Goal: Transaction & Acquisition: Purchase product/service

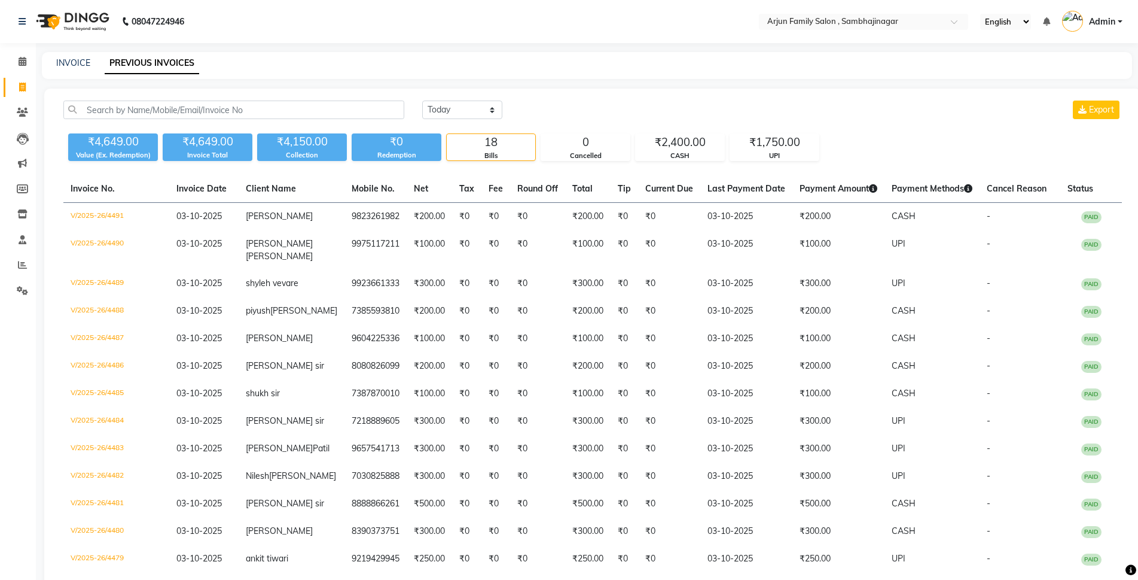
click at [126, 57] on link "PREVIOUS INVOICES" at bounding box center [152, 64] width 95 height 22
click at [126, 60] on link "PREVIOUS INVOICES" at bounding box center [152, 64] width 95 height 22
click at [128, 60] on link "PREVIOUS INVOICES" at bounding box center [152, 64] width 95 height 22
click at [130, 59] on link "PREVIOUS INVOICES" at bounding box center [152, 64] width 95 height 22
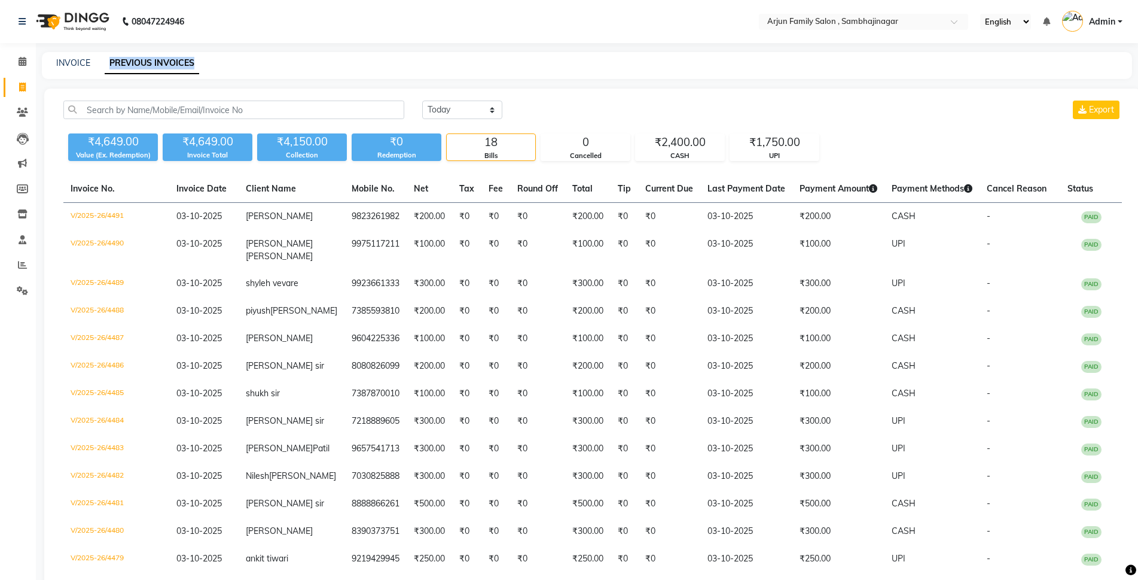
click at [130, 60] on link "PREVIOUS INVOICES" at bounding box center [152, 64] width 95 height 22
click at [130, 61] on link "PREVIOUS INVOICES" at bounding box center [152, 64] width 95 height 22
click at [26, 92] on span at bounding box center [22, 88] width 21 height 14
select select "service"
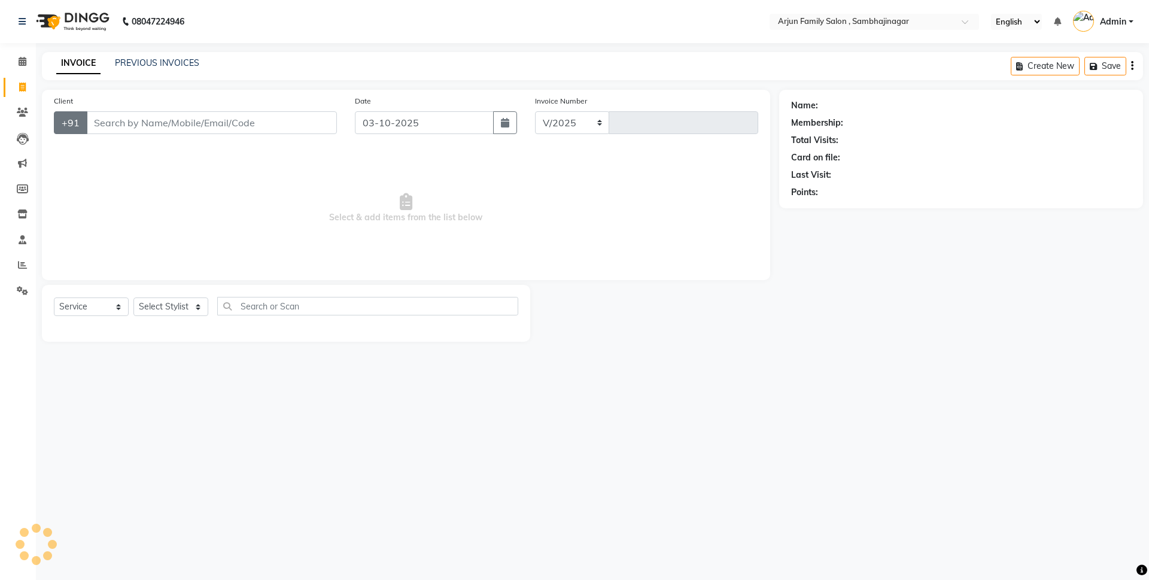
select select "6947"
type input "4492"
click at [113, 122] on input "Client" at bounding box center [211, 122] width 251 height 23
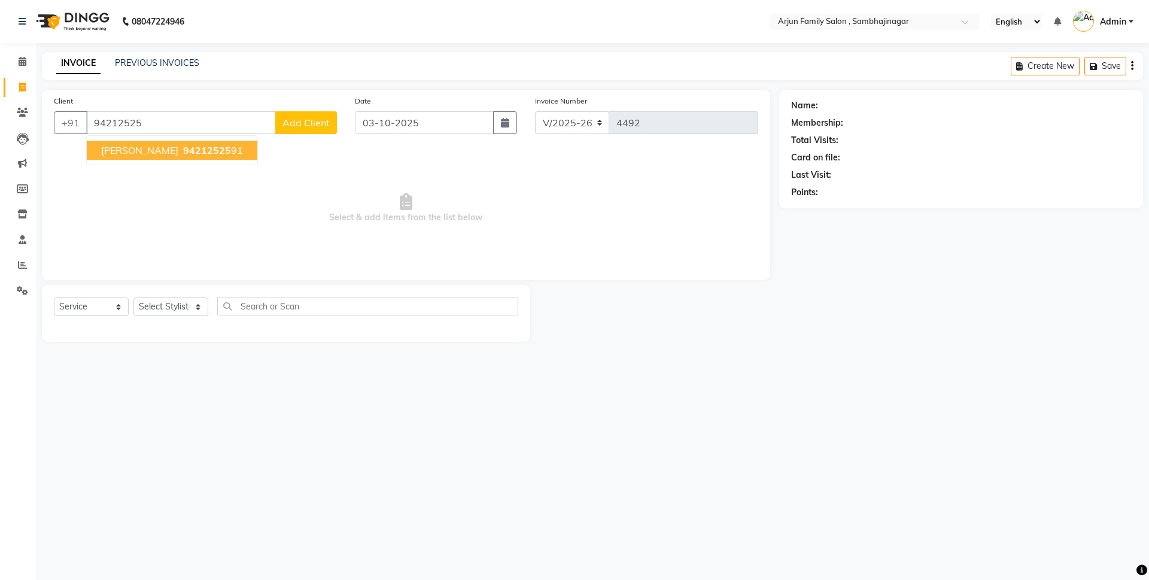
click at [117, 148] on span "[PERSON_NAME]" at bounding box center [139, 150] width 77 height 12
type input "9421252591"
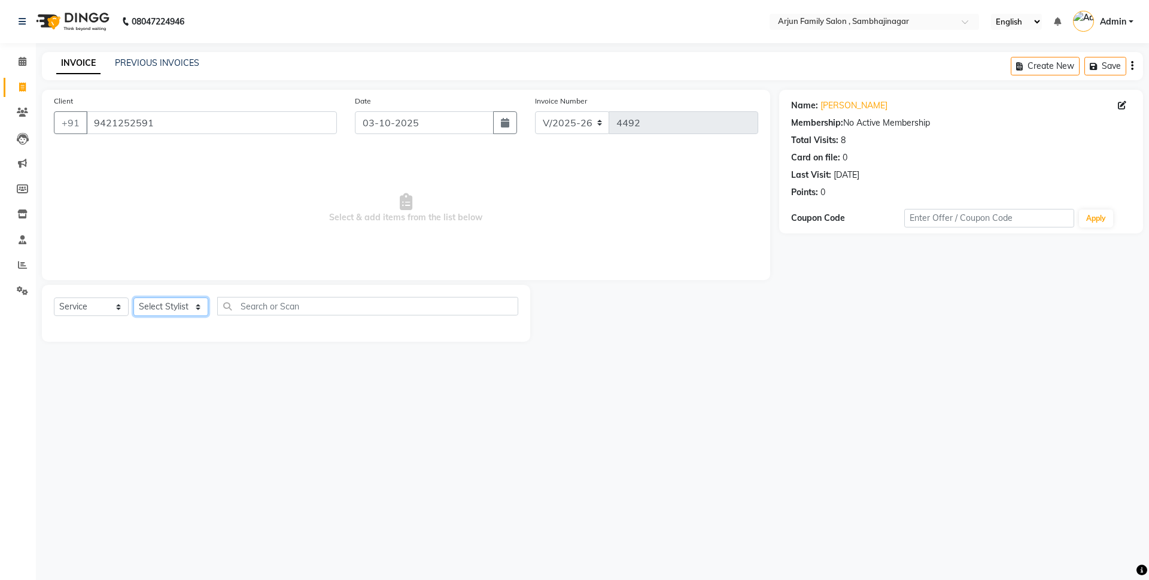
click at [168, 303] on select "Select Stylist arjun [PERSON_NAME] [PERSON_NAME] [PERSON_NAME] [PERSON_NAME]" at bounding box center [170, 306] width 75 height 19
select select "54803"
click at [133, 297] on select "Select Stylist arjun [PERSON_NAME] [PERSON_NAME] [PERSON_NAME] [PERSON_NAME]" at bounding box center [170, 306] width 75 height 19
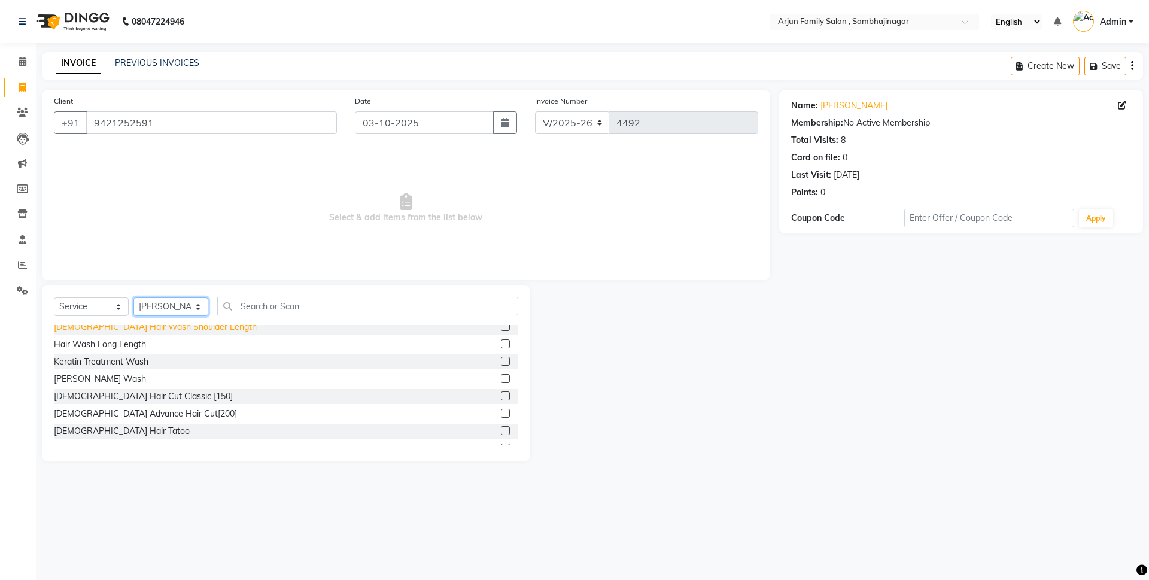
scroll to position [120, 0]
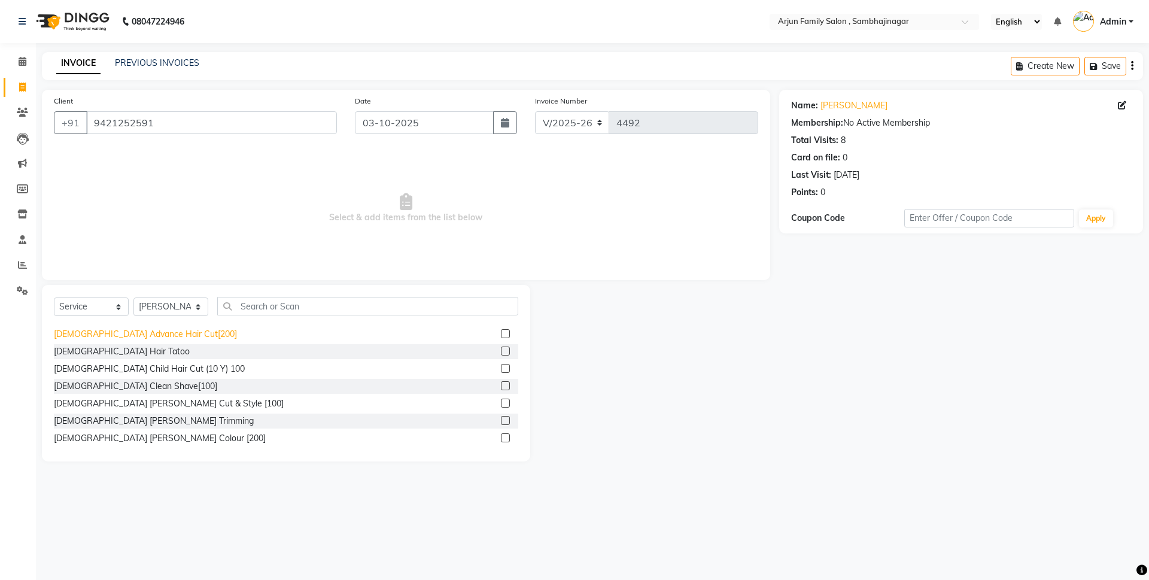
click at [150, 334] on div "[DEMOGRAPHIC_DATA] Advance Hair Cut[200]" at bounding box center [145, 334] width 183 height 13
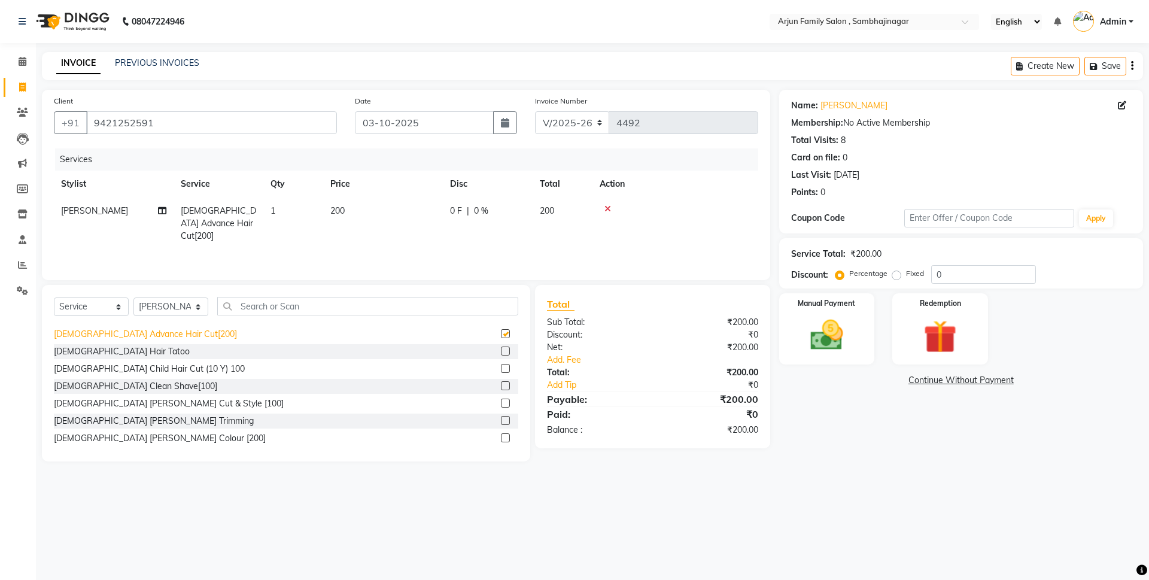
checkbox input "false"
click at [824, 342] on img at bounding box center [827, 334] width 56 height 39
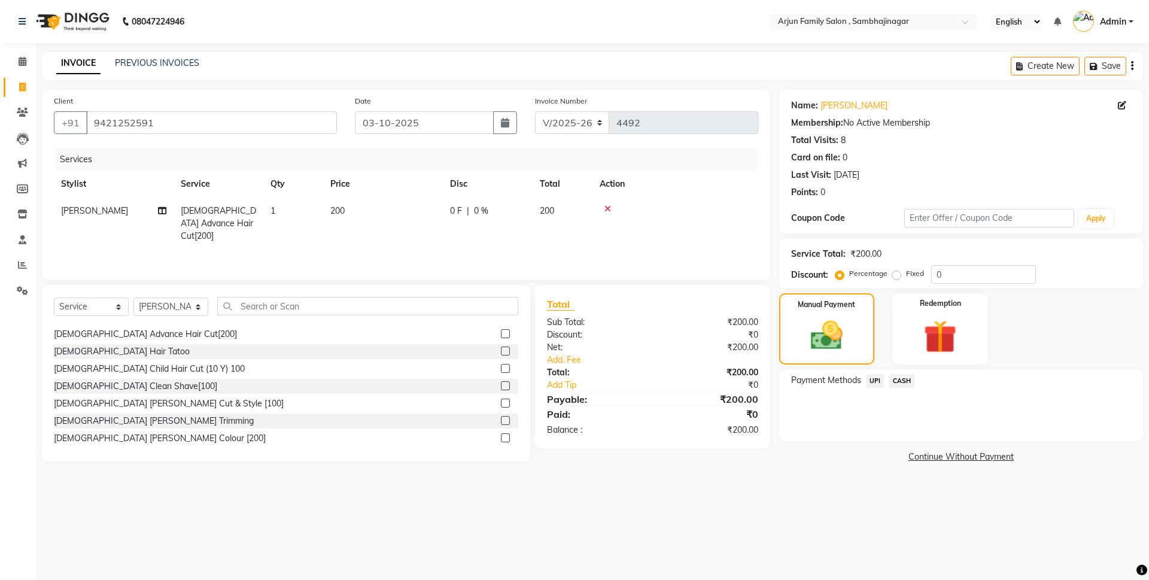
click at [869, 381] on span "UPI" at bounding box center [875, 381] width 19 height 14
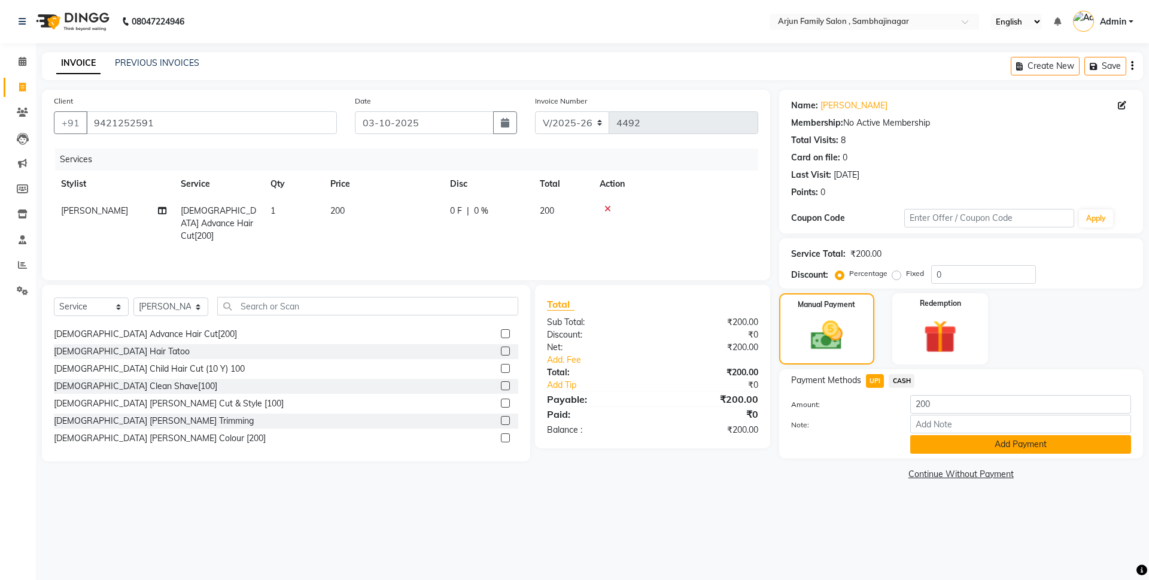
click at [933, 439] on button "Add Payment" at bounding box center [1020, 444] width 221 height 19
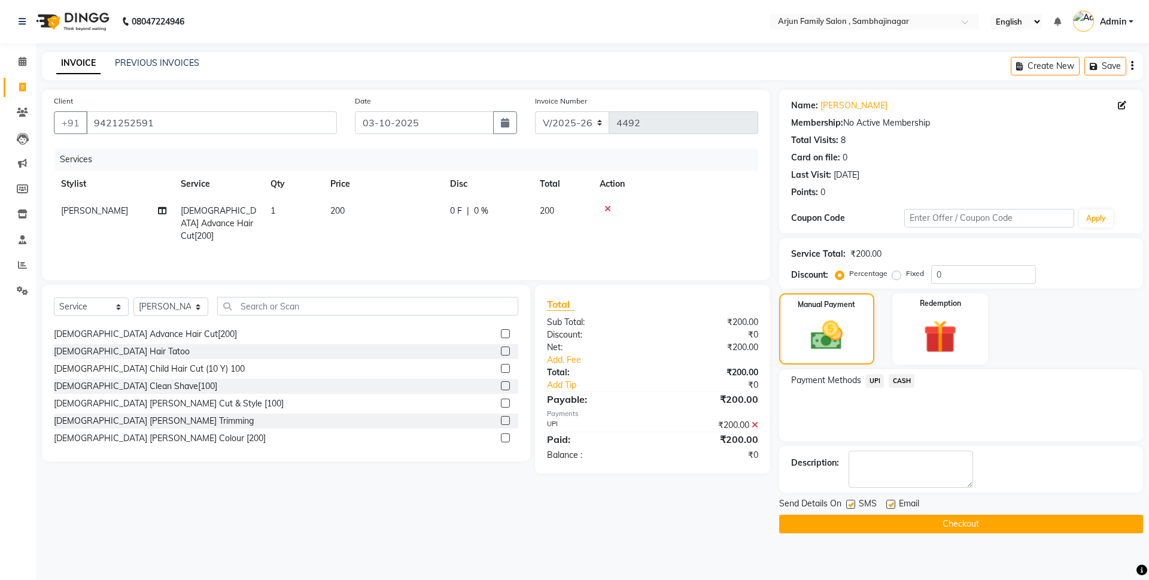
click at [929, 514] on div "Send Details On SMS Email Checkout" at bounding box center [961, 515] width 364 height 36
click at [928, 520] on button "Checkout" at bounding box center [961, 524] width 364 height 19
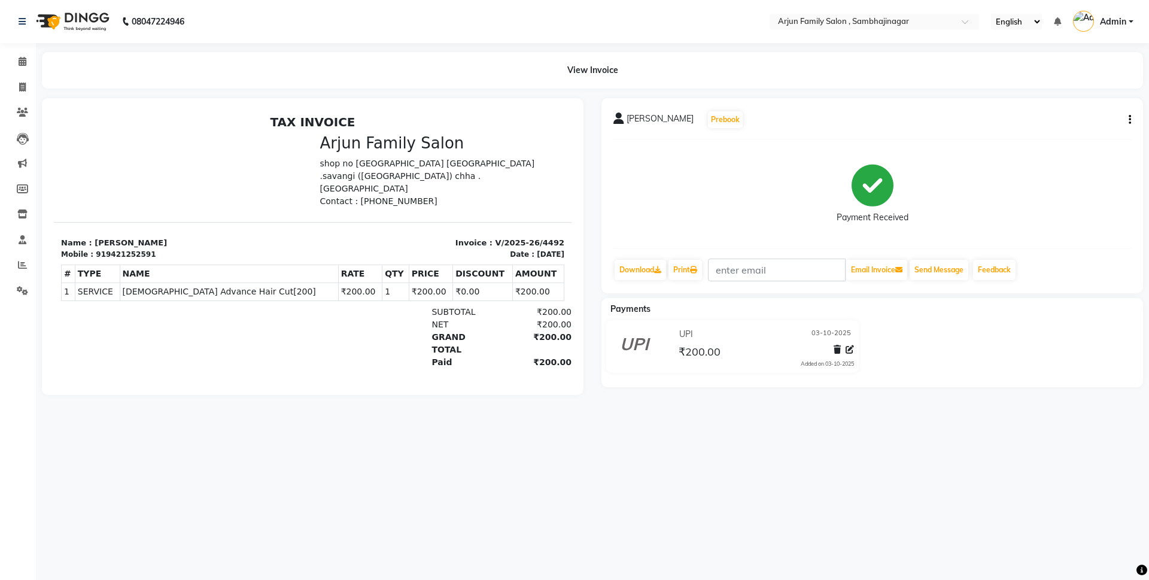
click at [236, 153] on div at bounding box center [183, 171] width 259 height 74
click at [24, 84] on icon at bounding box center [22, 87] width 7 height 9
select select "service"
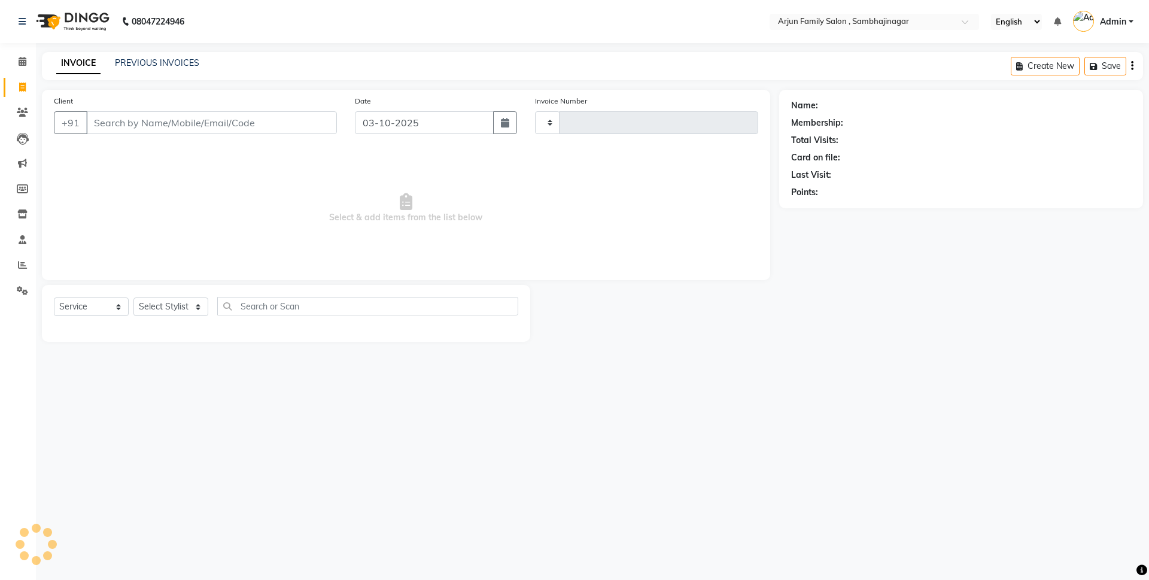
type input "4493"
select select "6947"
click at [151, 127] on input "Client" at bounding box center [211, 122] width 251 height 23
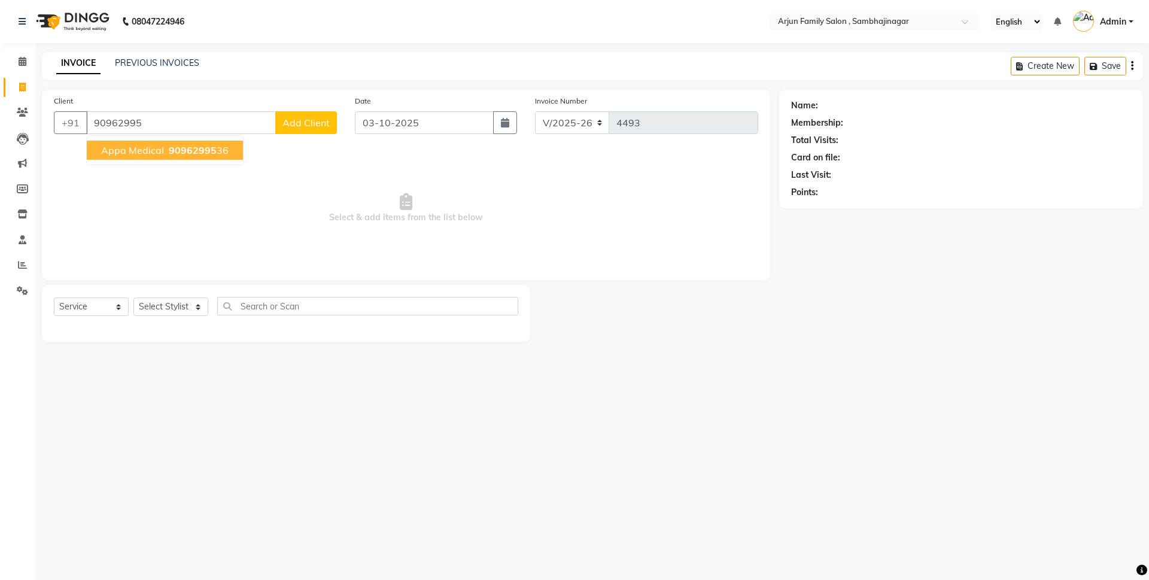
click at [161, 122] on input "90962995" at bounding box center [181, 122] width 190 height 23
type input "9"
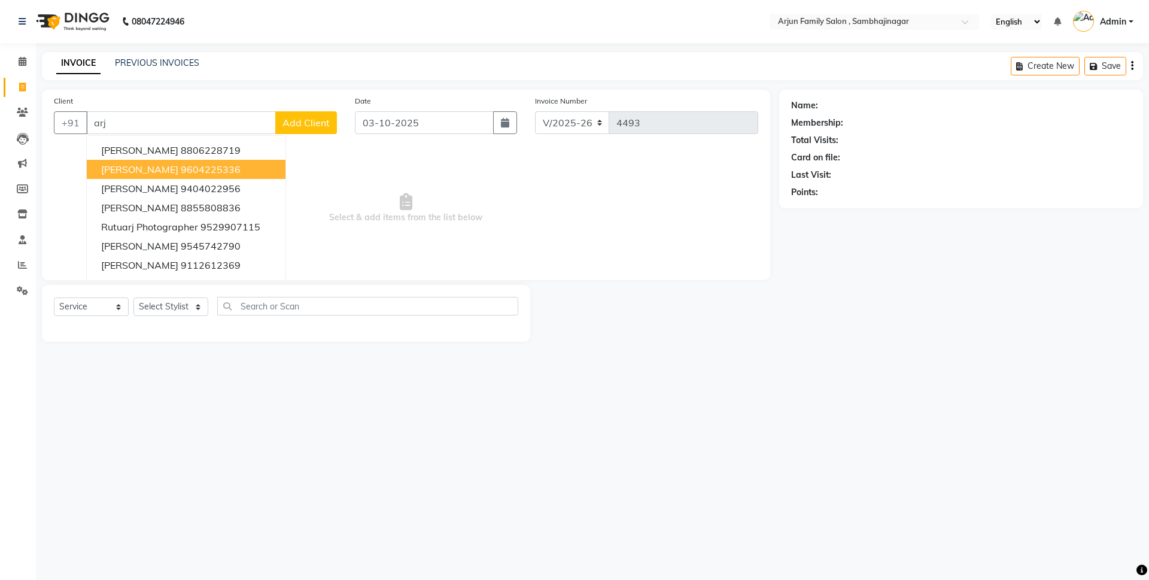
click at [148, 172] on span "[PERSON_NAME]" at bounding box center [139, 169] width 77 height 12
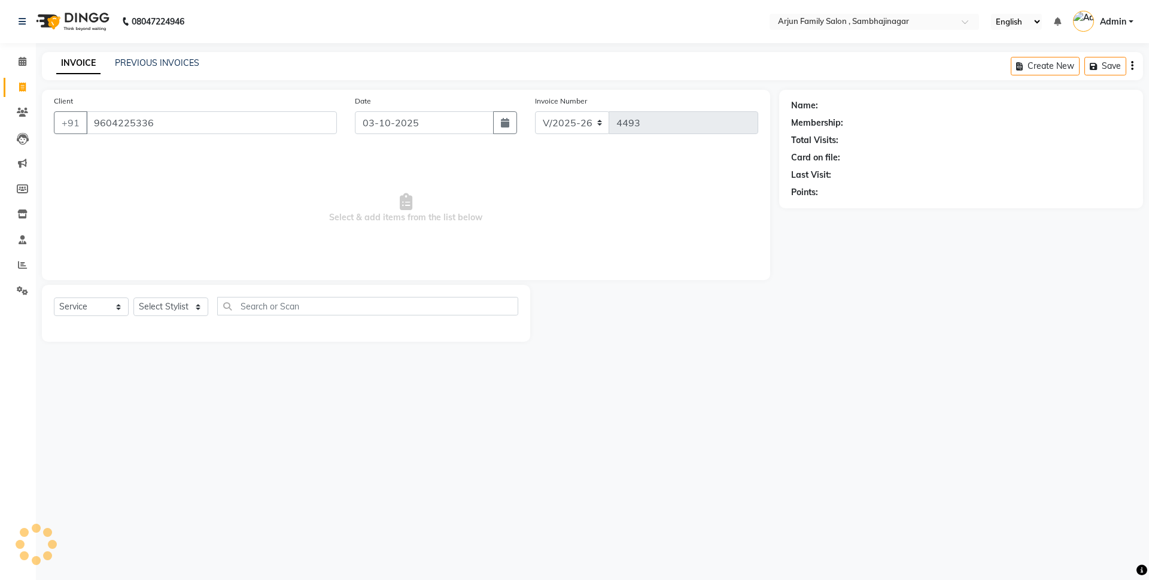
type input "9604225336"
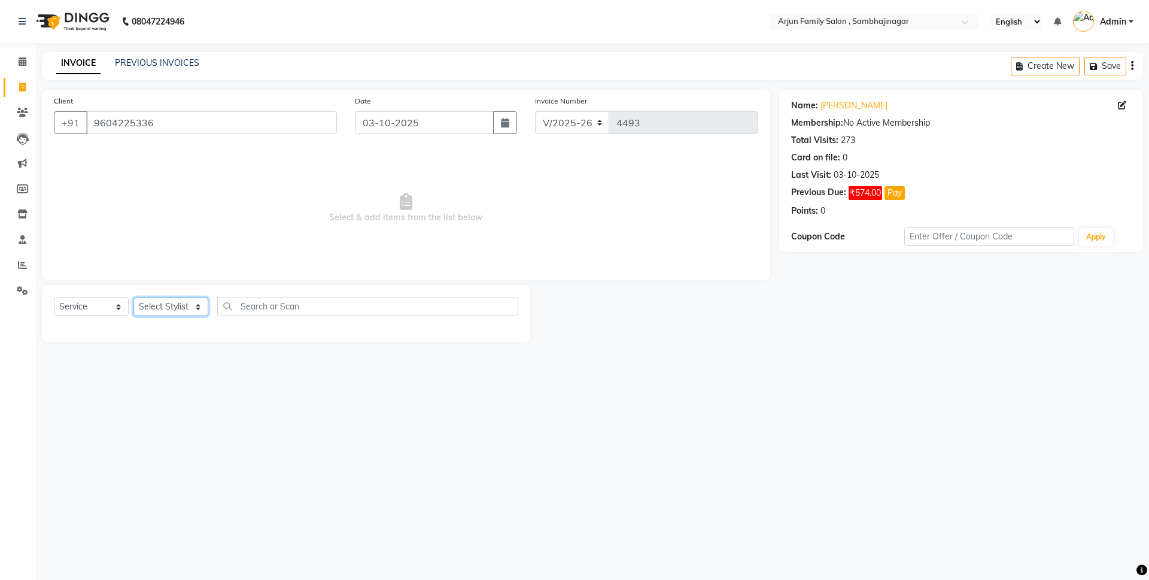
click at [187, 302] on select "Select Stylist arjun [PERSON_NAME] [PERSON_NAME] [PERSON_NAME] [PERSON_NAME]" at bounding box center [170, 306] width 75 height 19
select select "83793"
click at [133, 297] on select "Select Stylist arjun [PERSON_NAME] [PERSON_NAME] [PERSON_NAME] [PERSON_NAME]" at bounding box center [170, 306] width 75 height 19
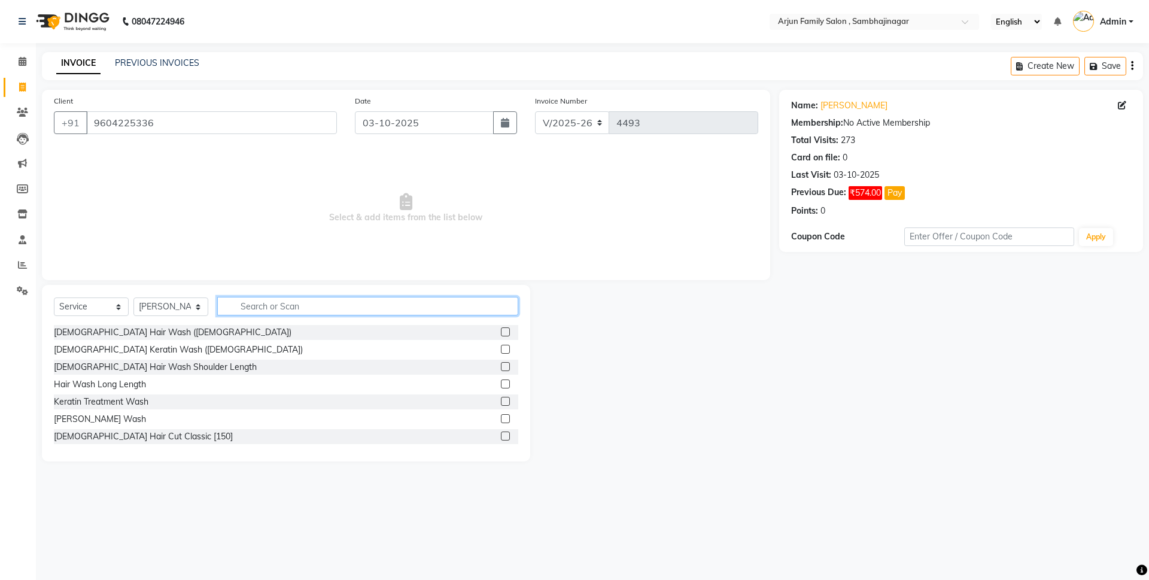
click at [291, 302] on input "text" at bounding box center [367, 306] width 301 height 19
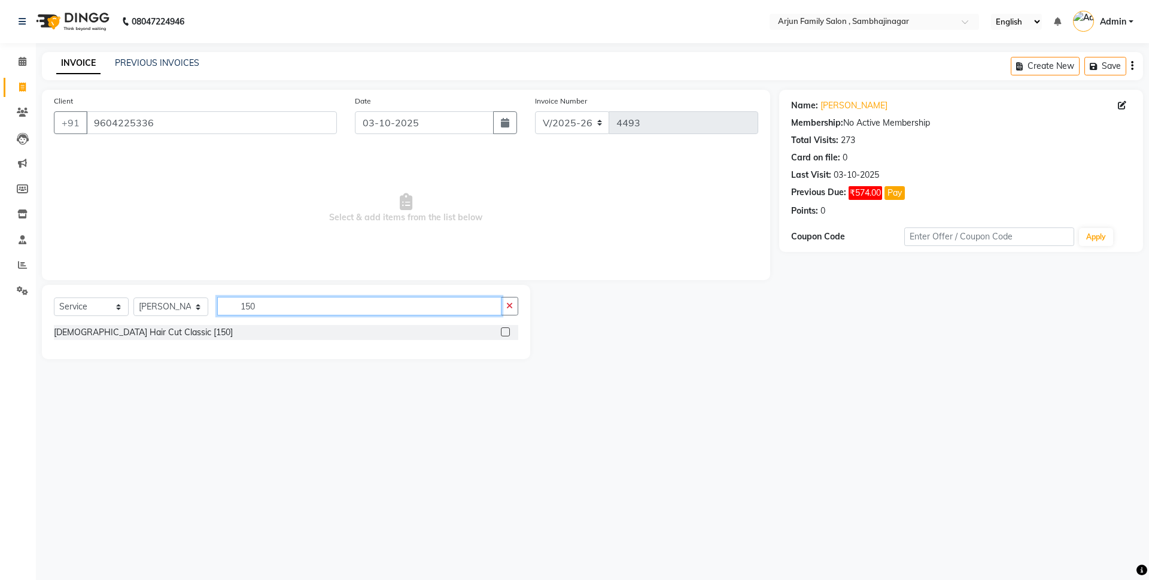
type input "150"
click at [502, 330] on label at bounding box center [505, 331] width 9 height 9
click at [502, 330] on input "checkbox" at bounding box center [505, 332] width 8 height 8
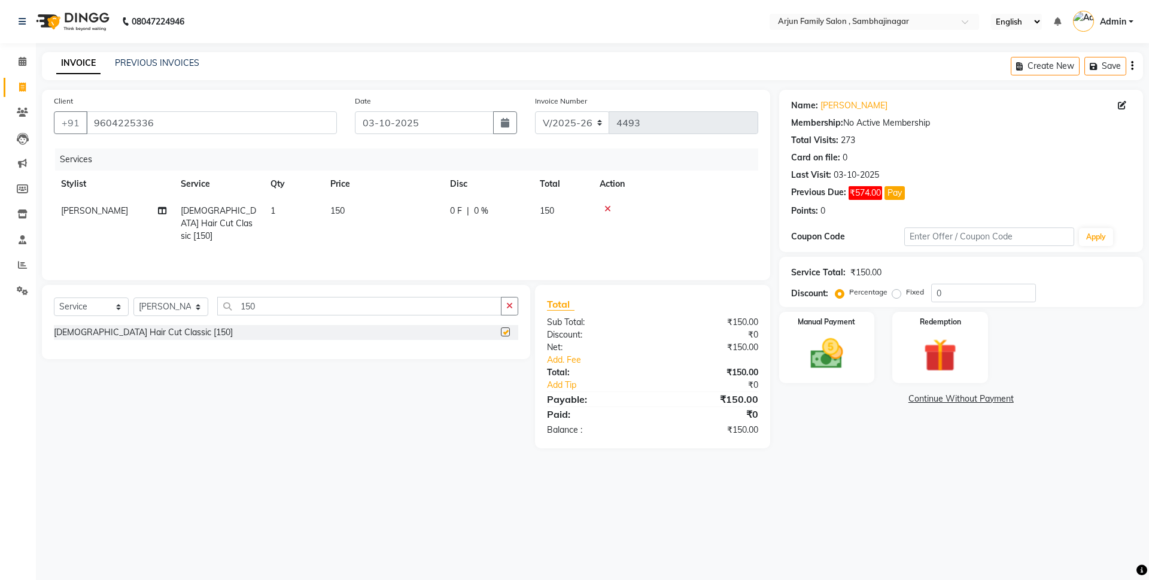
checkbox input "false"
click at [829, 349] on img at bounding box center [827, 353] width 56 height 39
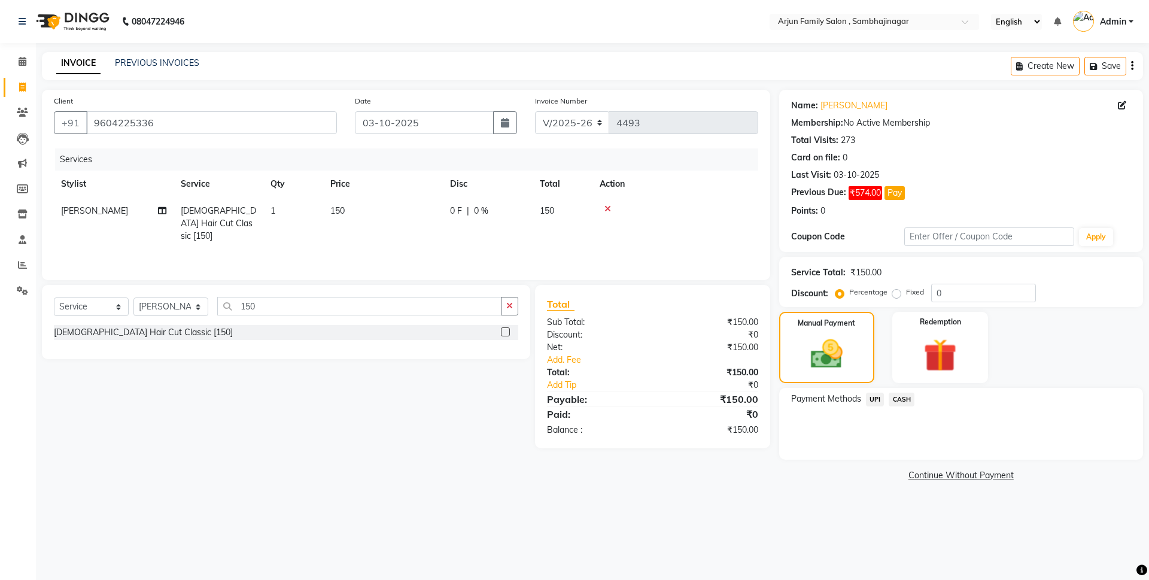
click at [872, 398] on span "UPI" at bounding box center [875, 399] width 19 height 14
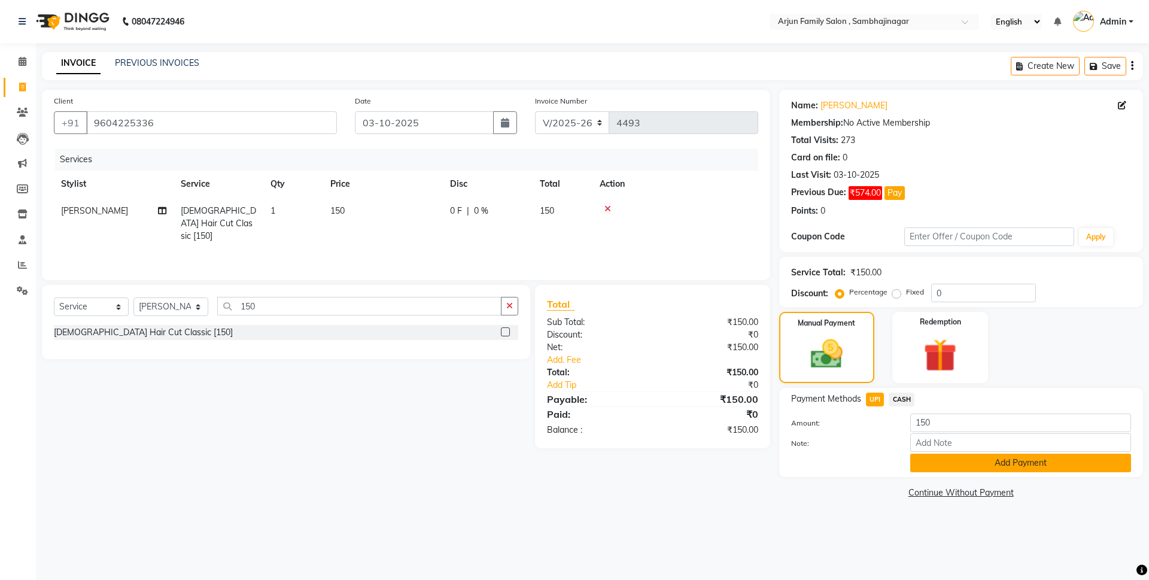
click at [939, 464] on button "Add Payment" at bounding box center [1020, 462] width 221 height 19
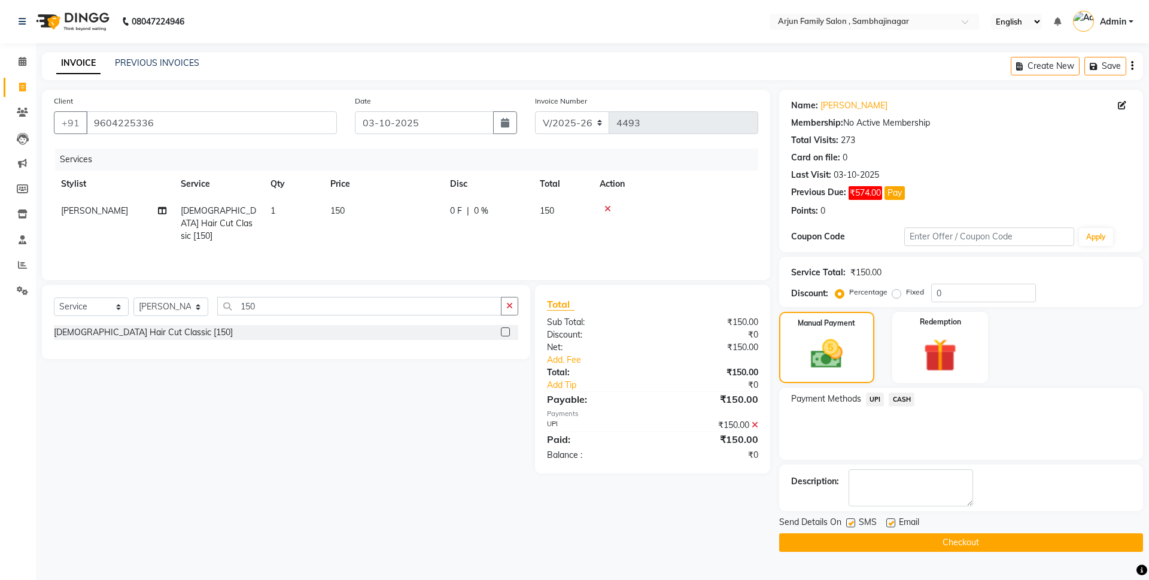
click at [900, 541] on button "Checkout" at bounding box center [961, 542] width 364 height 19
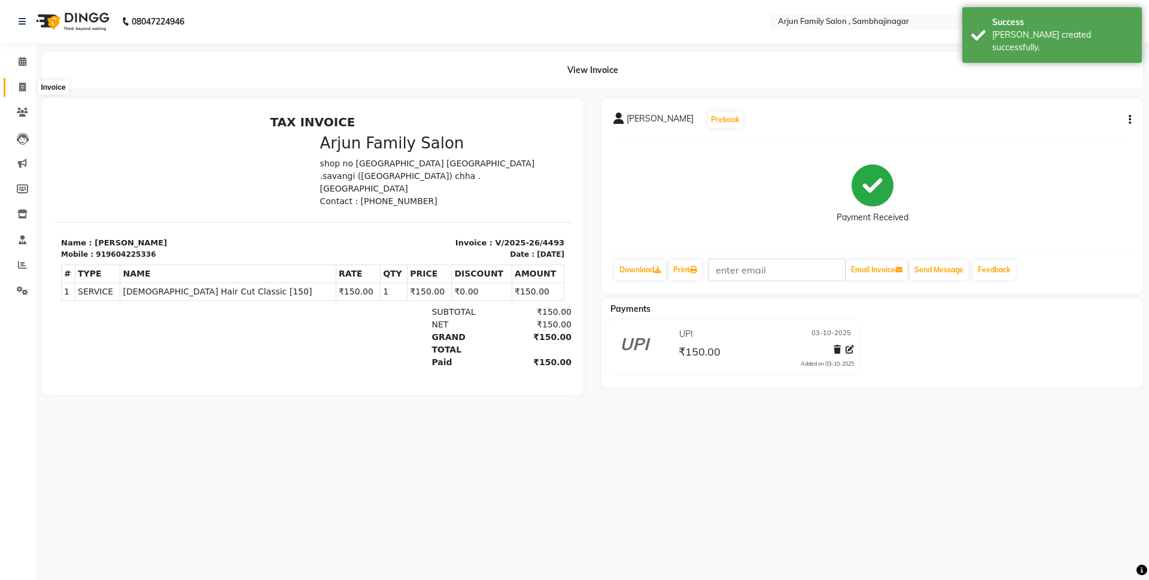
click at [19, 82] on span at bounding box center [22, 88] width 21 height 14
select select "service"
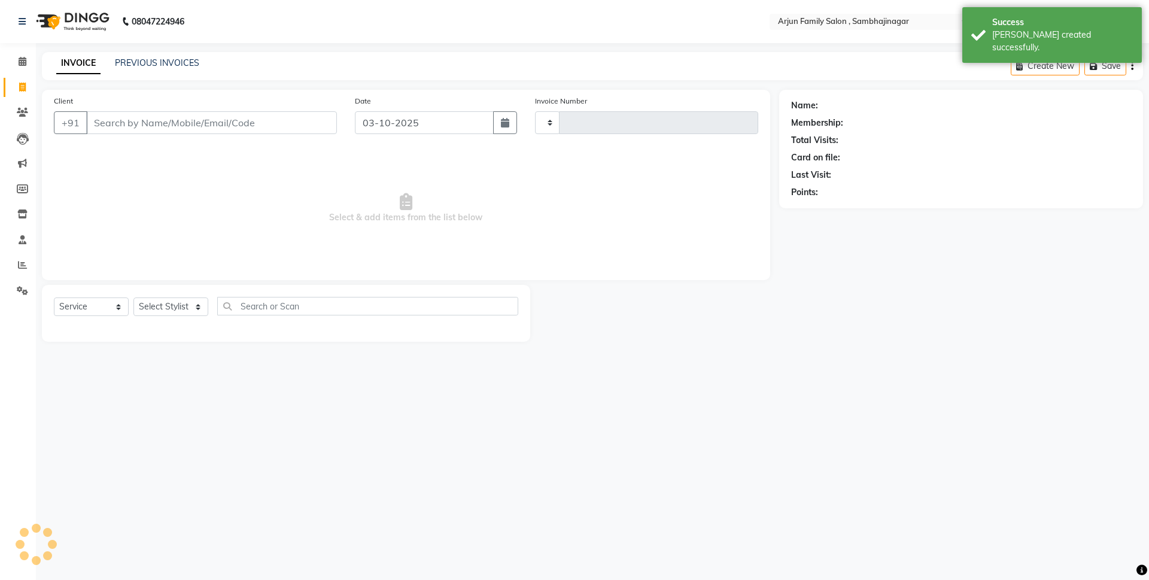
type input "4494"
select select "6947"
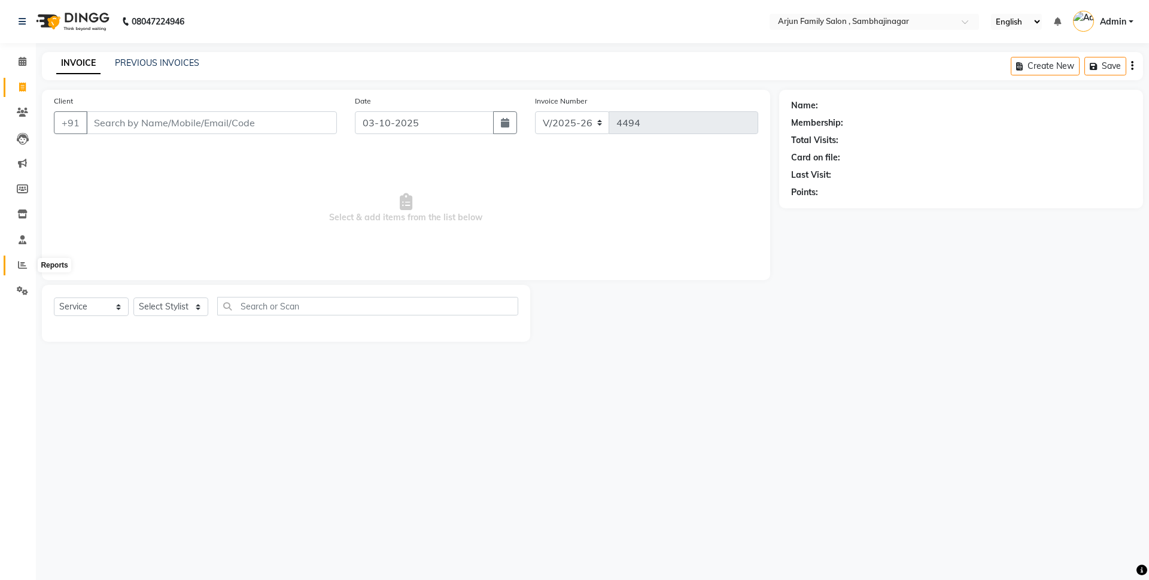
click at [21, 258] on span at bounding box center [22, 265] width 21 height 14
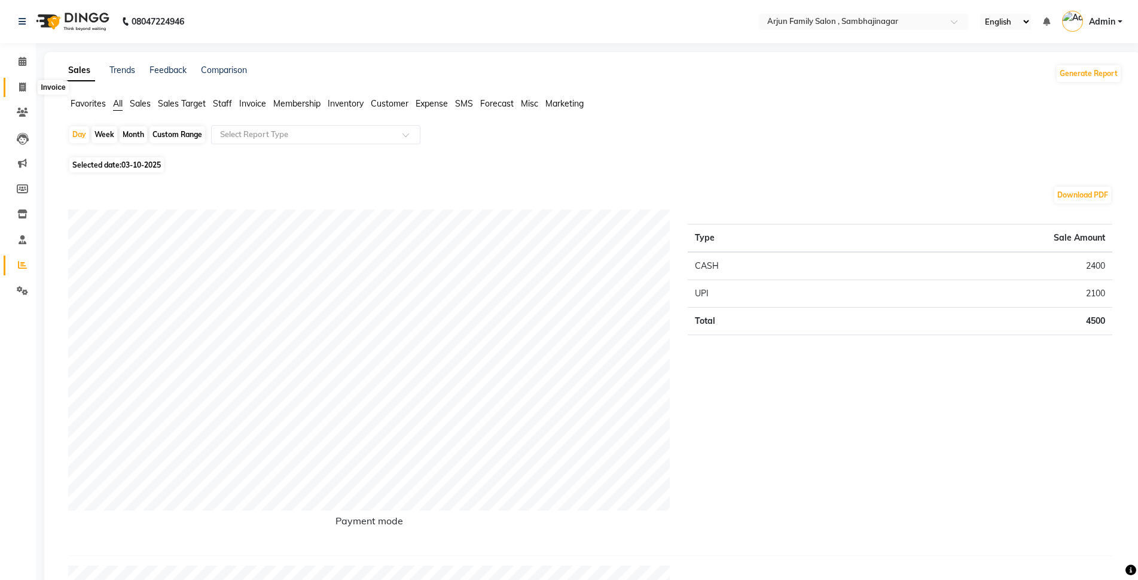
click at [21, 84] on icon at bounding box center [22, 87] width 7 height 9
select select "service"
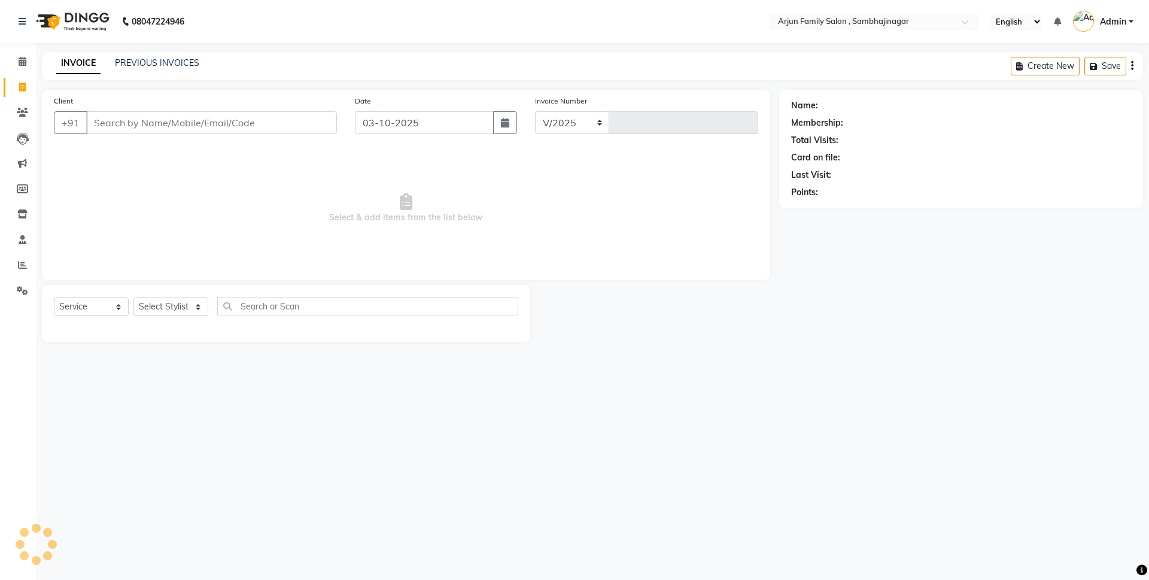
select select "6947"
type input "4494"
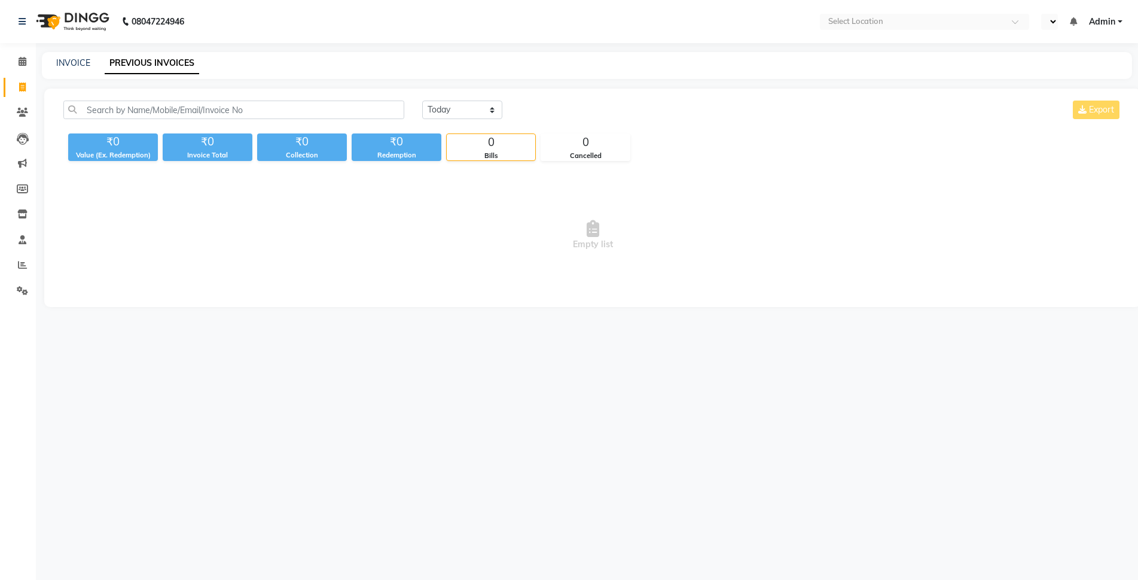
select select "en"
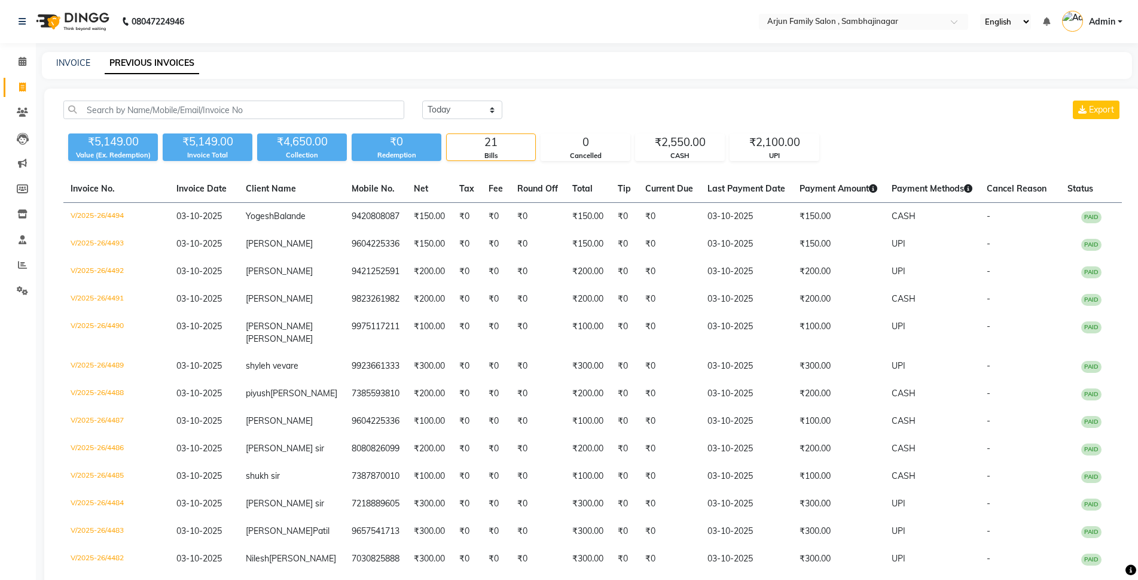
drag, startPoint x: 0, startPoint y: 0, endPoint x: 282, endPoint y: 50, distance: 286.8
click at [282, 50] on div "08047224946 Select Location × Arjun Family Salon , Sambhajinagar English ENGLIS…" at bounding box center [569, 429] width 1138 height 858
click at [28, 273] on link "Reports" at bounding box center [18, 265] width 29 height 20
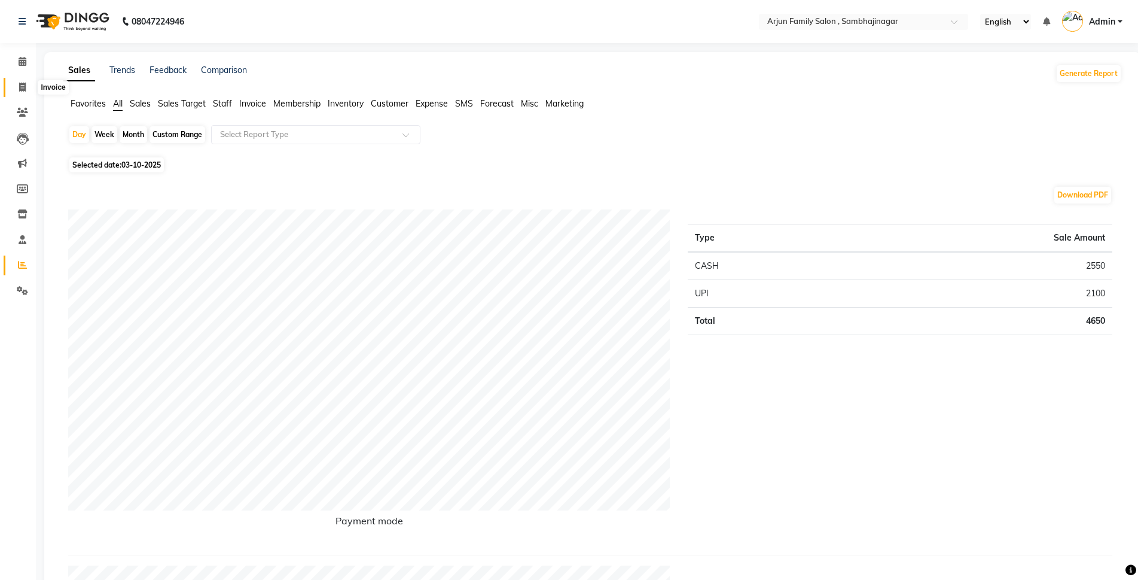
click at [19, 81] on span at bounding box center [22, 88] width 21 height 14
select select "service"
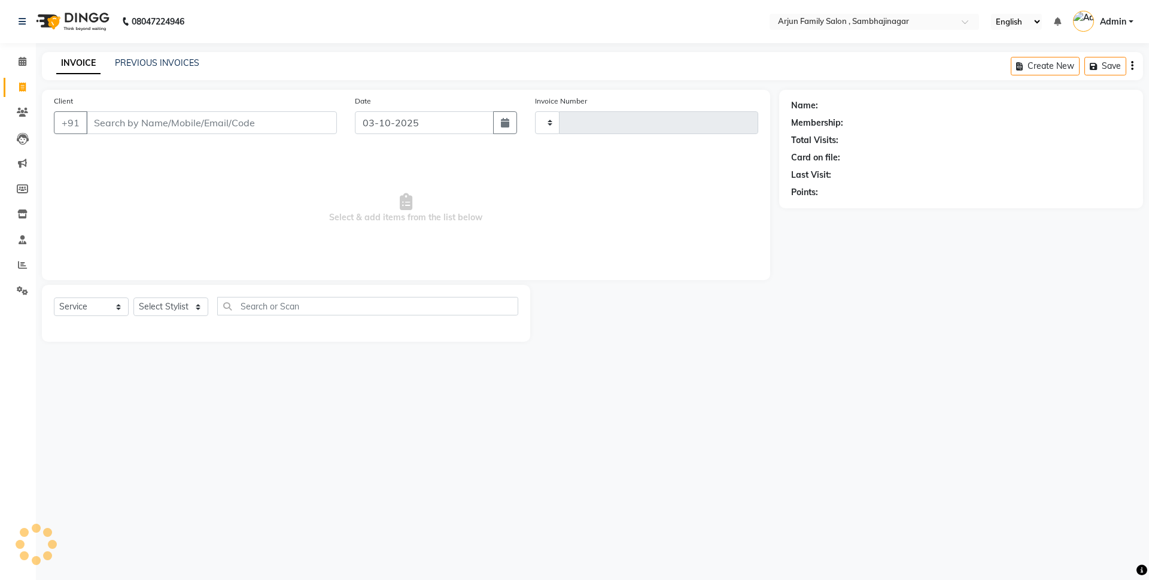
type input "4495"
select select "6947"
click at [168, 118] on input "Client" at bounding box center [211, 122] width 251 height 23
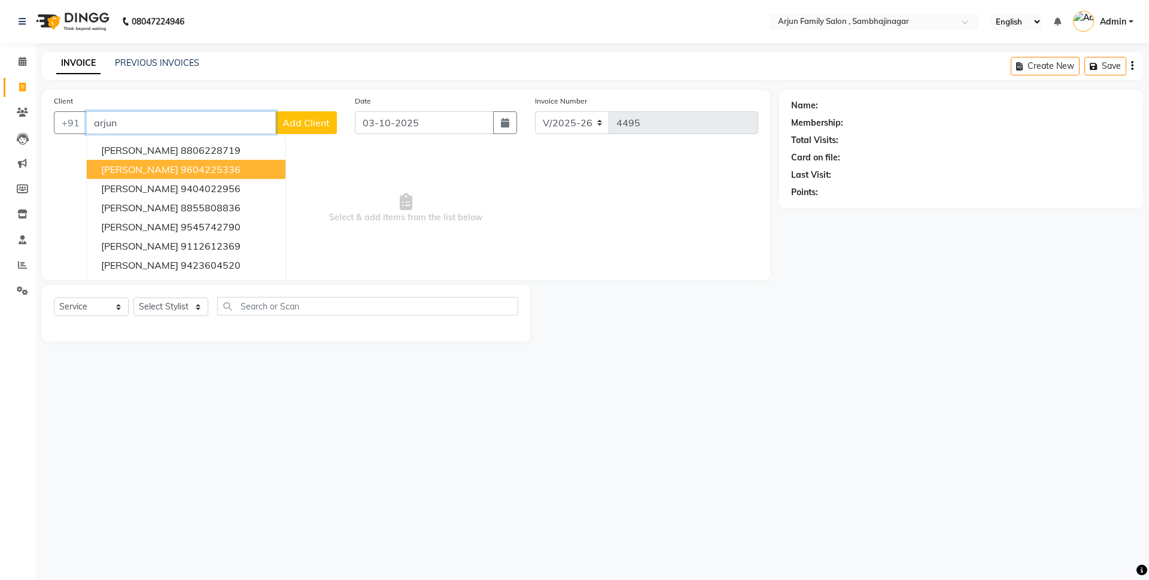
drag, startPoint x: 164, startPoint y: 161, endPoint x: 170, endPoint y: 153, distance: 9.8
click at [164, 162] on button "arjun jaibahar 9604225336" at bounding box center [186, 169] width 199 height 19
type input "9604225336"
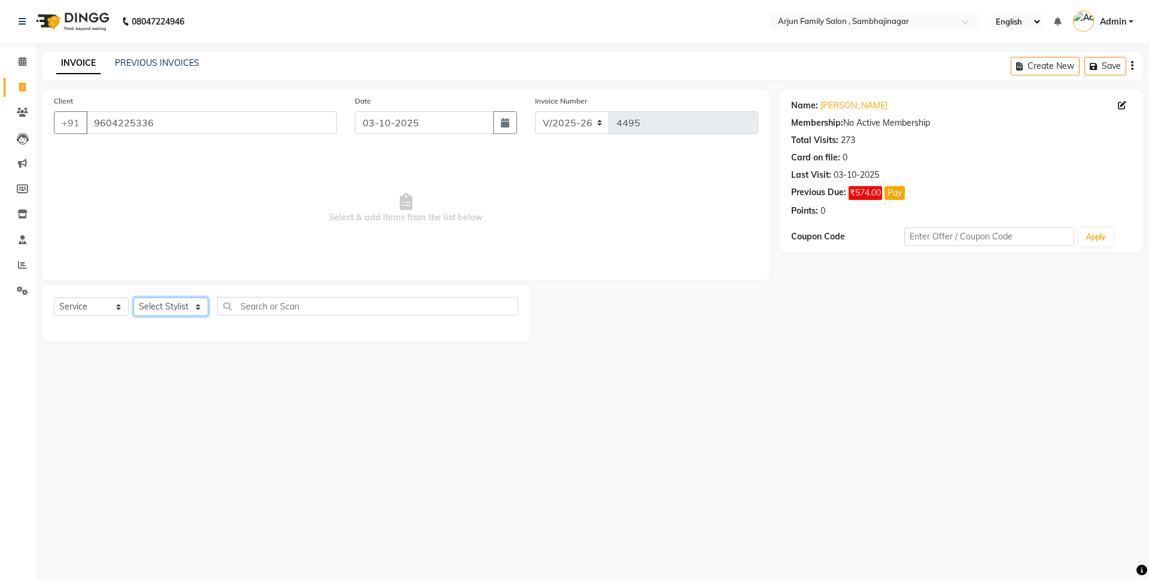
click at [178, 306] on select "Select Stylist arjun [PERSON_NAME] [PERSON_NAME] [PERSON_NAME] [PERSON_NAME]" at bounding box center [170, 306] width 75 height 19
select select "54806"
click at [133, 297] on select "Select Stylist arjun [PERSON_NAME] [PERSON_NAME] [PERSON_NAME] [PERSON_NAME]" at bounding box center [170, 306] width 75 height 19
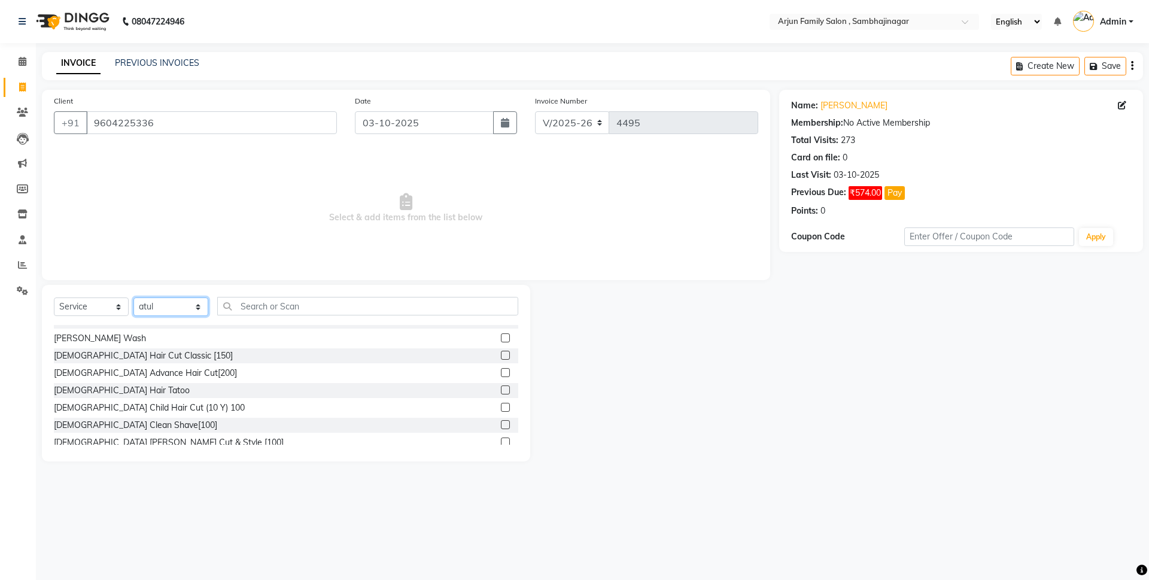
scroll to position [60, 0]
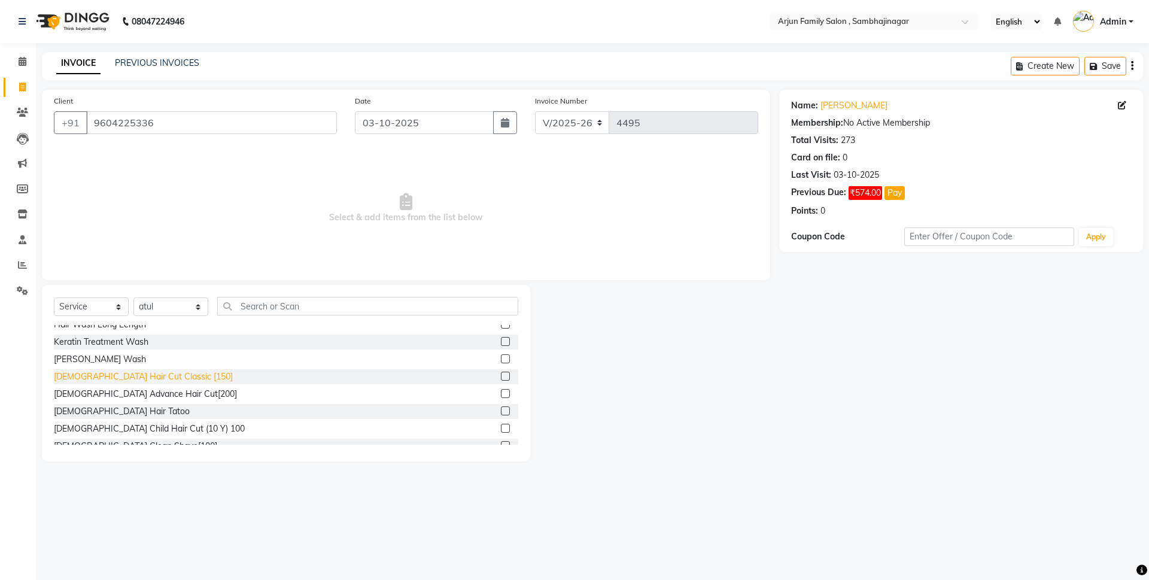
click at [144, 373] on div "[DEMOGRAPHIC_DATA] Hair Cut Classic [150]" at bounding box center [143, 376] width 179 height 13
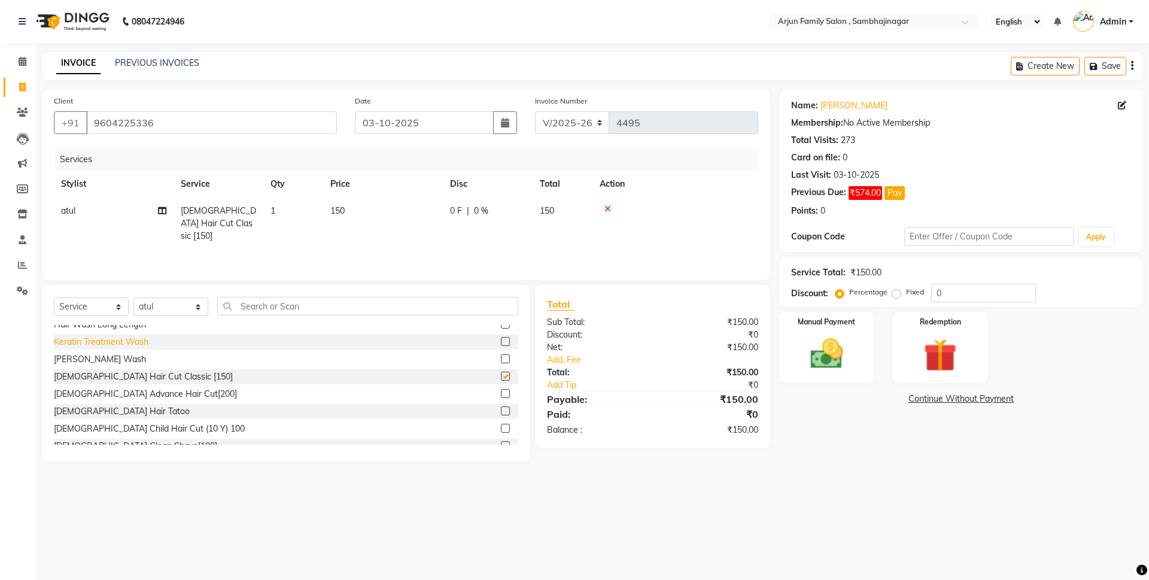
checkbox input "false"
click at [162, 210] on icon at bounding box center [162, 210] width 8 height 8
select select "54806"
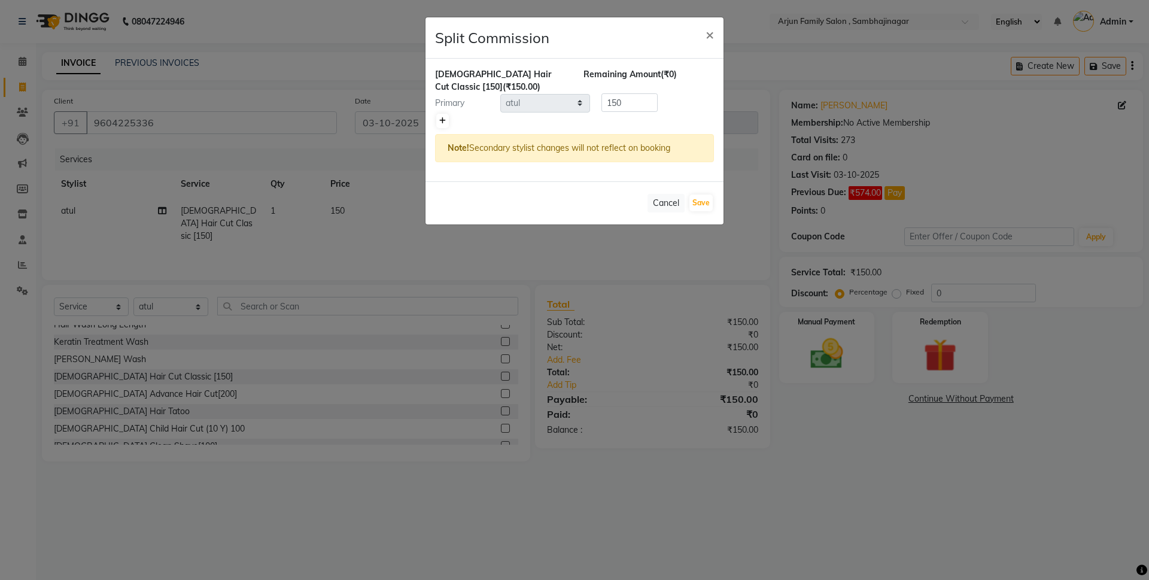
click at [446, 117] on link at bounding box center [442, 121] width 13 height 14
type input "75"
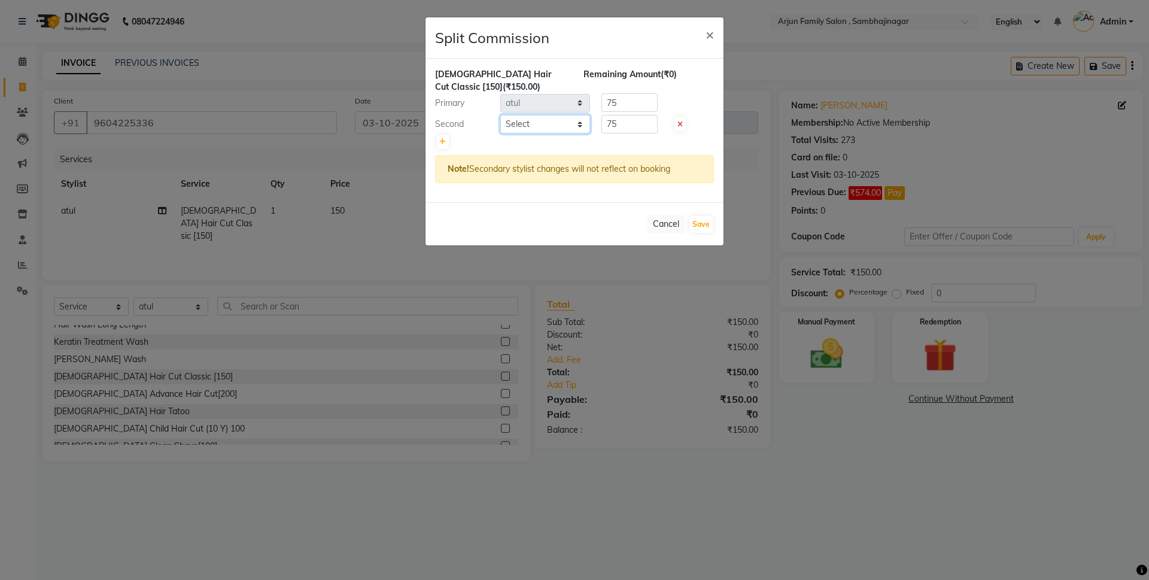
click at [547, 131] on select "Select arjun atul ganesh ravan kishor pavan prasad yashvanti" at bounding box center [545, 124] width 90 height 19
select select "62015"
click at [500, 115] on select "Select arjun atul ganesh ravan kishor pavan prasad yashvanti" at bounding box center [545, 124] width 90 height 19
click at [704, 223] on button "Save" at bounding box center [700, 224] width 23 height 17
select select "Select"
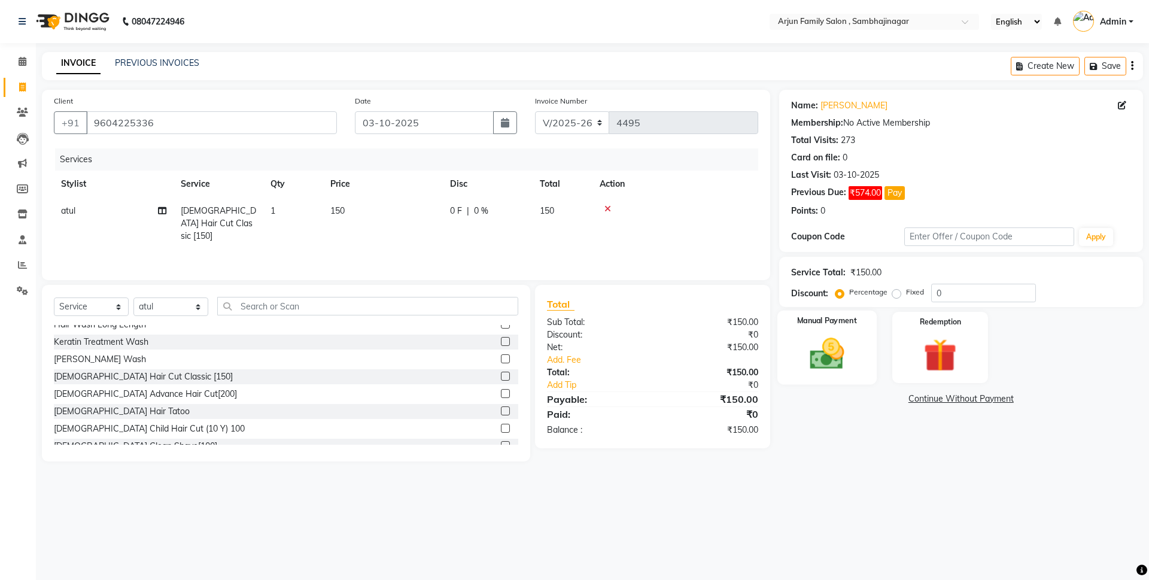
click at [863, 369] on div "Manual Payment" at bounding box center [826, 347] width 99 height 74
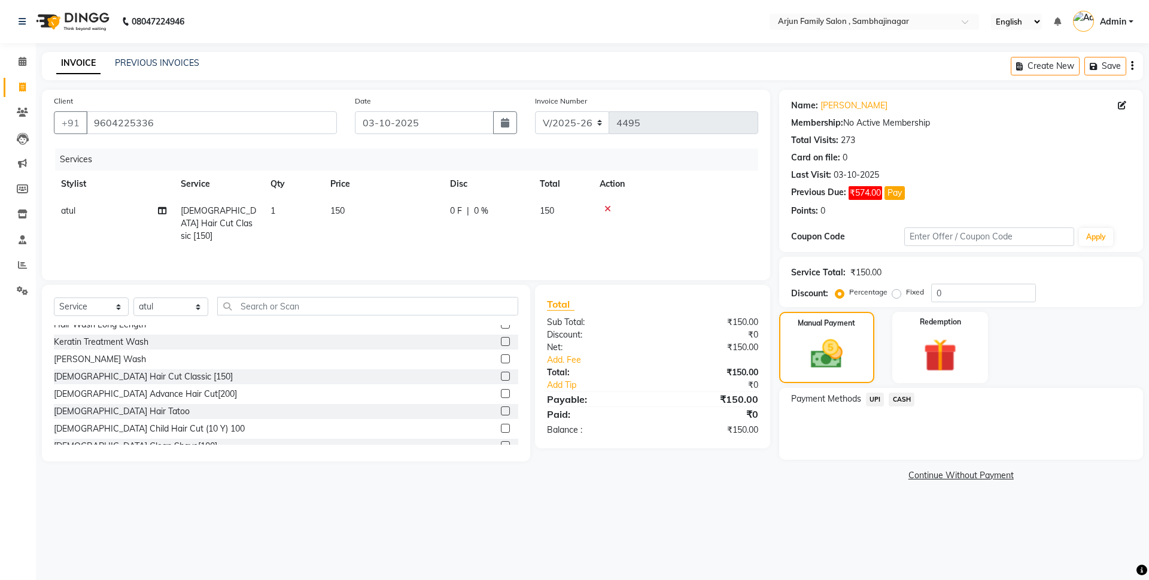
click at [901, 396] on span "CASH" at bounding box center [901, 399] width 26 height 14
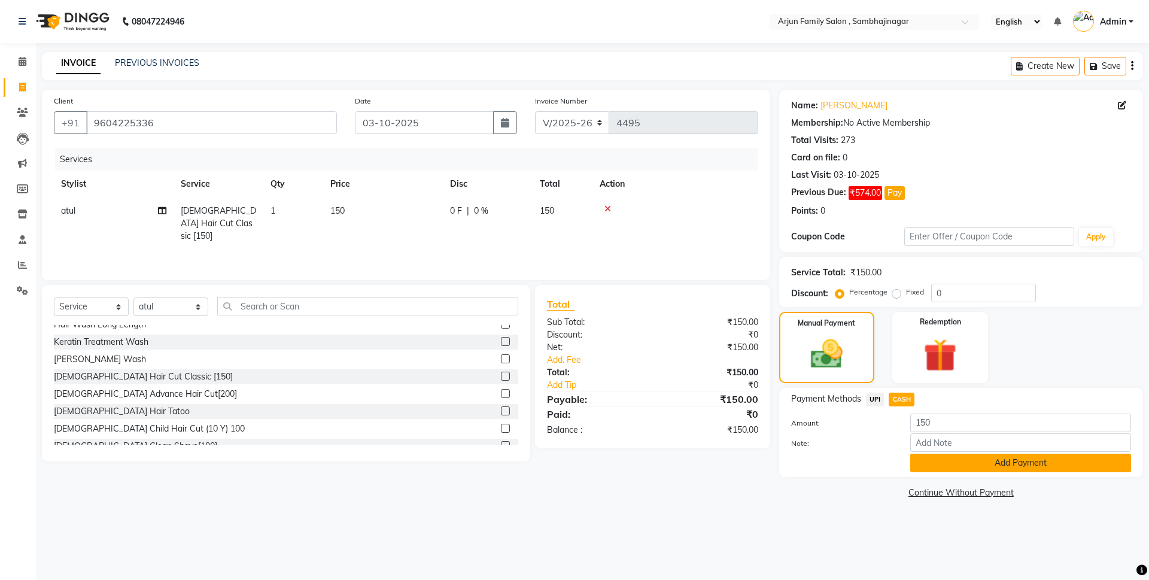
click at [978, 469] on button "Add Payment" at bounding box center [1020, 462] width 221 height 19
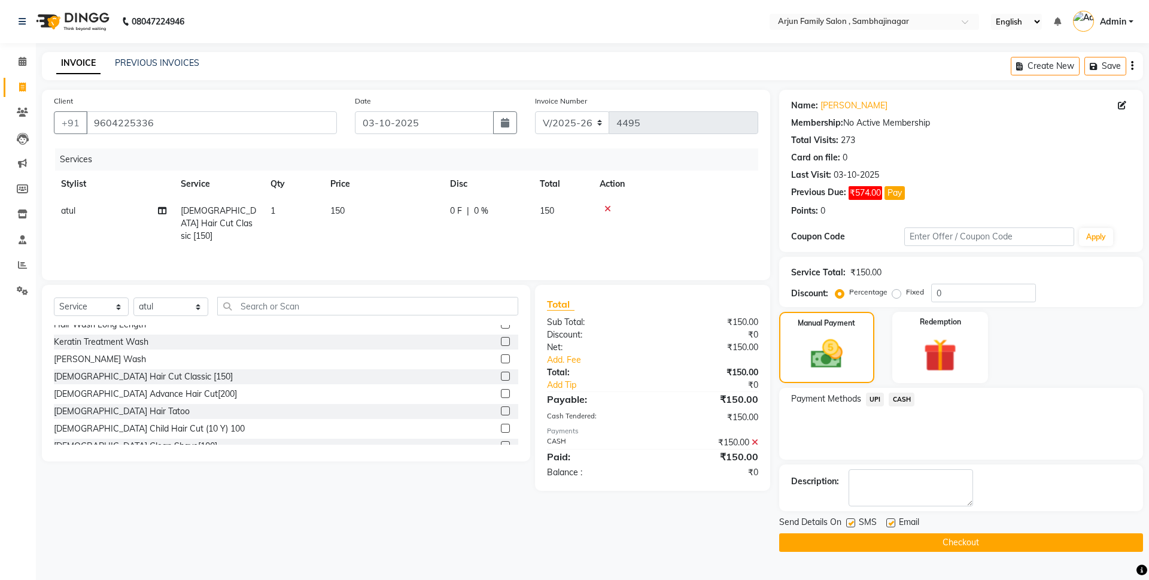
click at [902, 537] on button "Checkout" at bounding box center [961, 542] width 364 height 19
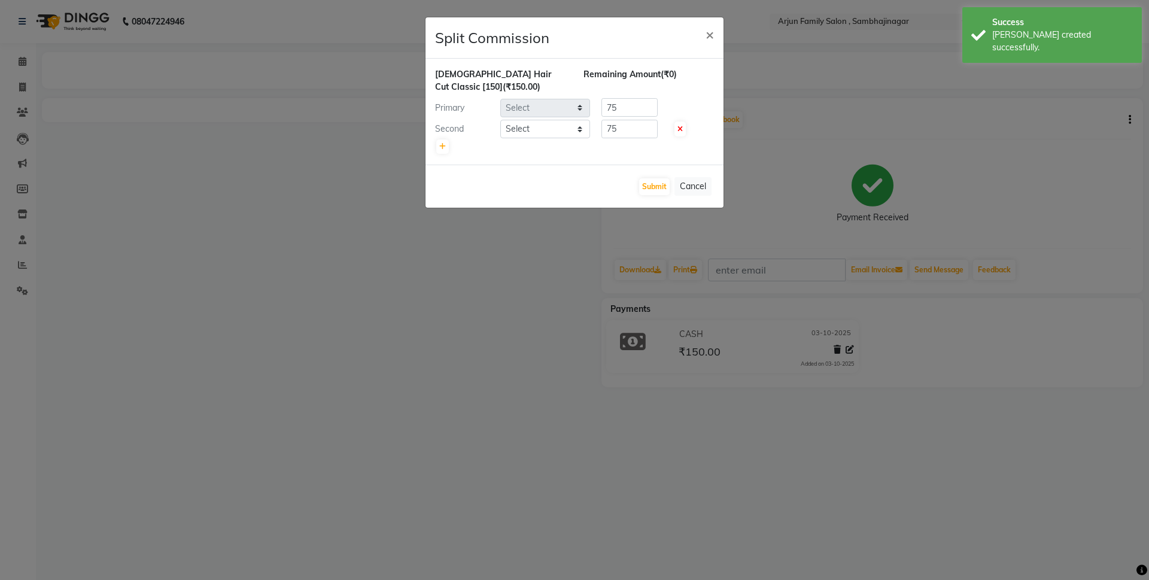
select select "54806"
select select "62015"
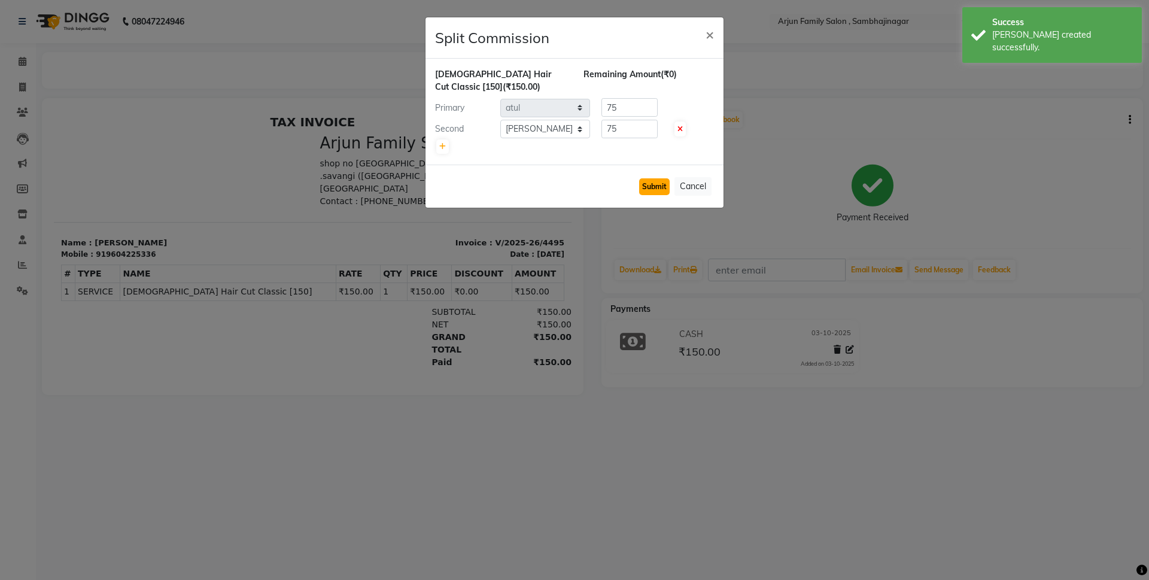
click at [662, 185] on button "Submit" at bounding box center [654, 186] width 31 height 17
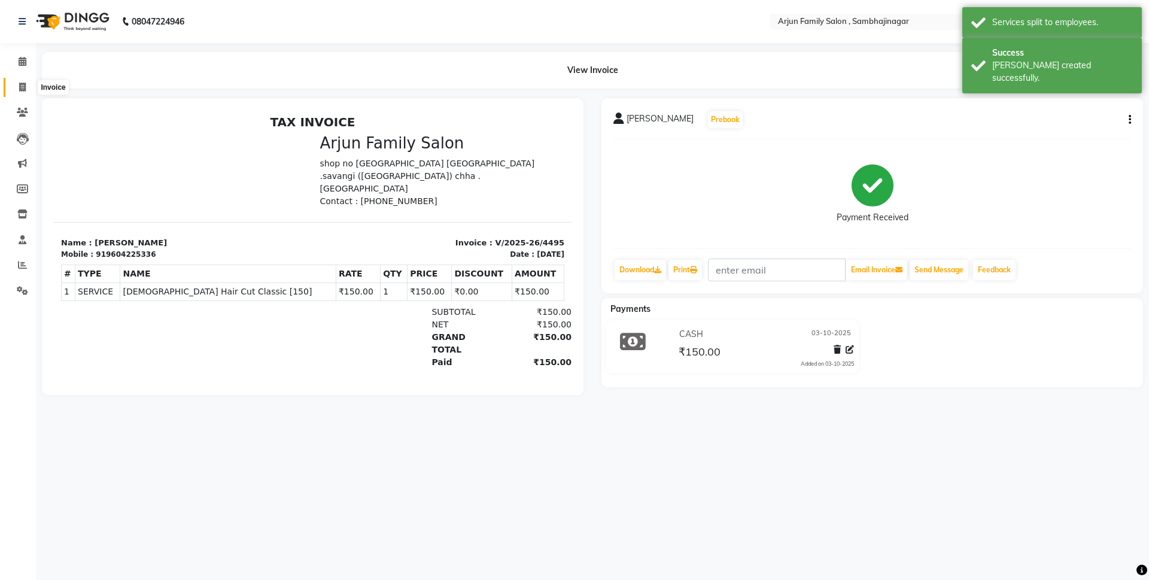
click at [18, 84] on span at bounding box center [22, 88] width 21 height 14
select select "service"
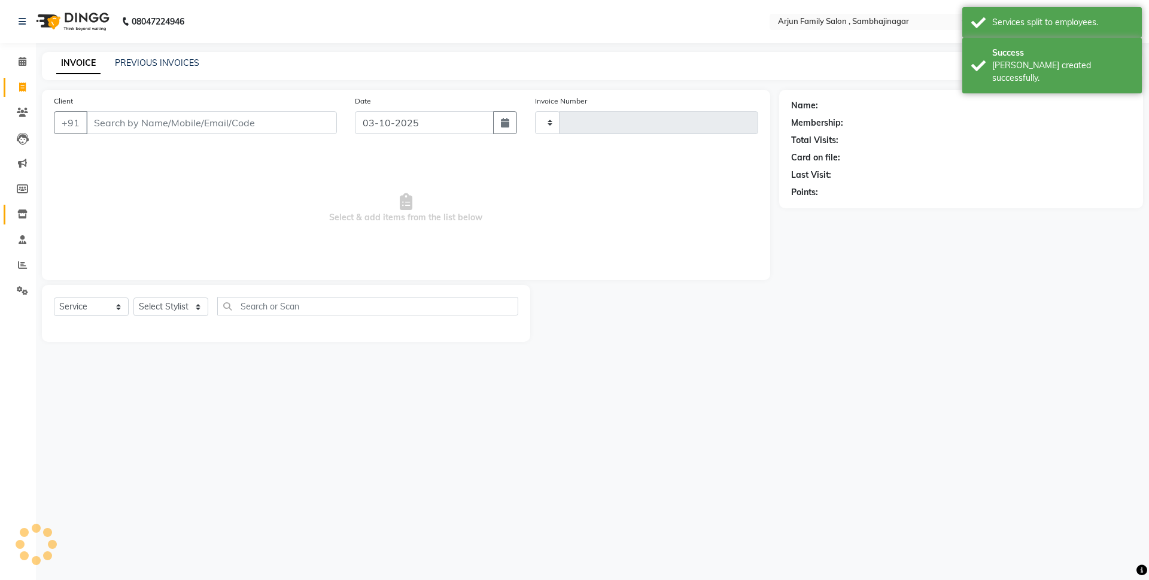
type input "4496"
select select "6947"
click at [20, 260] on span at bounding box center [22, 265] width 21 height 14
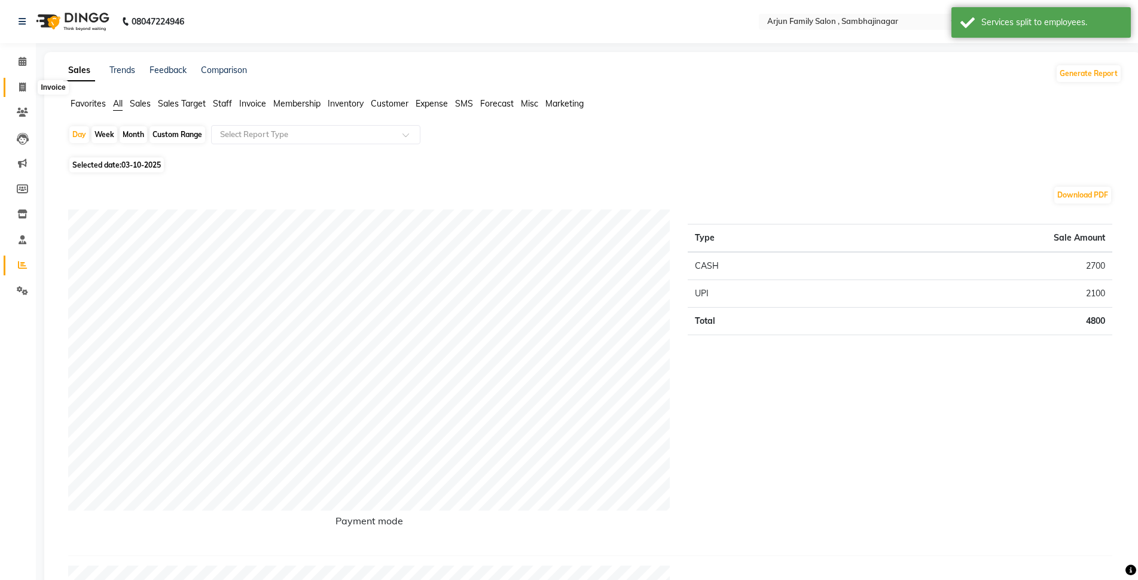
click at [25, 86] on icon at bounding box center [22, 87] width 7 height 9
select select "service"
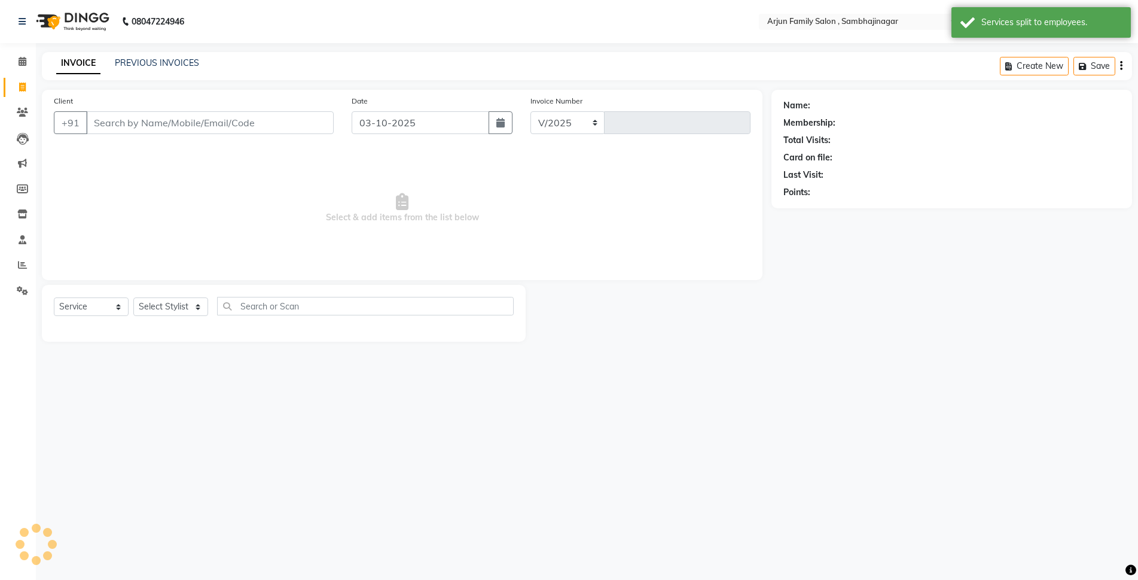
select select "6947"
type input "4496"
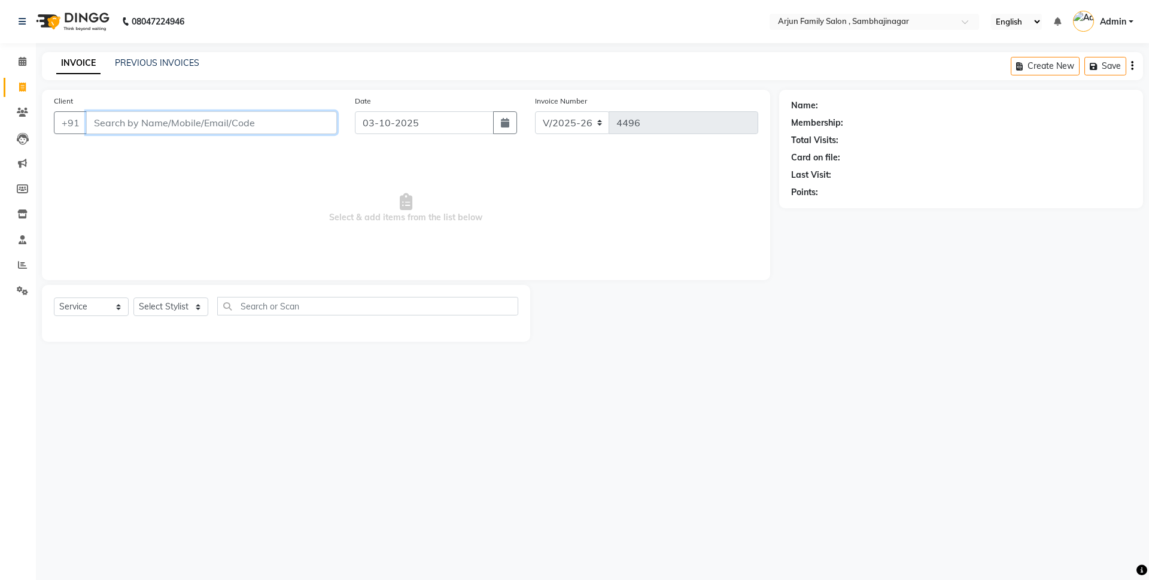
click at [95, 127] on input "Client" at bounding box center [211, 122] width 251 height 23
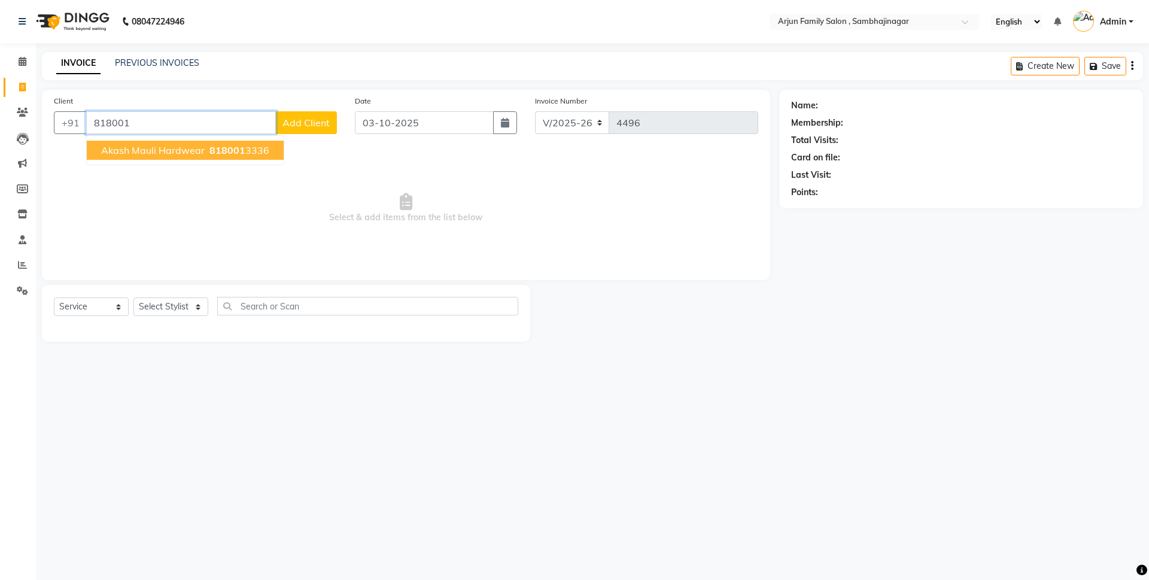
click at [120, 151] on span "Akash Mauli Hardwear" at bounding box center [152, 150] width 103 height 12
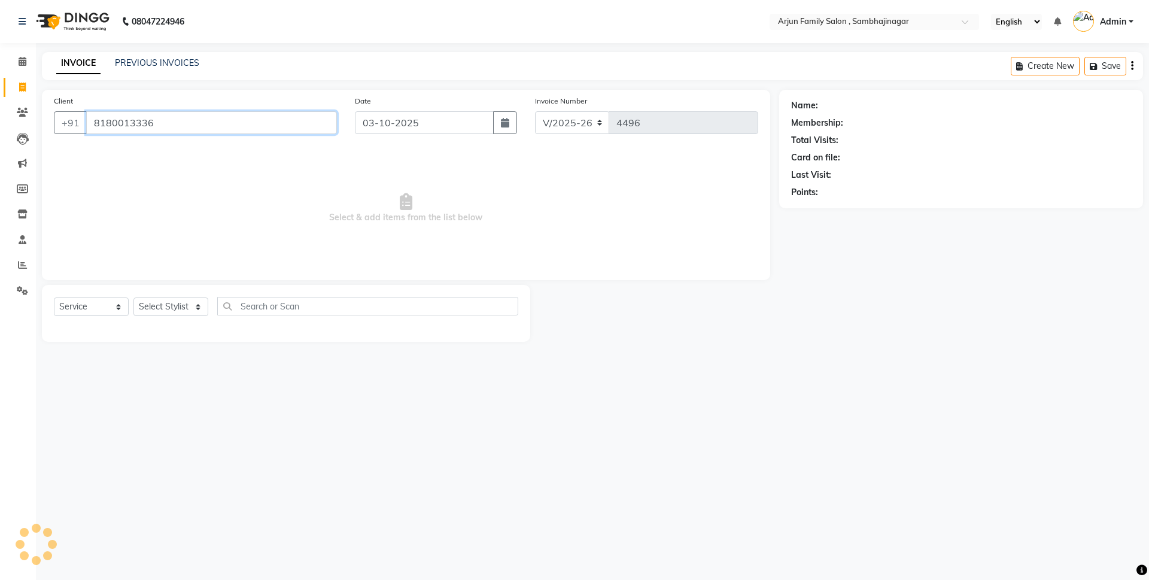
type input "8180013336"
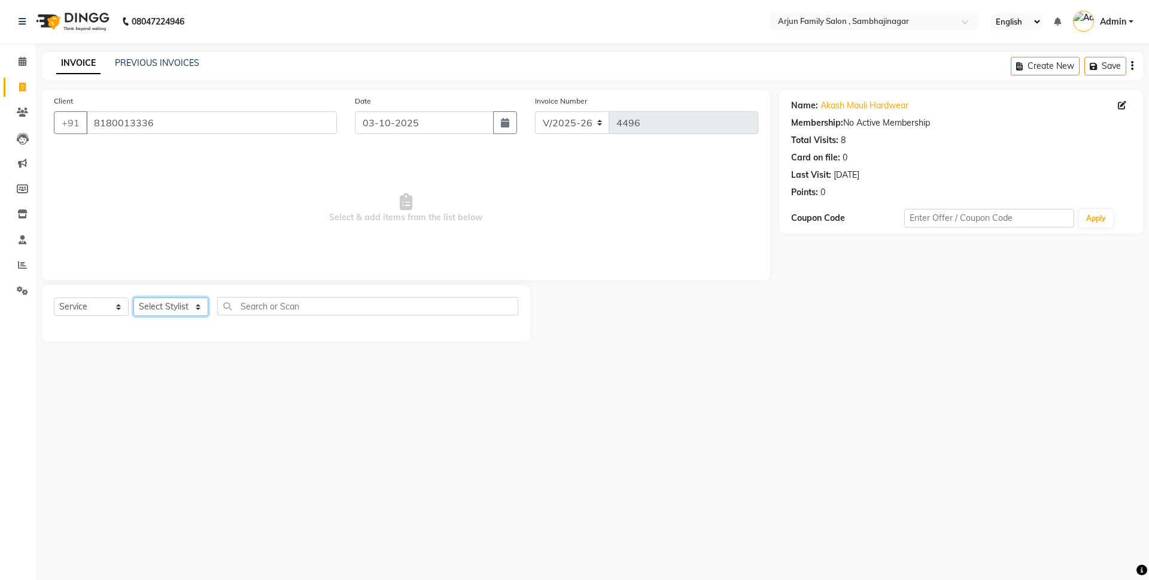
click at [161, 305] on select "Select Stylist arjun [PERSON_NAME] [PERSON_NAME] [PERSON_NAME] [PERSON_NAME]" at bounding box center [170, 306] width 75 height 19
select select "54803"
click at [133, 297] on select "Select Stylist arjun [PERSON_NAME] [PERSON_NAME] [PERSON_NAME] [PERSON_NAME]" at bounding box center [170, 306] width 75 height 19
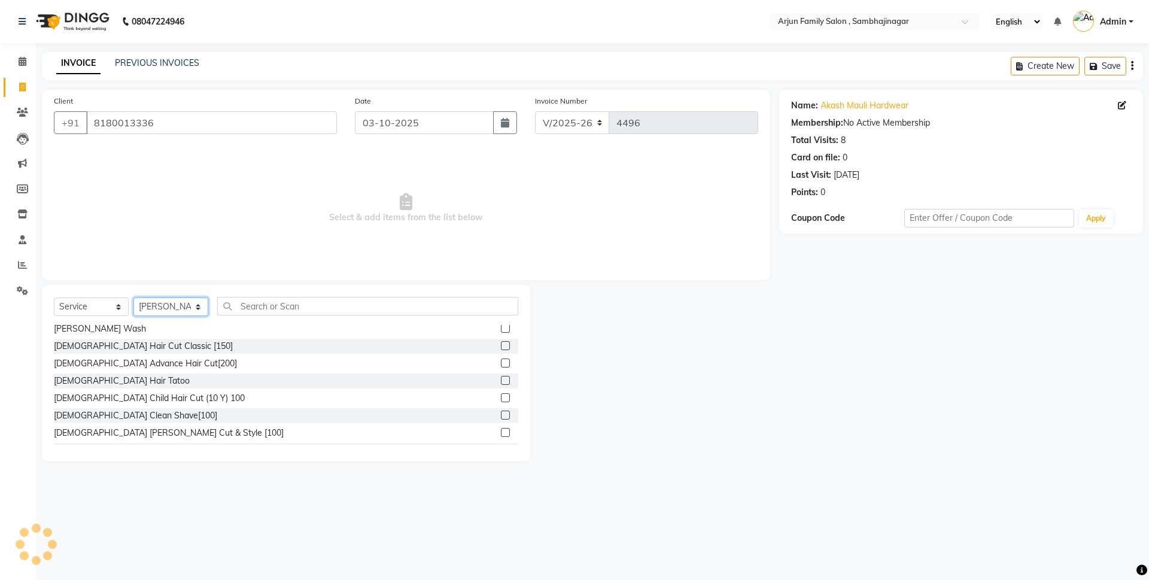
scroll to position [120, 0]
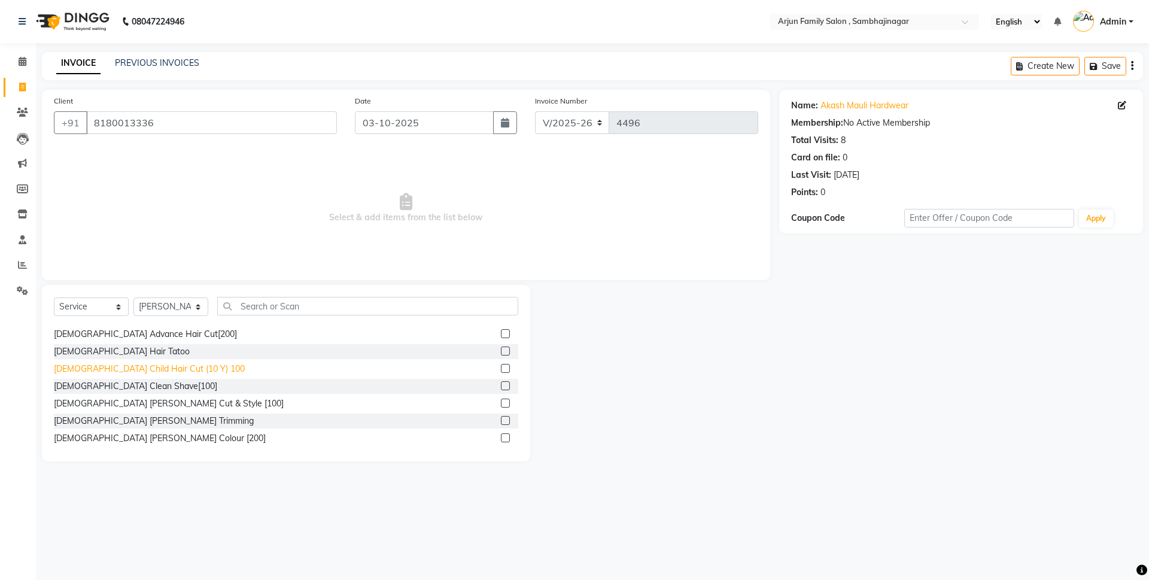
click at [131, 367] on div "[DEMOGRAPHIC_DATA] Child Hair Cut (10 Y) 100" at bounding box center [149, 369] width 191 height 13
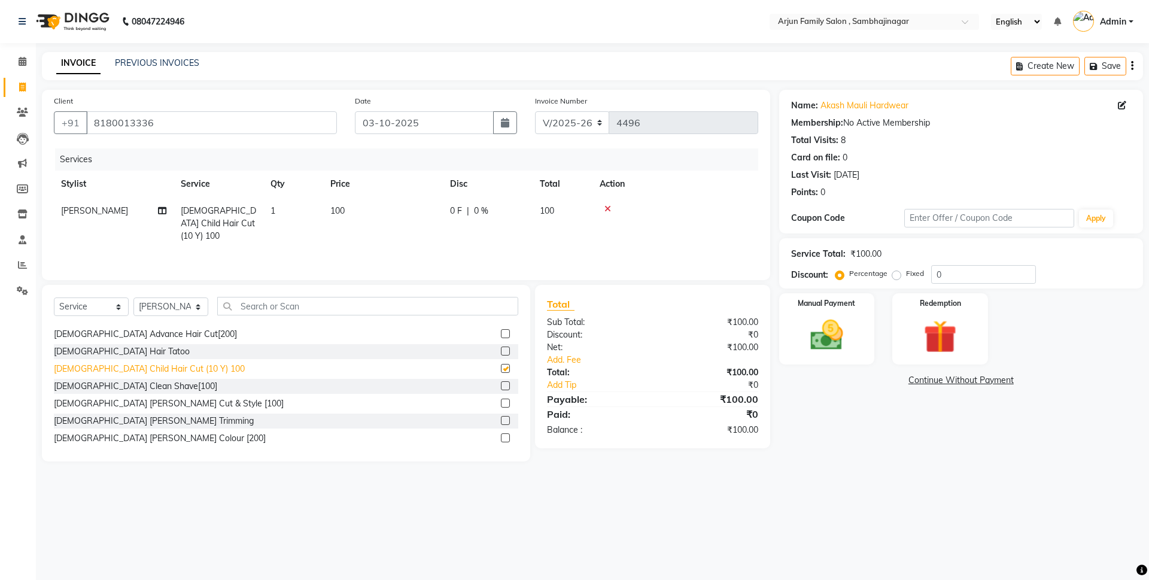
checkbox input "false"
click at [608, 206] on icon at bounding box center [607, 209] width 7 height 8
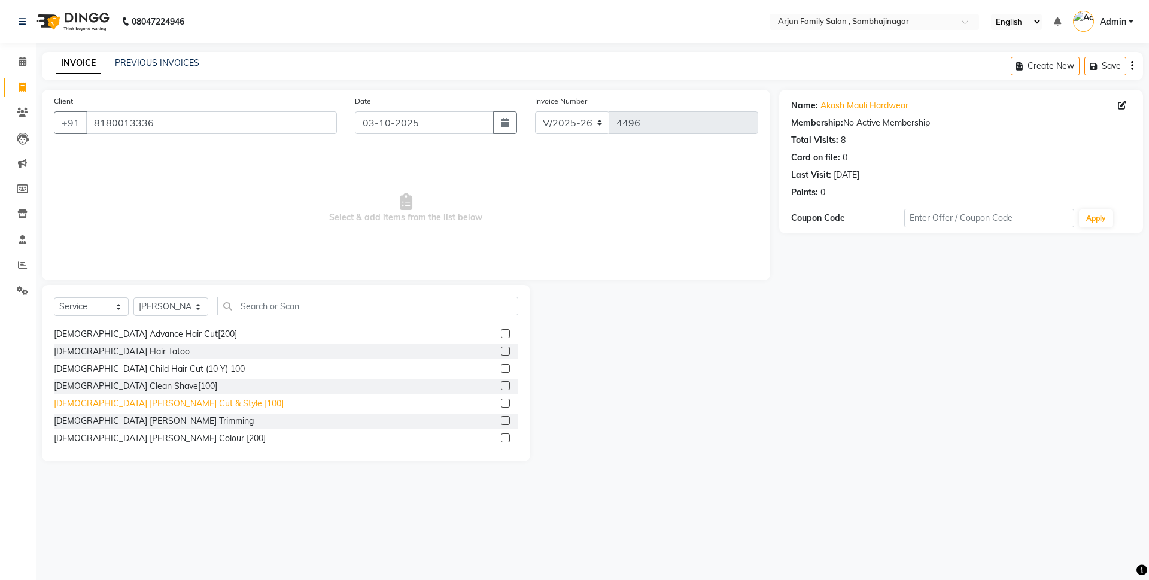
click at [147, 402] on div "[DEMOGRAPHIC_DATA] [PERSON_NAME] Cut & Style [100]" at bounding box center [169, 403] width 230 height 13
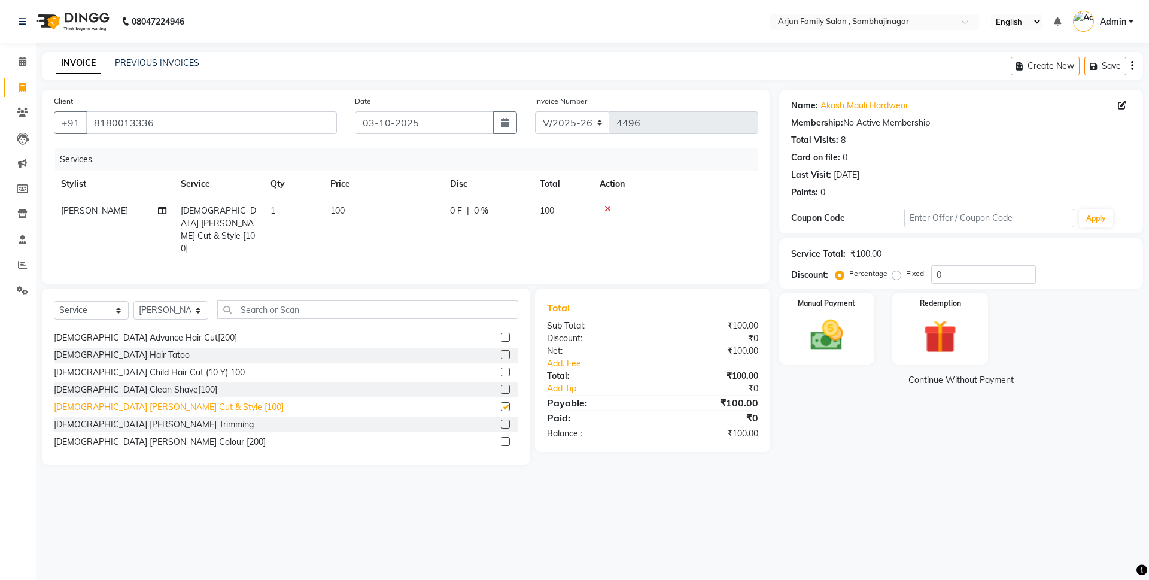
checkbox input "false"
click at [815, 340] on img at bounding box center [827, 334] width 56 height 39
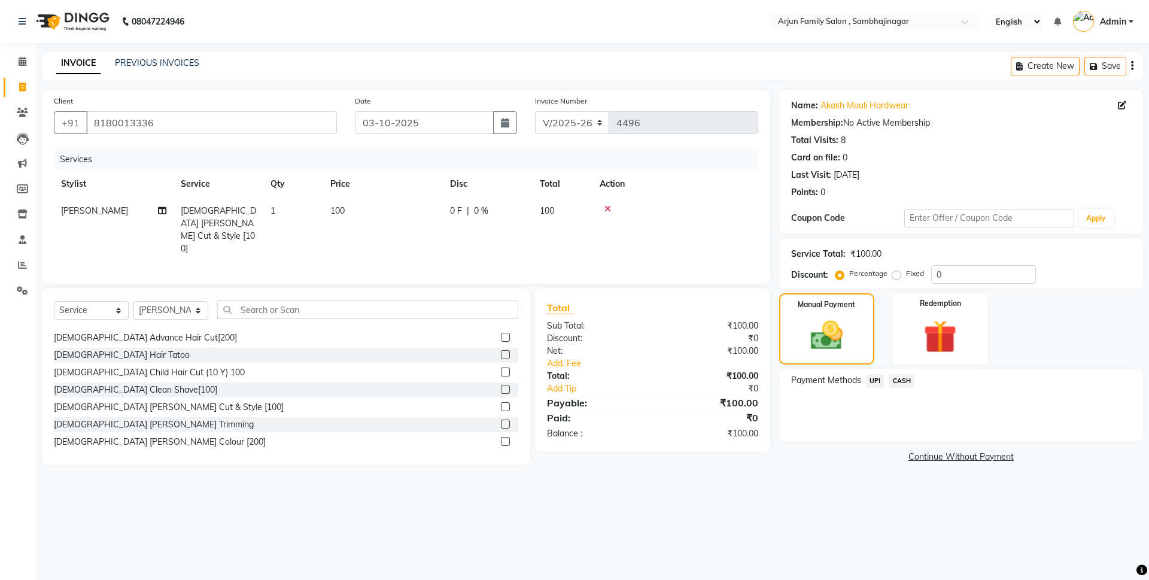
click at [895, 380] on span "CASH" at bounding box center [901, 381] width 26 height 14
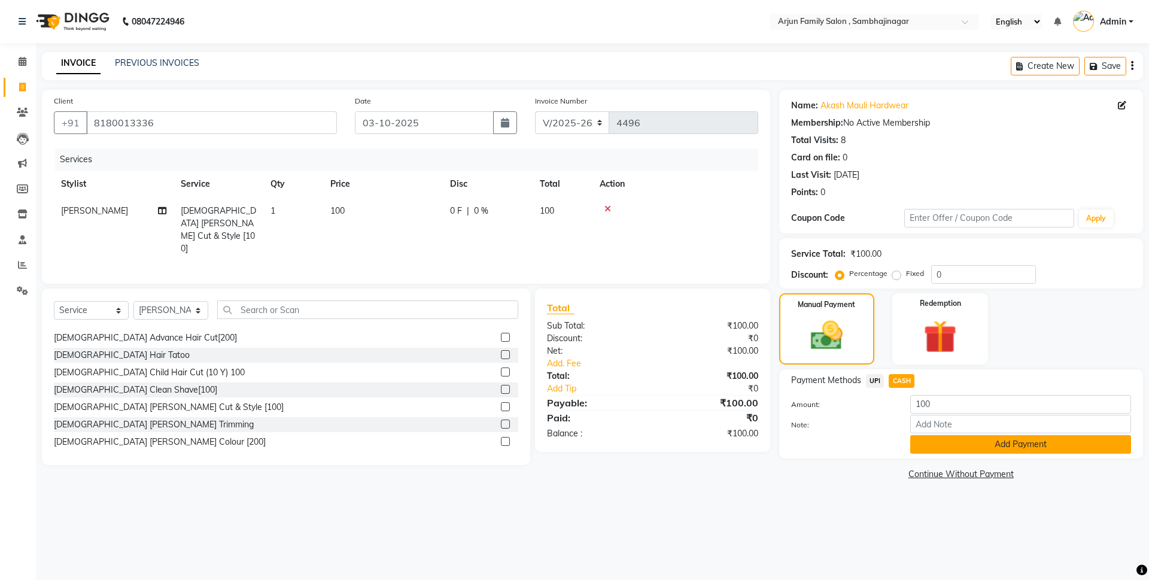
click at [938, 449] on button "Add Payment" at bounding box center [1020, 444] width 221 height 19
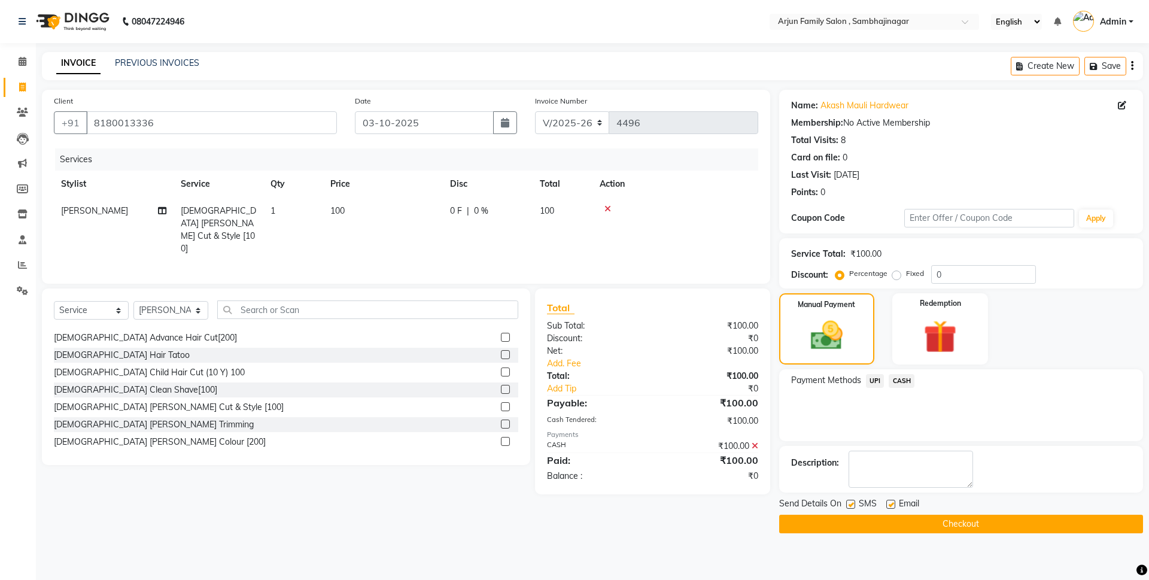
click at [940, 521] on button "Checkout" at bounding box center [961, 524] width 364 height 19
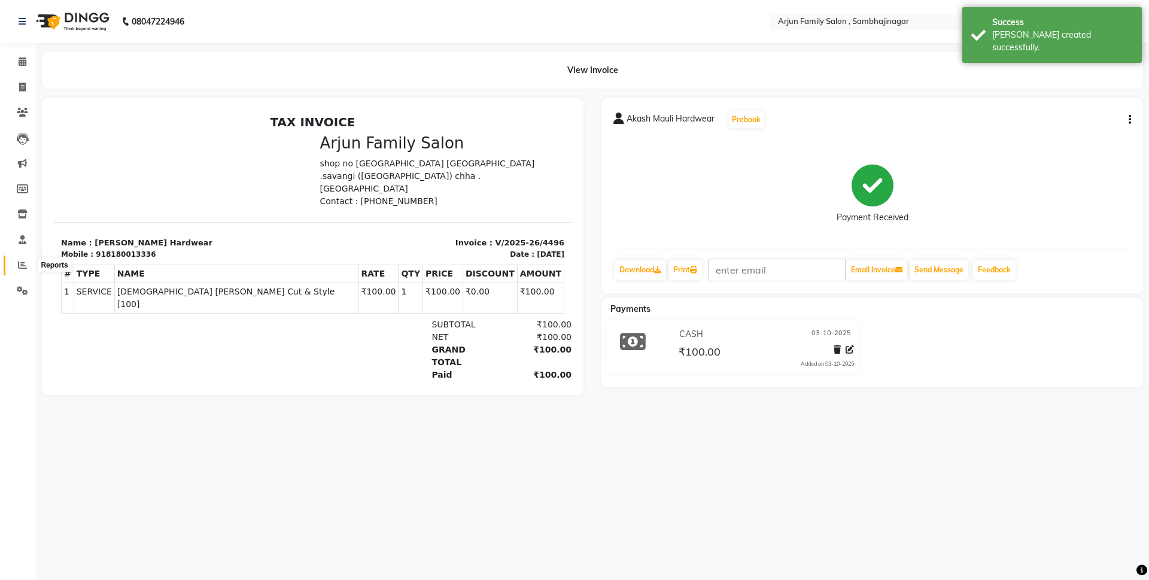
click at [22, 265] on icon at bounding box center [22, 264] width 9 height 9
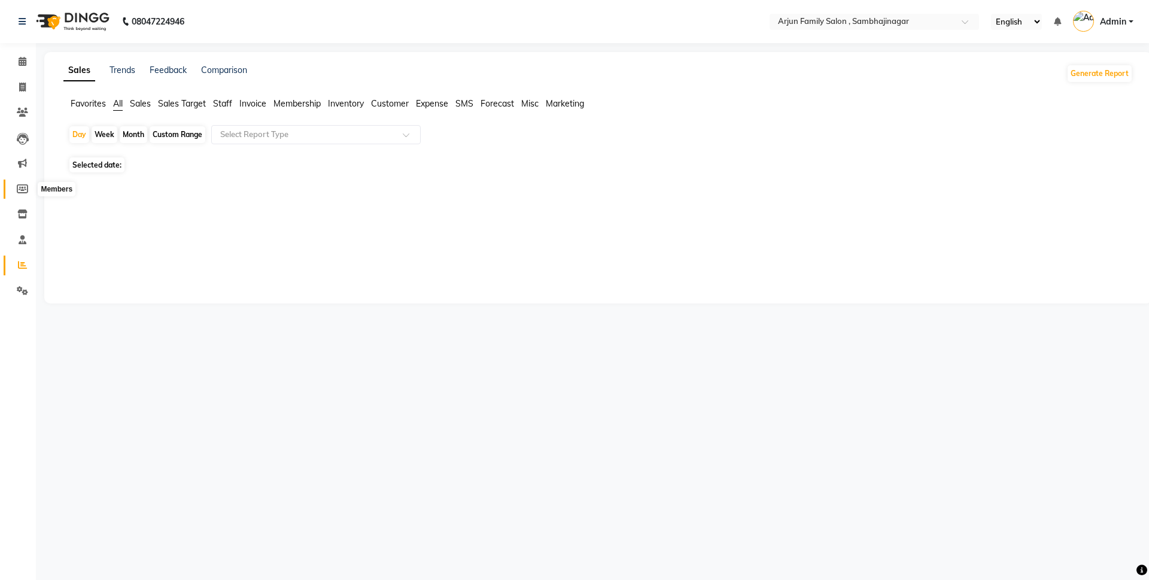
click at [20, 188] on icon at bounding box center [22, 188] width 11 height 9
select select
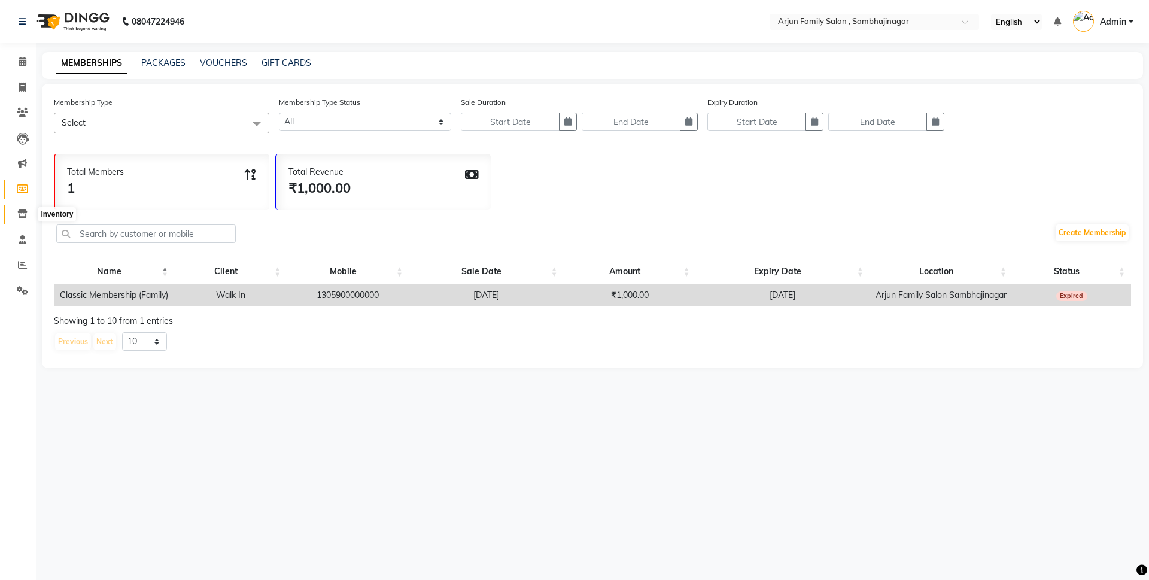
click at [19, 216] on icon at bounding box center [22, 213] width 10 height 9
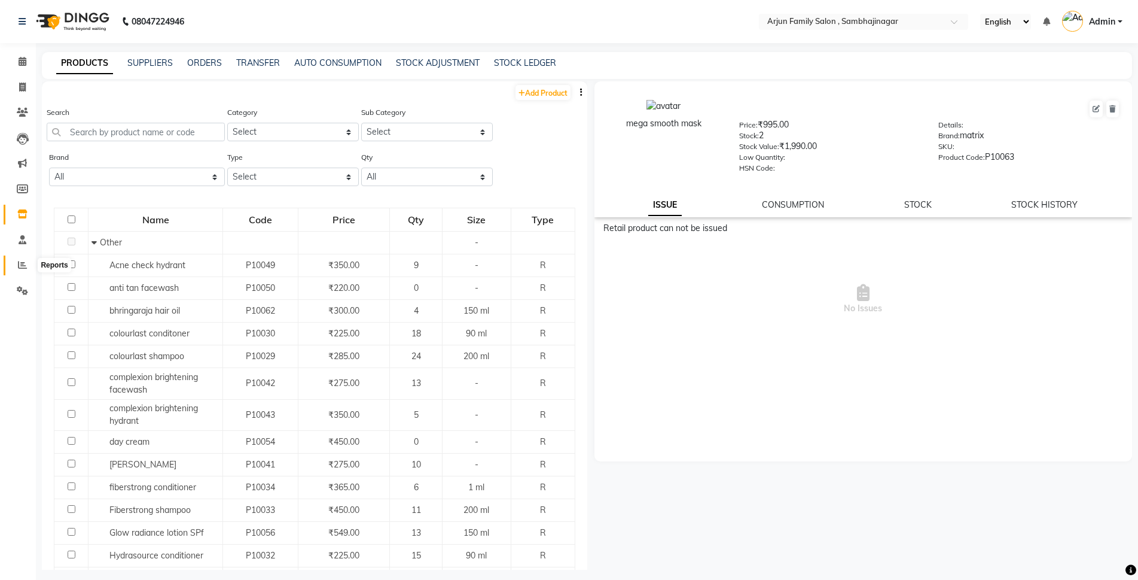
click at [19, 264] on icon at bounding box center [22, 264] width 9 height 9
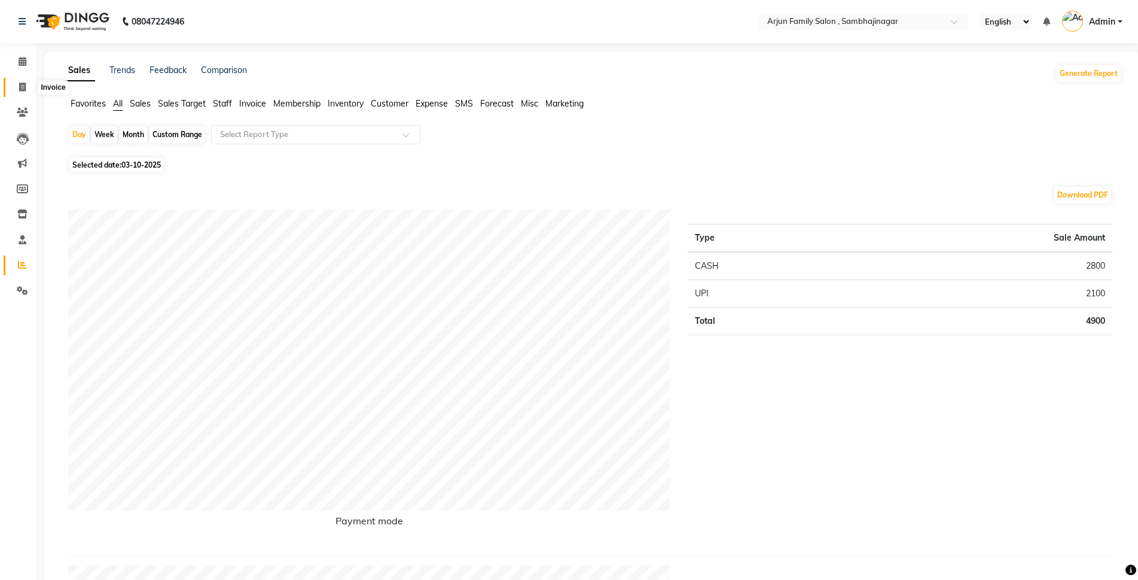
click at [17, 90] on span at bounding box center [22, 88] width 21 height 14
select select "service"
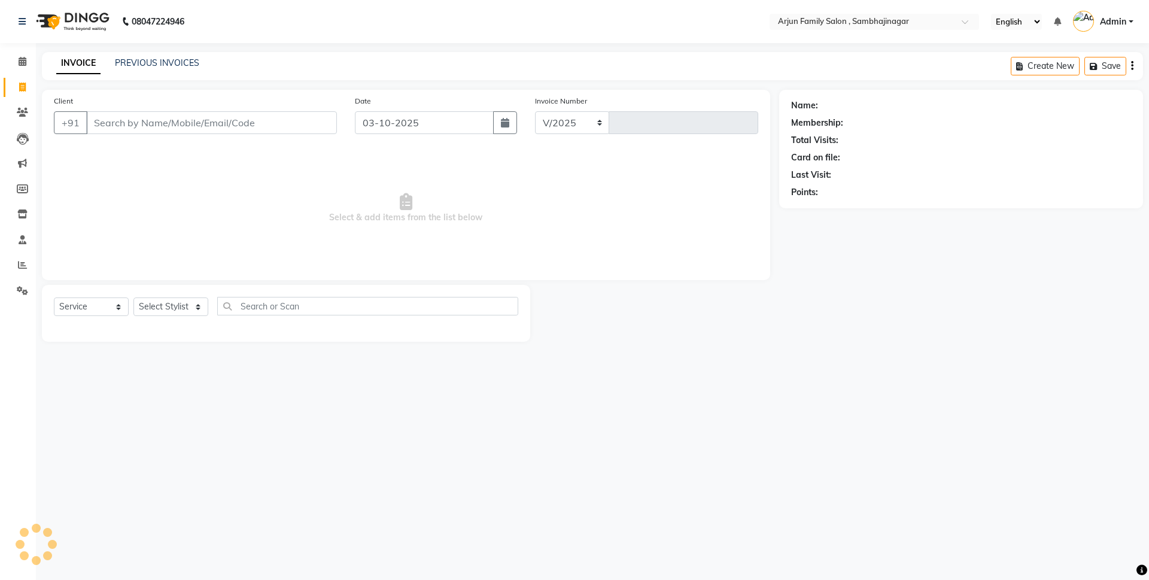
select select "6947"
type input "4497"
click at [114, 39] on nav "08047224946 Select Location × Arjun Family Salon , Sambhajinagar English ENGLIS…" at bounding box center [574, 21] width 1149 height 43
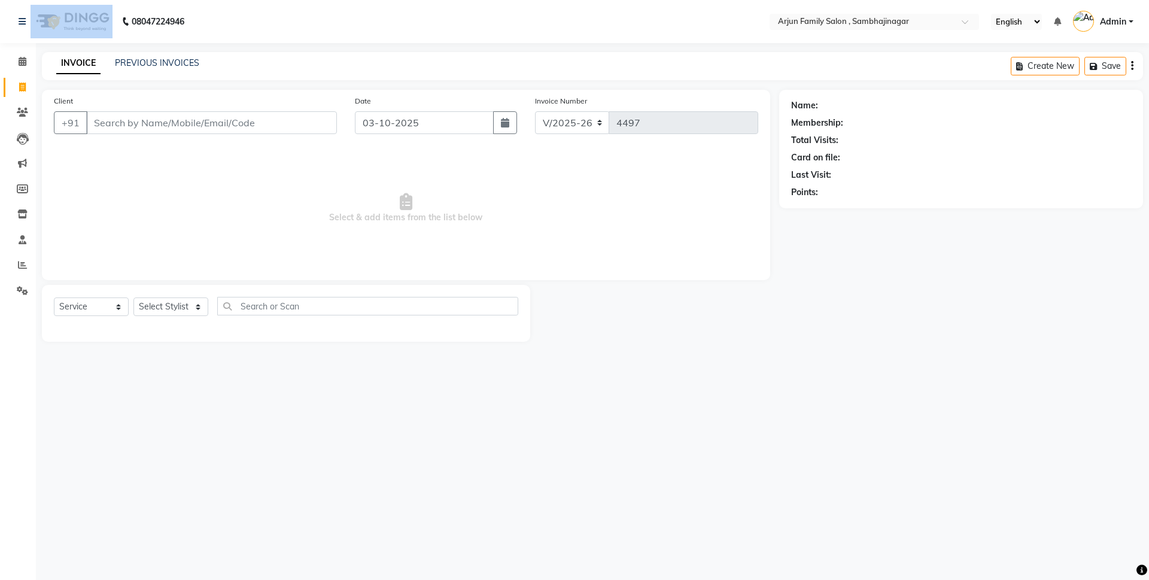
click at [114, 40] on nav "08047224946 Select Location × Arjun Family Salon , Sambhajinagar English ENGLIS…" at bounding box center [574, 21] width 1149 height 43
click at [115, 41] on nav "08047224946 Select Location × Arjun Family Salon , Sambhajinagar English ENGLIS…" at bounding box center [574, 21] width 1149 height 43
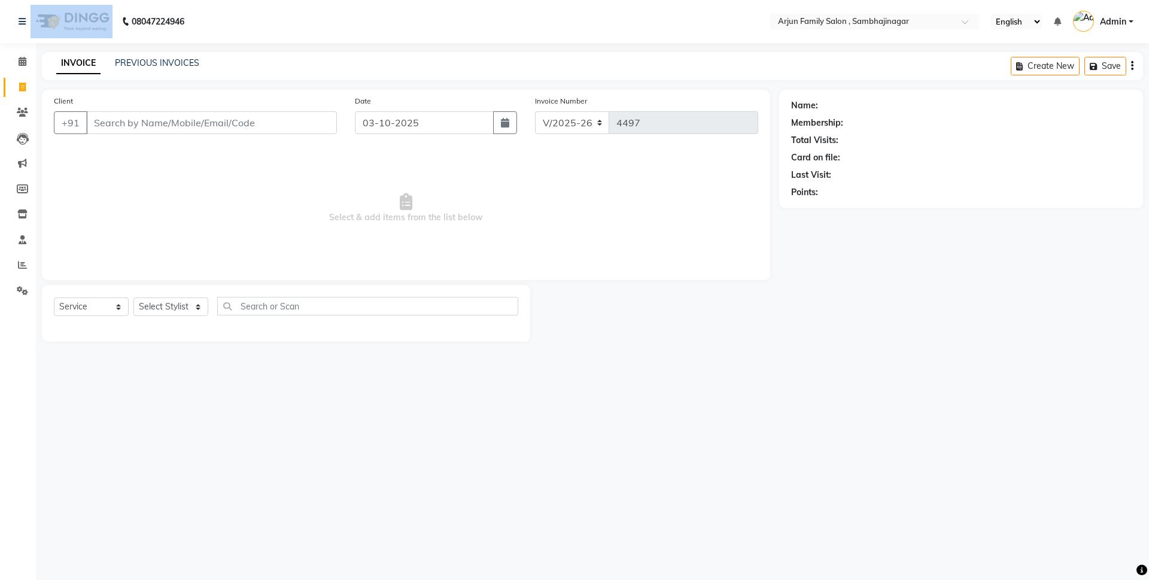
click at [116, 38] on div "08047224946" at bounding box center [102, 22] width 184 height 34
click at [116, 38] on nav "08047224946 Select Location × Arjun Family Salon , Sambhajinagar English ENGLIS…" at bounding box center [574, 21] width 1149 height 43
click at [202, 127] on input "Client" at bounding box center [211, 122] width 251 height 23
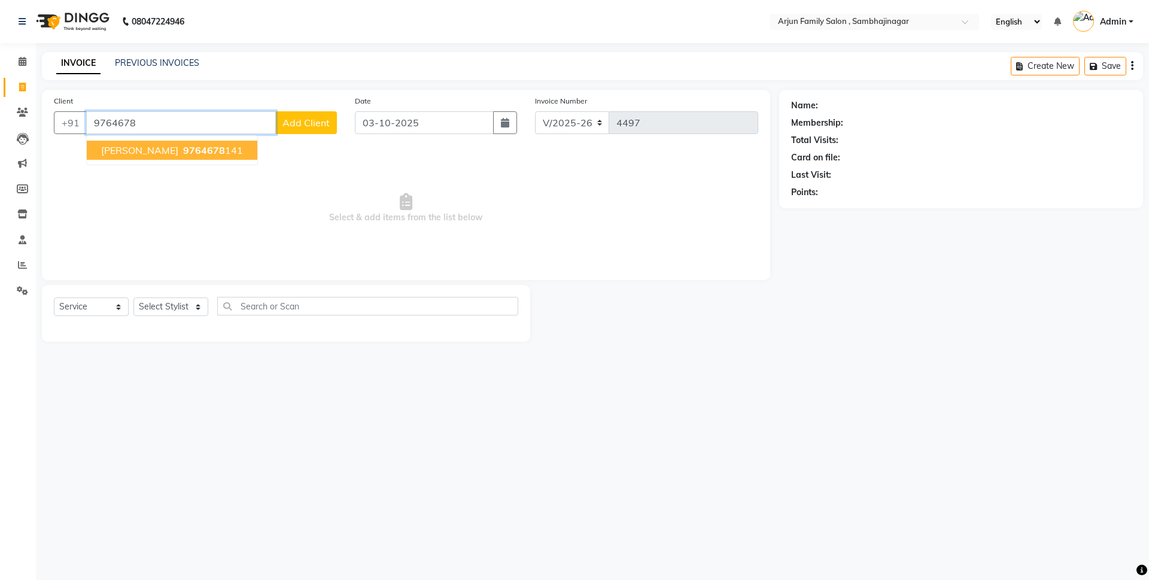
click at [216, 153] on ngb-highlight "9764678 141" at bounding box center [212, 150] width 62 height 12
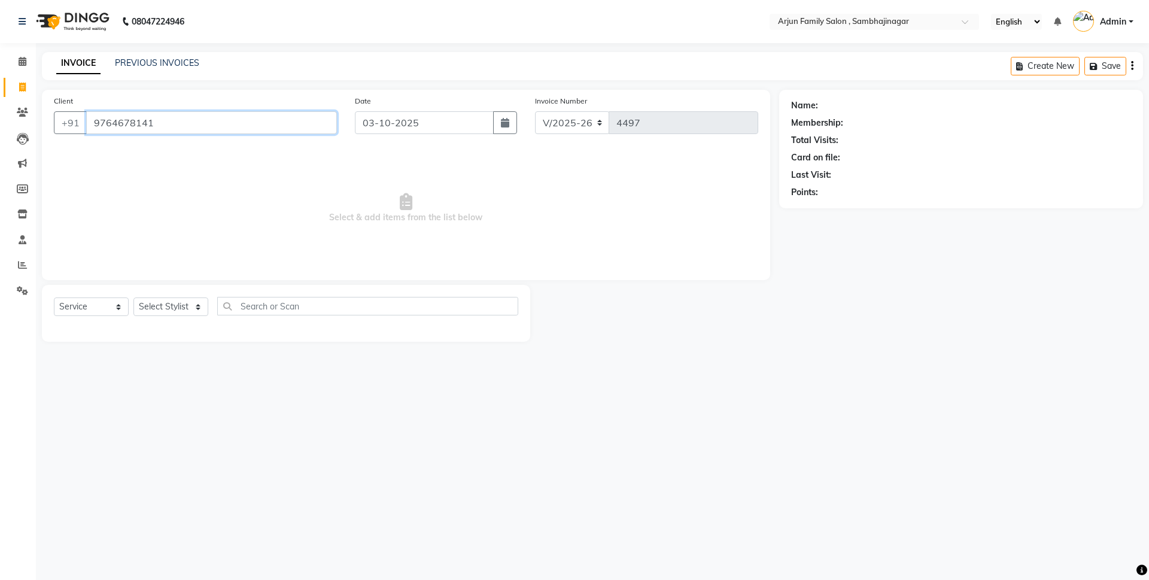
type input "9764678141"
click at [161, 306] on select "Select Stylist arjun [PERSON_NAME] [PERSON_NAME] [PERSON_NAME] [PERSON_NAME]" at bounding box center [170, 306] width 75 height 19
select select "54803"
click at [133, 297] on select "Select Stylist arjun [PERSON_NAME] [PERSON_NAME] [PERSON_NAME] [PERSON_NAME]" at bounding box center [170, 306] width 75 height 19
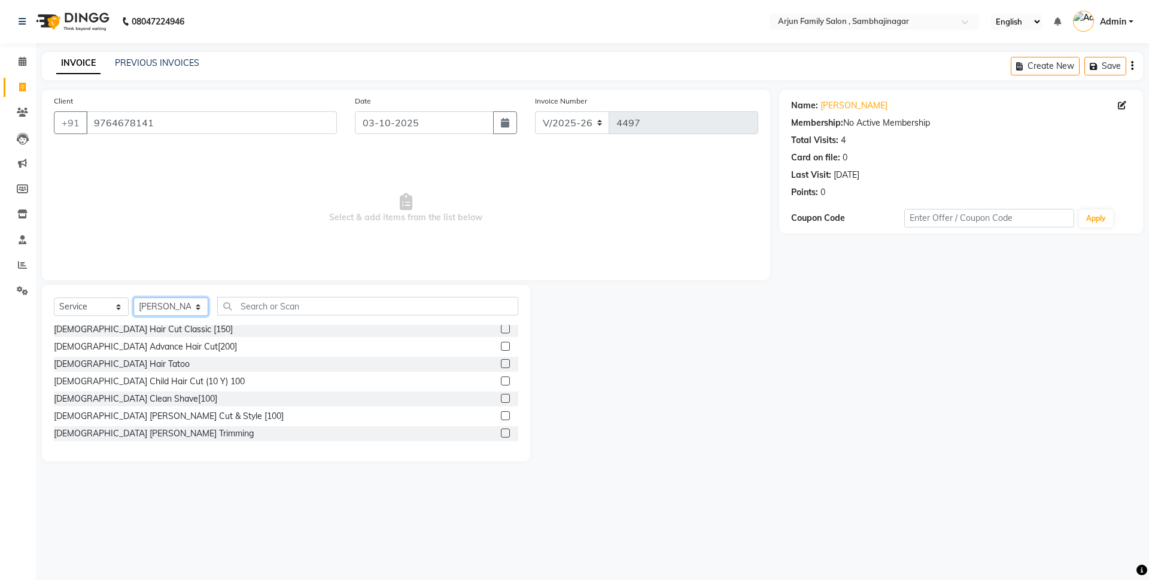
scroll to position [120, 0]
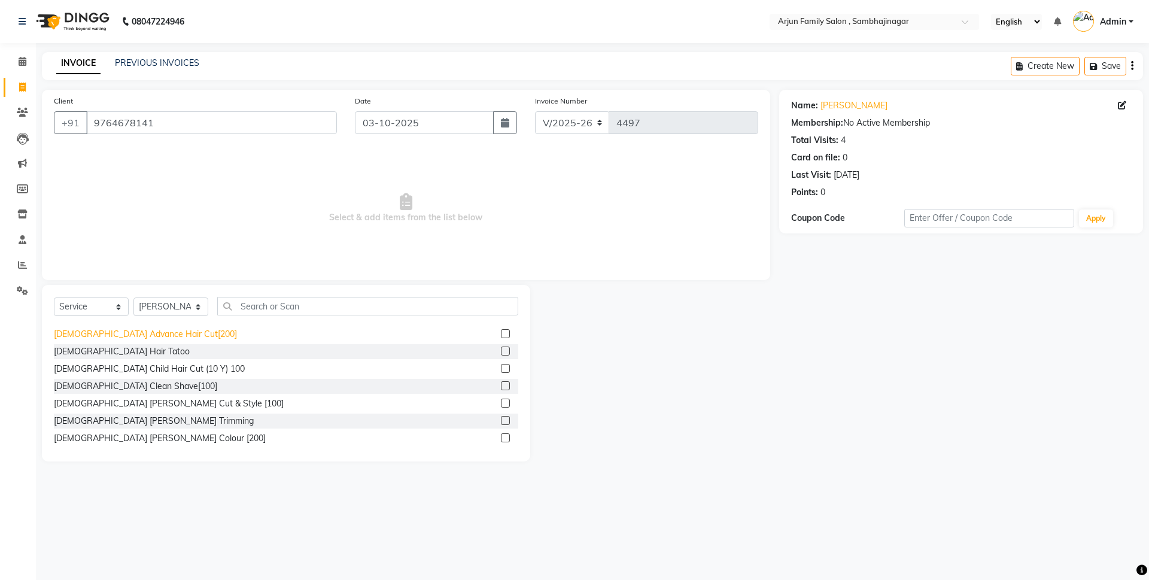
click at [129, 331] on div "[DEMOGRAPHIC_DATA] Advance Hair Cut[200]" at bounding box center [145, 334] width 183 height 13
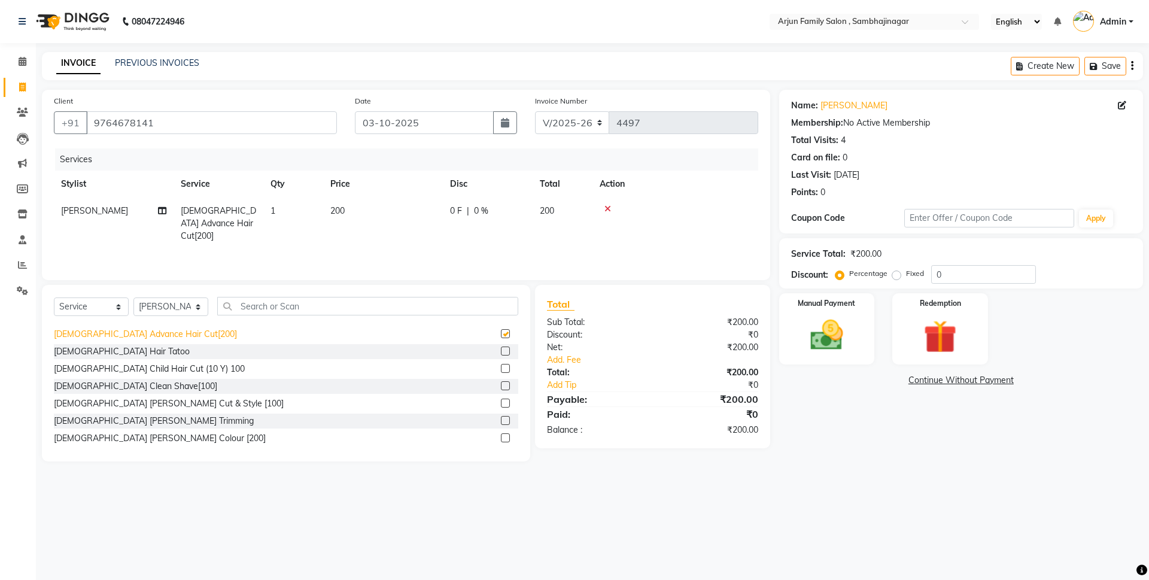
checkbox input "false"
click at [835, 342] on img at bounding box center [827, 334] width 56 height 39
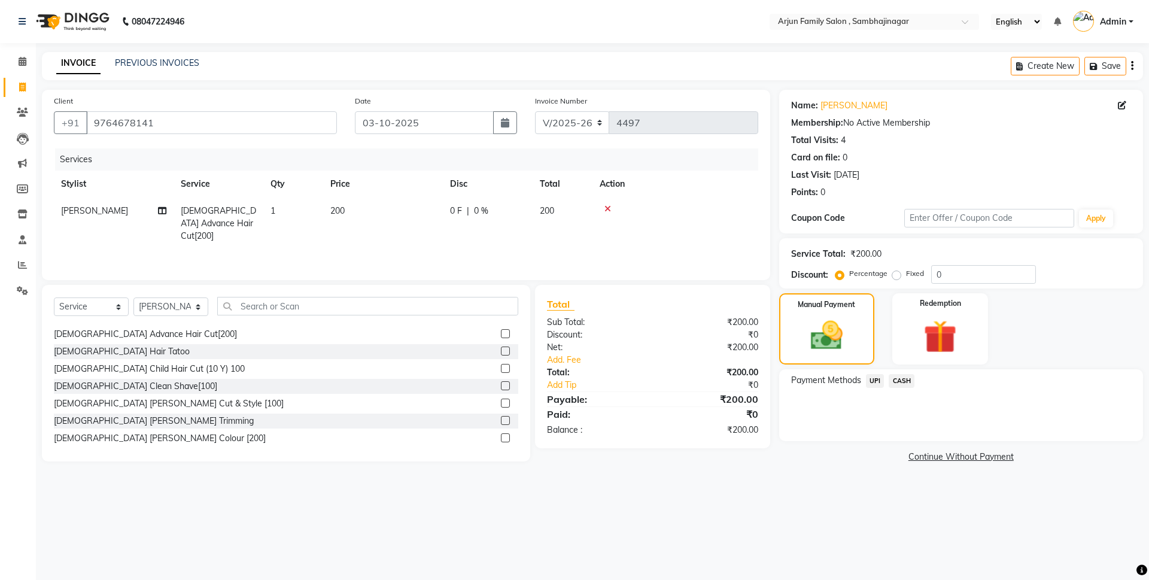
click at [872, 380] on span "UPI" at bounding box center [875, 381] width 19 height 14
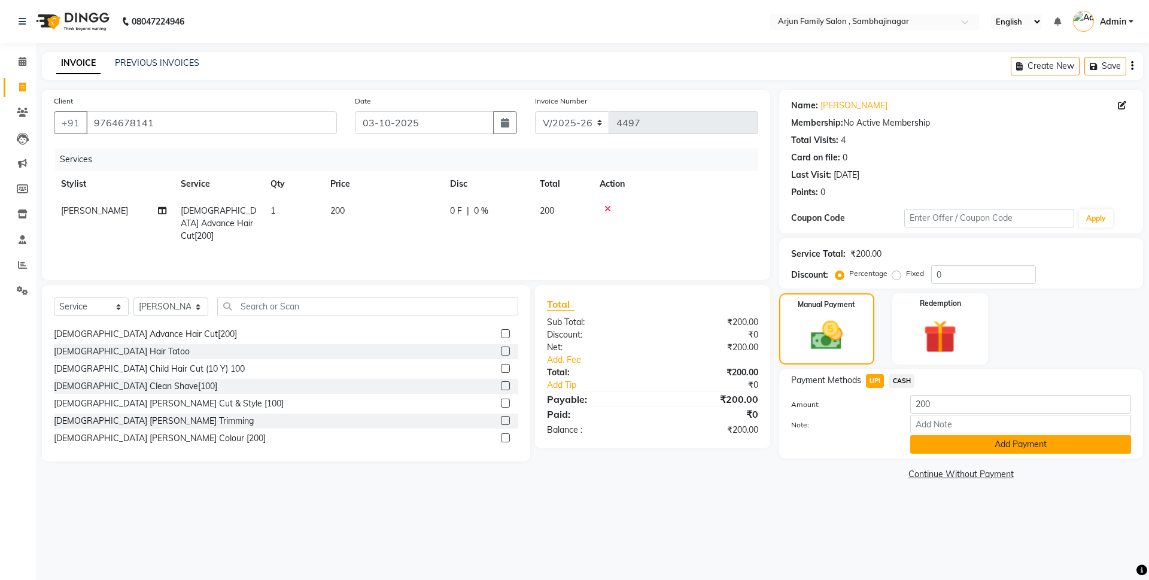
click at [917, 438] on button "Add Payment" at bounding box center [1020, 444] width 221 height 19
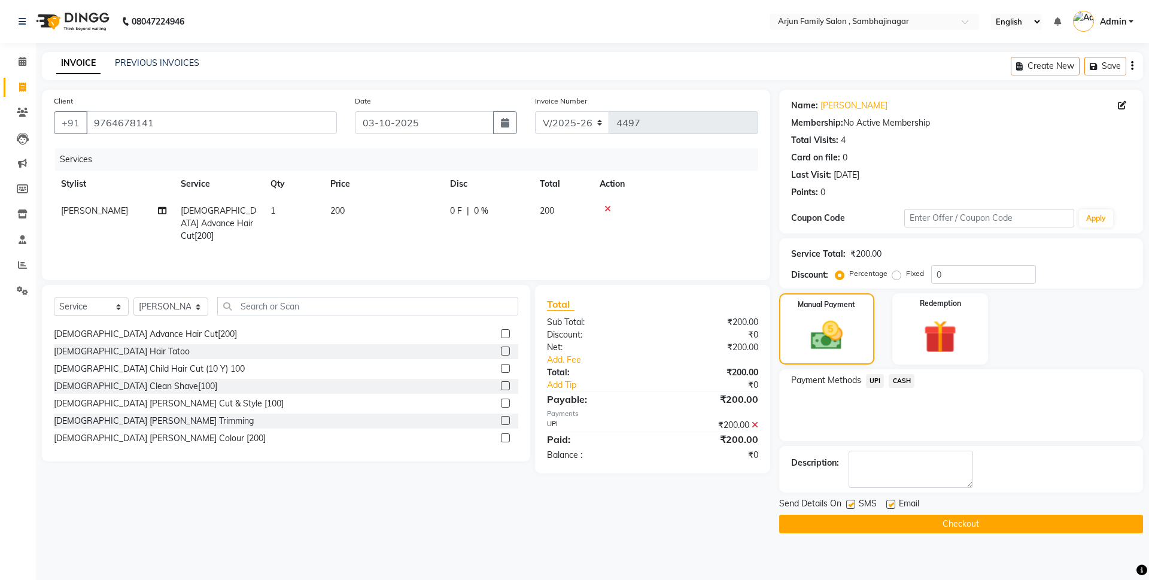
click at [924, 522] on button "Checkout" at bounding box center [961, 524] width 364 height 19
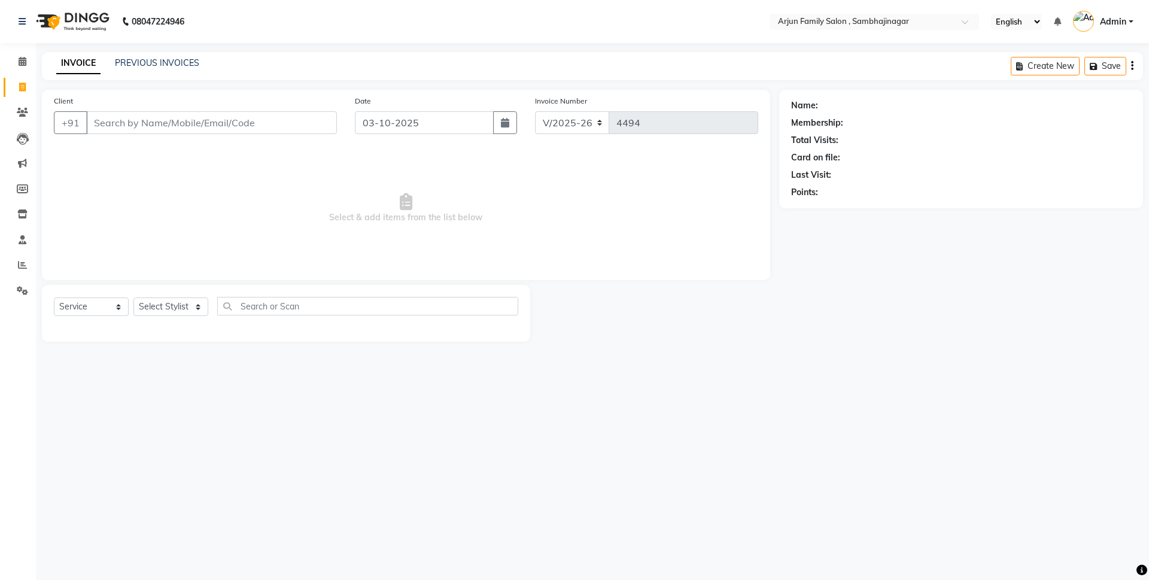
click at [139, 59] on link "PREVIOUS INVOICES" at bounding box center [157, 62] width 84 height 11
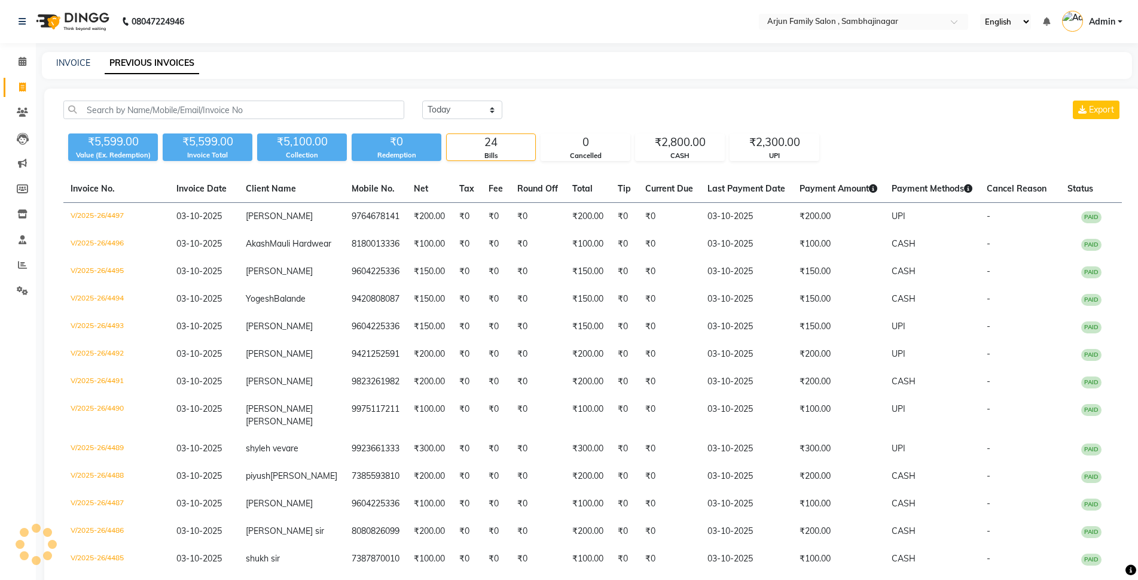
click at [0, 526] on div "Calendar Invoice Clients Leads Marketing Members Inventory Staff Reports Settin…" at bounding box center [81, 478] width 162 height 888
click at [75, 57] on link "INVOICE" at bounding box center [73, 62] width 34 height 11
select select "service"
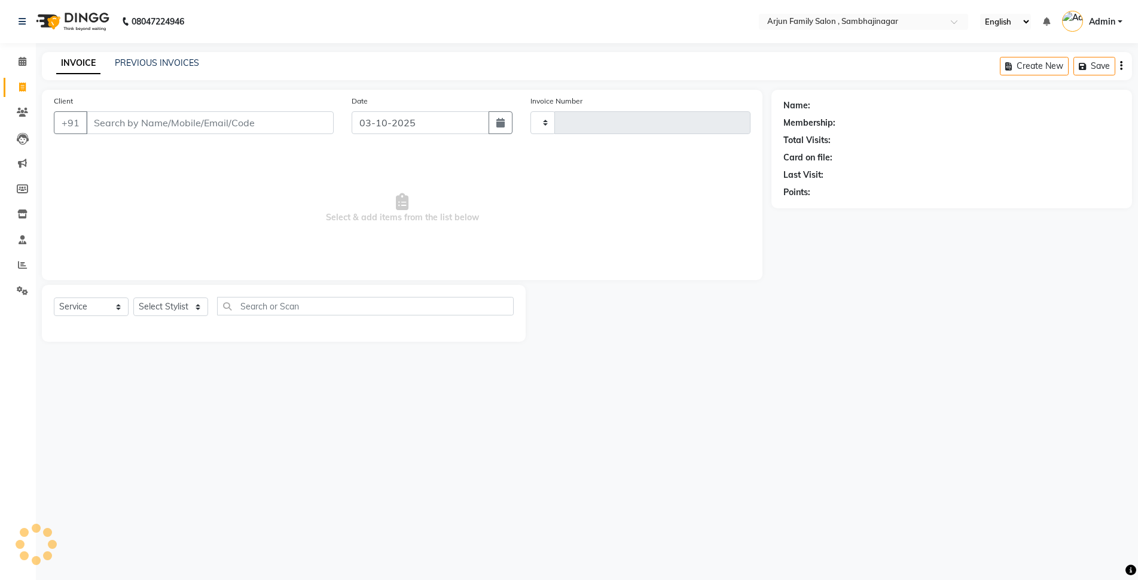
type input "4498"
select select "6947"
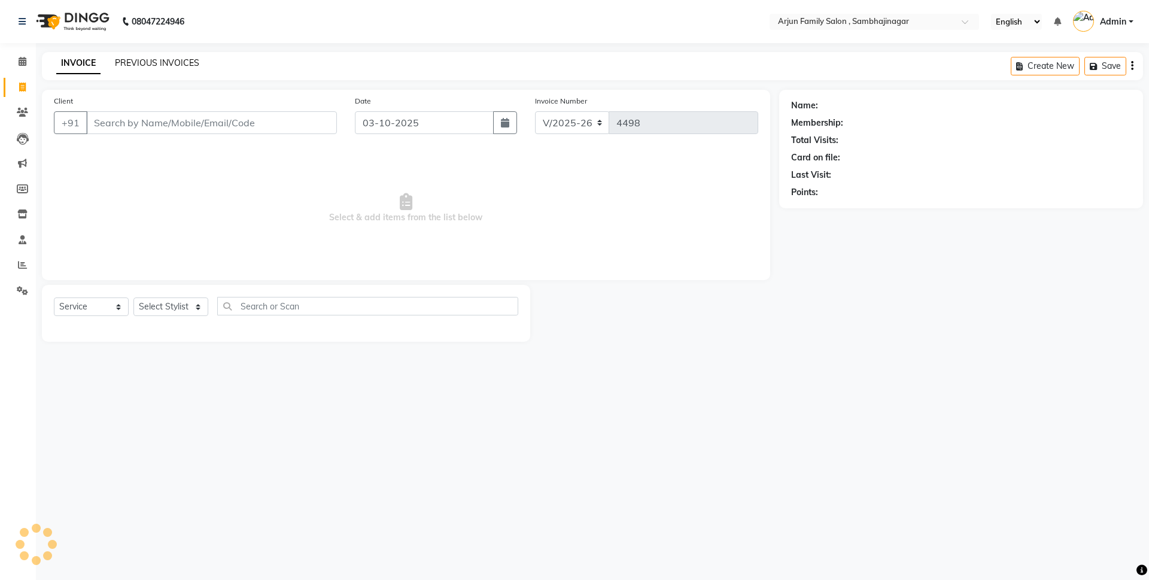
click at [157, 59] on link "PREVIOUS INVOICES" at bounding box center [157, 62] width 84 height 11
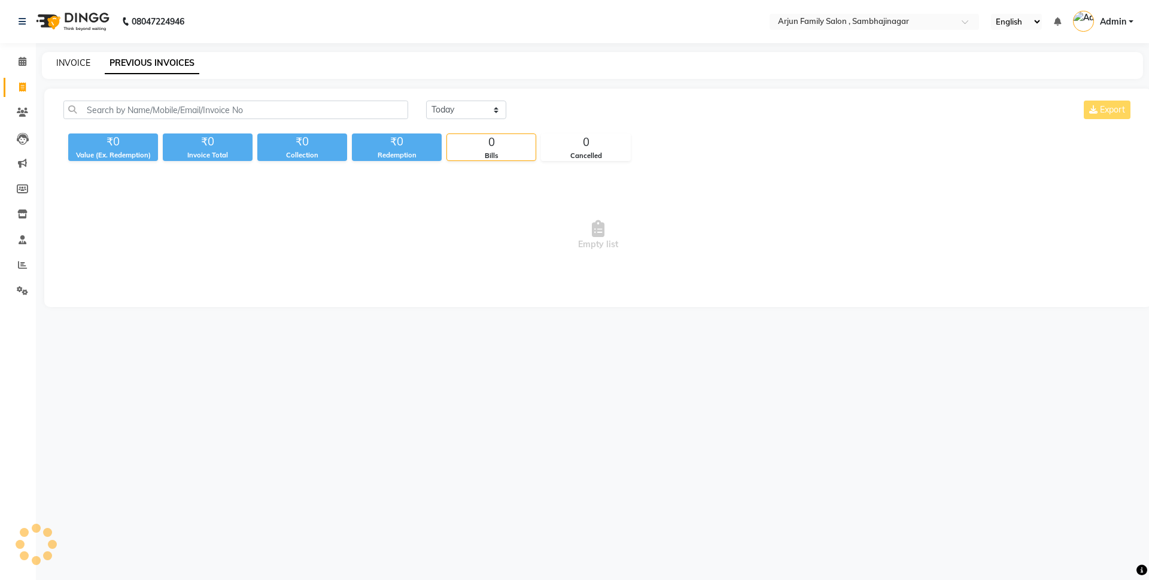
click at [71, 57] on link "INVOICE" at bounding box center [73, 62] width 34 height 11
select select "service"
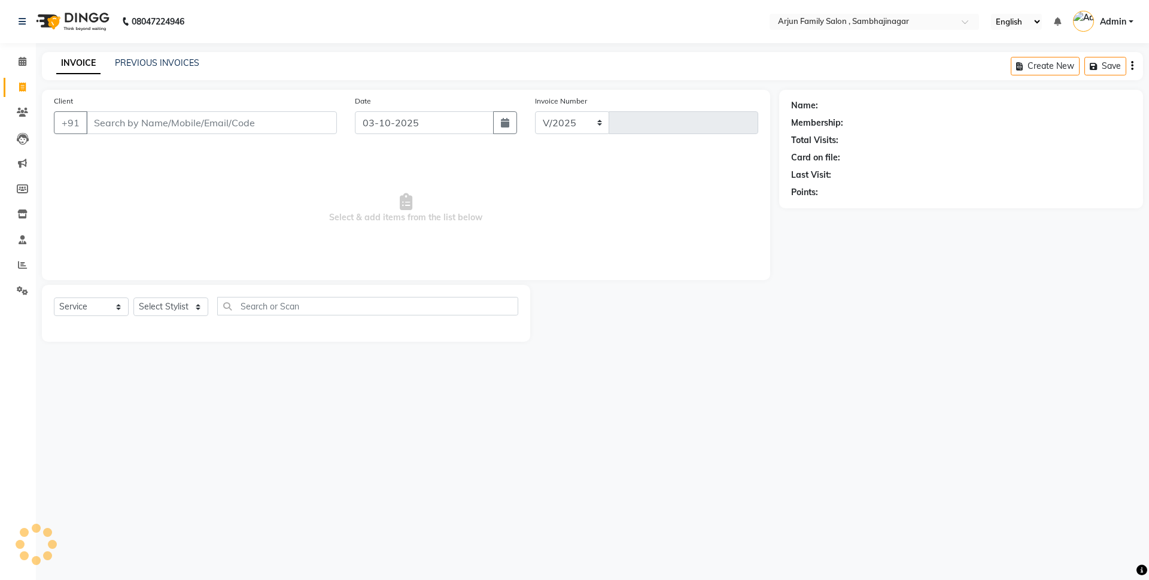
select select "6947"
type input "4498"
click at [243, 122] on input "Client" at bounding box center [211, 122] width 251 height 23
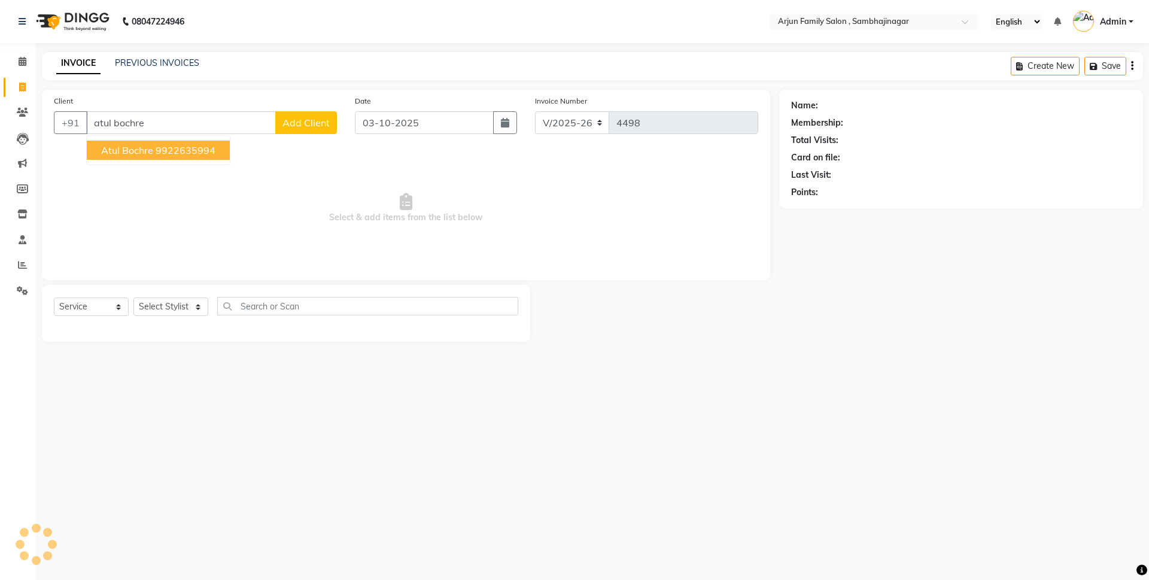
click at [215, 150] on ngb-highlight "9922635994" at bounding box center [186, 150] width 60 height 12
type input "9922635994"
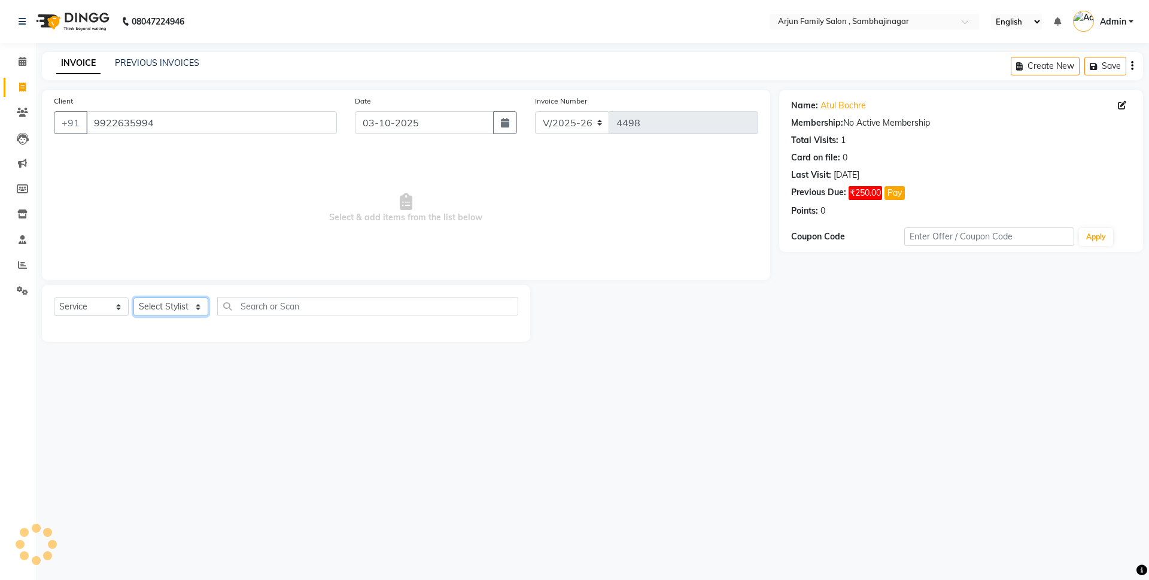
click at [164, 306] on select "Select Stylist" at bounding box center [170, 306] width 75 height 19
click at [85, 308] on select "Select Service Product Membership Package Voucher Prepaid Gift Card" at bounding box center [91, 306] width 75 height 19
click at [54, 297] on select "Select Service Product Membership Package Voucher Prepaid Gift Card" at bounding box center [91, 306] width 75 height 19
click at [173, 303] on select "Select Stylist arjun [PERSON_NAME] [PERSON_NAME] [PERSON_NAME] [PERSON_NAME]" at bounding box center [170, 306] width 75 height 19
select select "54666"
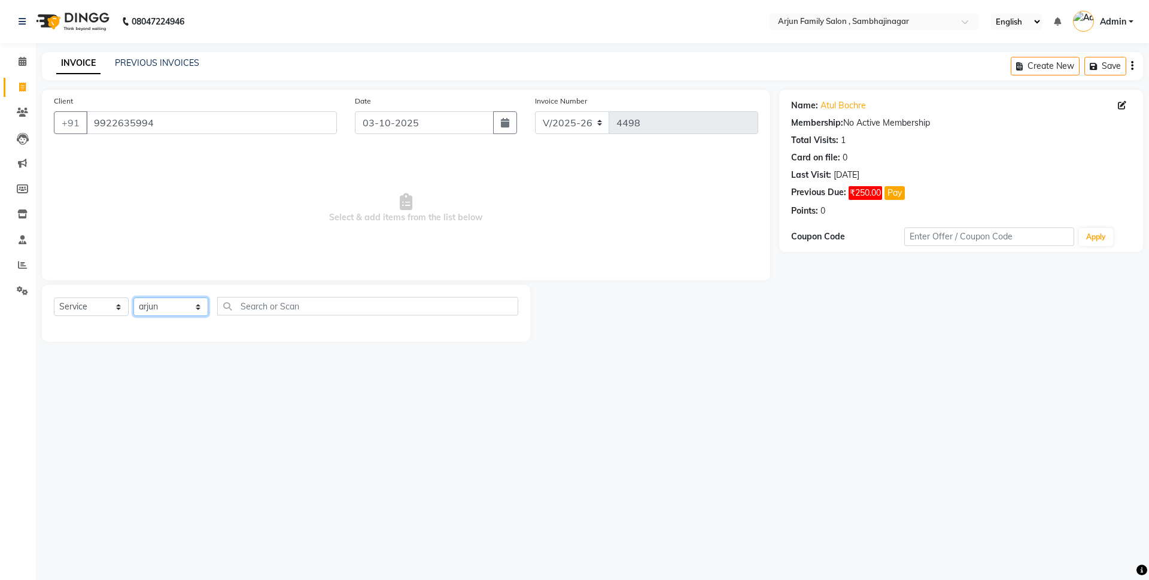
click at [133, 297] on select "Select Stylist arjun [PERSON_NAME] [PERSON_NAME] [PERSON_NAME] [PERSON_NAME]" at bounding box center [170, 306] width 75 height 19
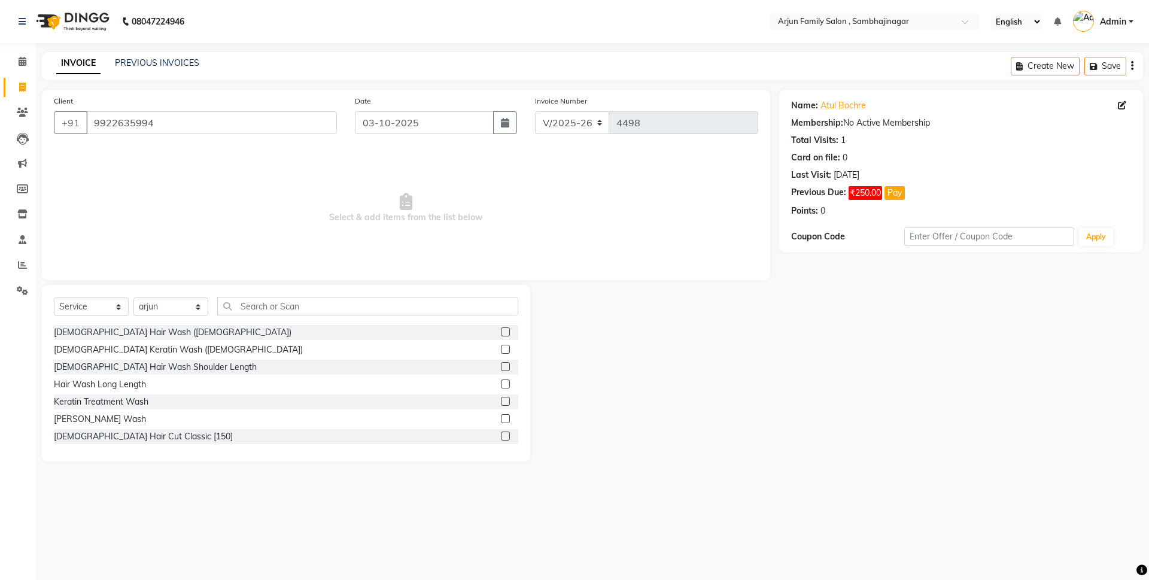
click at [200, 251] on span "Select & add items from the list below" at bounding box center [406, 208] width 704 height 120
click at [279, 311] on input "text" at bounding box center [367, 306] width 301 height 19
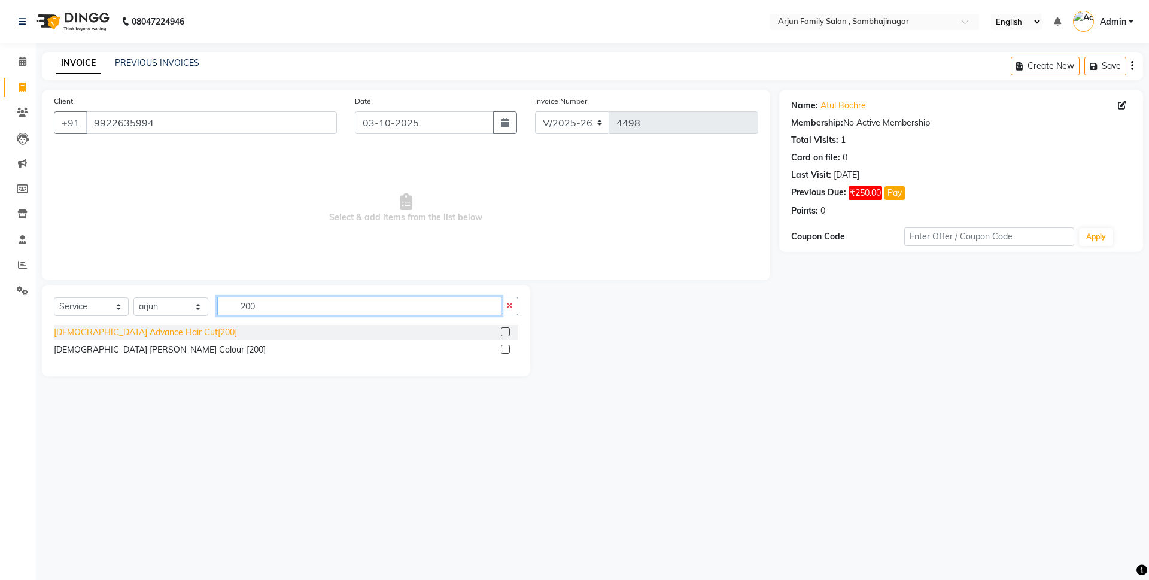
type input "200"
click at [112, 329] on div "[DEMOGRAPHIC_DATA] Advance Hair Cut[200]" at bounding box center [145, 332] width 183 height 13
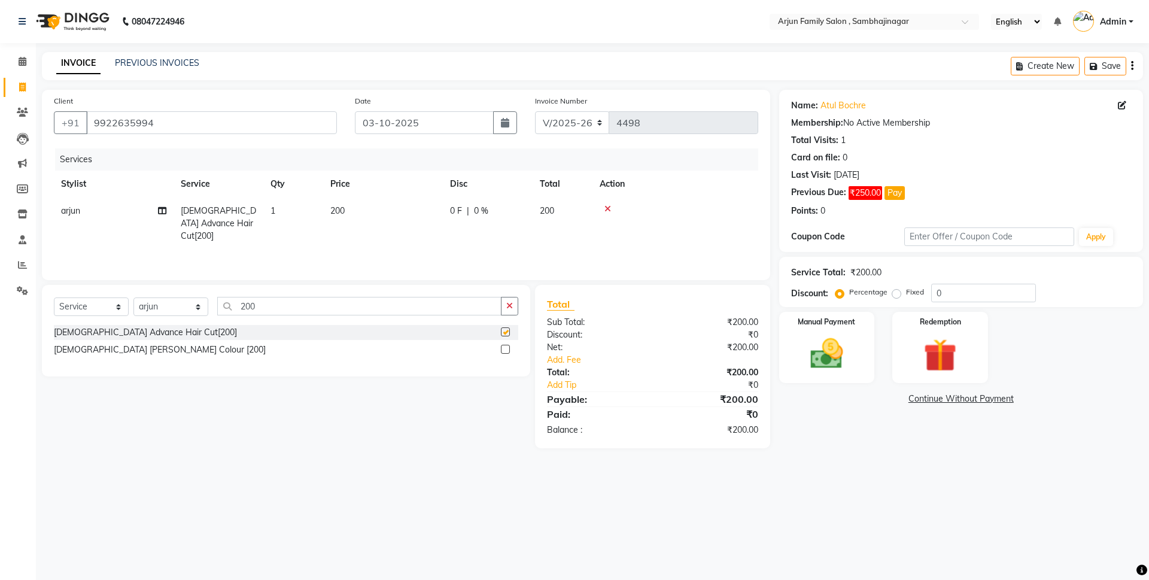
checkbox input "false"
click at [309, 303] on input "200" at bounding box center [359, 306] width 284 height 19
type input "2"
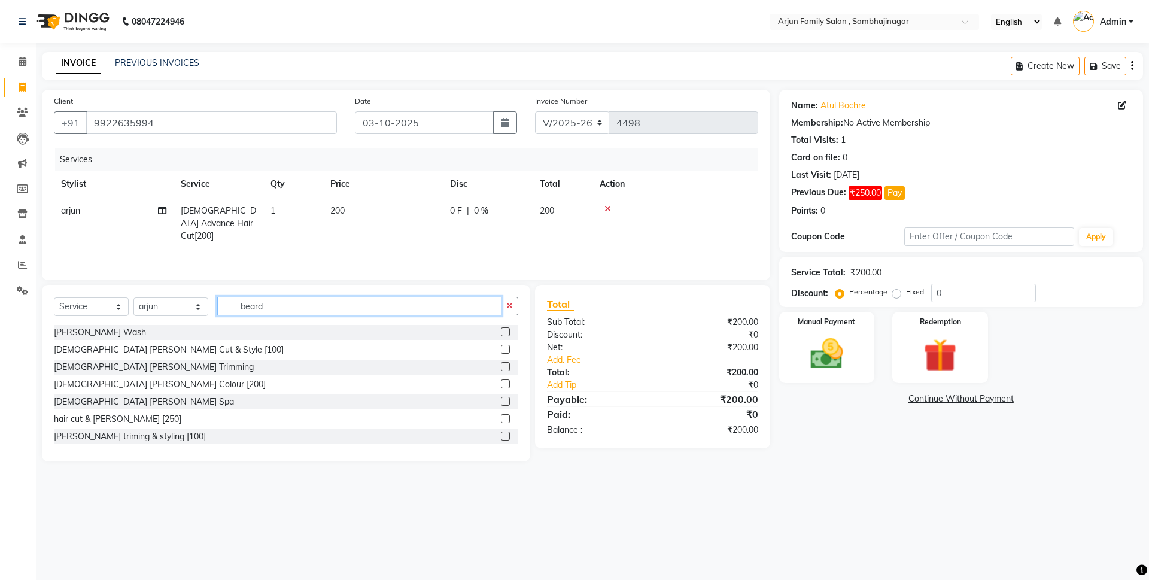
type input "beard"
click at [117, 384] on div "[DEMOGRAPHIC_DATA] [PERSON_NAME] Colour [200]" at bounding box center [160, 384] width 212 height 13
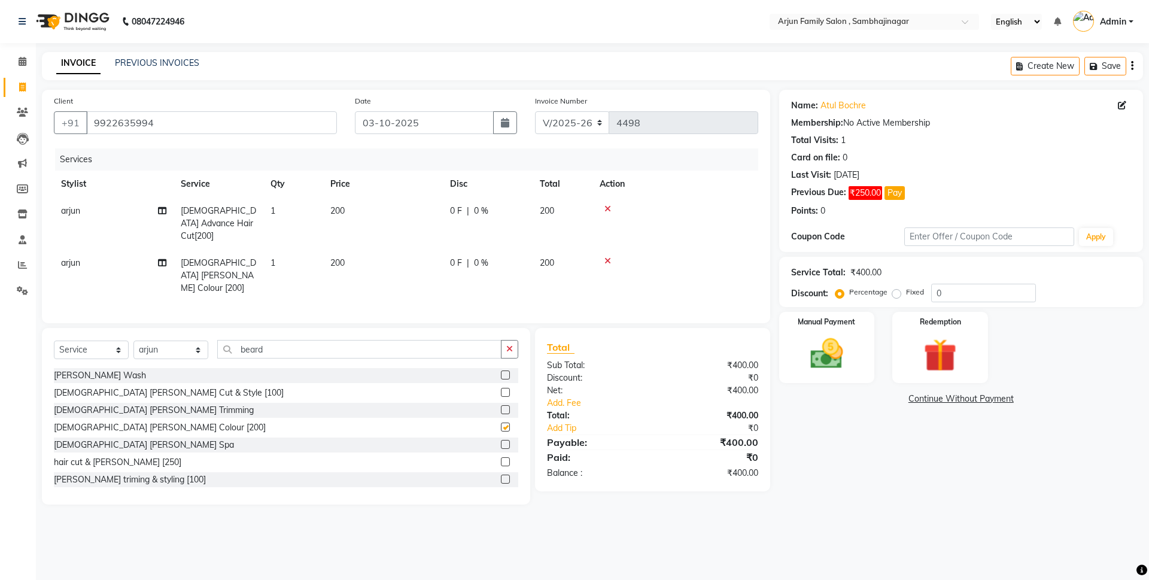
checkbox input "false"
click at [298, 340] on input "beard" at bounding box center [359, 349] width 284 height 19
click at [604, 257] on icon at bounding box center [607, 261] width 7 height 8
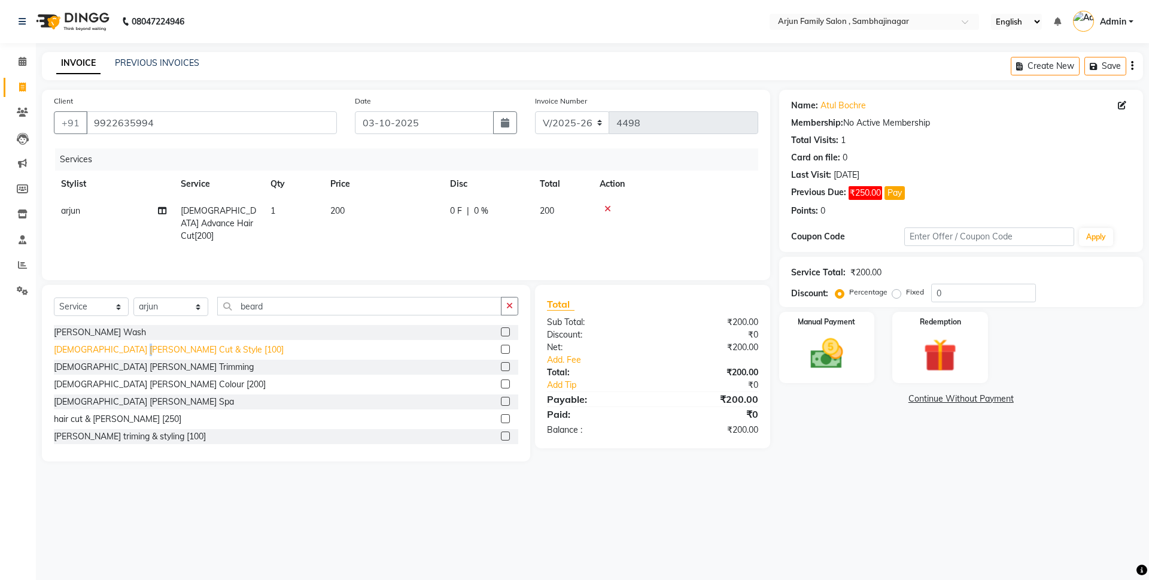
click at [135, 351] on div "[DEMOGRAPHIC_DATA] [PERSON_NAME] Cut & Style [100]" at bounding box center [169, 349] width 230 height 13
checkbox input "false"
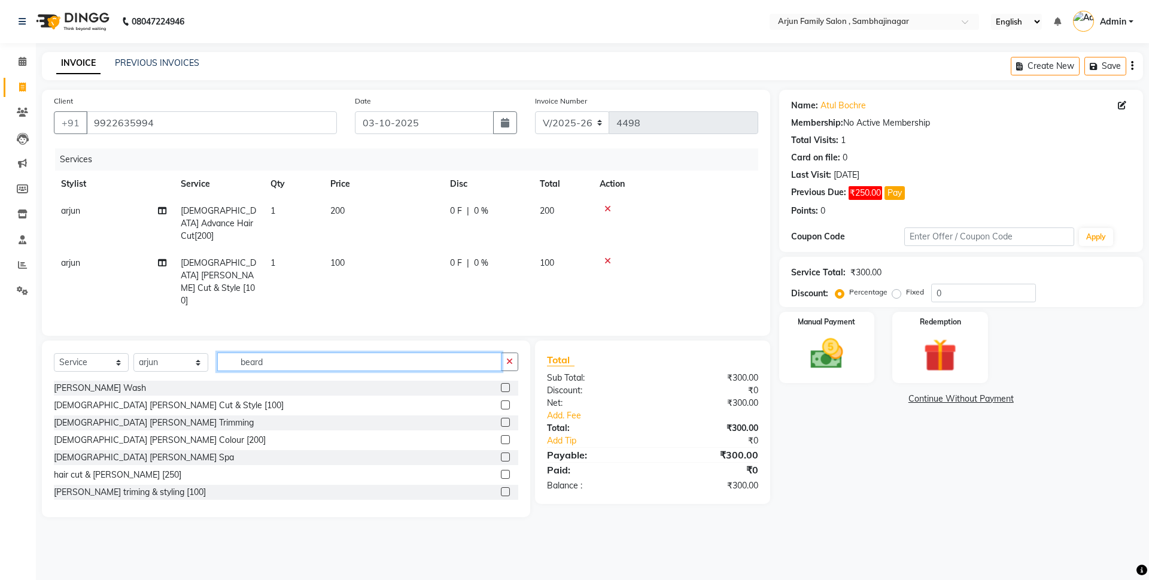
click at [318, 352] on input "beard" at bounding box center [359, 361] width 284 height 19
type input "b"
click at [355, 352] on input "text" at bounding box center [367, 361] width 301 height 19
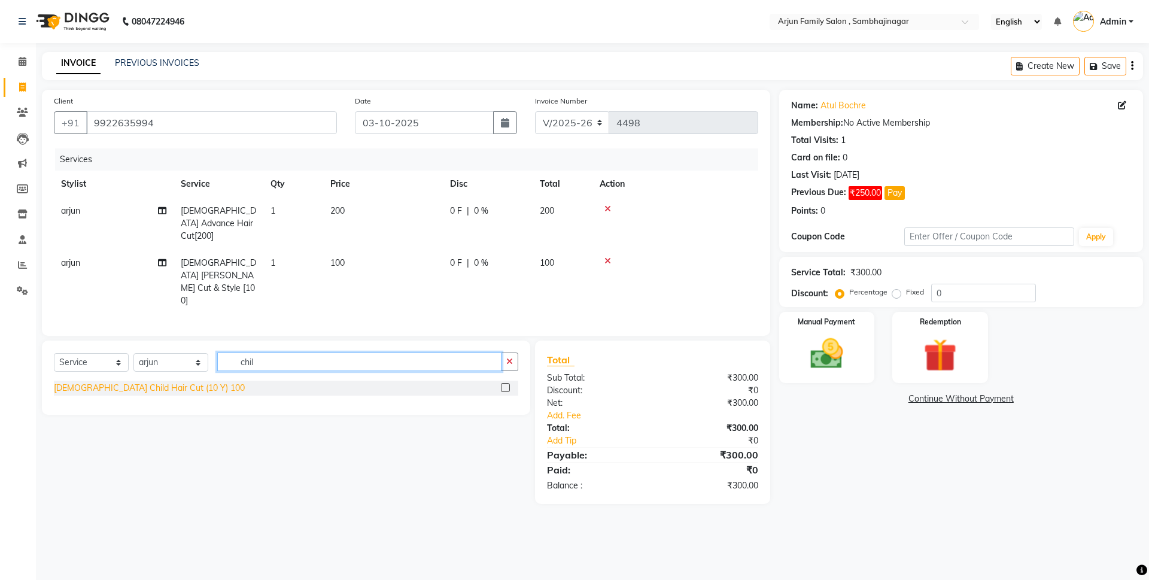
type input "chil"
click at [124, 382] on div "[DEMOGRAPHIC_DATA] Child Hair Cut (10 Y) 100" at bounding box center [149, 388] width 191 height 13
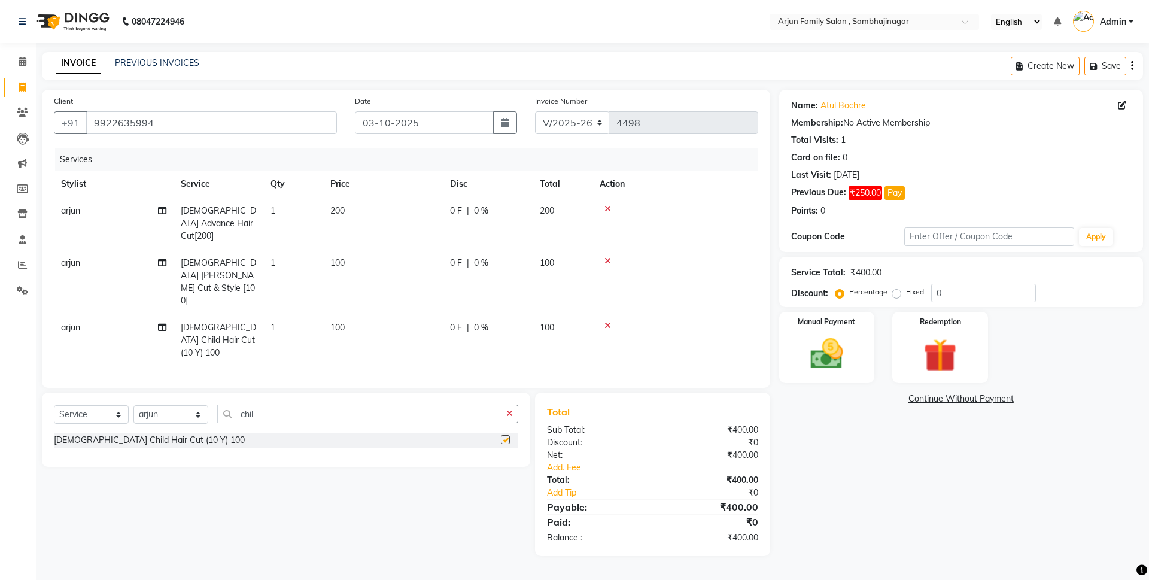
checkbox input "false"
click at [321, 404] on input "chil" at bounding box center [359, 413] width 284 height 19
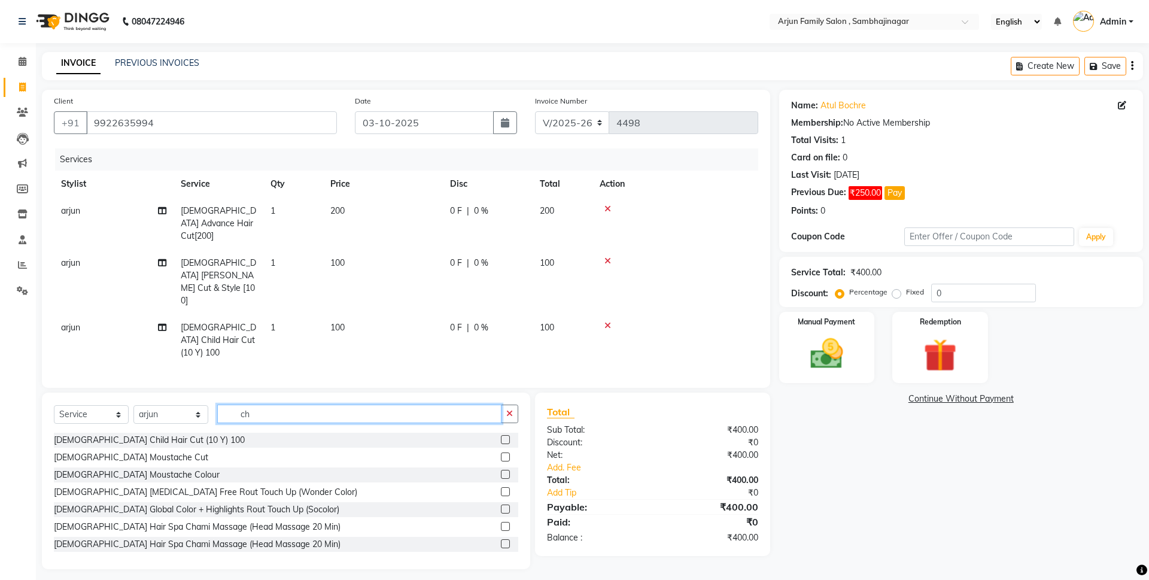
type input "c"
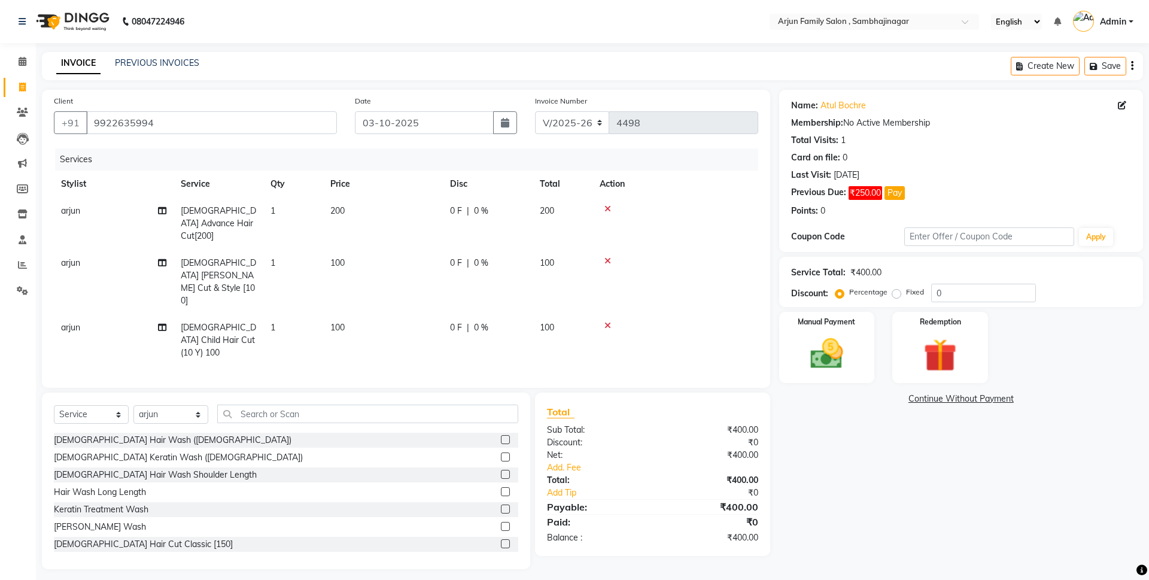
click at [578, 206] on td "200" at bounding box center [562, 223] width 60 height 52
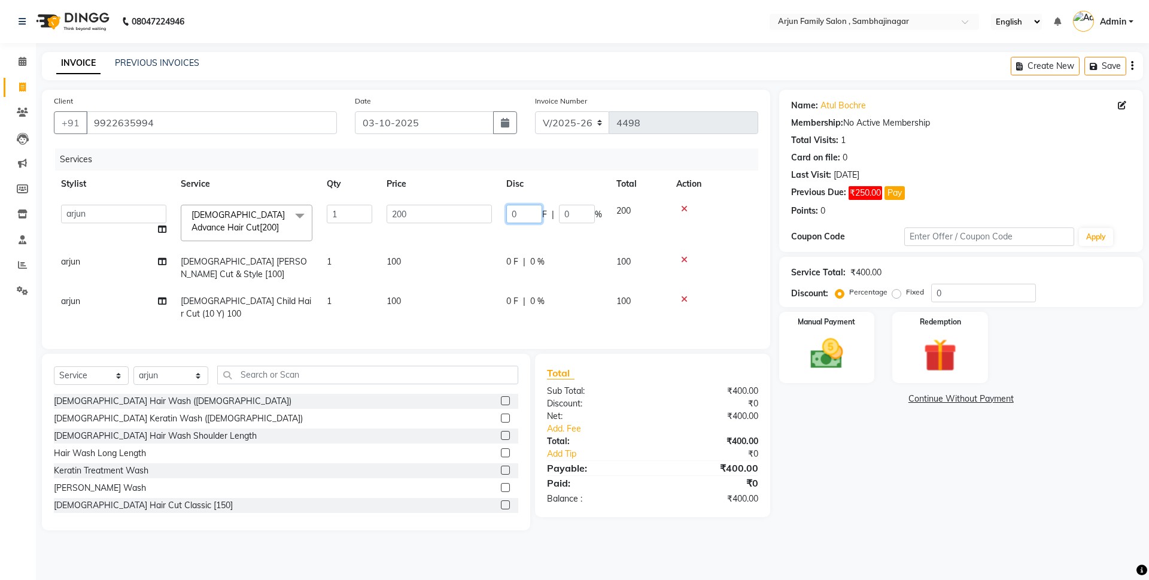
drag, startPoint x: 532, startPoint y: 212, endPoint x: 538, endPoint y: 217, distance: 8.5
click at [533, 212] on input "0" at bounding box center [524, 214] width 36 height 19
type input "050"
click at [743, 215] on td at bounding box center [713, 222] width 89 height 51
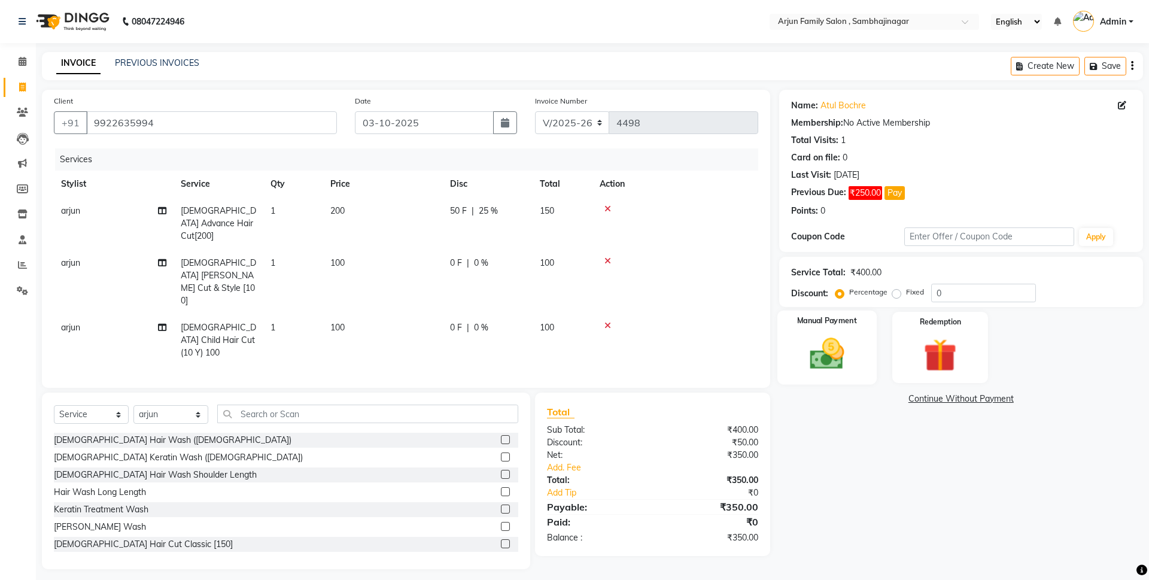
click at [839, 382] on div "Manual Payment" at bounding box center [826, 347] width 99 height 74
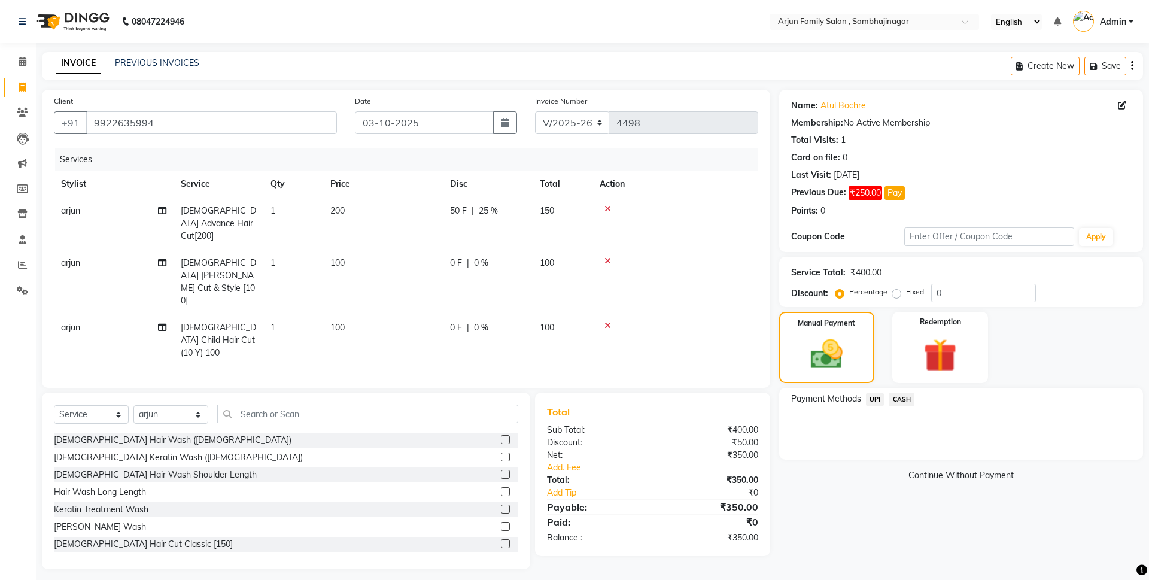
click at [915, 472] on link "Continue Without Payment" at bounding box center [960, 475] width 359 height 13
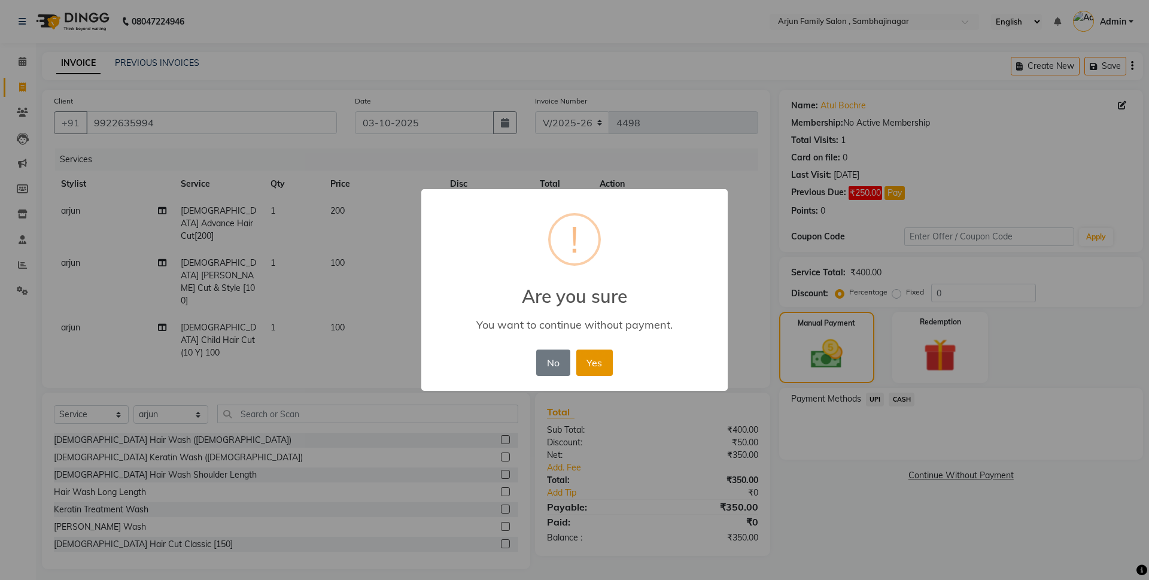
click at [608, 366] on button "Yes" at bounding box center [594, 362] width 36 height 26
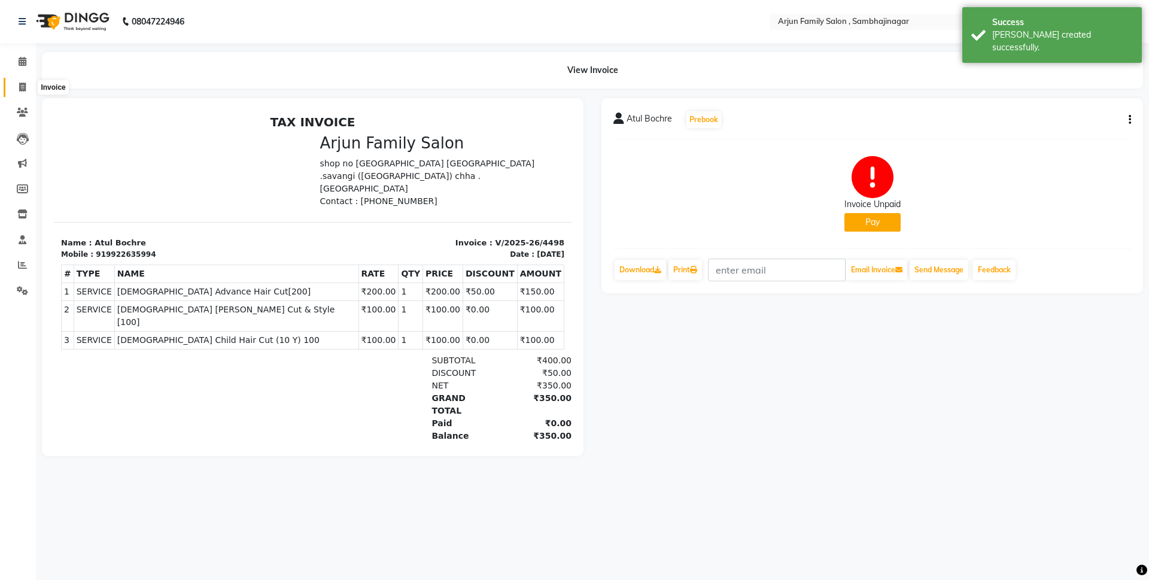
click at [24, 87] on icon at bounding box center [22, 87] width 7 height 9
select select "service"
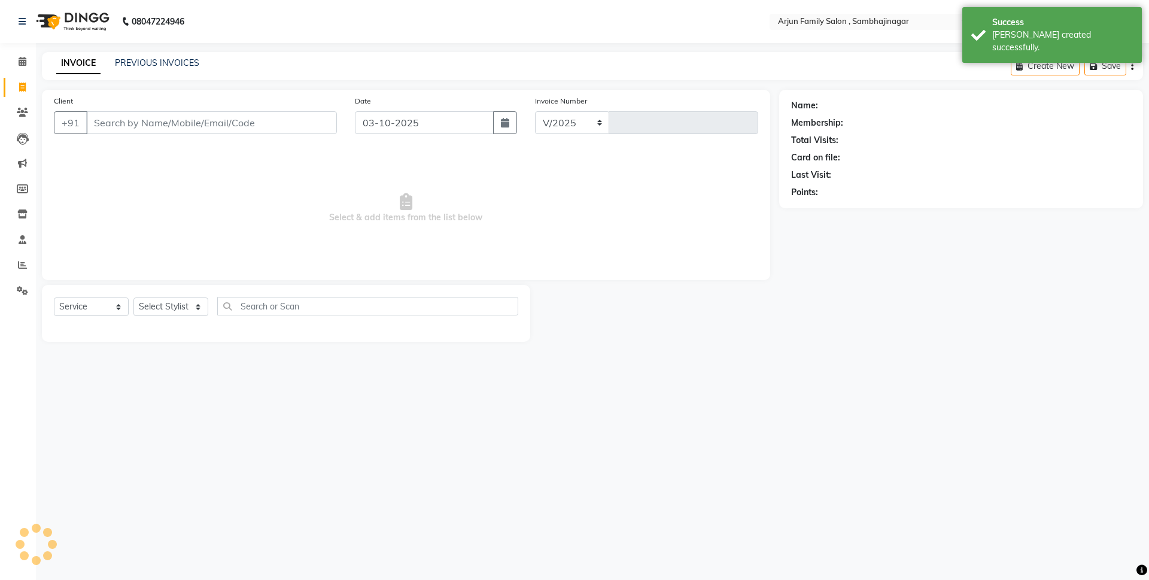
select select "6947"
type input "4499"
click at [210, 128] on input "Client" at bounding box center [211, 122] width 251 height 23
click at [203, 123] on input "Client" at bounding box center [211, 122] width 251 height 23
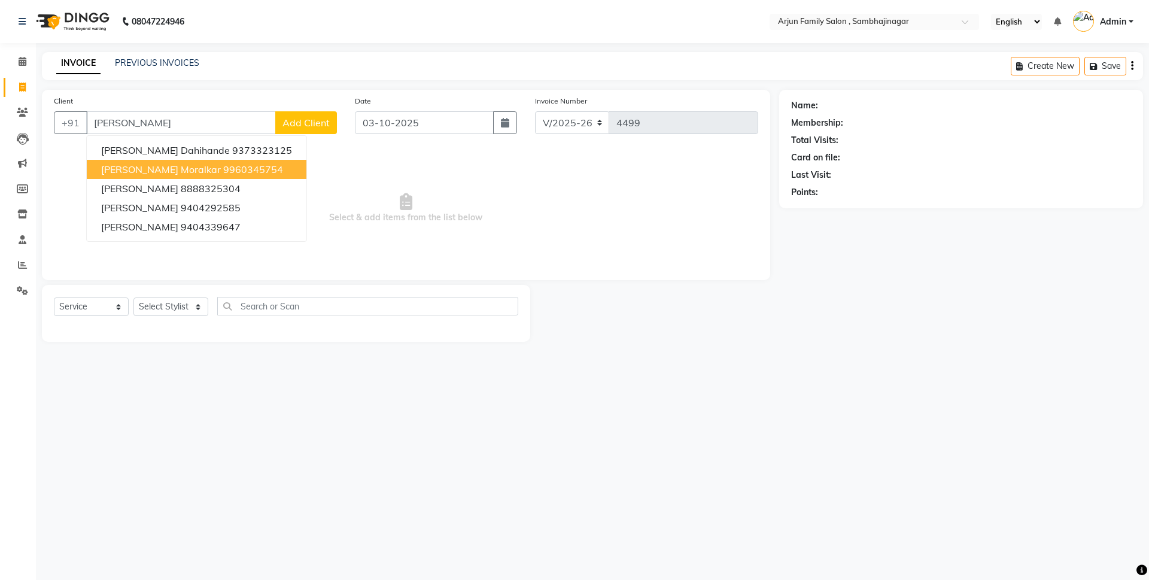
click at [223, 167] on ngb-highlight "9960345754" at bounding box center [253, 169] width 60 height 12
type input "9960345754"
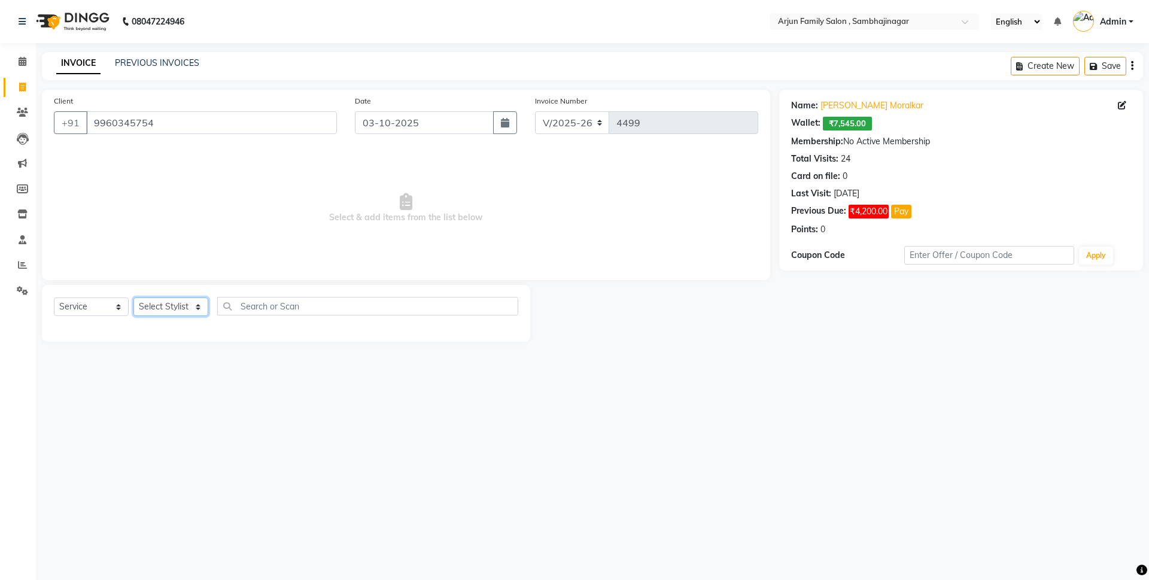
click at [141, 310] on select "Select Stylist arjun [PERSON_NAME] [PERSON_NAME] [PERSON_NAME] [PERSON_NAME]" at bounding box center [170, 306] width 75 height 19
select select "54666"
click at [133, 297] on select "Select Stylist arjun [PERSON_NAME] [PERSON_NAME] [PERSON_NAME] [PERSON_NAME]" at bounding box center [170, 306] width 75 height 19
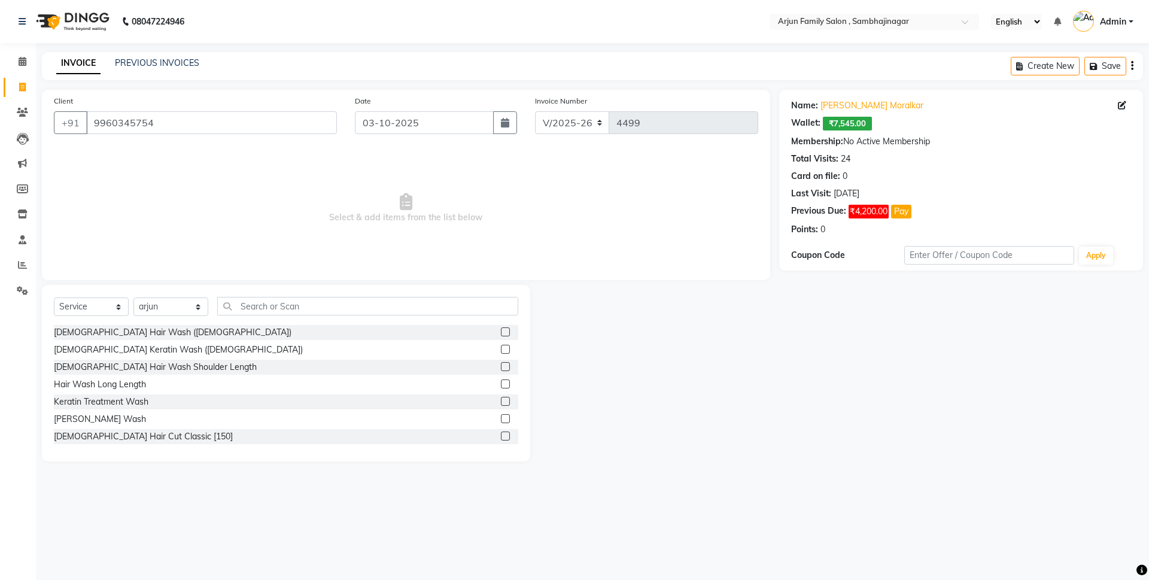
click at [282, 294] on div "Select Service Product Membership Package Voucher Prepaid Gift Card Select Styl…" at bounding box center [286, 373] width 488 height 176
drag, startPoint x: 282, startPoint y: 295, endPoint x: 283, endPoint y: 310, distance: 15.0
click at [283, 304] on div "Select Service Product Membership Package Voucher Prepaid Gift Card Select Styl…" at bounding box center [286, 373] width 488 height 176
click at [283, 310] on input "text" at bounding box center [367, 306] width 301 height 19
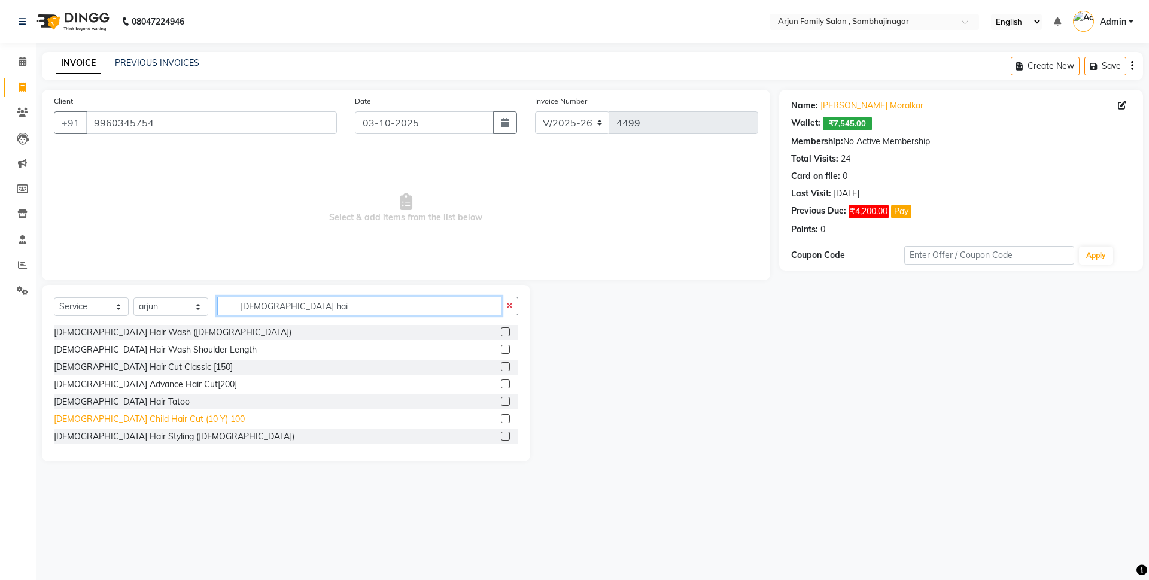
type input "male hai"
click at [129, 420] on div "[DEMOGRAPHIC_DATA] Child Hair Cut (10 Y) 100" at bounding box center [149, 419] width 191 height 13
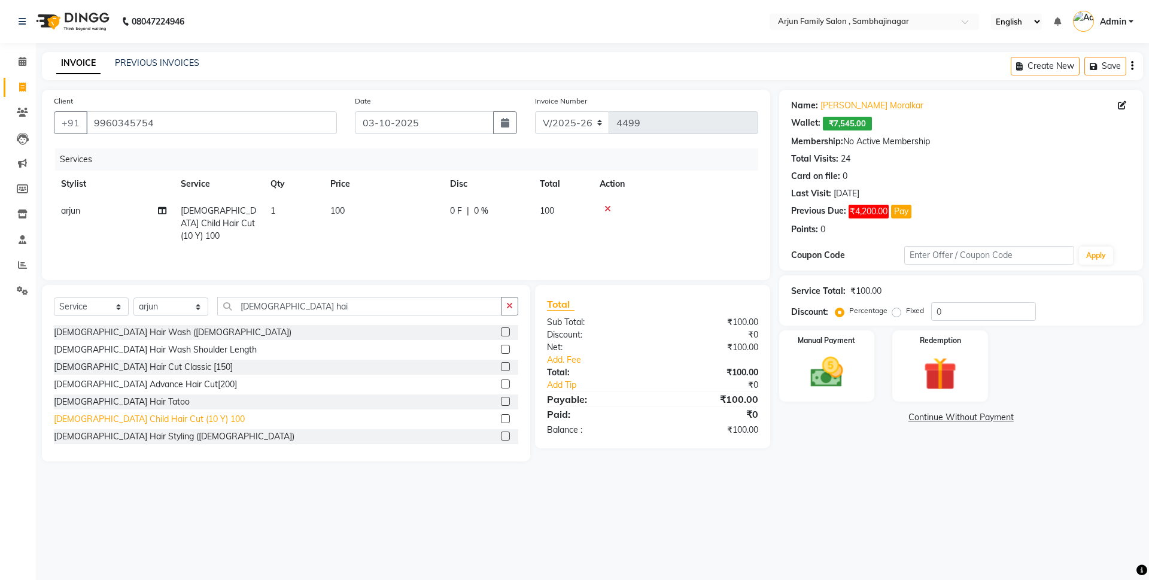
click at [129, 420] on div "[DEMOGRAPHIC_DATA] Child Hair Cut (10 Y) 100" at bounding box center [149, 419] width 191 height 13
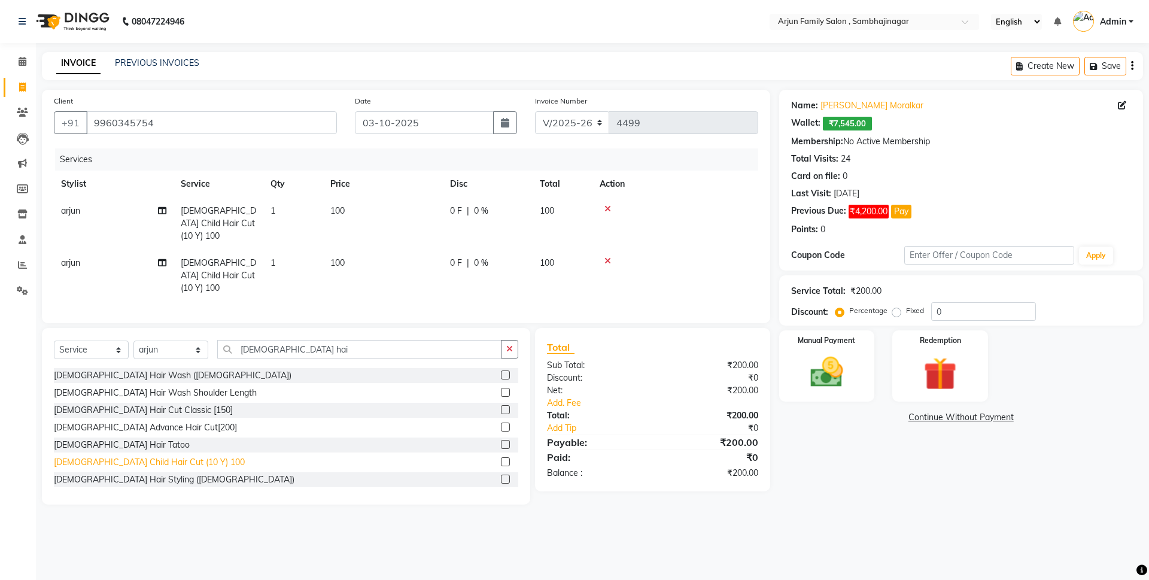
click at [133, 456] on div "[DEMOGRAPHIC_DATA] Child Hair Cut (10 Y) 100" at bounding box center [149, 462] width 191 height 13
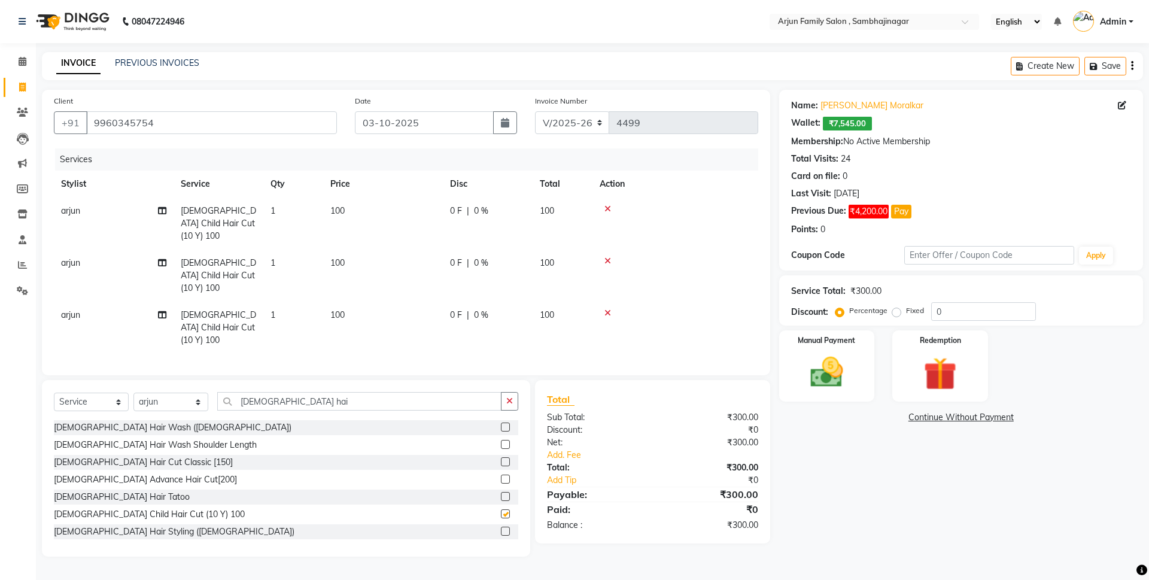
checkbox input "false"
click at [262, 392] on input "male hai" at bounding box center [359, 401] width 284 height 19
click at [313, 392] on input "male hai" at bounding box center [359, 401] width 284 height 19
type input "m"
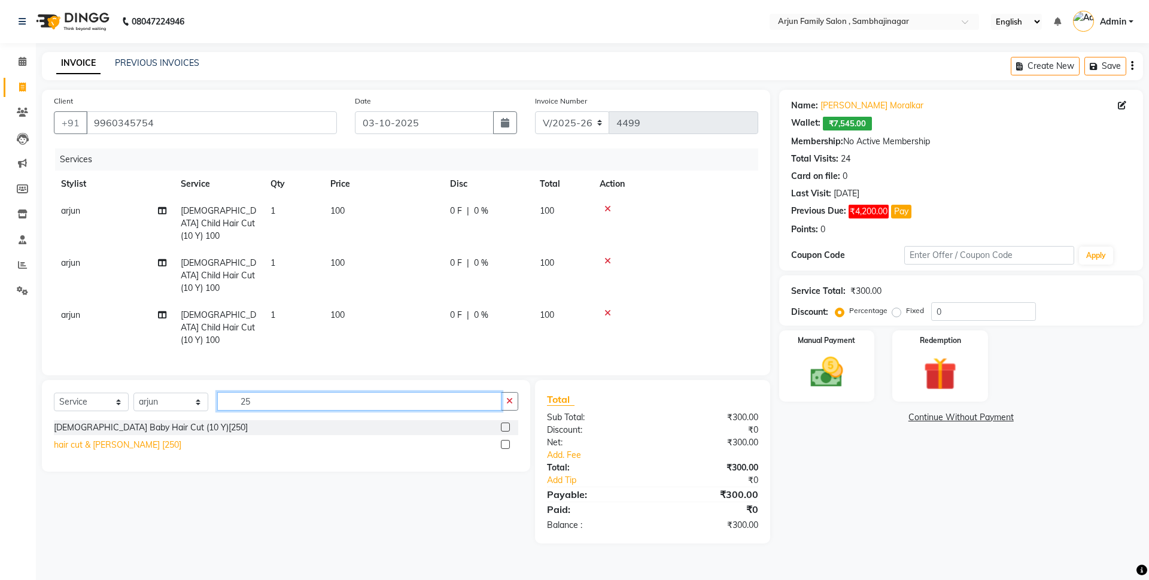
type input "25"
click at [108, 439] on div "hair cut & [PERSON_NAME] [250]" at bounding box center [117, 445] width 127 height 13
checkbox input "false"
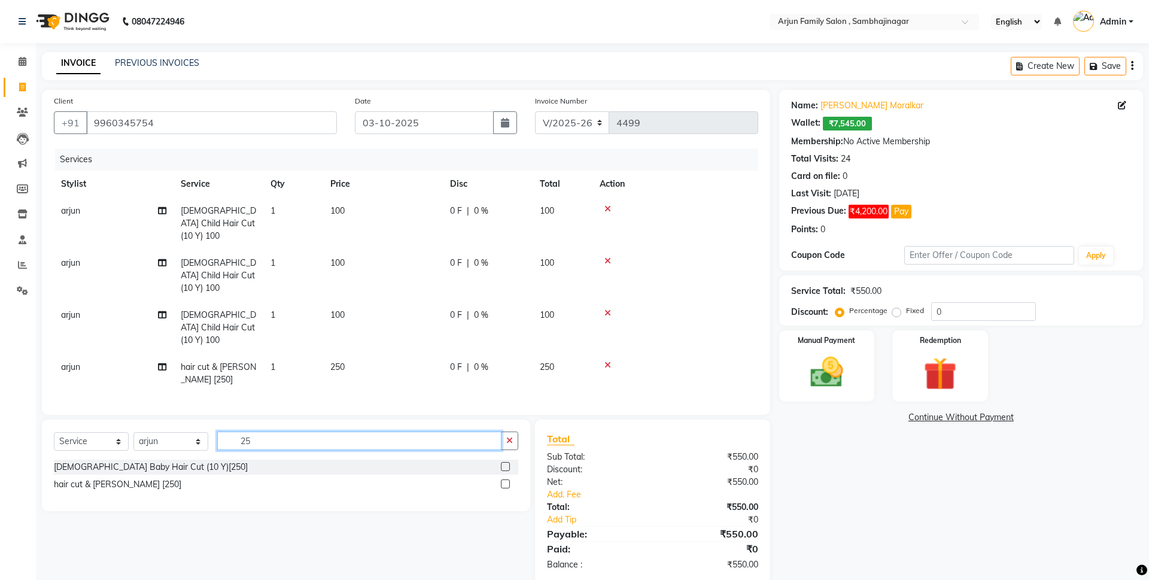
click at [308, 431] on input "25" at bounding box center [359, 440] width 284 height 19
click at [315, 431] on input "25" at bounding box center [359, 440] width 284 height 19
type input "2"
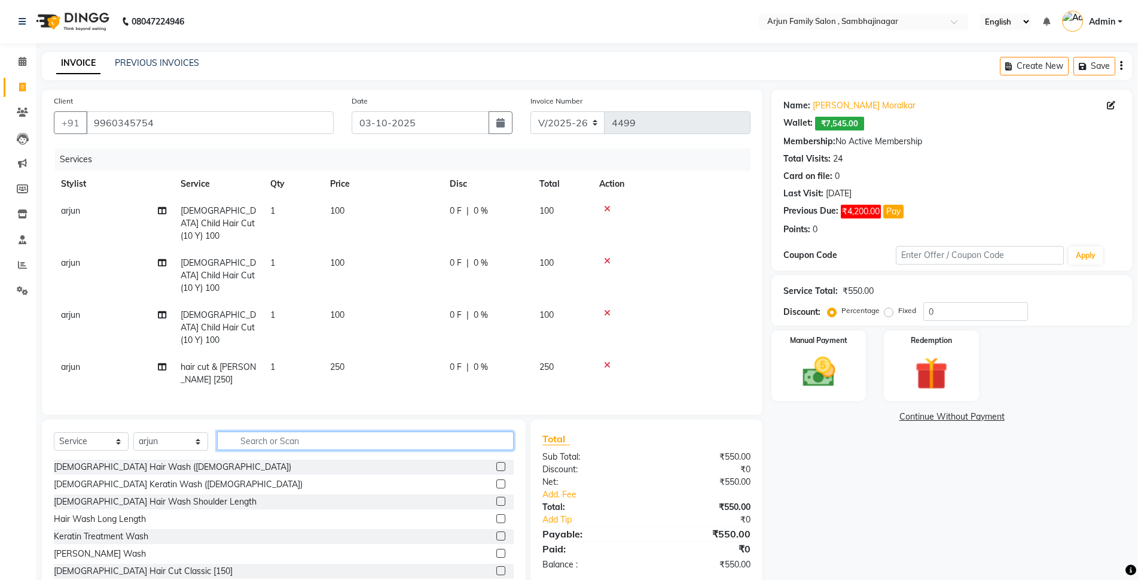
click at [322, 431] on input "text" at bounding box center [365, 440] width 297 height 19
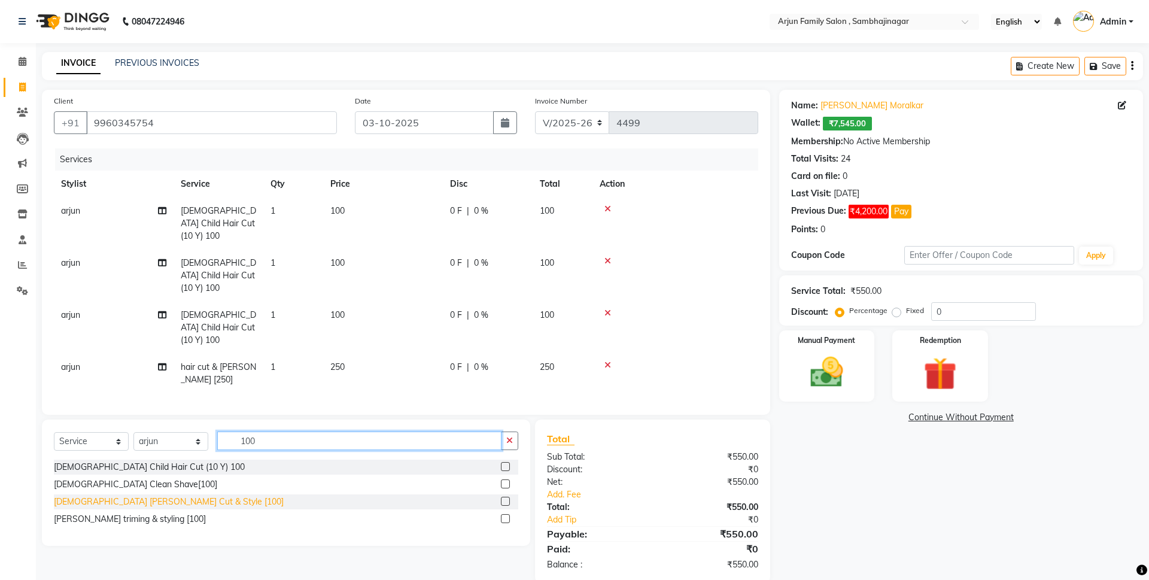
type input "100"
click at [100, 495] on div "[DEMOGRAPHIC_DATA] [PERSON_NAME] Cut & Style [100]" at bounding box center [169, 501] width 230 height 13
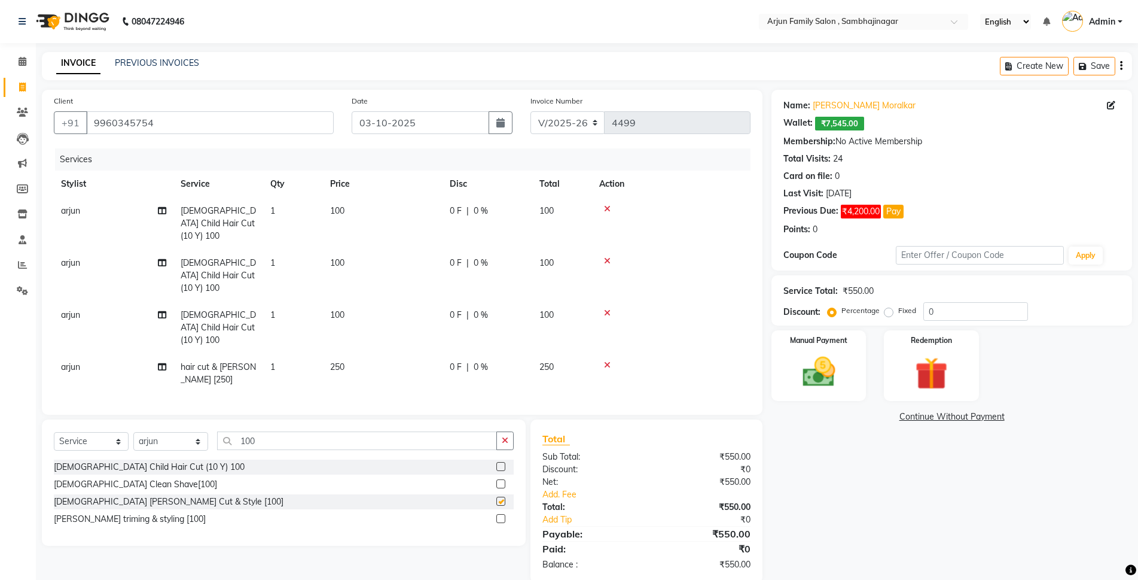
checkbox input "false"
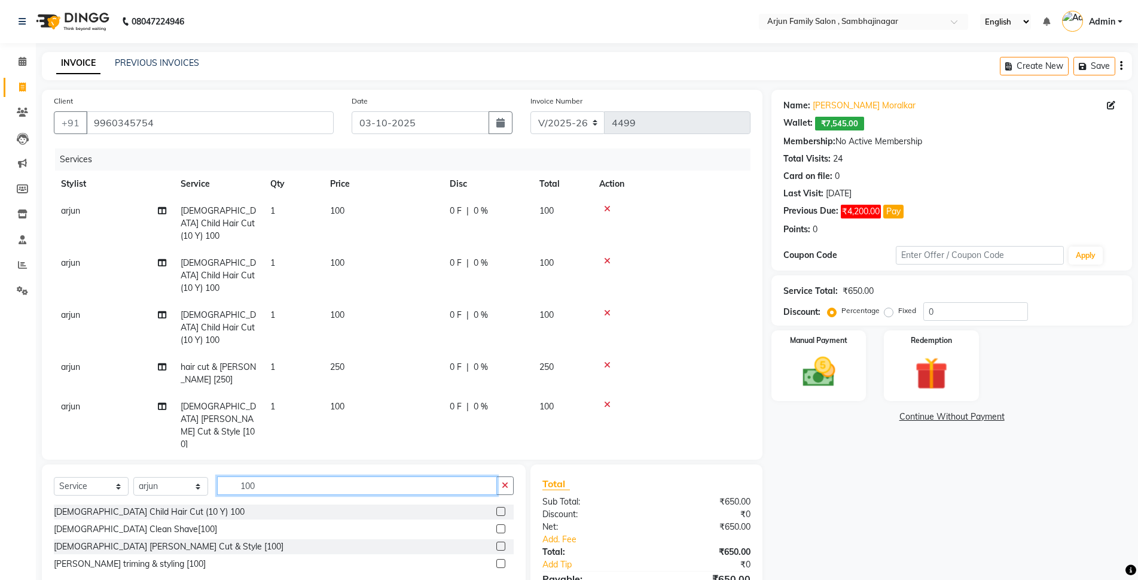
click at [327, 476] on input "100" at bounding box center [357, 485] width 280 height 19
type input "1"
type input "hair colour"
drag, startPoint x: 126, startPoint y: 482, endPoint x: 158, endPoint y: 477, distance: 32.1
click at [127, 506] on div "[DEMOGRAPHIC_DATA] Hair Colour Global (Socolor)" at bounding box center [155, 512] width 202 height 13
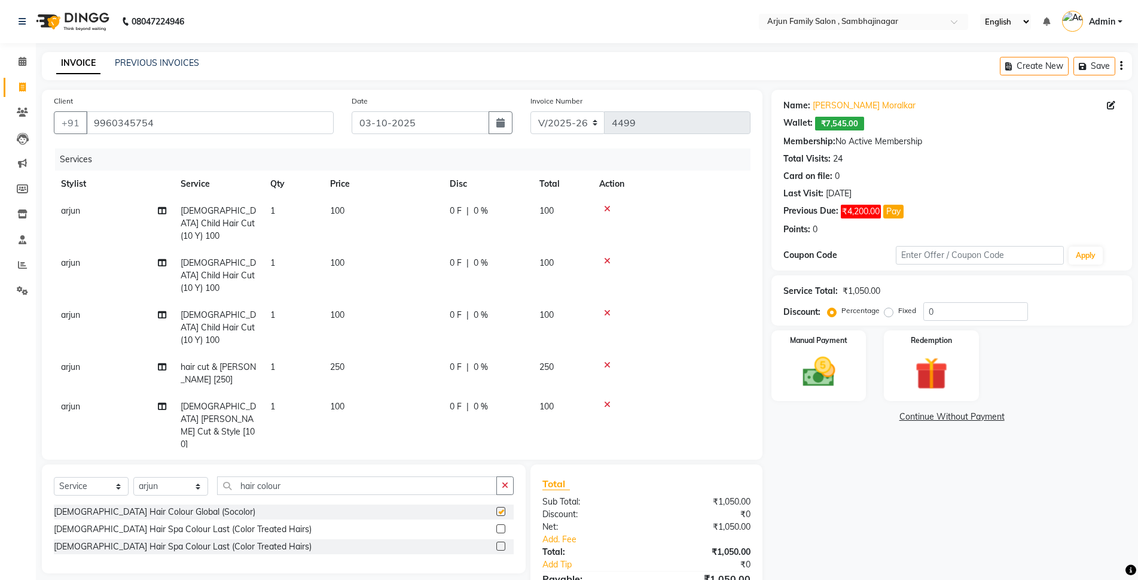
checkbox input "false"
click at [358, 202] on td "100" at bounding box center [383, 223] width 120 height 52
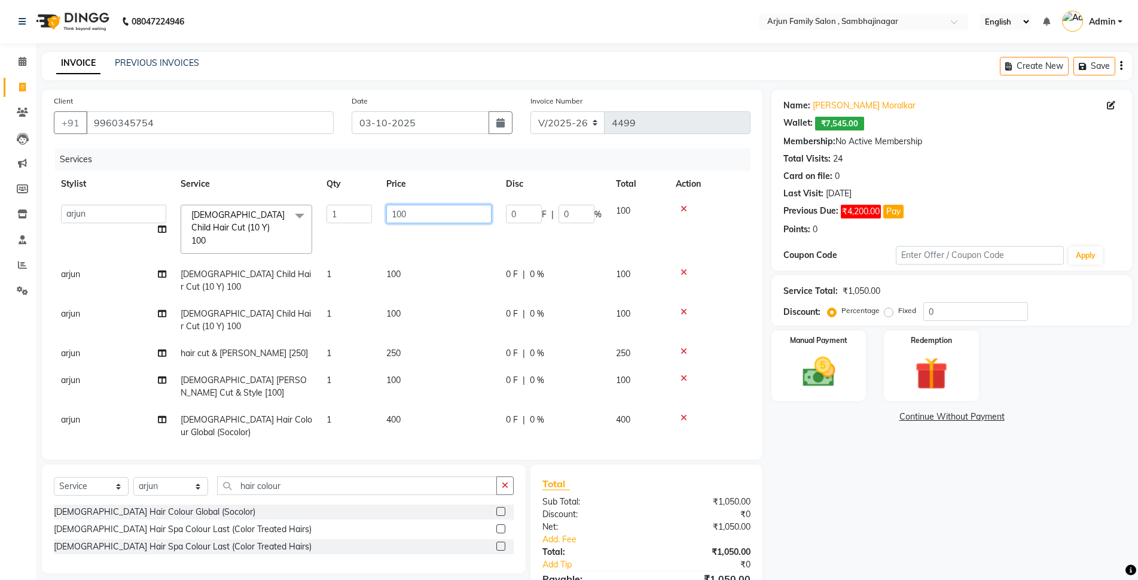
click at [425, 214] on input "100" at bounding box center [438, 214] width 105 height 19
type input "1"
type input "150"
click at [410, 275] on tbody "arjun atul ganesh ravan kishor pavan prasad yashvanti Male Child Hair Cut (10 Y…" at bounding box center [402, 321] width 697 height 248
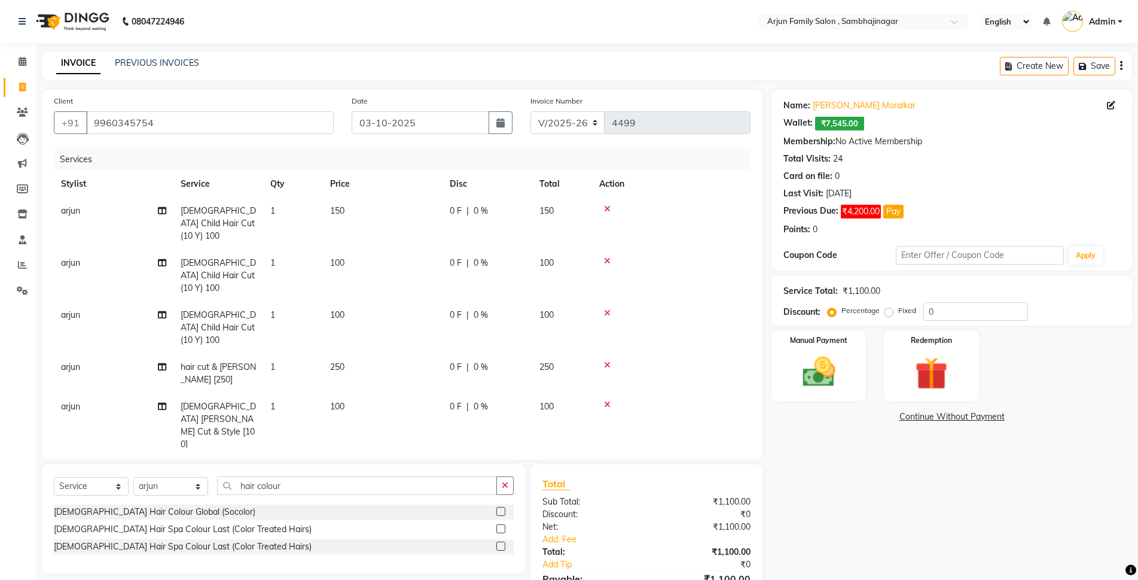
click at [331, 257] on span "100" at bounding box center [337, 262] width 14 height 11
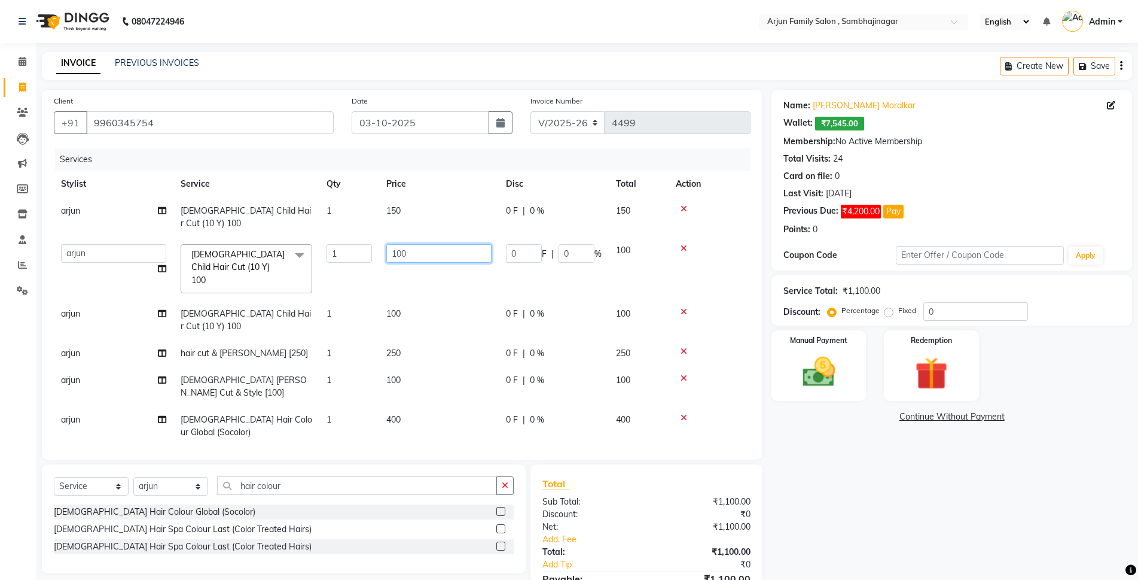
click at [403, 244] on input "100" at bounding box center [438, 253] width 105 height 19
click at [409, 244] on input "100" at bounding box center [438, 253] width 105 height 19
type input "1"
type input "150"
click at [443, 300] on tr "arjun Male Child Hair Cut (10 Y) 100 1 100 0 F | 0 % 100" at bounding box center [402, 319] width 697 height 39
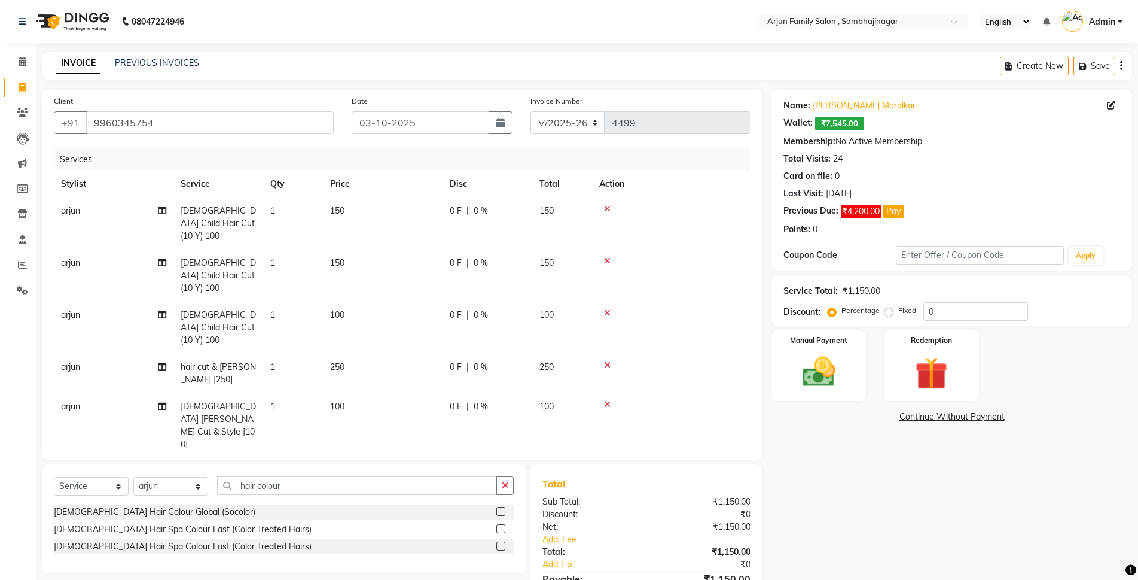
drag, startPoint x: 343, startPoint y: 293, endPoint x: 371, endPoint y: 296, distance: 27.7
click at [346, 302] on td "100" at bounding box center [383, 328] width 120 height 52
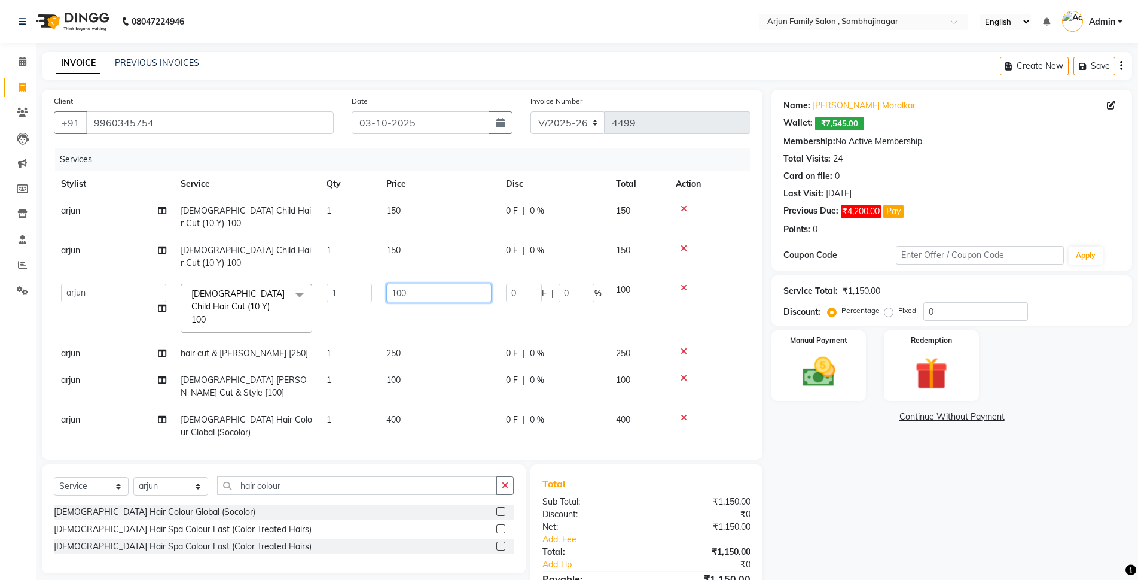
click at [476, 284] on input "100" at bounding box center [438, 293] width 105 height 19
type input "1"
type input "150"
click at [478, 293] on tr "arjun atul ganesh ravan kishor pavan prasad yashvanti Male Child Hair Cut (10 Y…" at bounding box center [402, 307] width 697 height 63
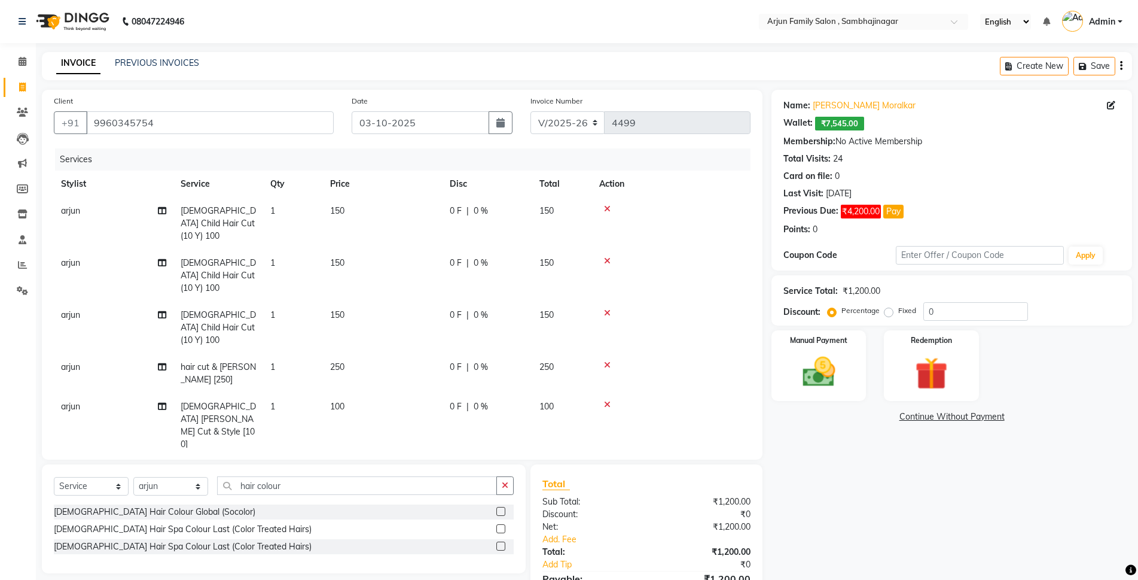
click at [360, 354] on td "250" at bounding box center [383, 373] width 120 height 39
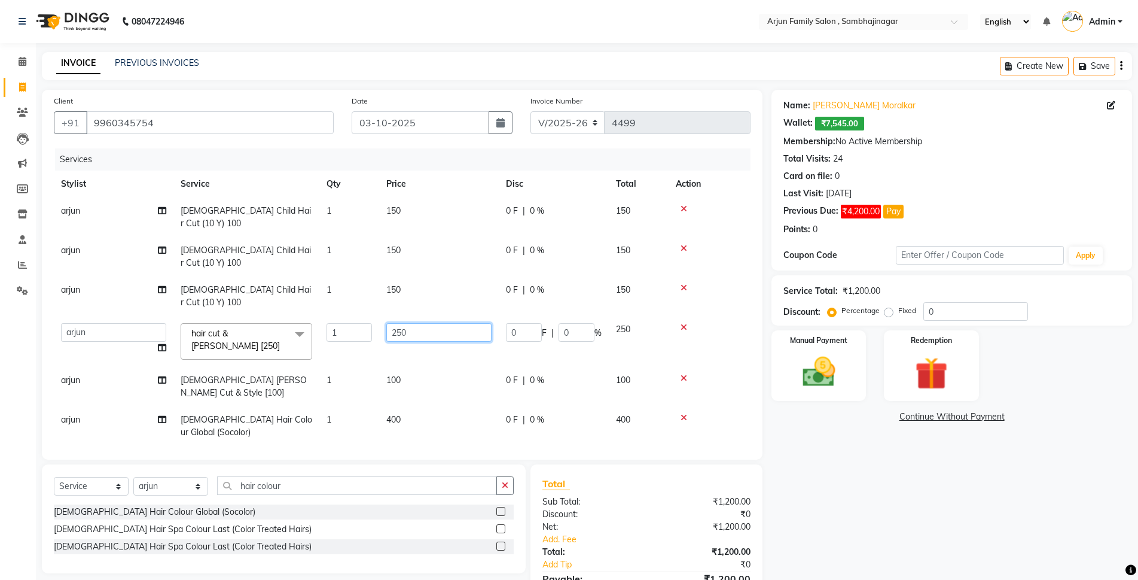
click at [431, 323] on input "250" at bounding box center [438, 332] width 105 height 19
type input "2"
type input "300"
click at [434, 312] on tbody "arjun Male Child Hair Cut (10 Y) 100 1 150 0 F | 0 % 150 arjun Male Child Hair …" at bounding box center [402, 321] width 697 height 248
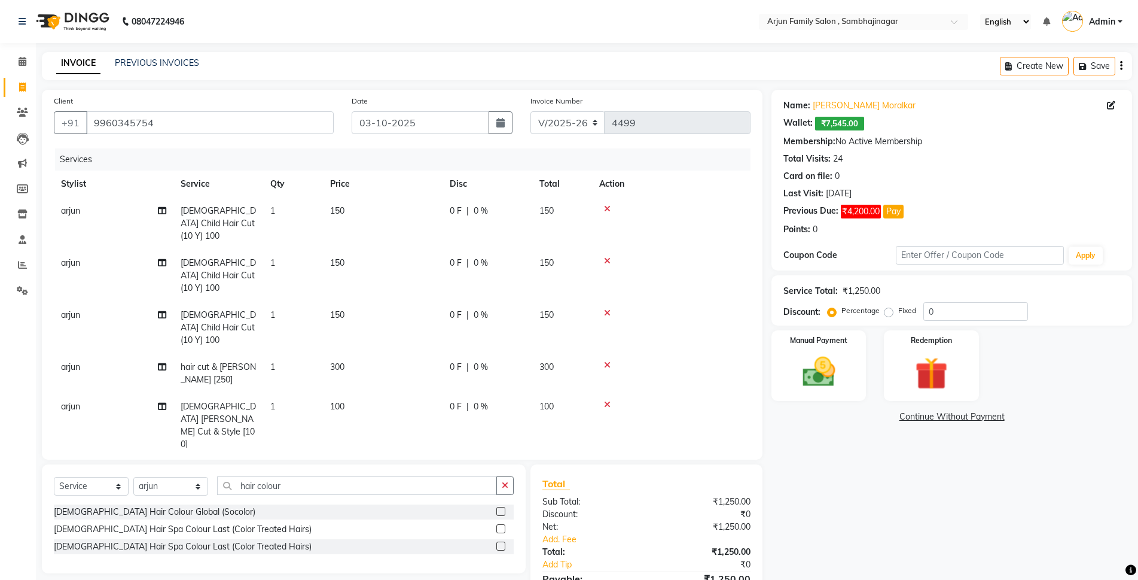
click at [362, 393] on td "100" at bounding box center [383, 425] width 120 height 65
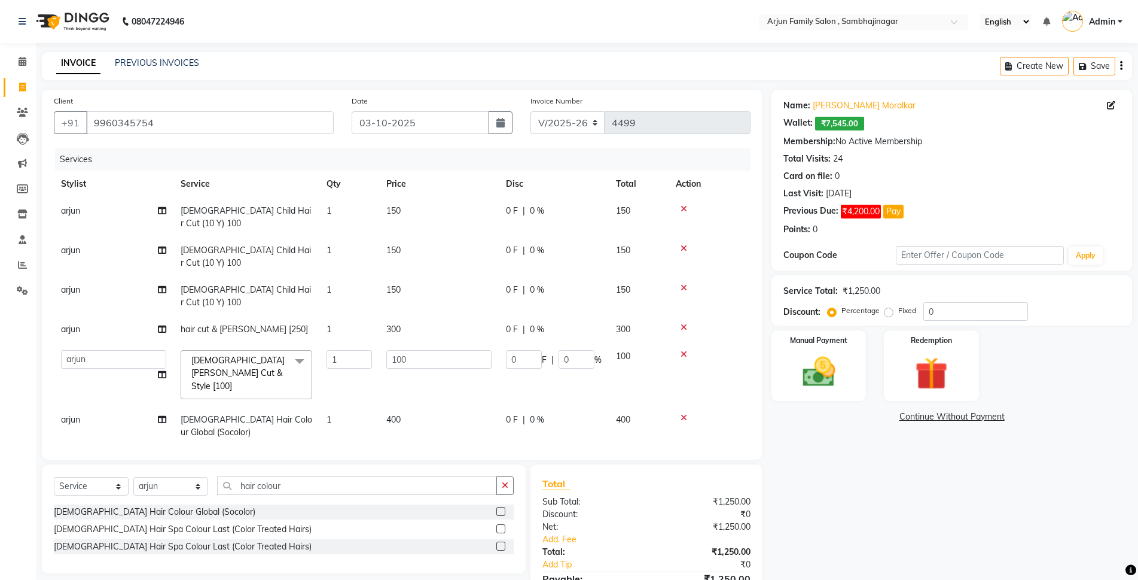
drag, startPoint x: 760, startPoint y: 341, endPoint x: 724, endPoint y: 343, distance: 35.4
click at [759, 341] on div "Client +91 9960345754 Date 03-10-2025 Invoice Number V/2025 V/2025-26 4499 Serv…" at bounding box center [402, 275] width 721 height 370
click at [722, 343] on td at bounding box center [710, 374] width 82 height 63
click at [938, 310] on input "0" at bounding box center [976, 311] width 105 height 19
type input "02"
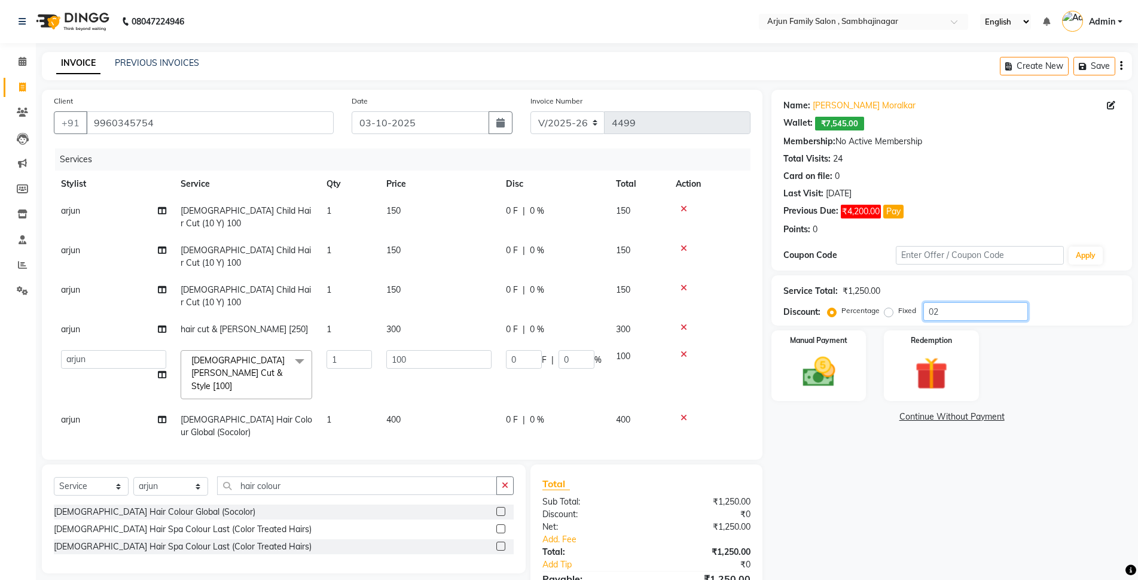
type input "2"
type input "020"
type input "20"
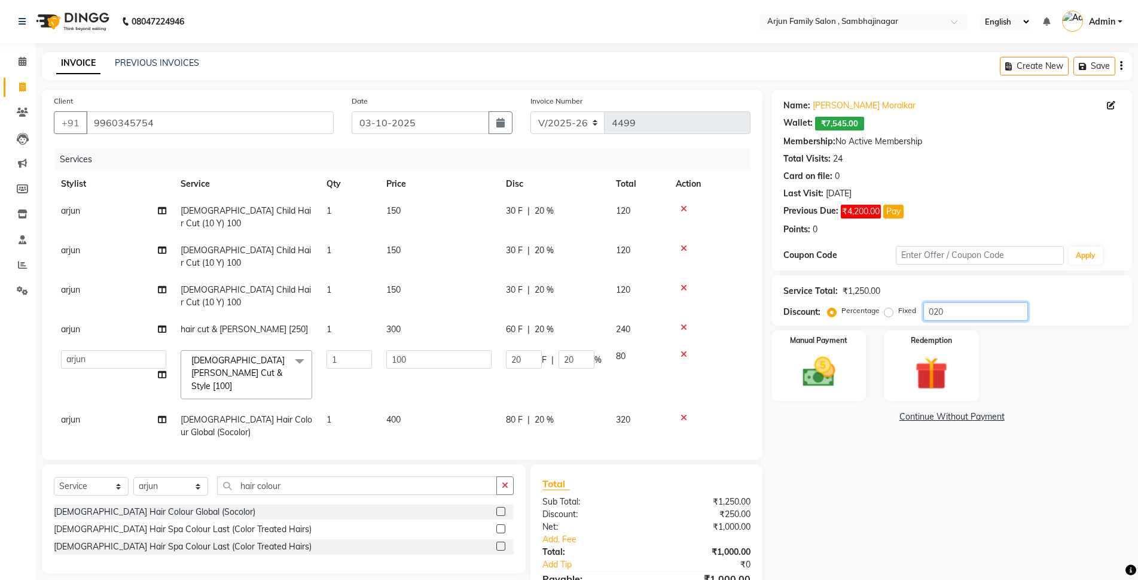
type input "020"
click at [835, 486] on div "Name: Ajinath Moralkar Wallet: ₹7,545.00 Membership: No Active Membership Total…" at bounding box center [957, 359] width 370 height 538
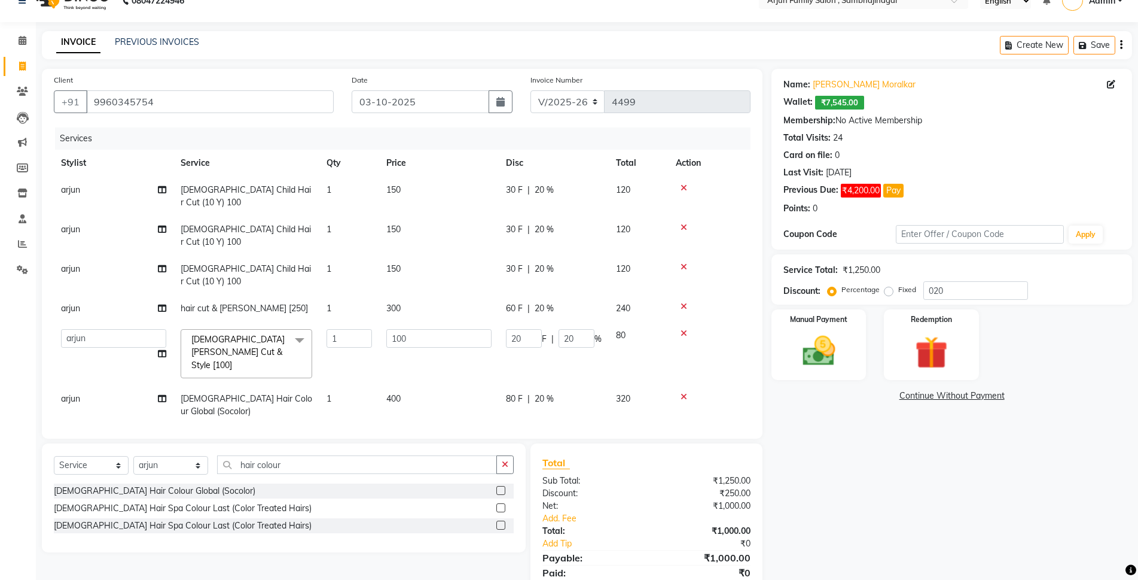
click at [996, 392] on link "Continue Without Payment" at bounding box center [952, 395] width 356 height 13
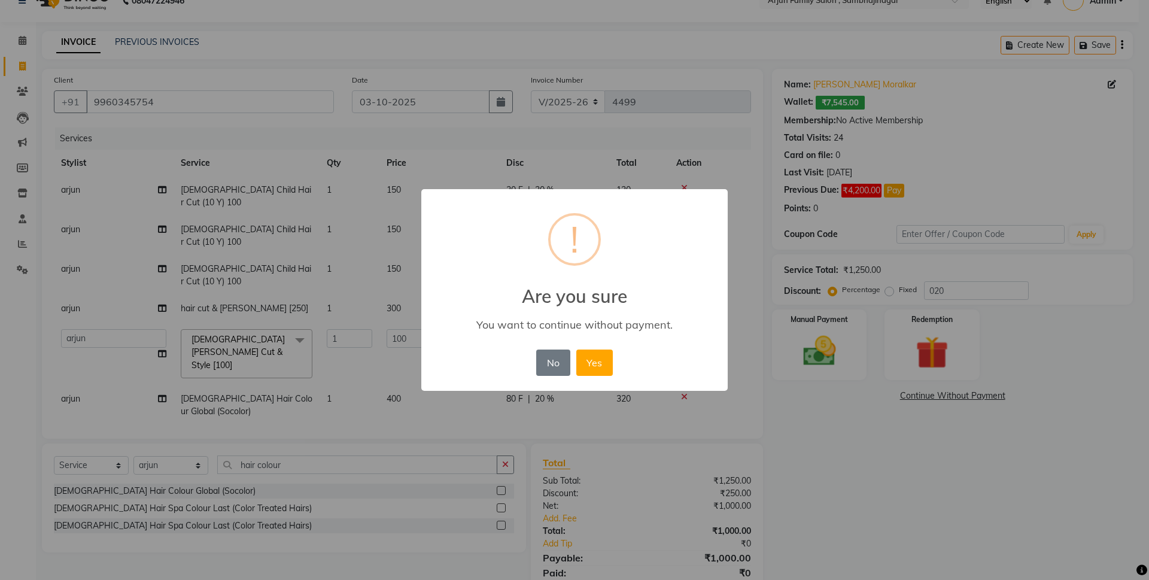
drag, startPoint x: 596, startPoint y: 360, endPoint x: 461, endPoint y: 363, distance: 135.2
click at [592, 362] on button "Yes" at bounding box center [594, 362] width 36 height 26
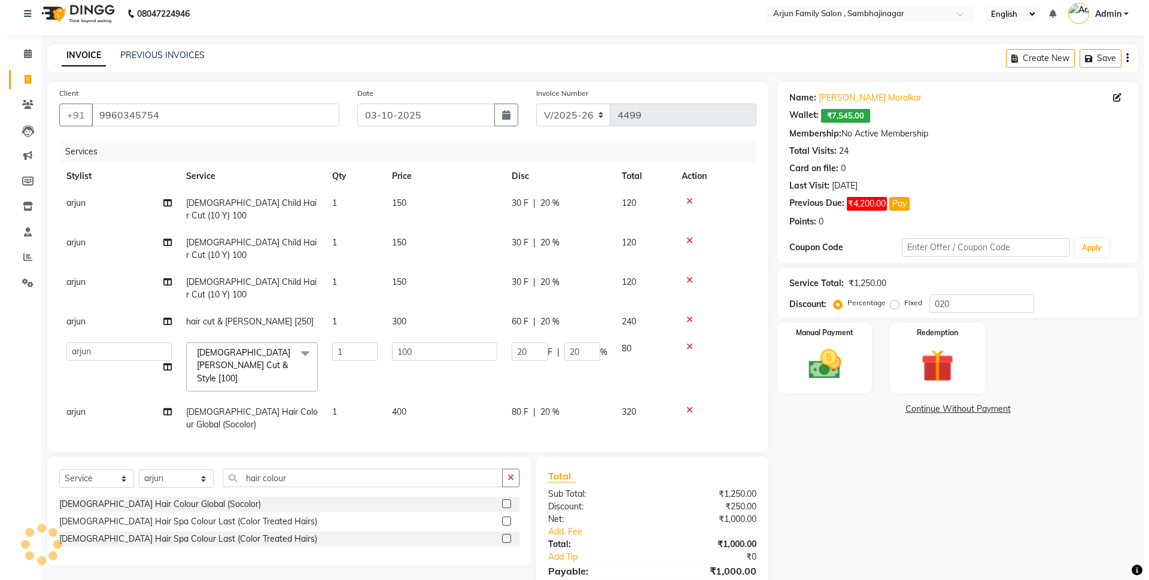
scroll to position [0, 0]
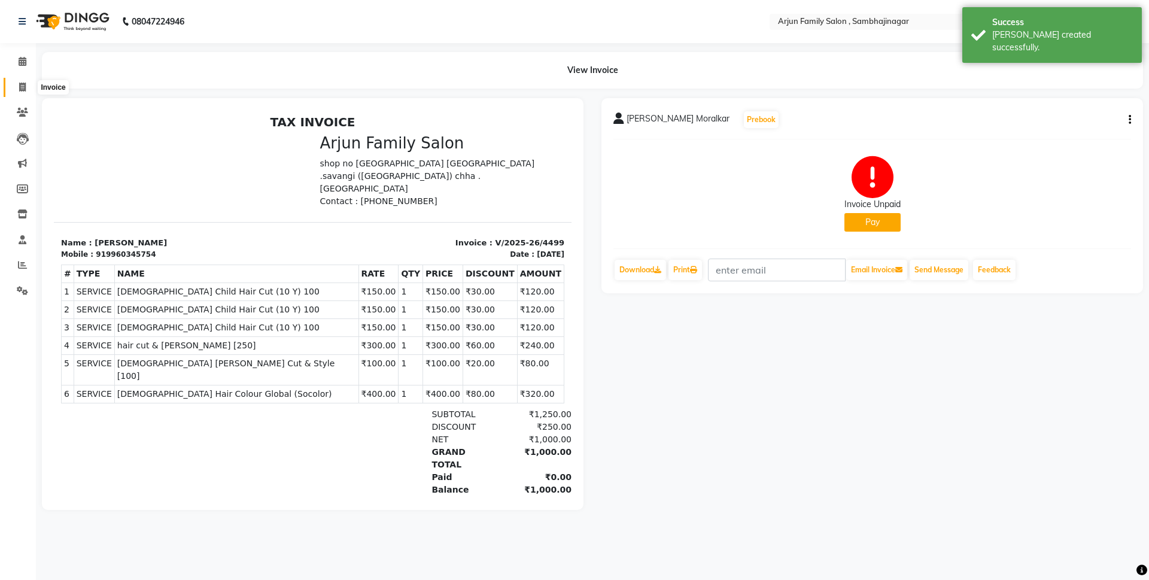
click at [23, 86] on icon at bounding box center [22, 87] width 7 height 9
select select "service"
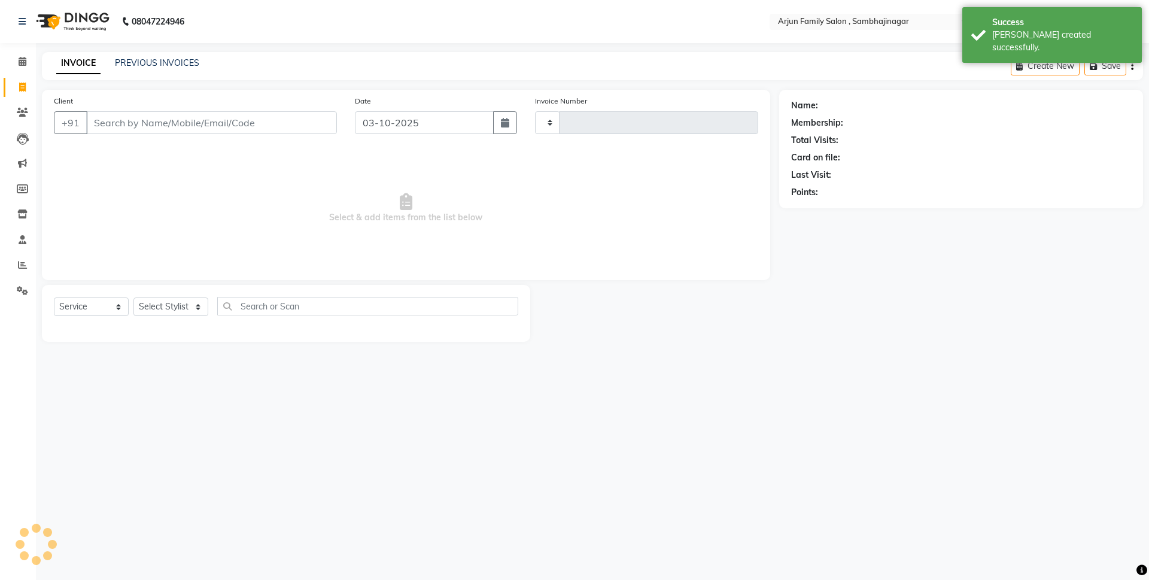
type input "4500"
select select "6947"
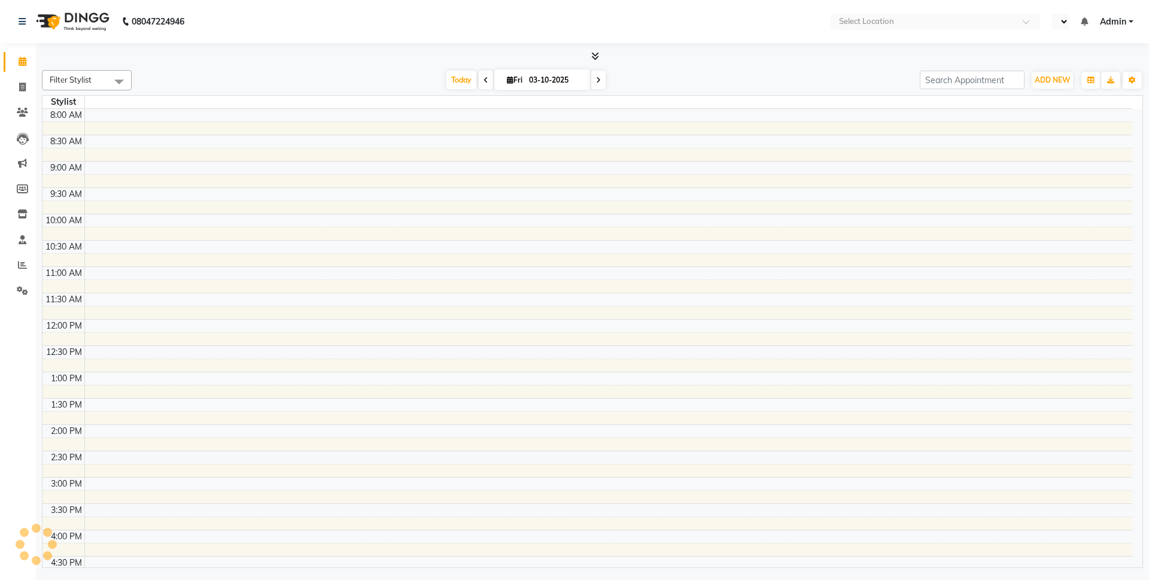
select select "en"
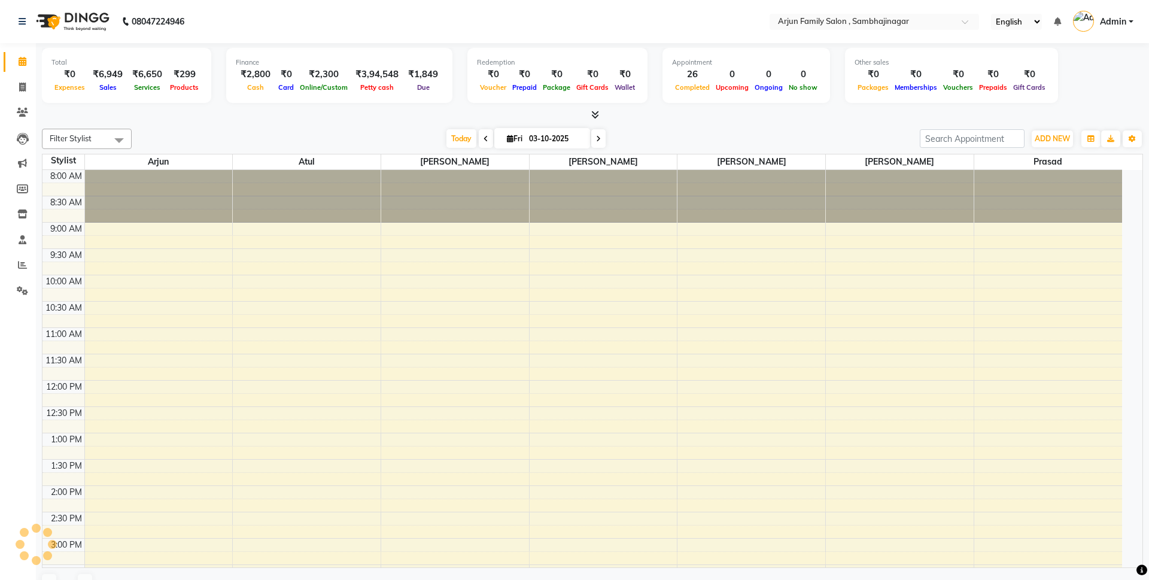
select select "en"
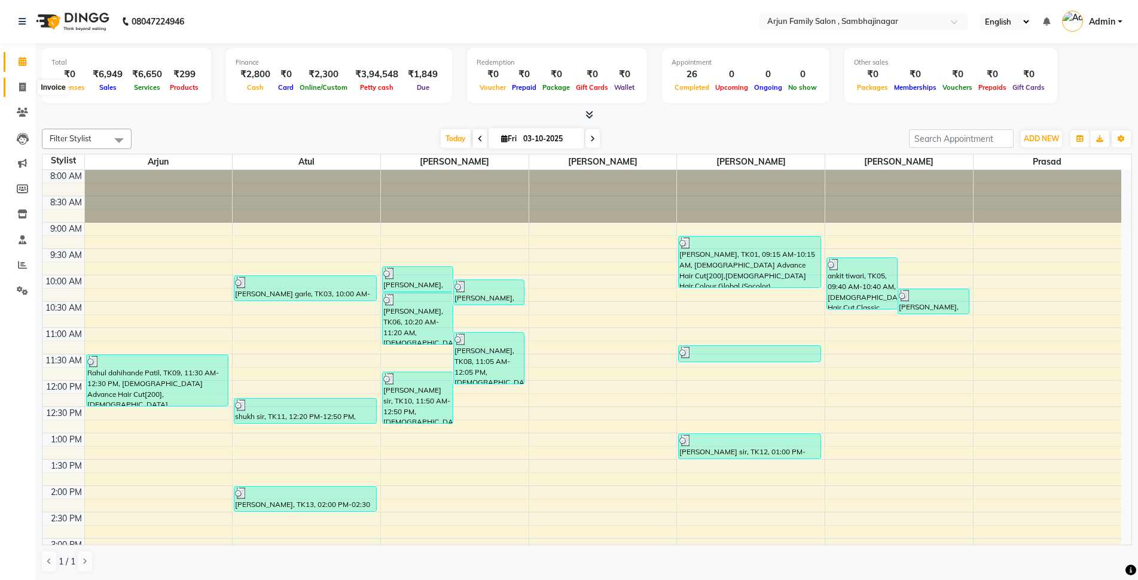
click at [24, 86] on icon at bounding box center [22, 87] width 7 height 9
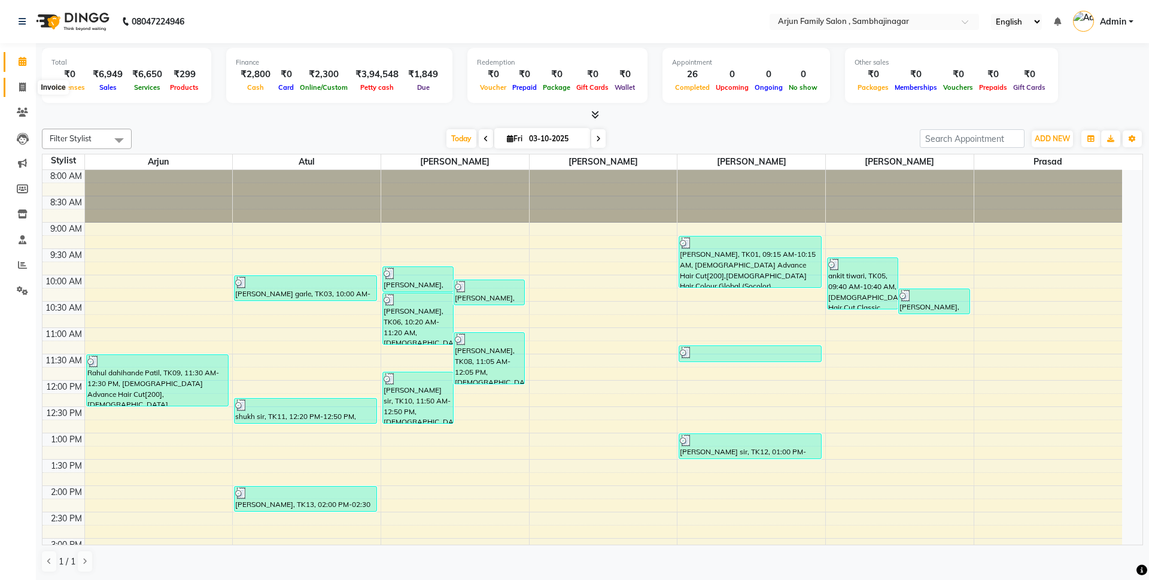
select select "service"
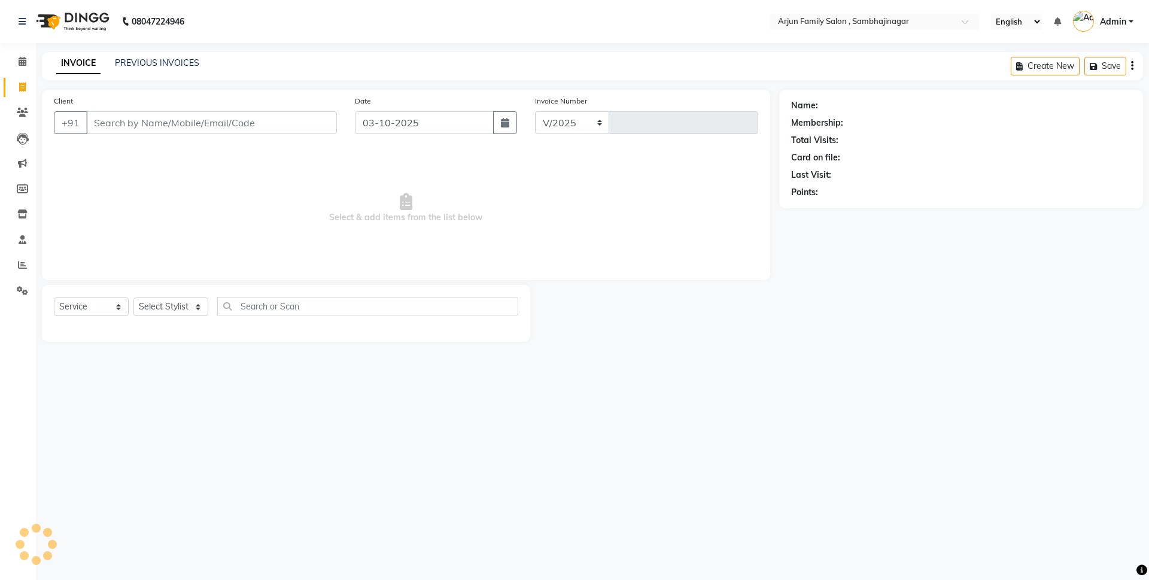
select select "6947"
type input "4500"
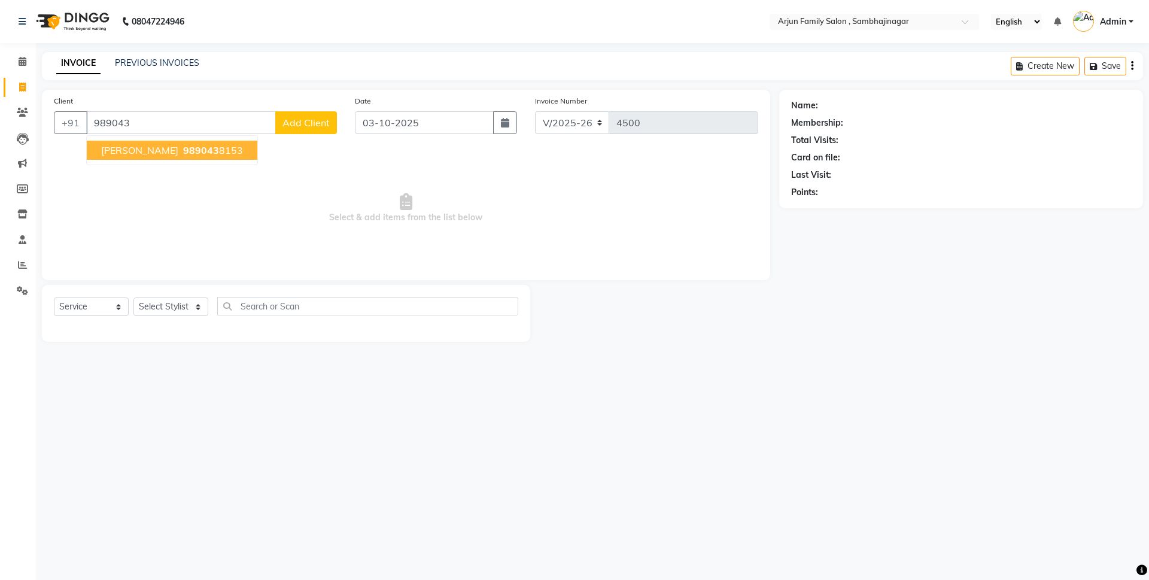
click at [112, 152] on span "[PERSON_NAME]" at bounding box center [139, 150] width 77 height 12
type input "9890438153"
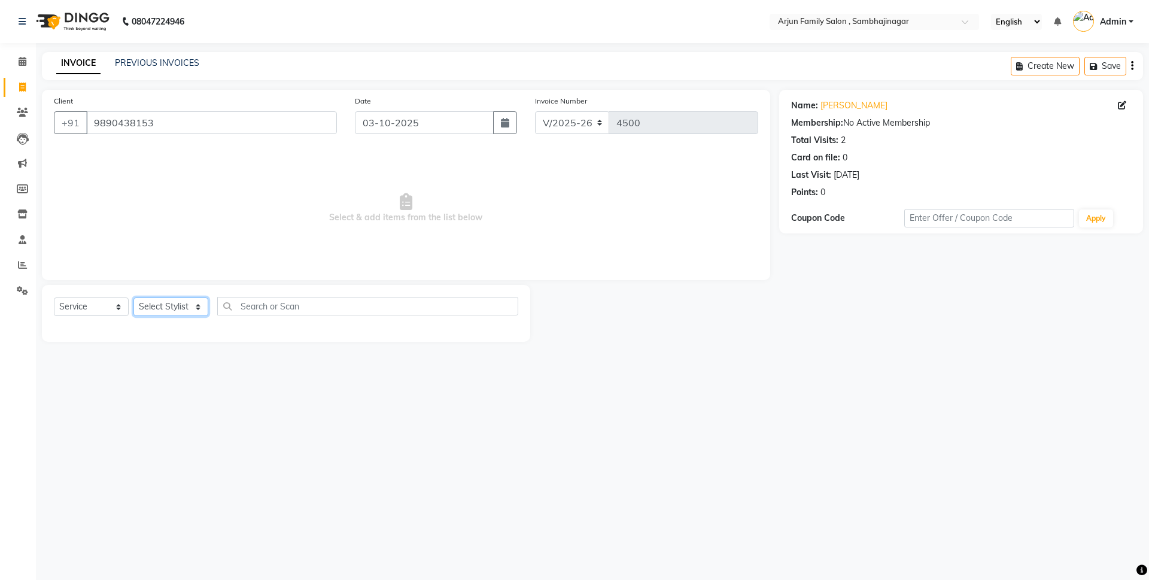
click at [164, 304] on select "Select Stylist arjun [PERSON_NAME] [PERSON_NAME] [PERSON_NAME] [PERSON_NAME]" at bounding box center [170, 306] width 75 height 19
select select "54803"
click at [133, 297] on select "Select Stylist arjun [PERSON_NAME] [PERSON_NAME] [PERSON_NAME] [PERSON_NAME]" at bounding box center [170, 306] width 75 height 19
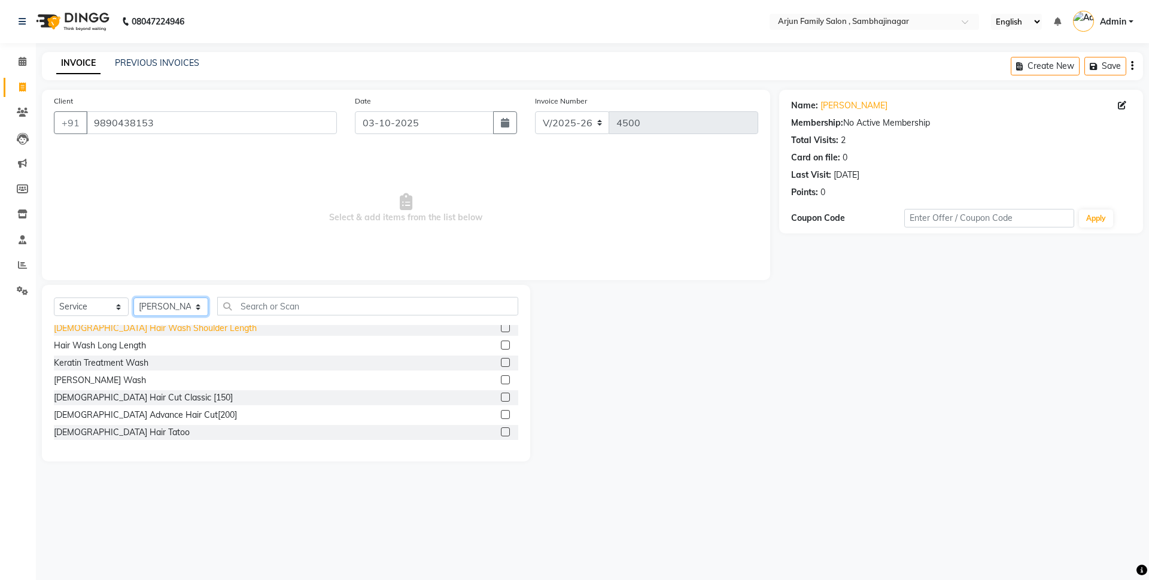
scroll to position [60, 0]
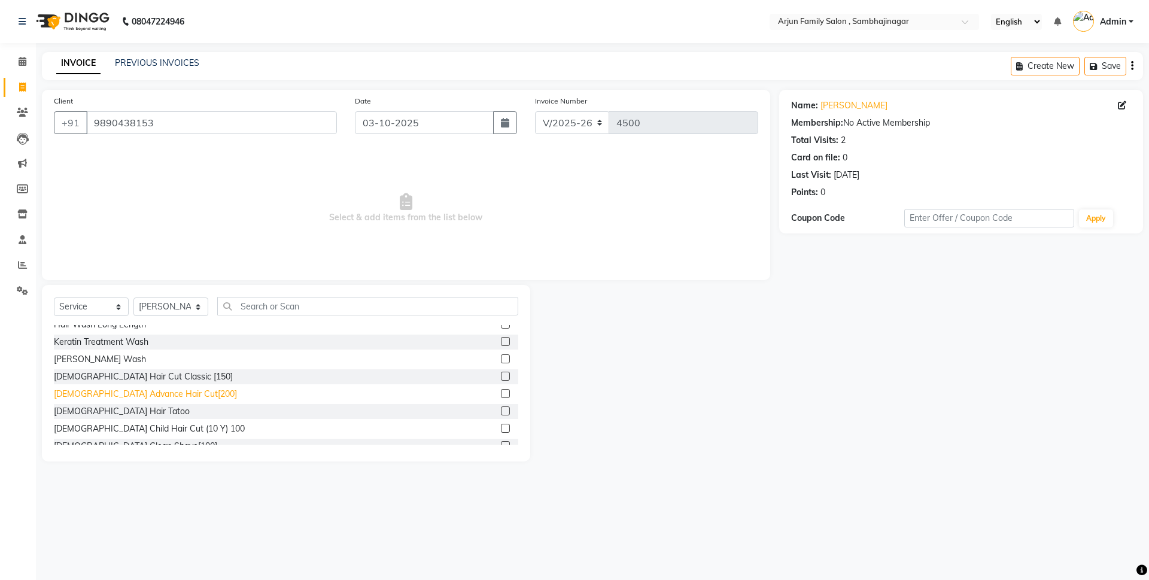
click at [124, 391] on div "[DEMOGRAPHIC_DATA] Advance Hair Cut[200]" at bounding box center [145, 394] width 183 height 13
checkbox input "false"
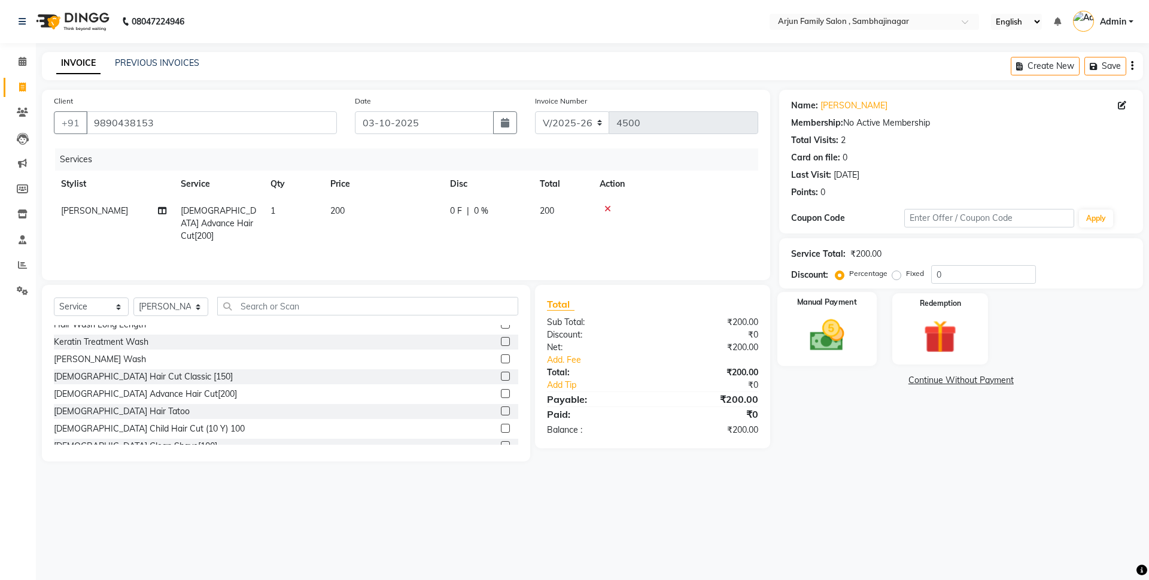
click at [826, 342] on img at bounding box center [827, 334] width 56 height 39
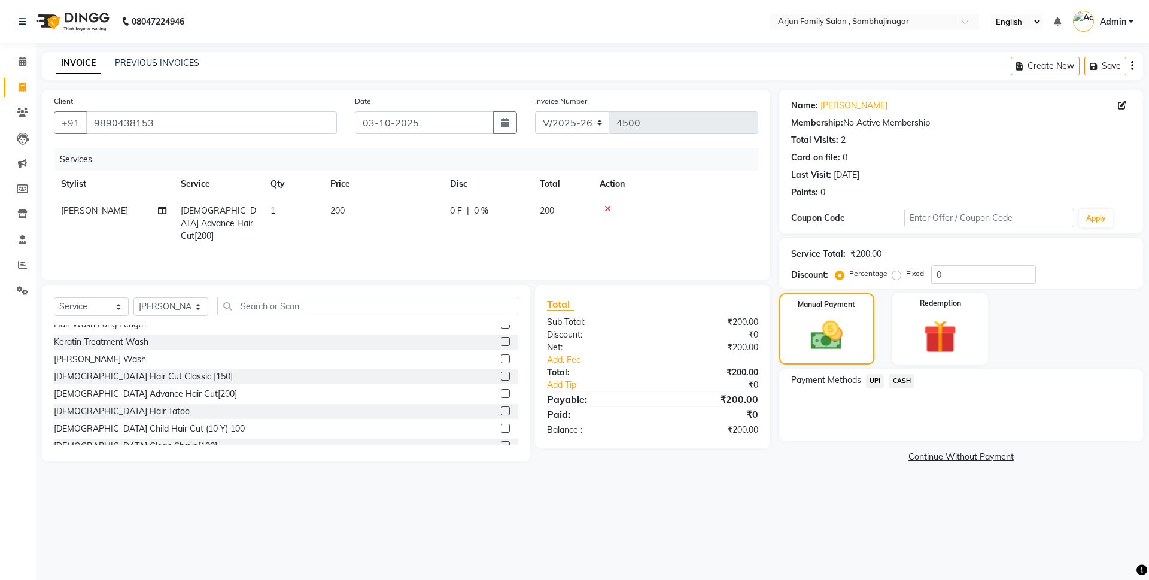
click at [869, 379] on span "UPI" at bounding box center [875, 381] width 19 height 14
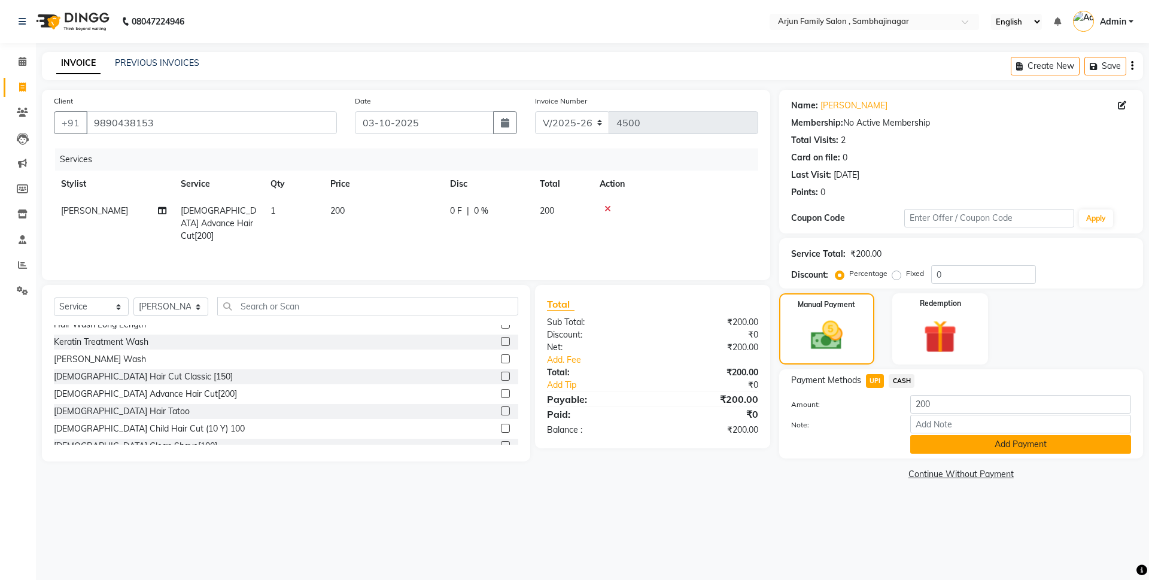
click at [923, 437] on button "Add Payment" at bounding box center [1020, 444] width 221 height 19
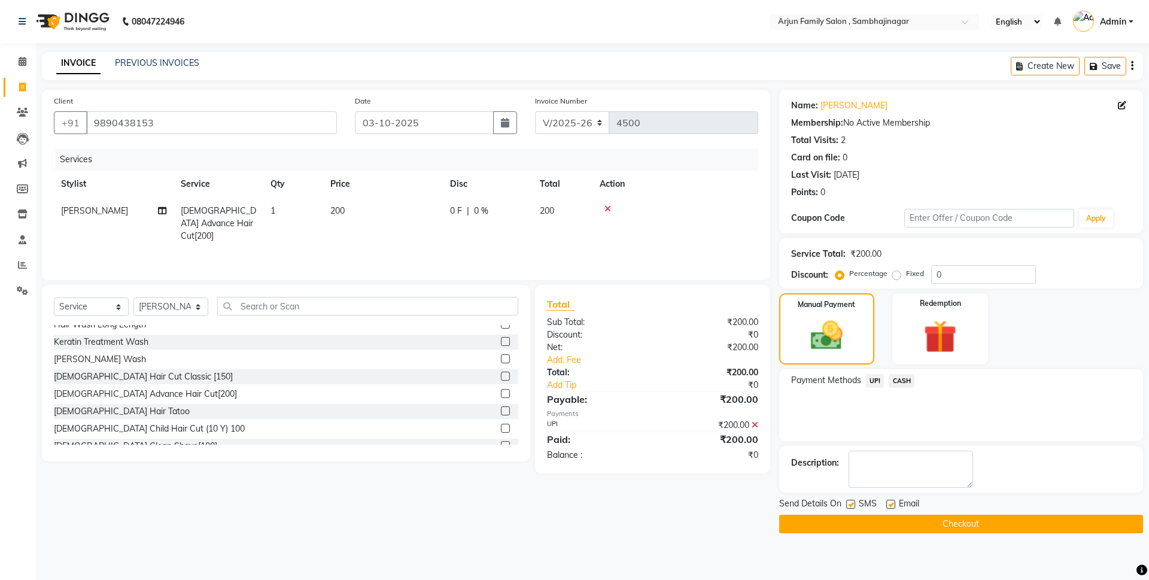
click at [933, 516] on button "Checkout" at bounding box center [961, 524] width 364 height 19
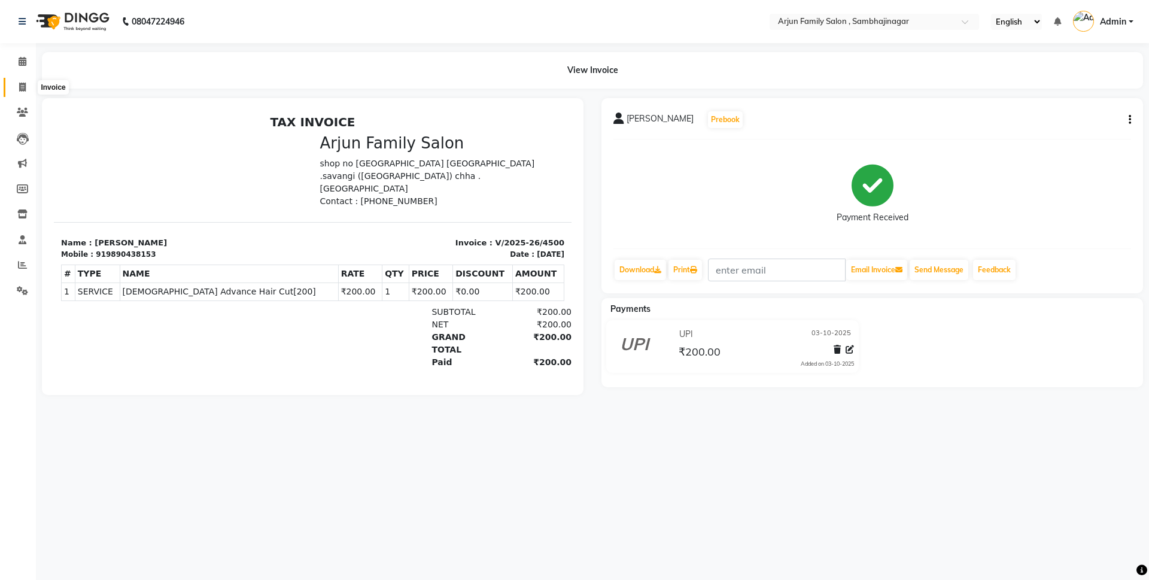
click at [19, 87] on icon at bounding box center [22, 87] width 7 height 9
select select "service"
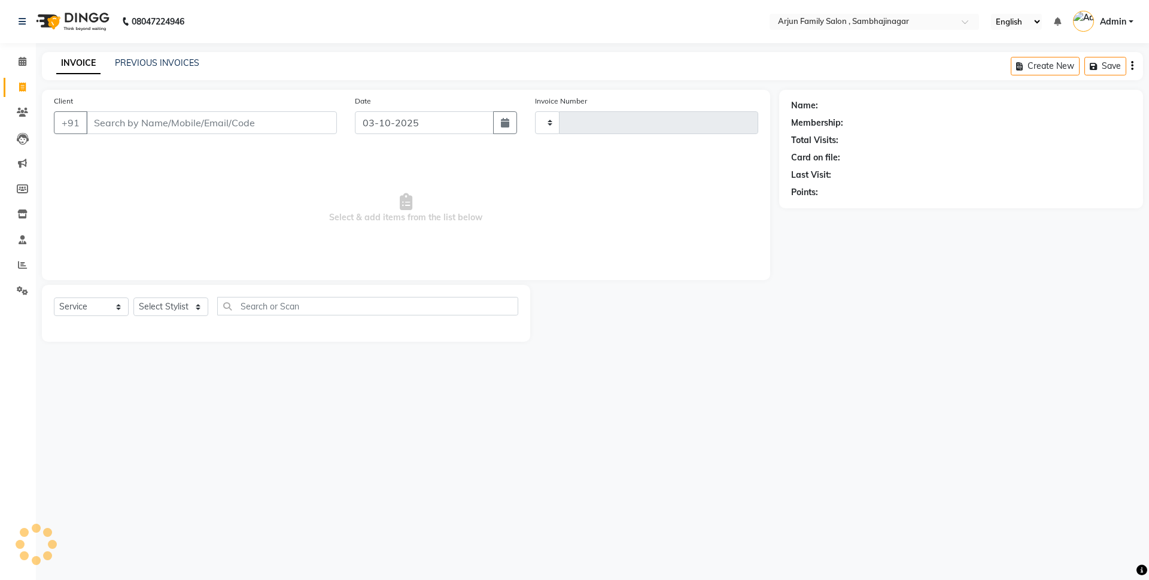
type input "4501"
select select "6947"
click at [146, 59] on link "PREVIOUS INVOICES" at bounding box center [157, 62] width 84 height 11
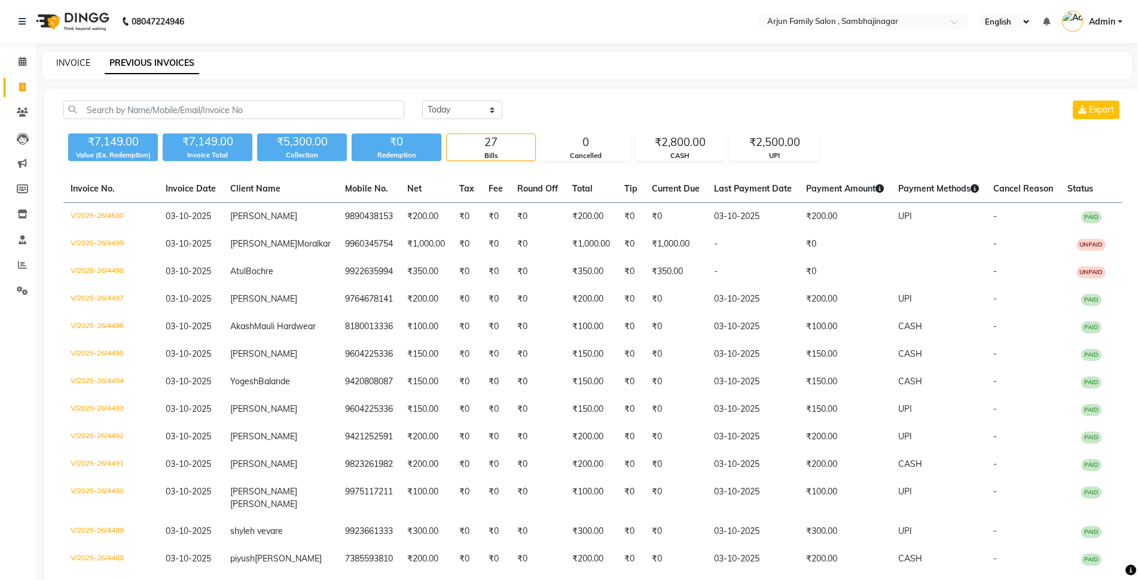
click at [62, 62] on link "INVOICE" at bounding box center [73, 62] width 34 height 11
select select "service"
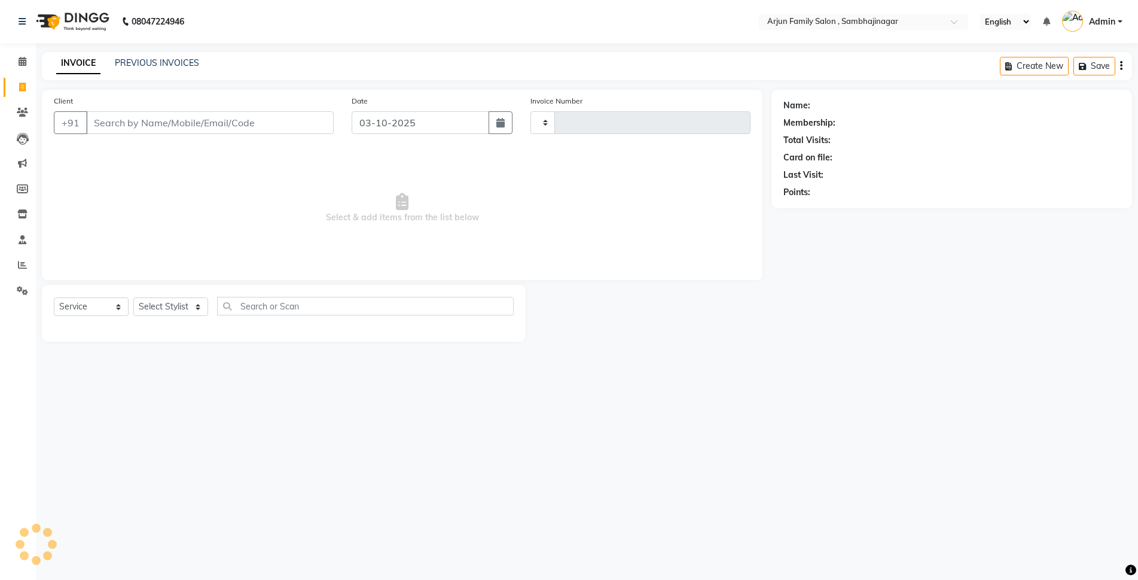
type input "4501"
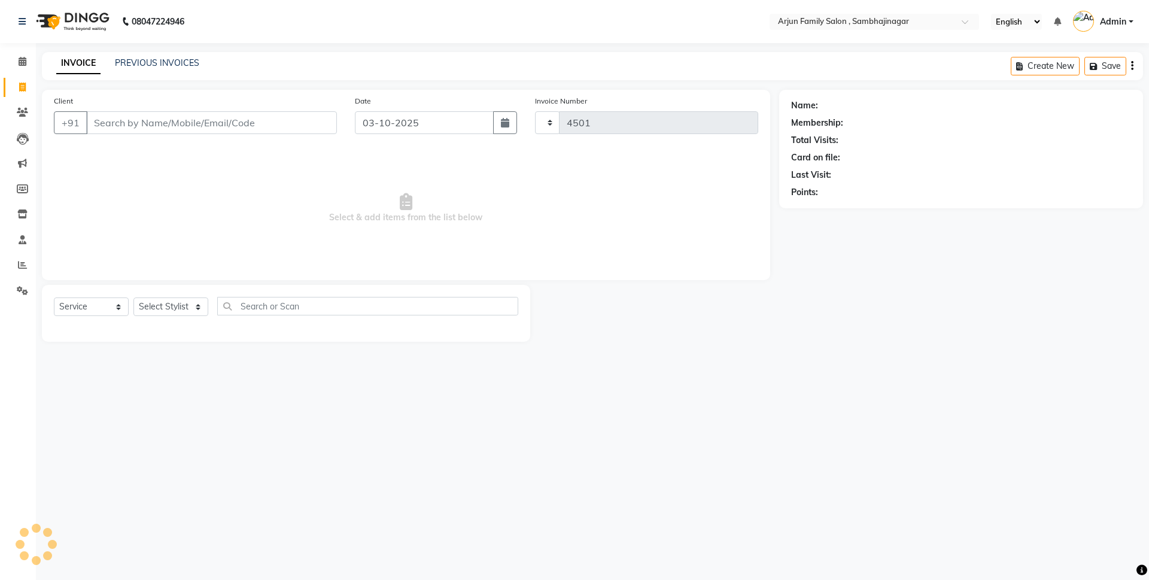
select select "6947"
type input "8796876407"
click at [302, 121] on span "Add Client" at bounding box center [305, 123] width 47 height 12
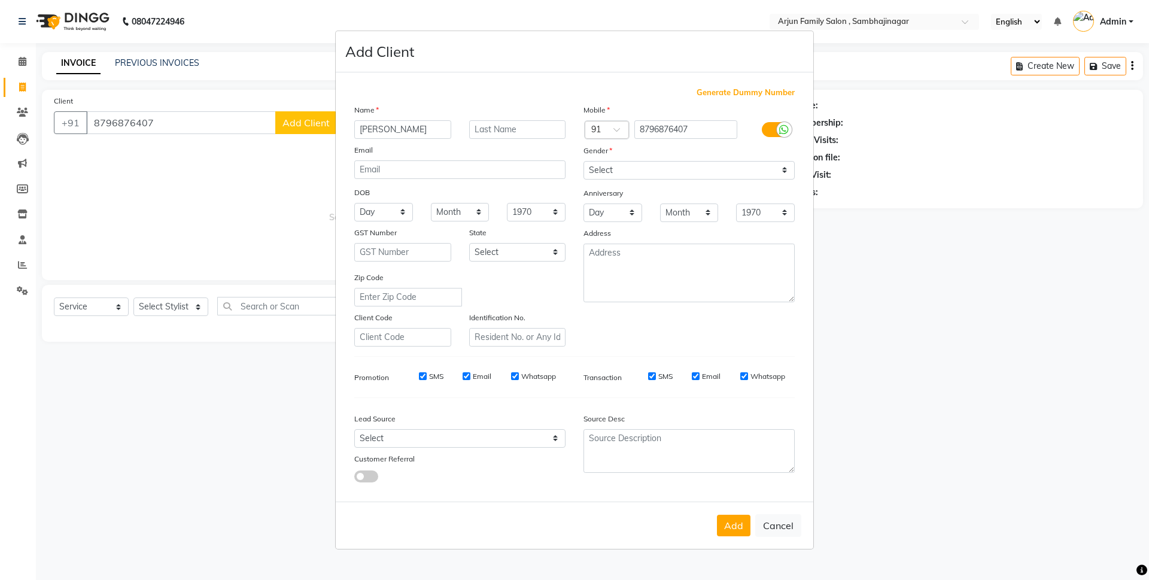
type input "[PERSON_NAME]"
drag, startPoint x: 643, startPoint y: 172, endPoint x: 643, endPoint y: 179, distance: 6.6
click at [643, 172] on select "Select [DEMOGRAPHIC_DATA] [DEMOGRAPHIC_DATA] Other Prefer Not To Say" at bounding box center [688, 170] width 211 height 19
select select "[DEMOGRAPHIC_DATA]"
click at [583, 161] on select "Select [DEMOGRAPHIC_DATA] [DEMOGRAPHIC_DATA] Other Prefer Not To Say" at bounding box center [688, 170] width 211 height 19
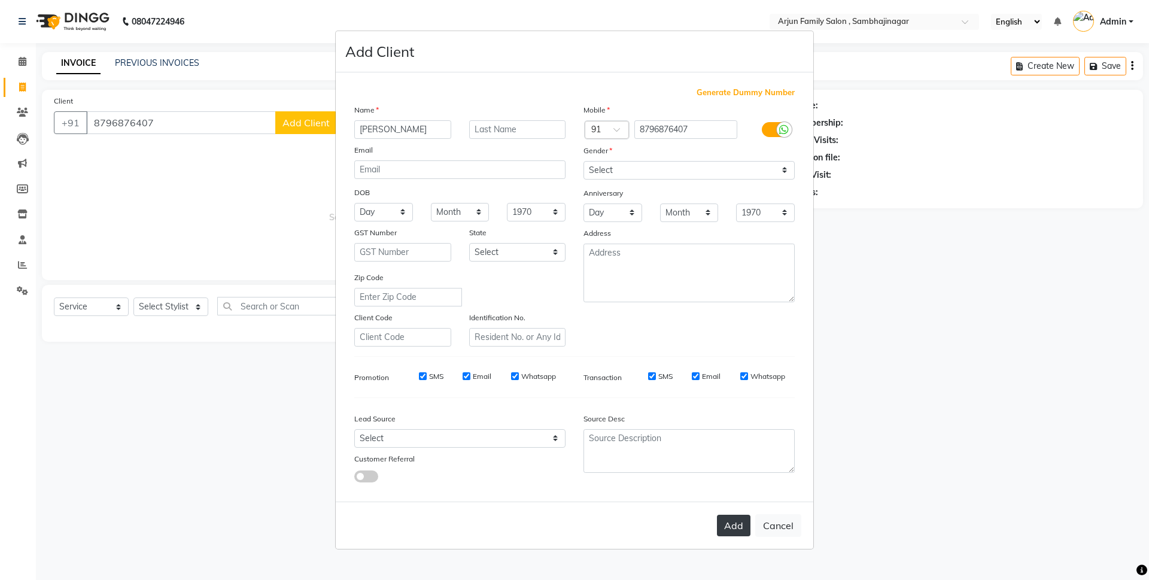
click at [739, 524] on button "Add" at bounding box center [734, 526] width 34 height 22
select select
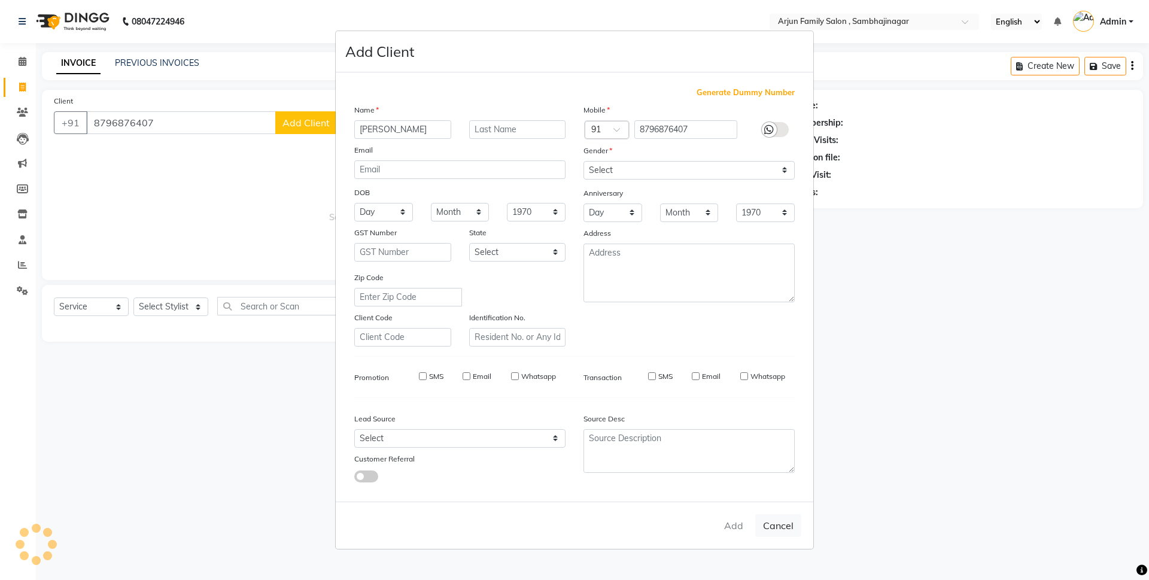
select select
checkbox input "false"
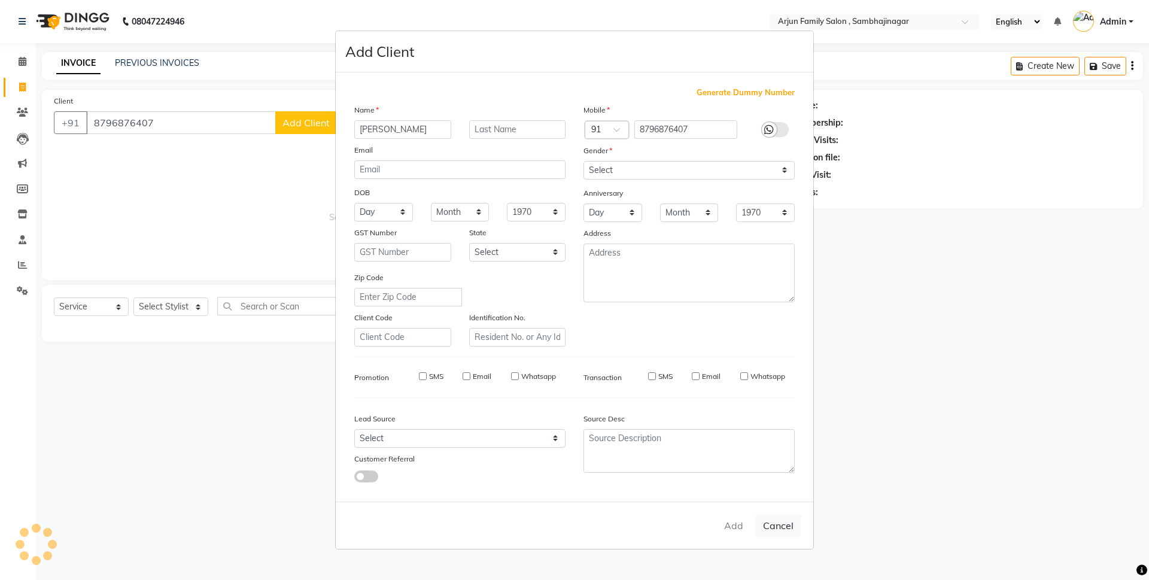
checkbox input "false"
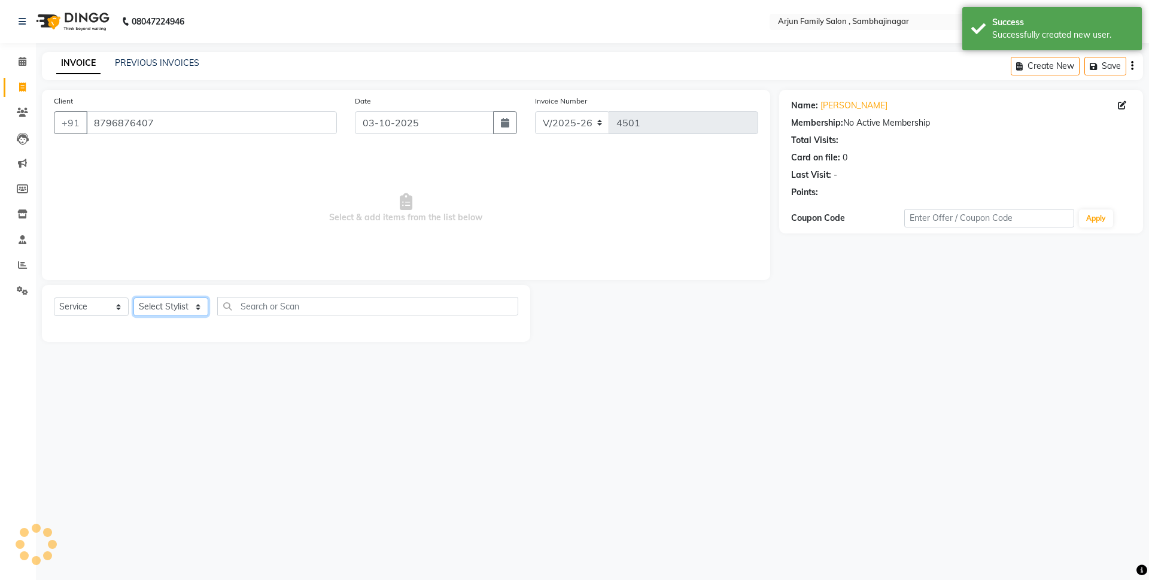
drag, startPoint x: 145, startPoint y: 302, endPoint x: 144, endPoint y: 309, distance: 8.0
click at [145, 302] on select "Select Stylist arjun [PERSON_NAME] [PERSON_NAME] [PERSON_NAME] [PERSON_NAME]" at bounding box center [170, 306] width 75 height 19
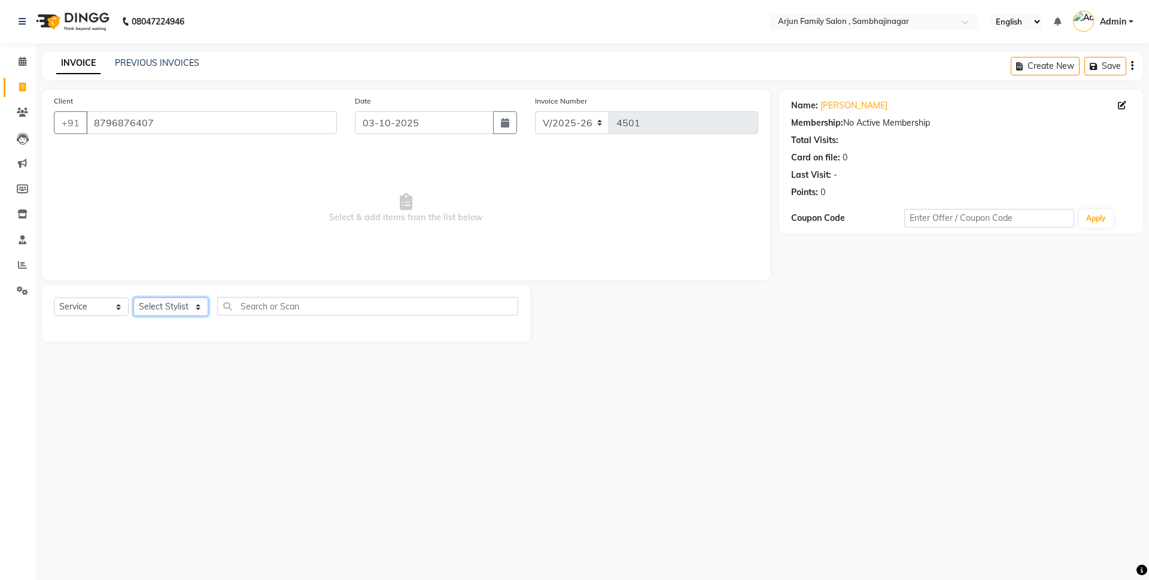
select select "62015"
click at [133, 297] on select "Select Stylist arjun [PERSON_NAME] [PERSON_NAME] [PERSON_NAME] [PERSON_NAME]" at bounding box center [170, 306] width 75 height 19
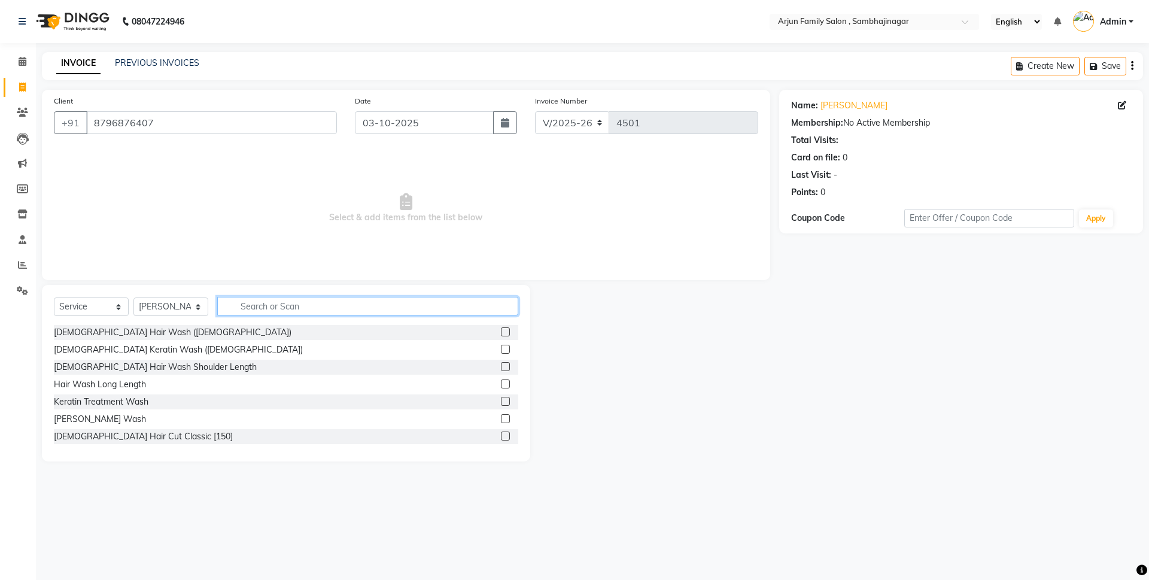
click at [287, 315] on input "text" at bounding box center [367, 306] width 301 height 19
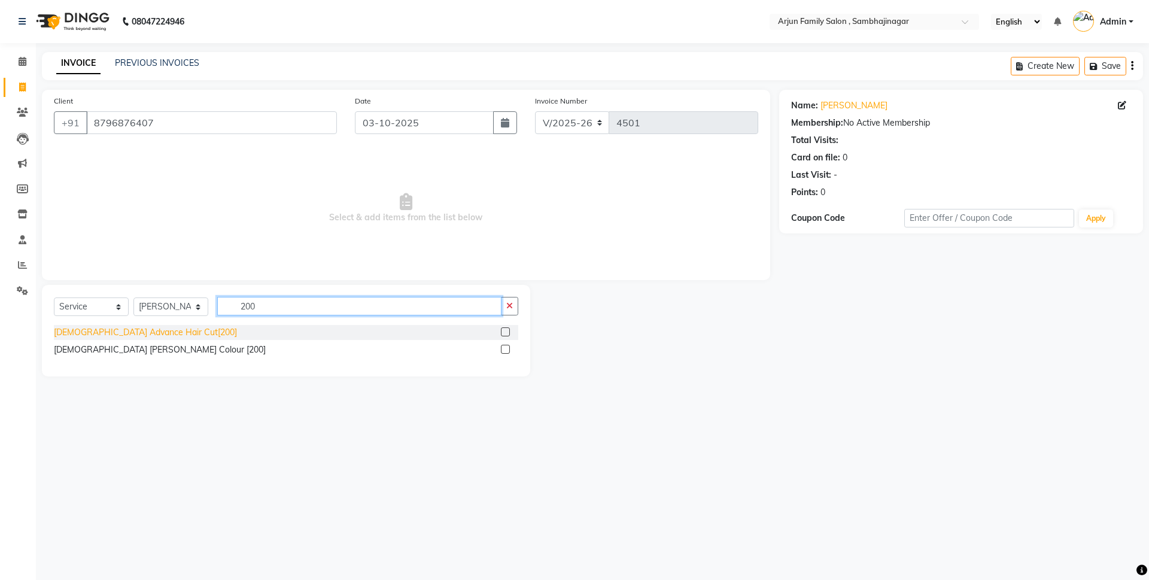
type input "200"
click at [112, 333] on div "[DEMOGRAPHIC_DATA] Advance Hair Cut[200]" at bounding box center [145, 332] width 183 height 13
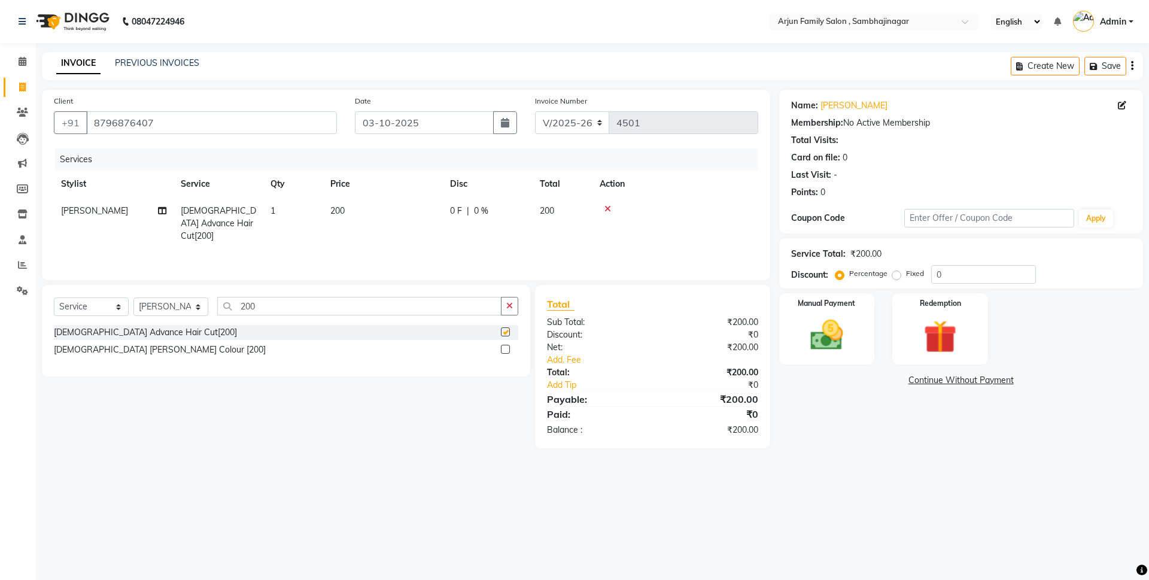
checkbox input "false"
click at [315, 303] on input "200" at bounding box center [359, 306] width 284 height 19
type input "2"
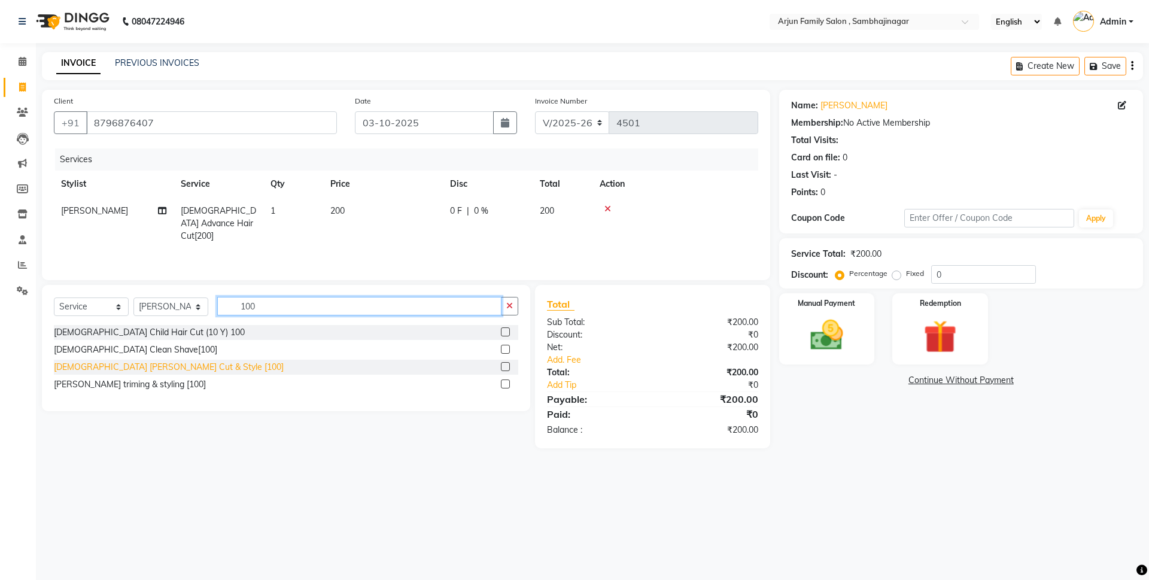
type input "100"
click at [144, 363] on div "[DEMOGRAPHIC_DATA] [PERSON_NAME] Cut & Style [100]" at bounding box center [169, 367] width 230 height 13
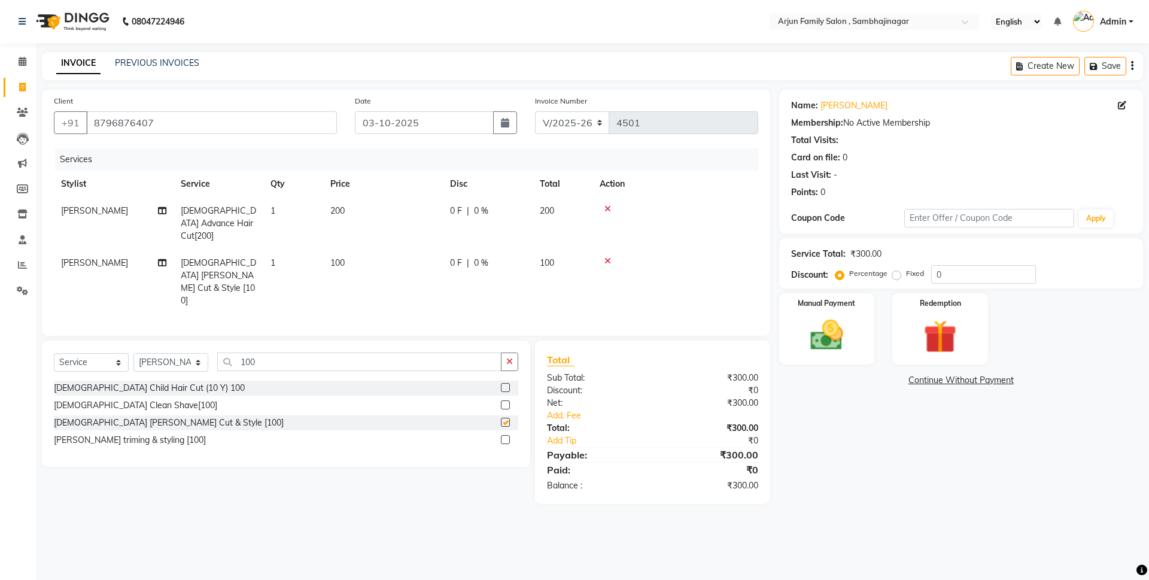
checkbox input "false"
click at [291, 352] on input "100" at bounding box center [359, 361] width 284 height 19
type input "1"
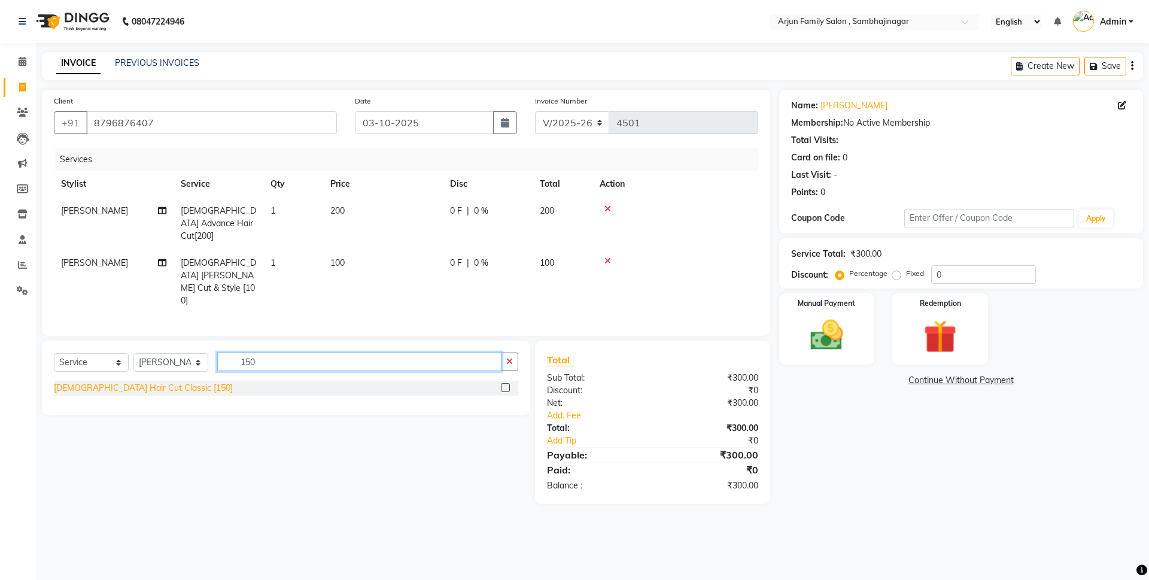
type input "150"
click at [141, 382] on div "[DEMOGRAPHIC_DATA] Hair Cut Classic [150]" at bounding box center [143, 388] width 179 height 13
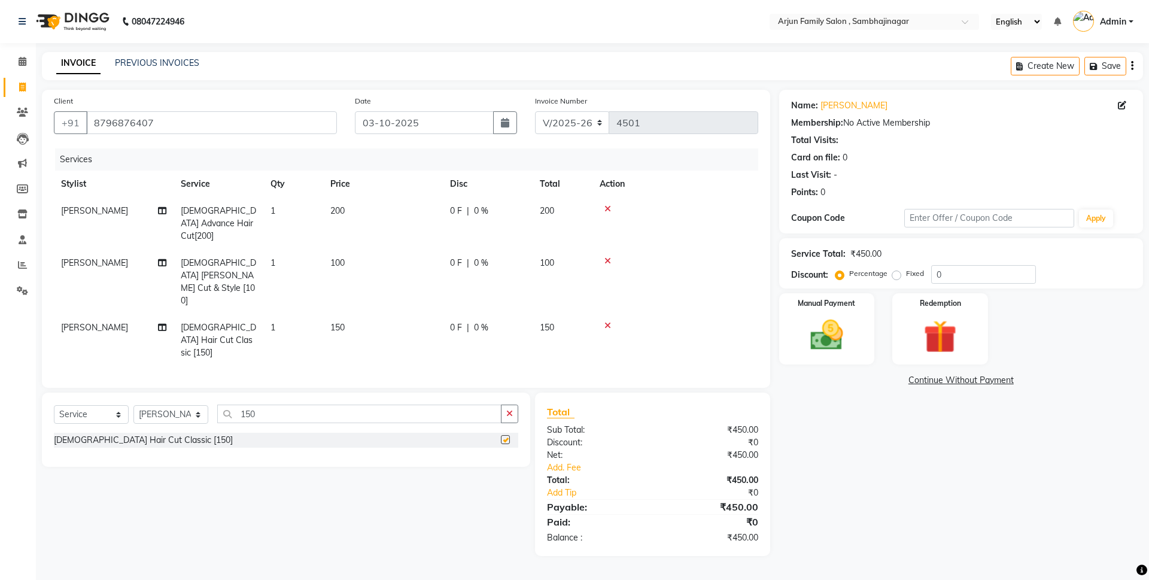
checkbox input "false"
click at [69, 322] on span "[PERSON_NAME]" at bounding box center [94, 327] width 67 height 11
select select "62015"
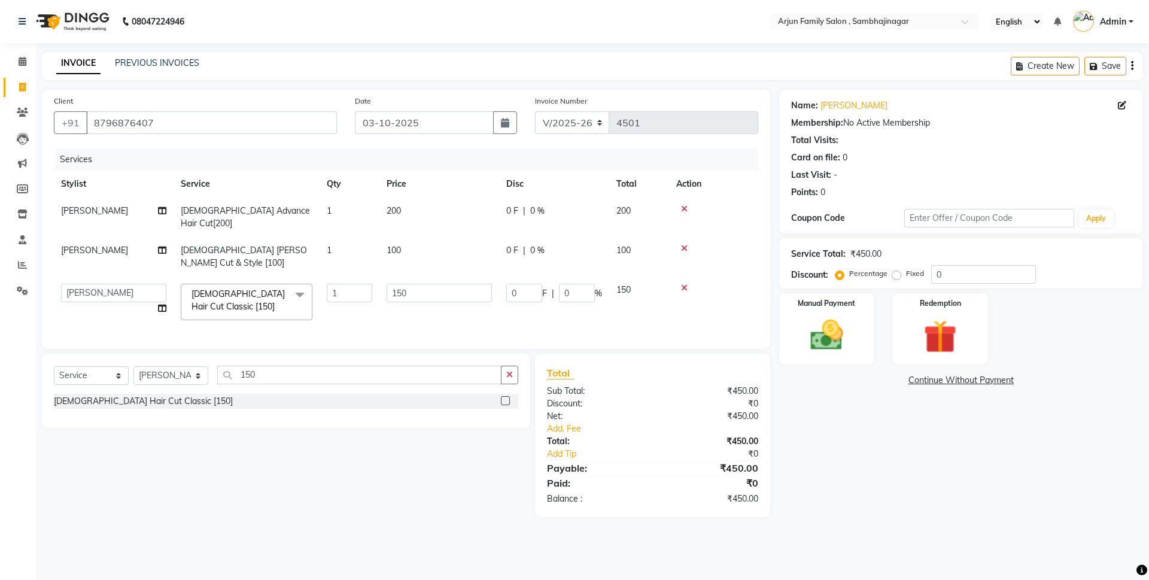
click at [71, 287] on td "arjun atul ganesh ravan kishor pavan prasad yashvanti" at bounding box center [114, 301] width 120 height 51
click at [84, 284] on select "arjun atul ganesh ravan kishor pavan prasad yashvanti" at bounding box center [113, 293] width 105 height 19
select select "54806"
click at [847, 486] on div "Name: Sairaj Matsagar Membership: No Active Membership Total Visits: Card on fi…" at bounding box center [965, 303] width 373 height 427
click at [845, 342] on img at bounding box center [827, 334] width 56 height 39
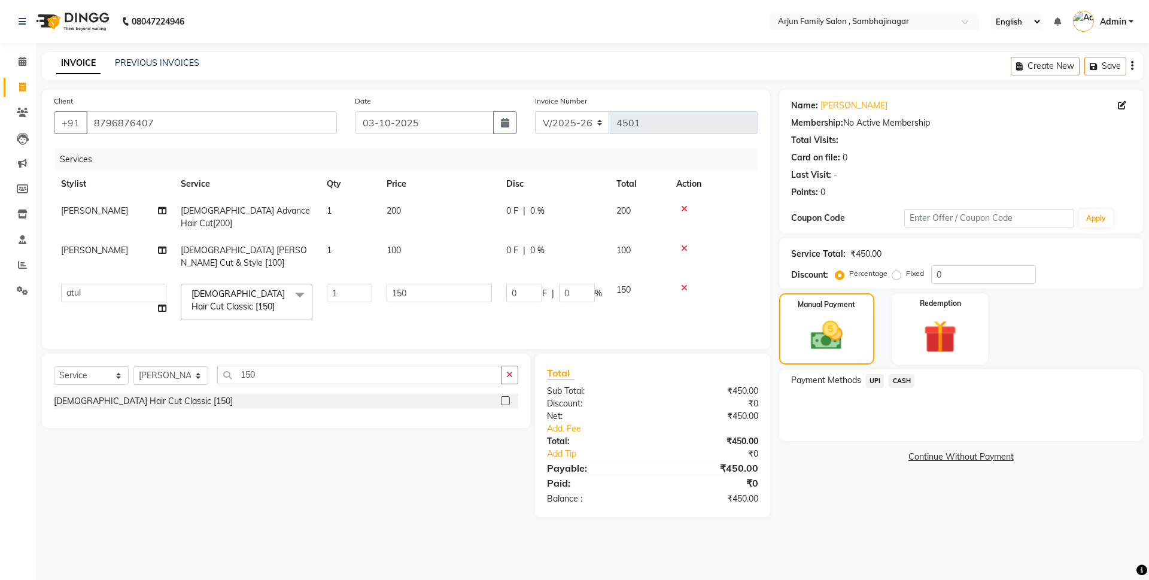
click at [879, 375] on span "UPI" at bounding box center [875, 381] width 19 height 14
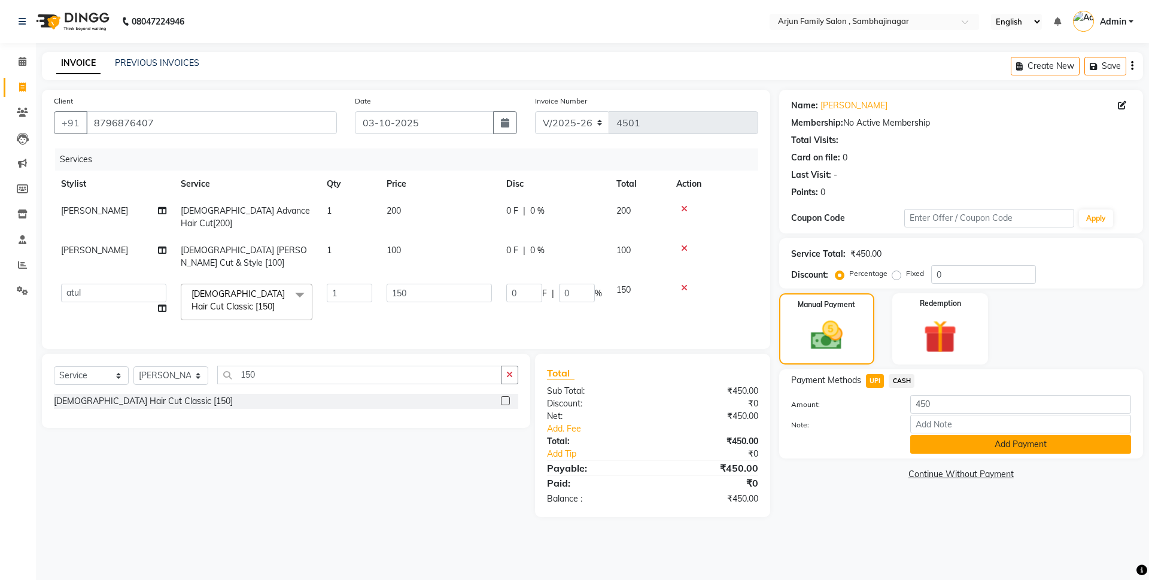
click at [951, 445] on button "Add Payment" at bounding box center [1020, 444] width 221 height 19
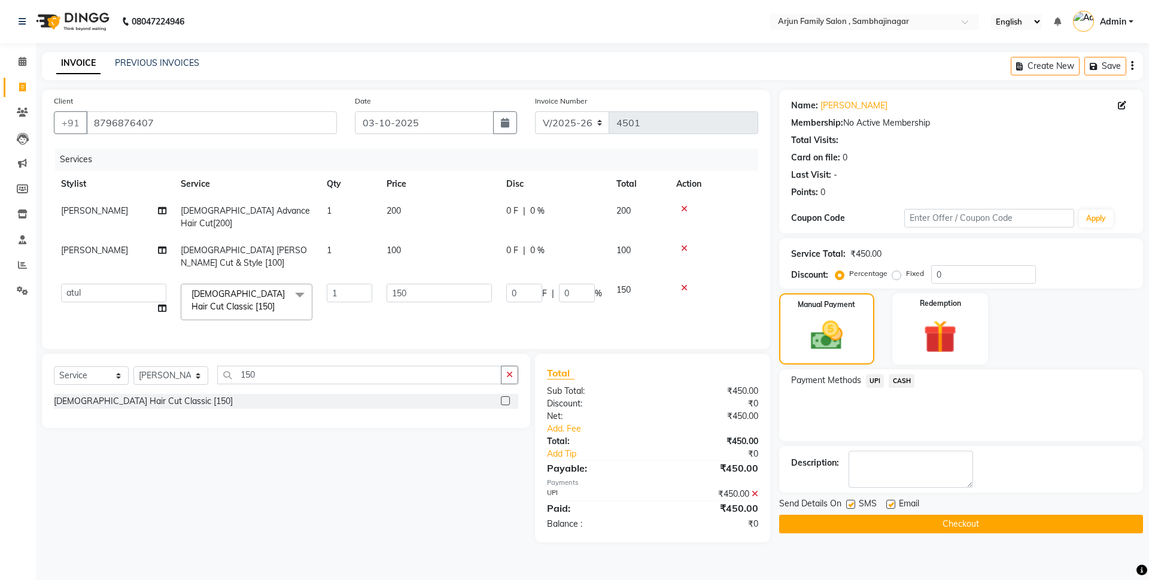
click at [956, 528] on button "Checkout" at bounding box center [961, 524] width 364 height 19
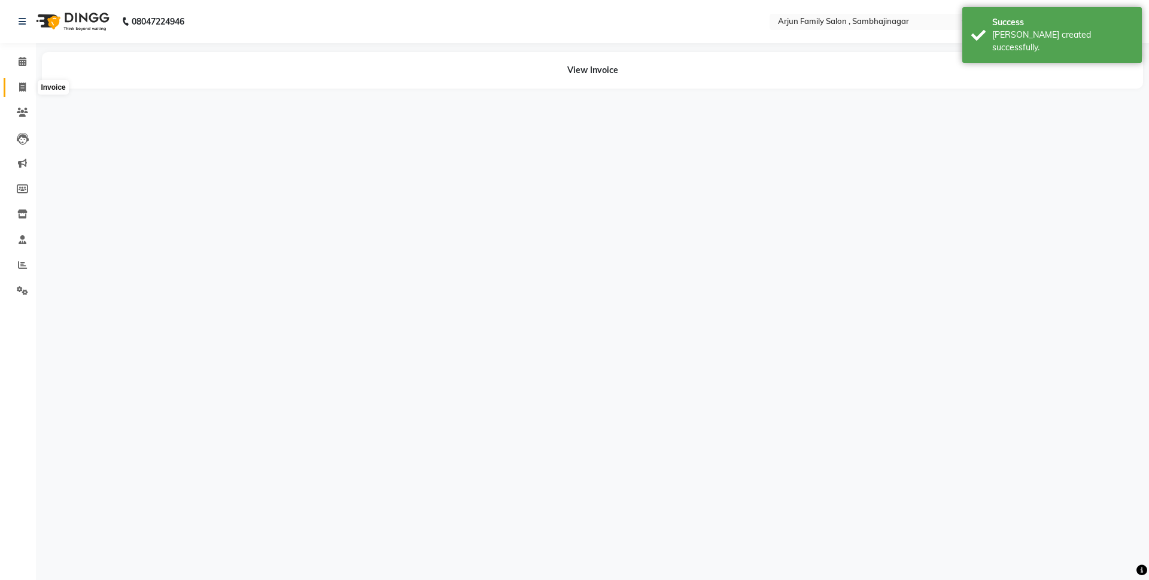
click at [26, 86] on icon at bounding box center [22, 87] width 7 height 9
select select "service"
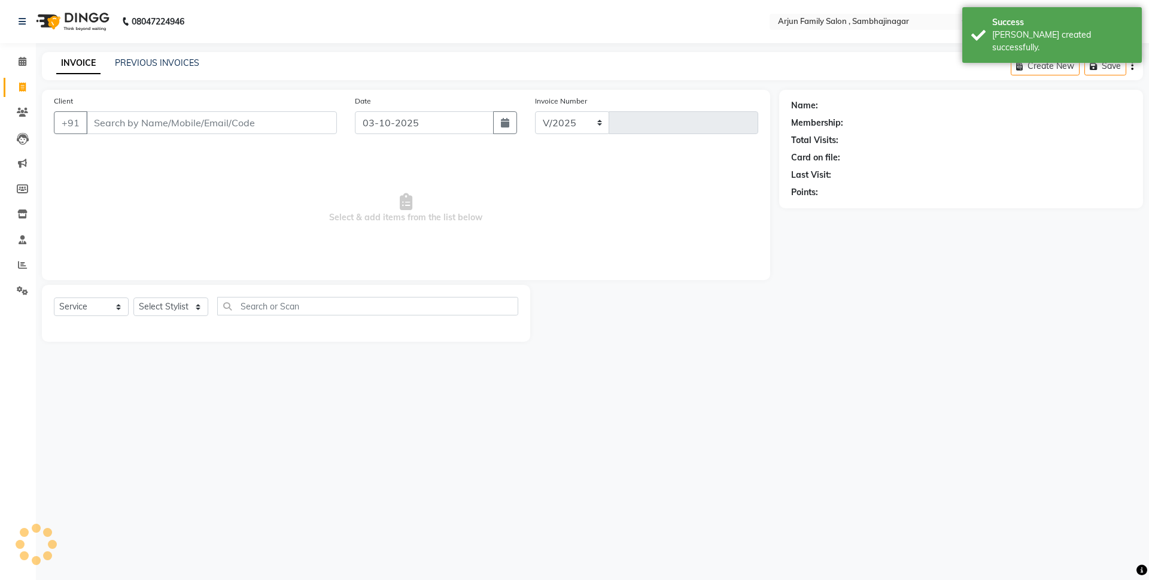
select select "6947"
type input "4502"
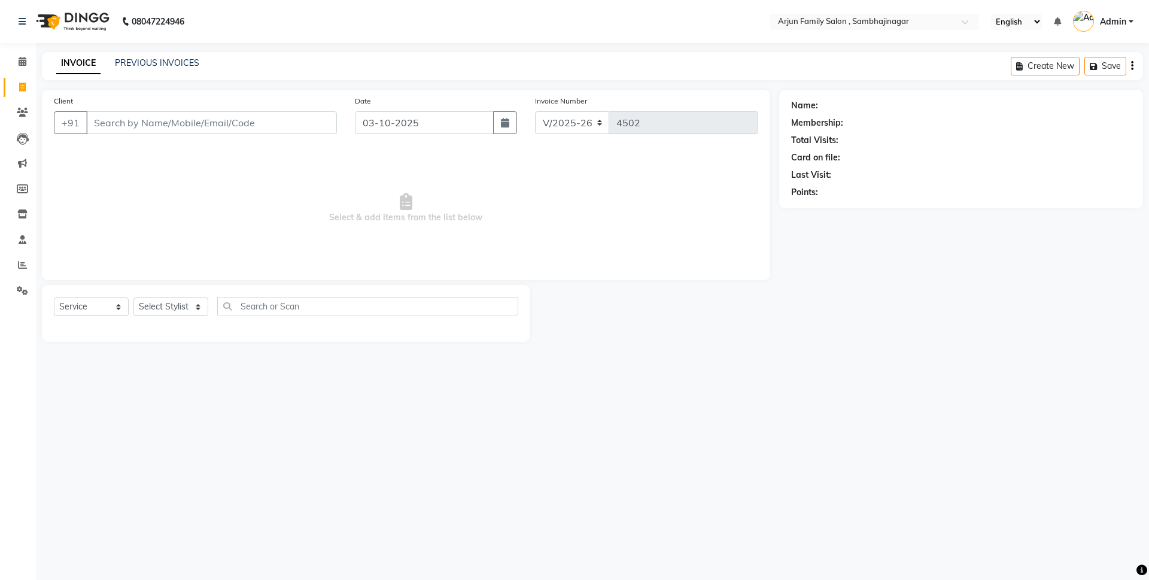
click at [157, 50] on div "08047224946 Select Location × Arjun Family Salon , Sambhajinagar English ENGLIS…" at bounding box center [574, 290] width 1149 height 580
click at [157, 62] on link "PREVIOUS INVOICES" at bounding box center [157, 62] width 84 height 11
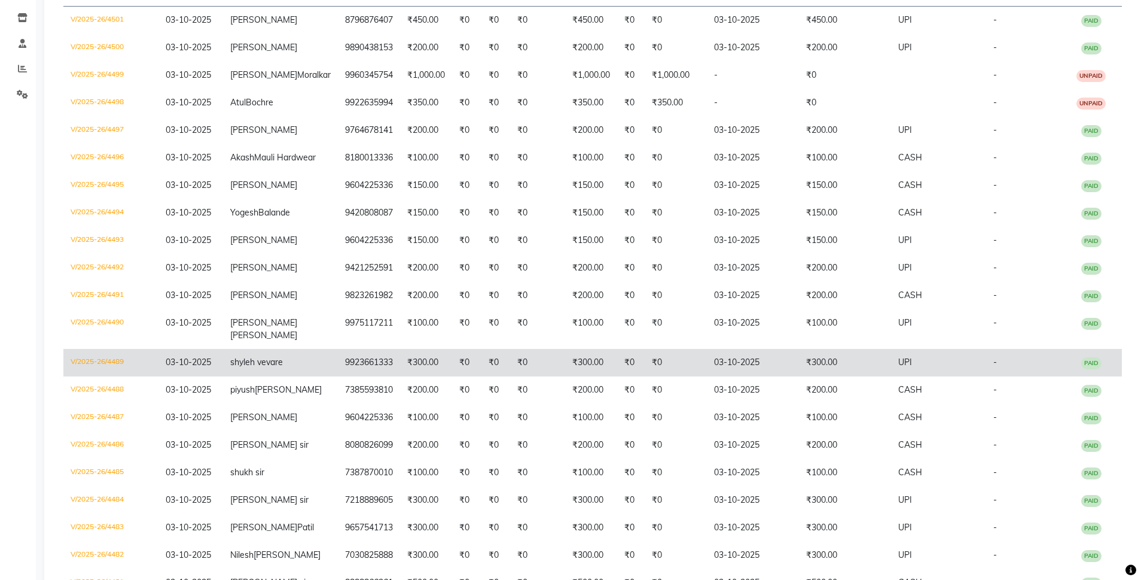
scroll to position [17, 0]
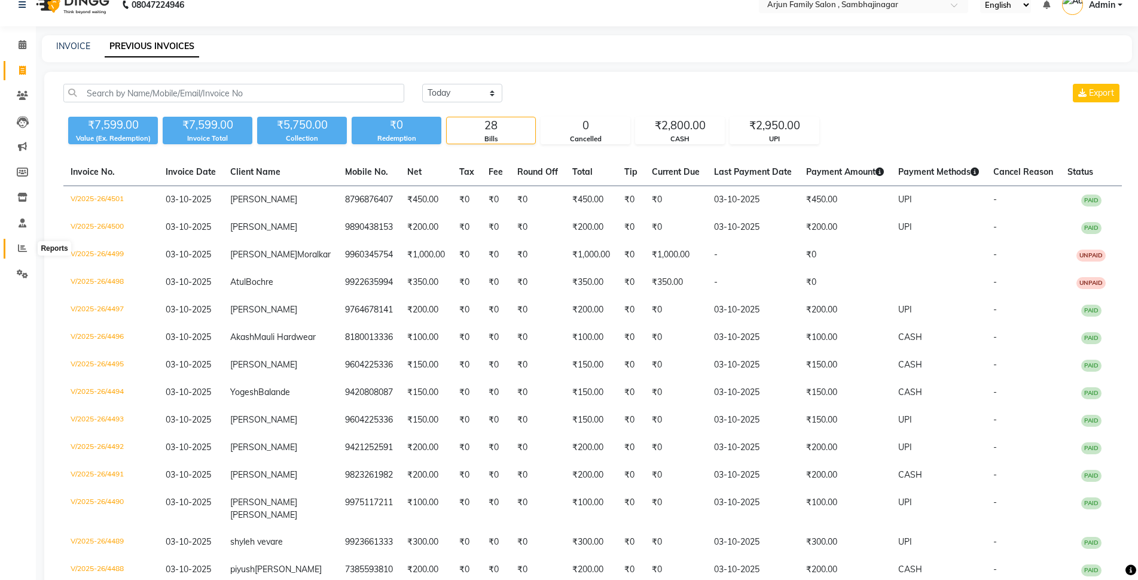
click at [24, 244] on icon at bounding box center [22, 247] width 9 height 9
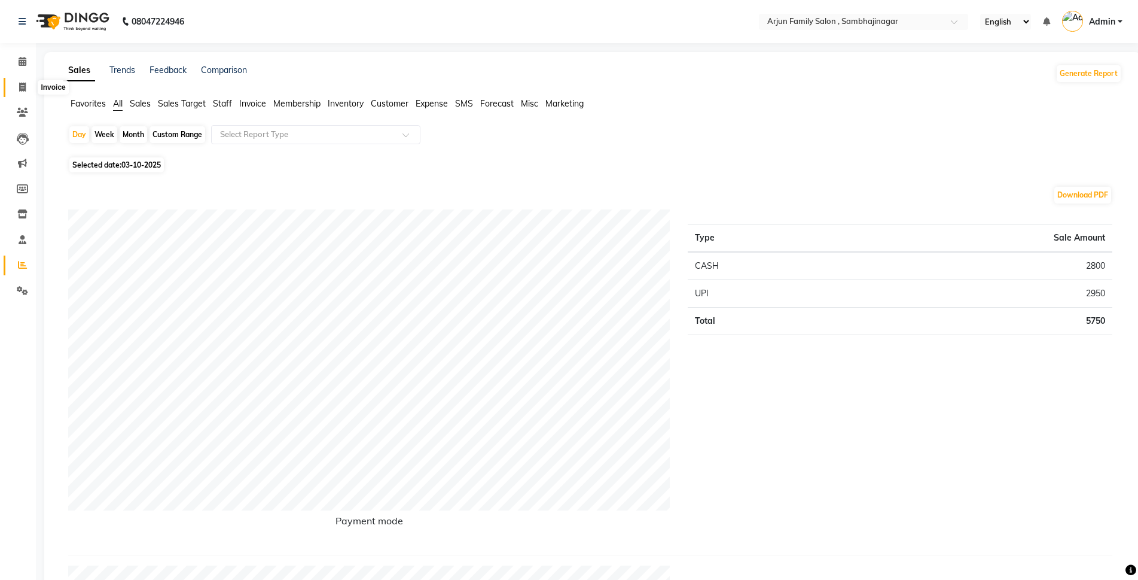
click at [18, 85] on span at bounding box center [22, 88] width 21 height 14
select select "service"
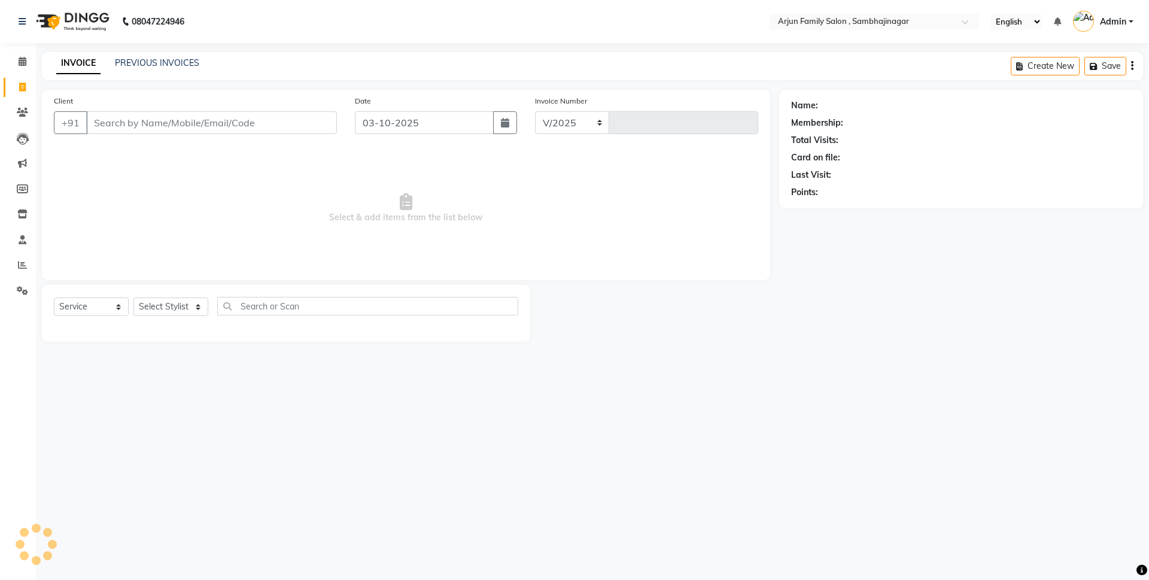
select select "6947"
type input "4502"
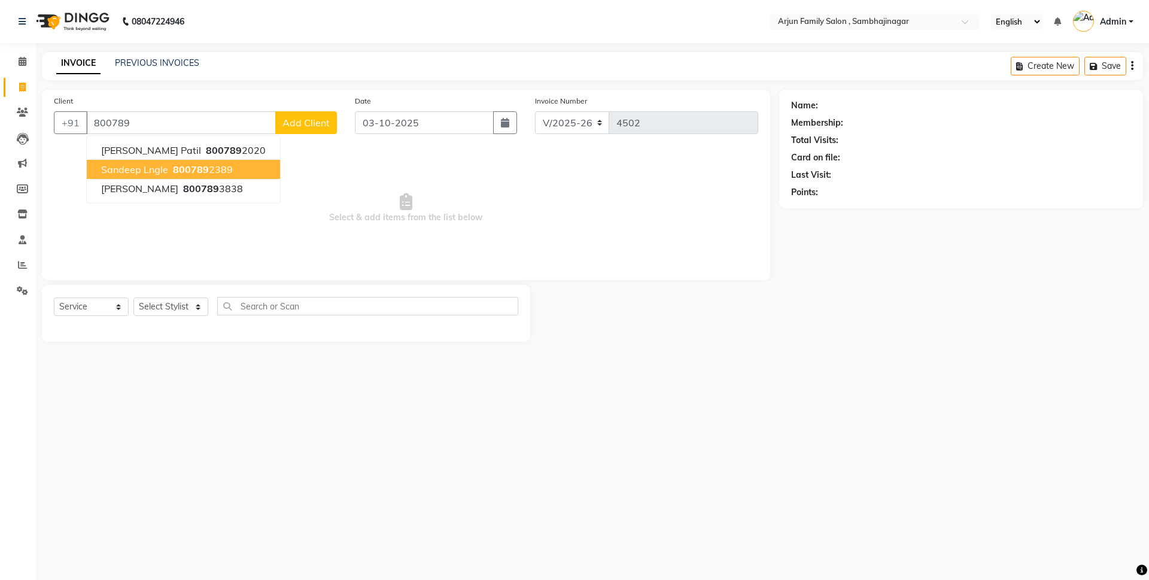
click at [230, 176] on button "sandeep lngle 800789 2389" at bounding box center [183, 169] width 193 height 19
type input "8007892389"
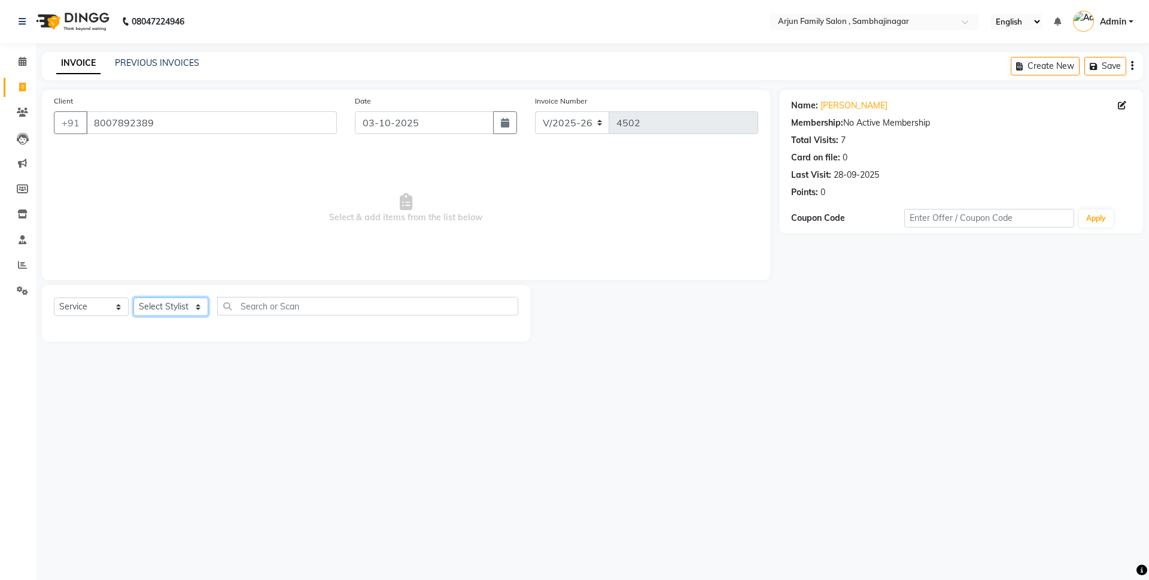
click at [154, 303] on select "Select Stylist arjun [PERSON_NAME] [PERSON_NAME] [PERSON_NAME] [PERSON_NAME]" at bounding box center [170, 306] width 75 height 19
select select "54803"
click at [133, 297] on select "Select Stylist arjun [PERSON_NAME] [PERSON_NAME] [PERSON_NAME] [PERSON_NAME]" at bounding box center [170, 306] width 75 height 19
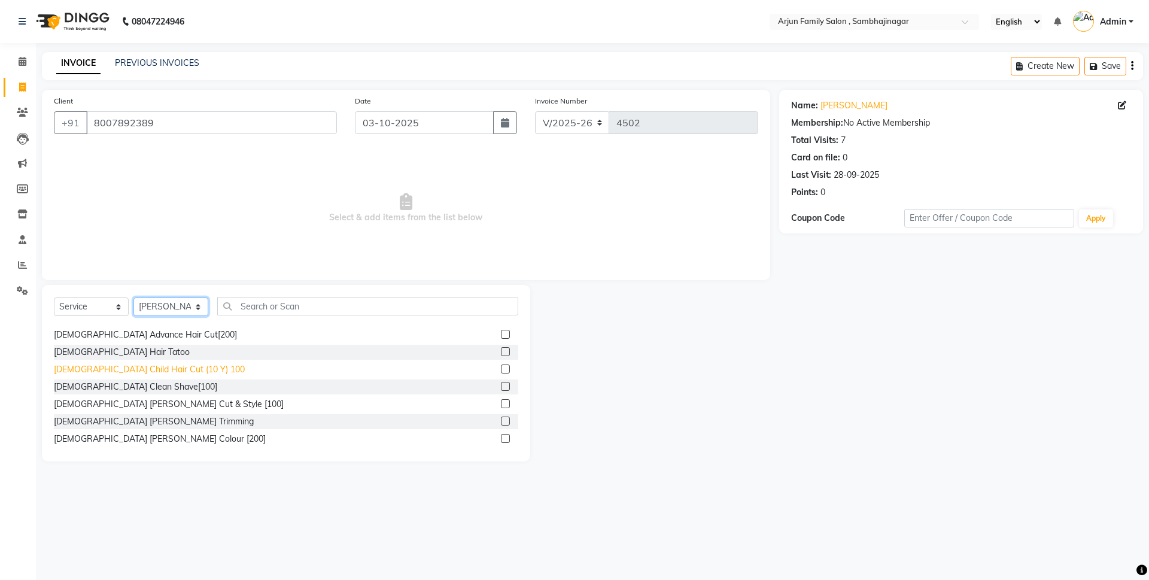
scroll to position [120, 0]
click at [148, 401] on div "[DEMOGRAPHIC_DATA] [PERSON_NAME] Cut & Style [100]" at bounding box center [169, 403] width 230 height 13
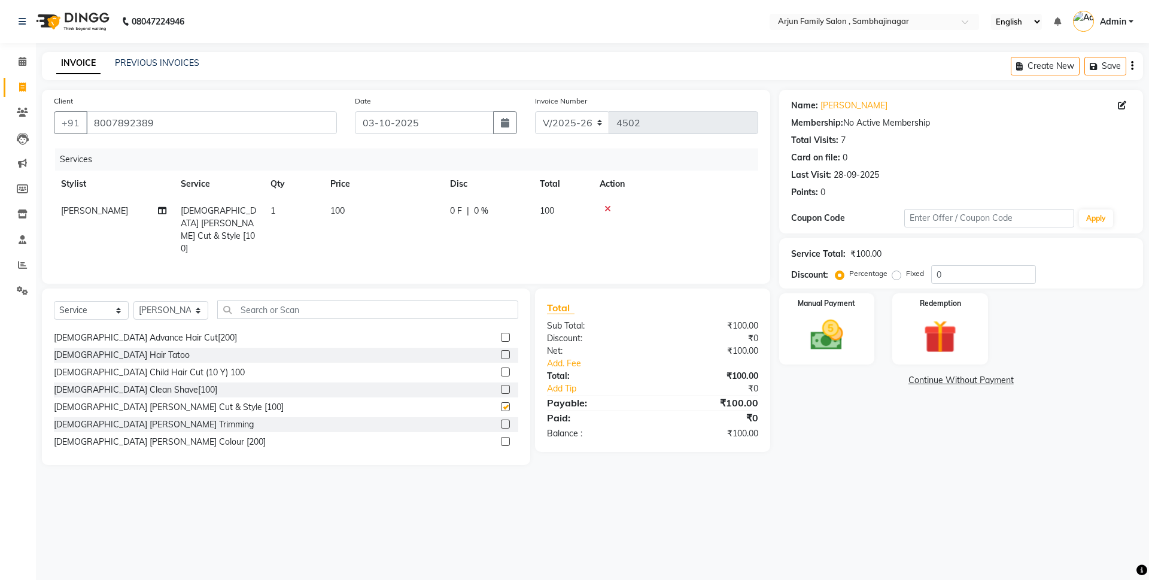
checkbox input "false"
click at [789, 308] on div "Manual Payment" at bounding box center [826, 329] width 99 height 74
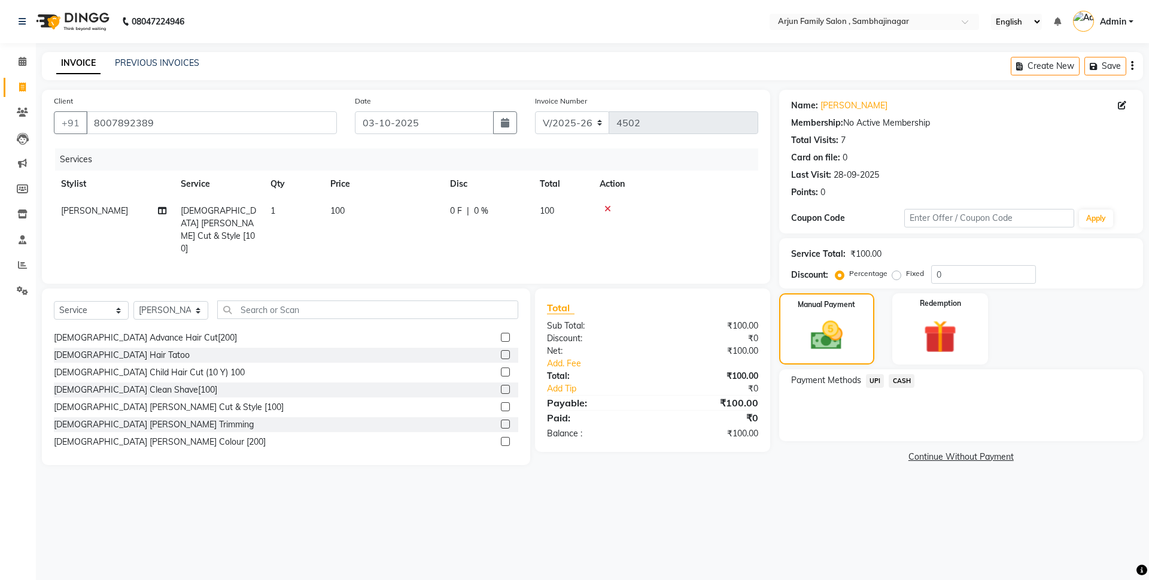
click at [872, 380] on span "UPI" at bounding box center [875, 381] width 19 height 14
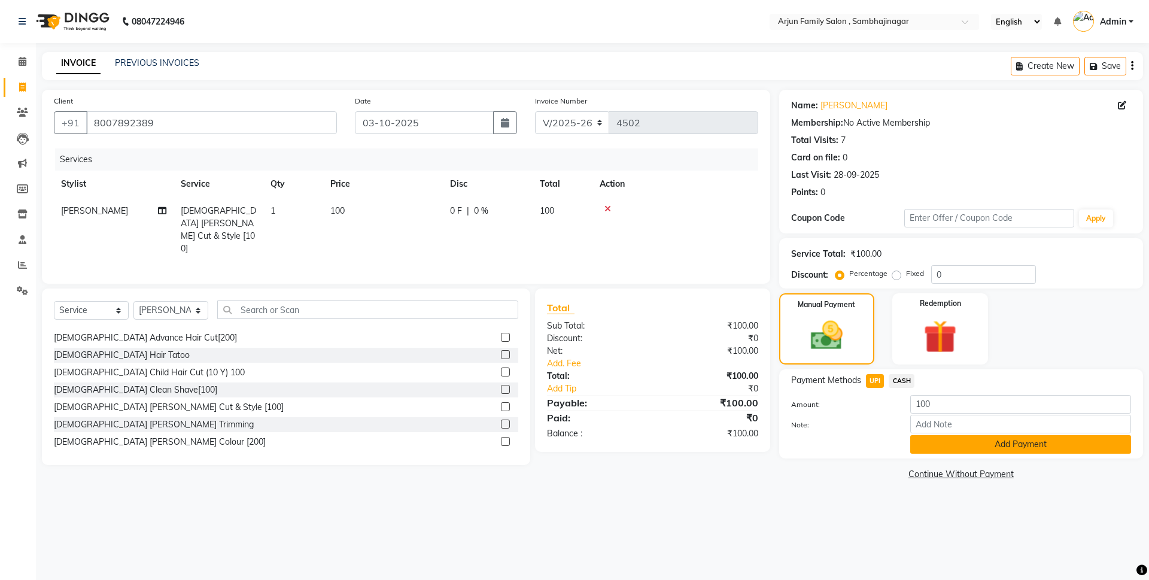
click at [958, 438] on button "Add Payment" at bounding box center [1020, 444] width 221 height 19
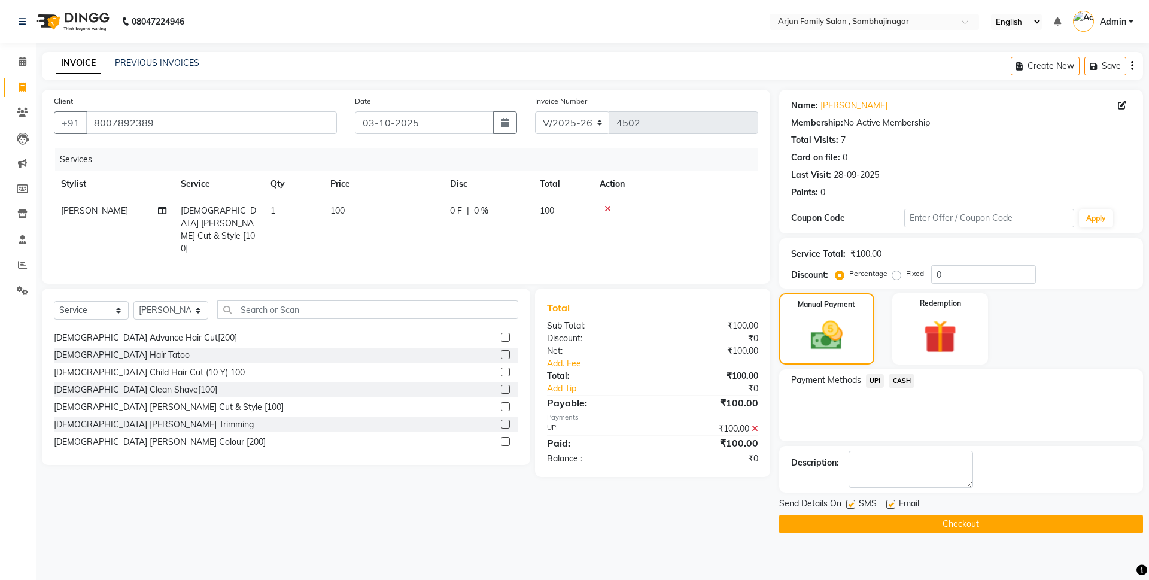
click at [976, 517] on button "Checkout" at bounding box center [961, 524] width 364 height 19
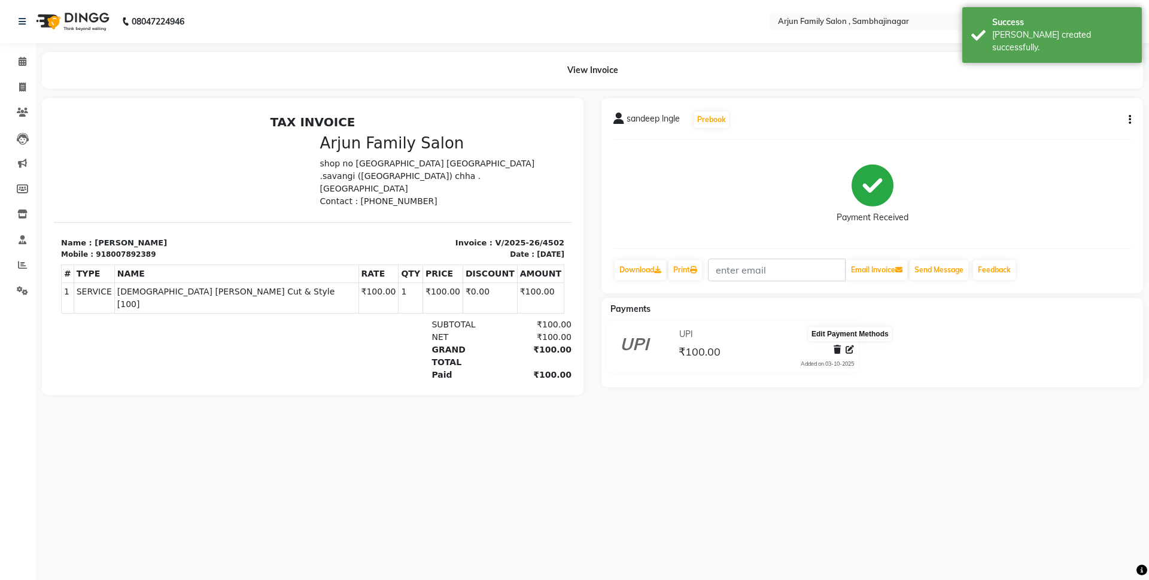
click at [845, 352] on icon at bounding box center [849, 349] width 8 height 8
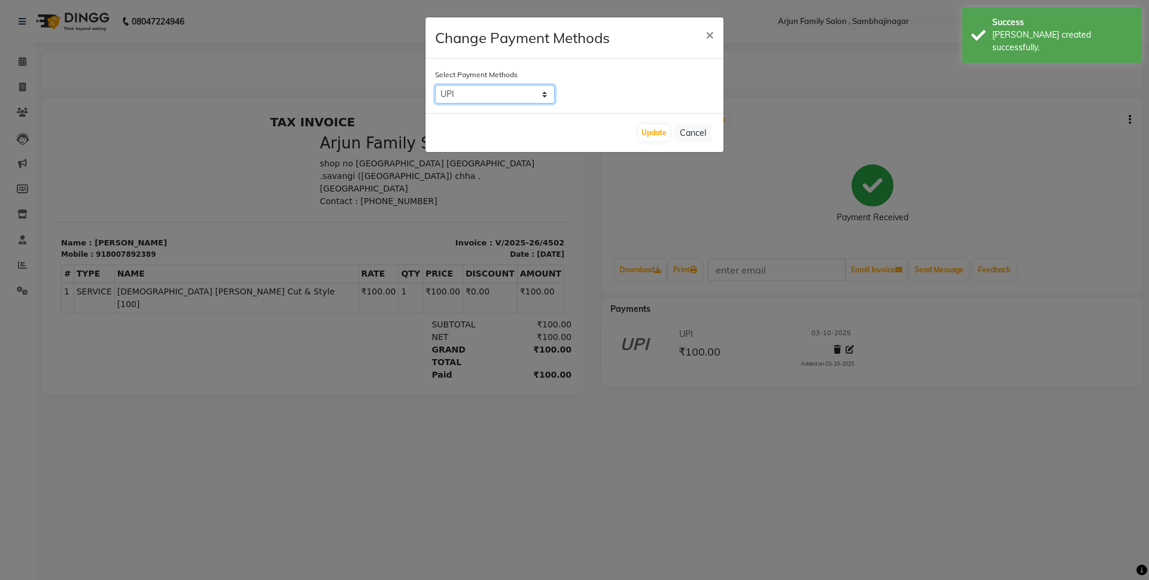
click at [525, 86] on select "UPI CASH" at bounding box center [495, 94] width 120 height 19
select select "1"
click at [435, 85] on select "UPI CASH" at bounding box center [495, 94] width 120 height 19
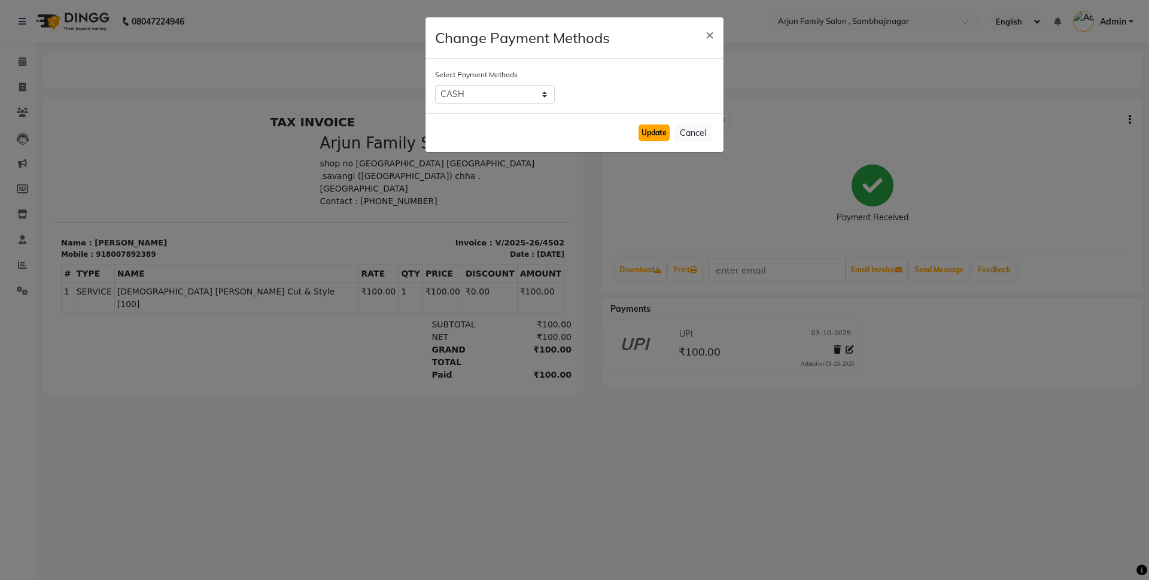
click at [651, 133] on button "Update" at bounding box center [653, 132] width 31 height 17
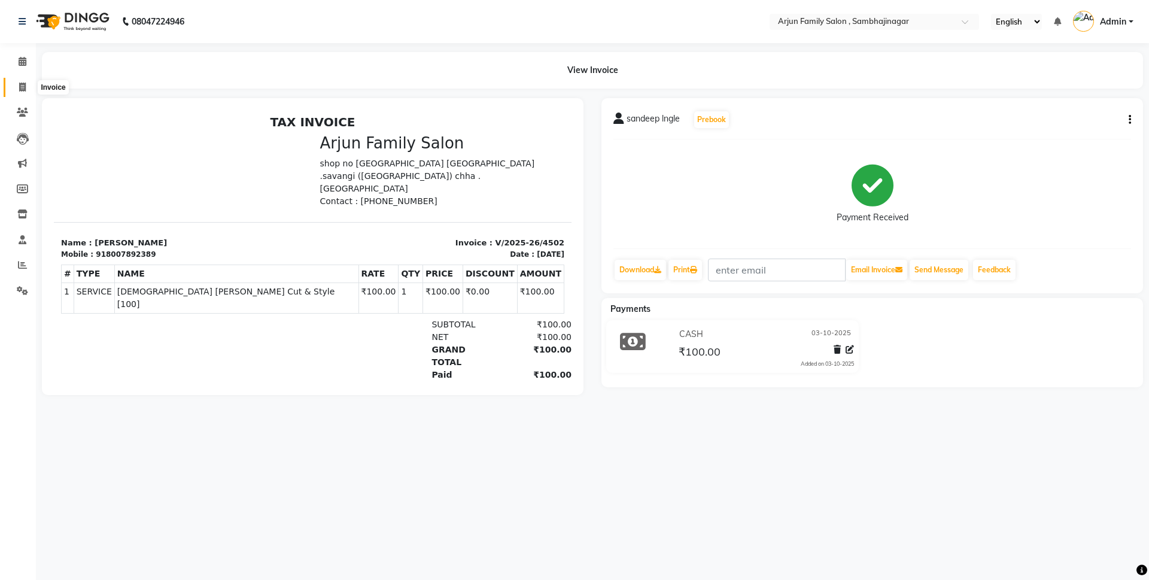
click at [25, 81] on span at bounding box center [22, 88] width 21 height 14
select select "service"
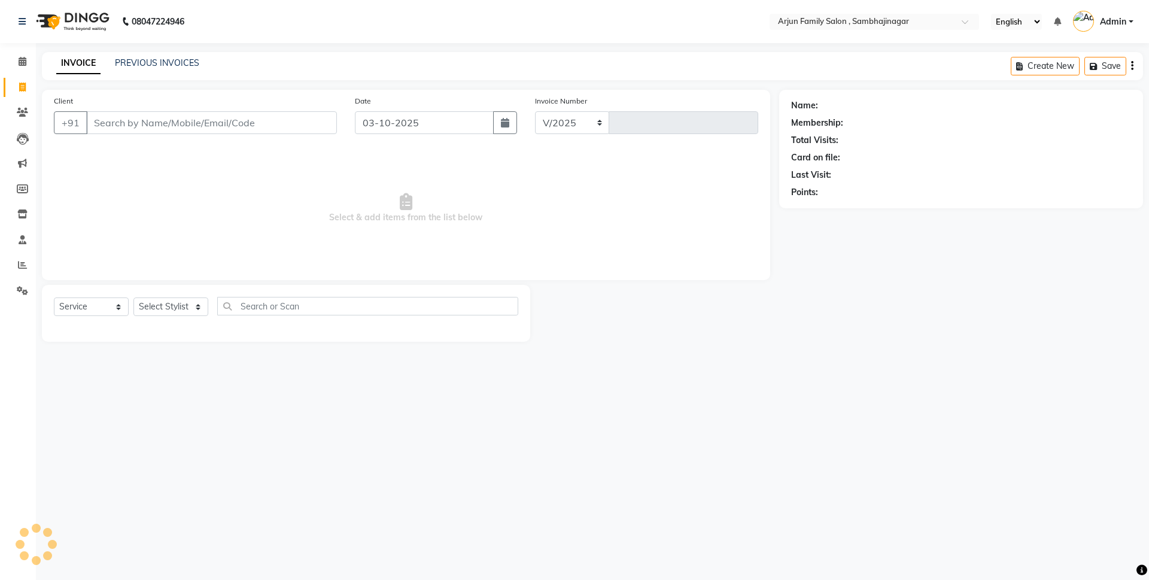
select select "6947"
type input "4503"
drag, startPoint x: 189, startPoint y: 128, endPoint x: 189, endPoint y: 120, distance: 8.4
click at [189, 127] on input "Client" at bounding box center [211, 122] width 251 height 23
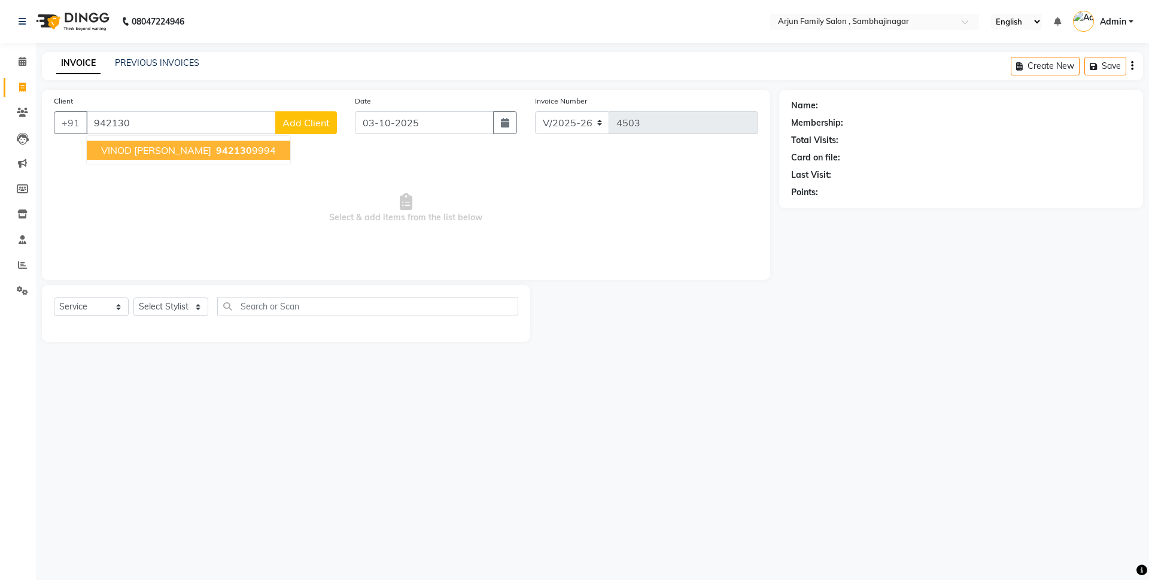
click at [226, 141] on button "VINOD Sir Sonar Sawangi 942130 9994" at bounding box center [188, 150] width 203 height 19
type input "9421309994"
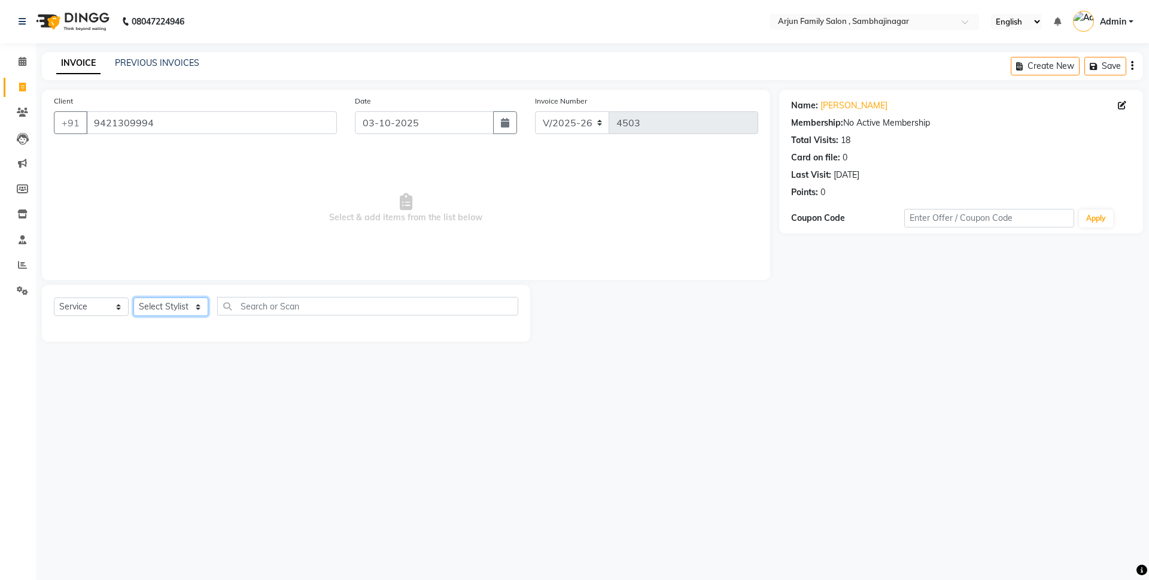
click at [146, 307] on select "Select Stylist arjun [PERSON_NAME] [PERSON_NAME] [PERSON_NAME] [PERSON_NAME]" at bounding box center [170, 306] width 75 height 19
select select "83793"
click at [133, 297] on select "Select Stylist arjun [PERSON_NAME] [PERSON_NAME] [PERSON_NAME] [PERSON_NAME]" at bounding box center [170, 306] width 75 height 19
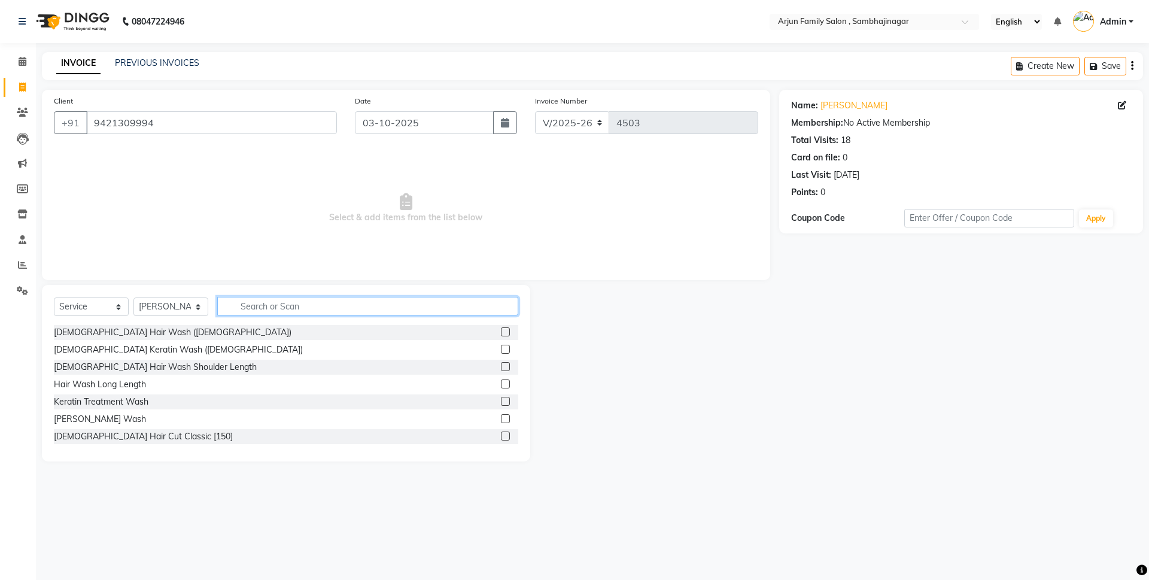
click at [260, 310] on input "text" at bounding box center [367, 306] width 301 height 19
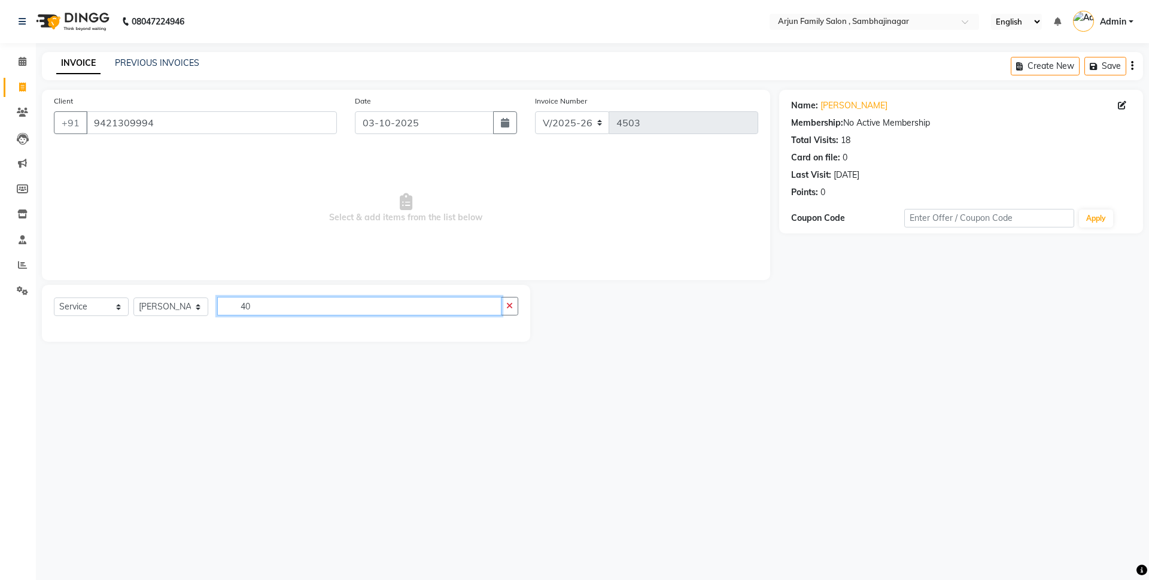
type input "4"
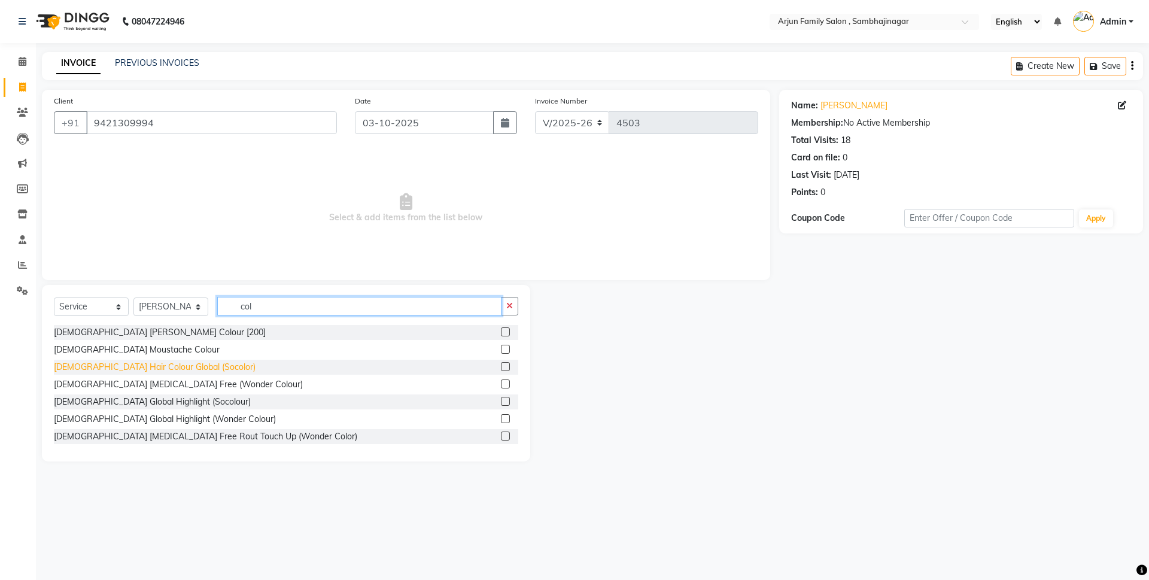
type input "col"
click at [168, 364] on div "[DEMOGRAPHIC_DATA] Hair Colour Global (Socolor)" at bounding box center [155, 367] width 202 height 13
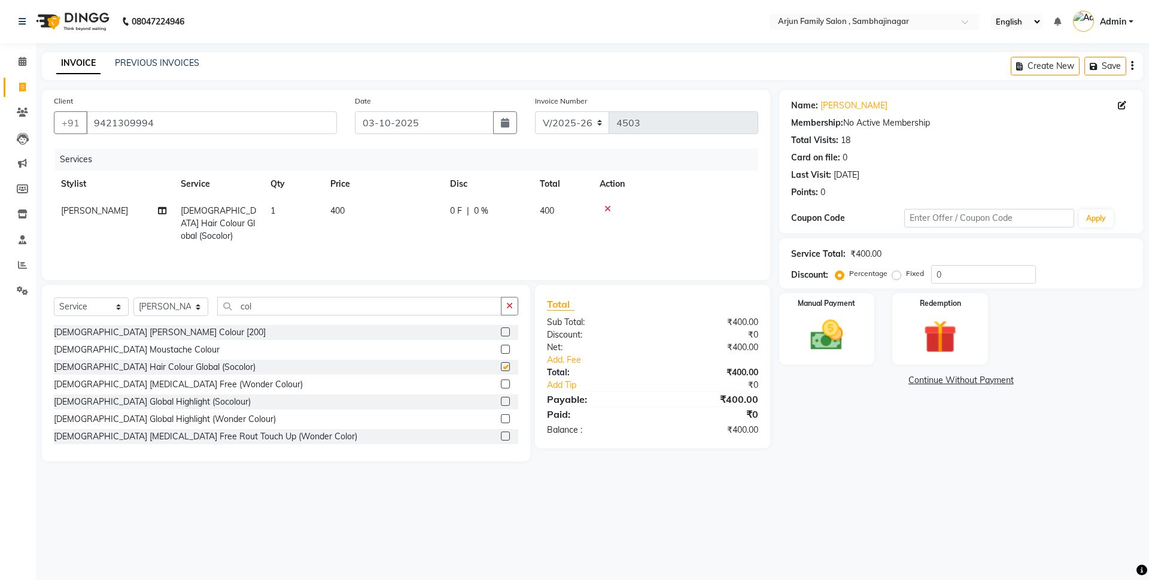
checkbox input "false"
click at [508, 300] on button "button" at bounding box center [509, 306] width 17 height 19
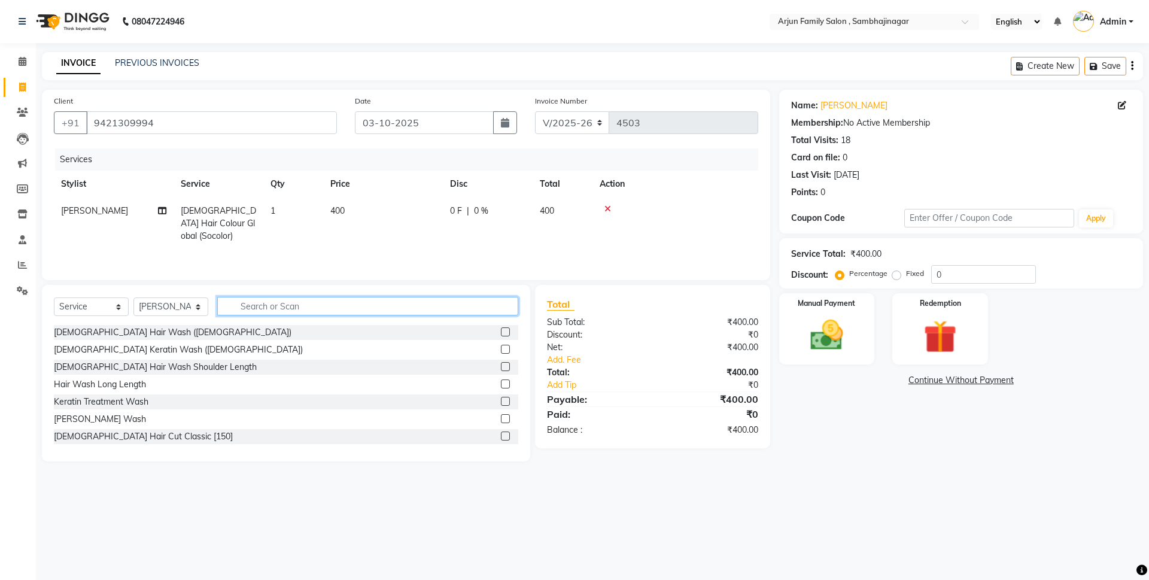
click at [265, 308] on input "text" at bounding box center [367, 306] width 301 height 19
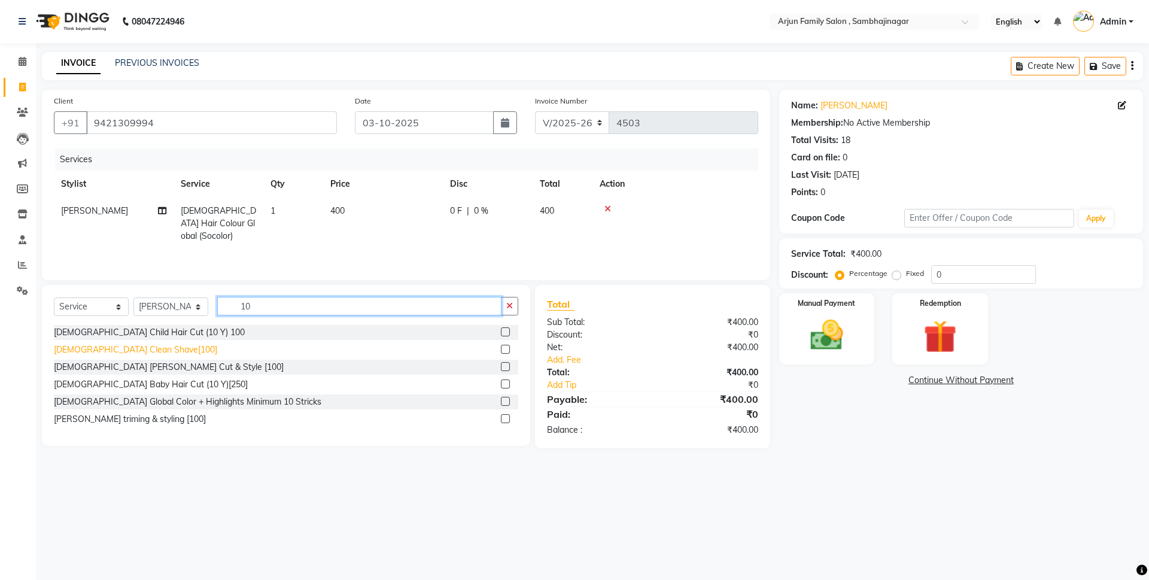
type input "10"
click at [123, 352] on div "[DEMOGRAPHIC_DATA] Clean Shave[100]" at bounding box center [135, 349] width 163 height 13
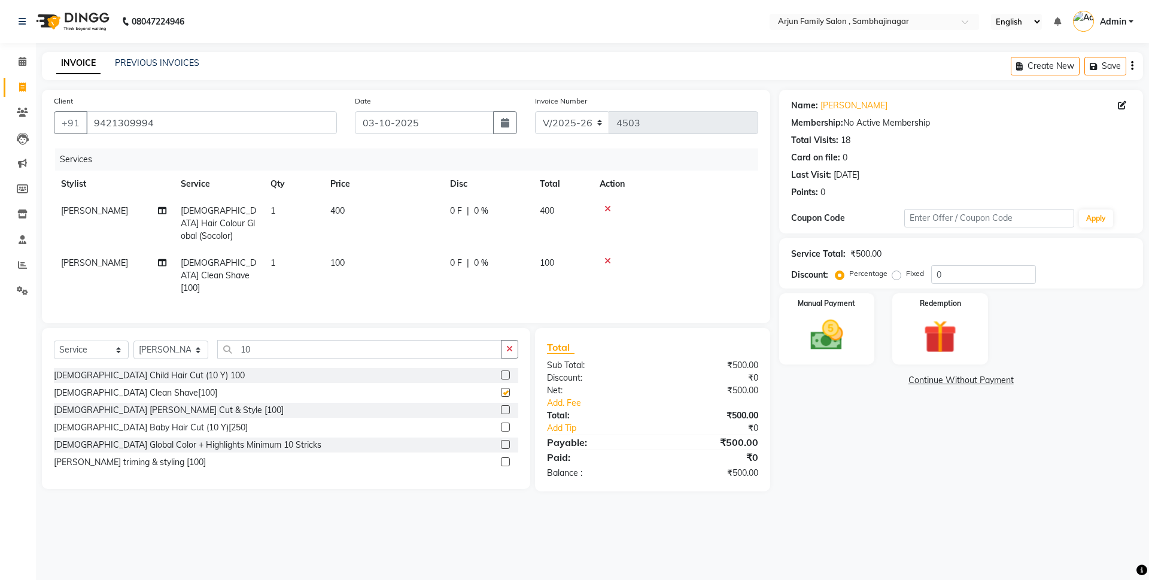
checkbox input "false"
click at [494, 340] on input "10" at bounding box center [359, 349] width 284 height 19
drag, startPoint x: 512, startPoint y: 336, endPoint x: 482, endPoint y: 340, distance: 30.8
click at [510, 345] on icon "button" at bounding box center [509, 349] width 7 height 8
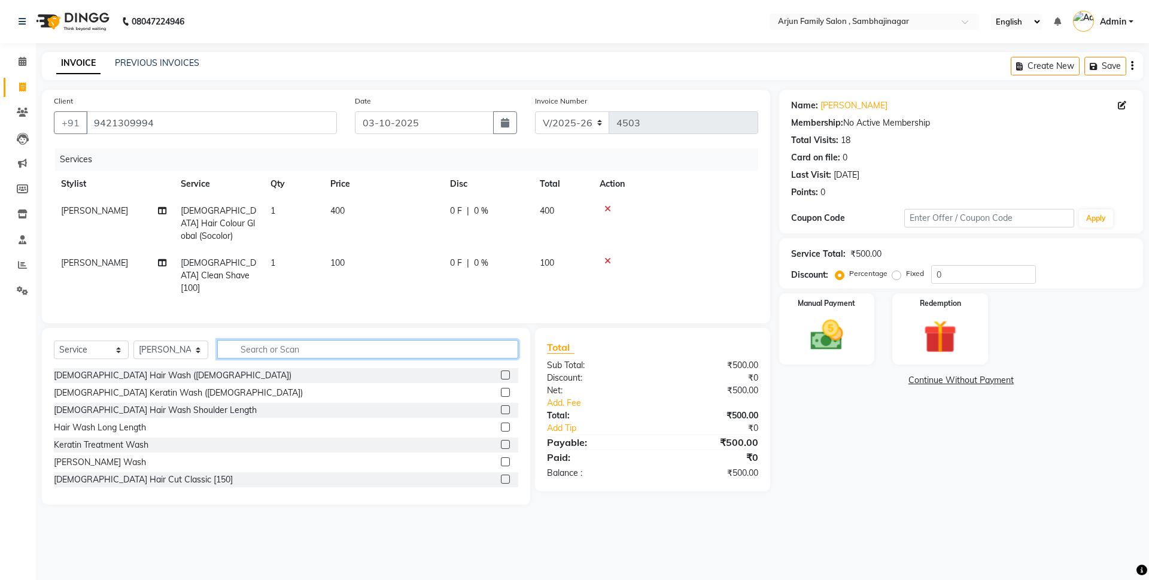
click at [433, 340] on input "text" at bounding box center [367, 349] width 301 height 19
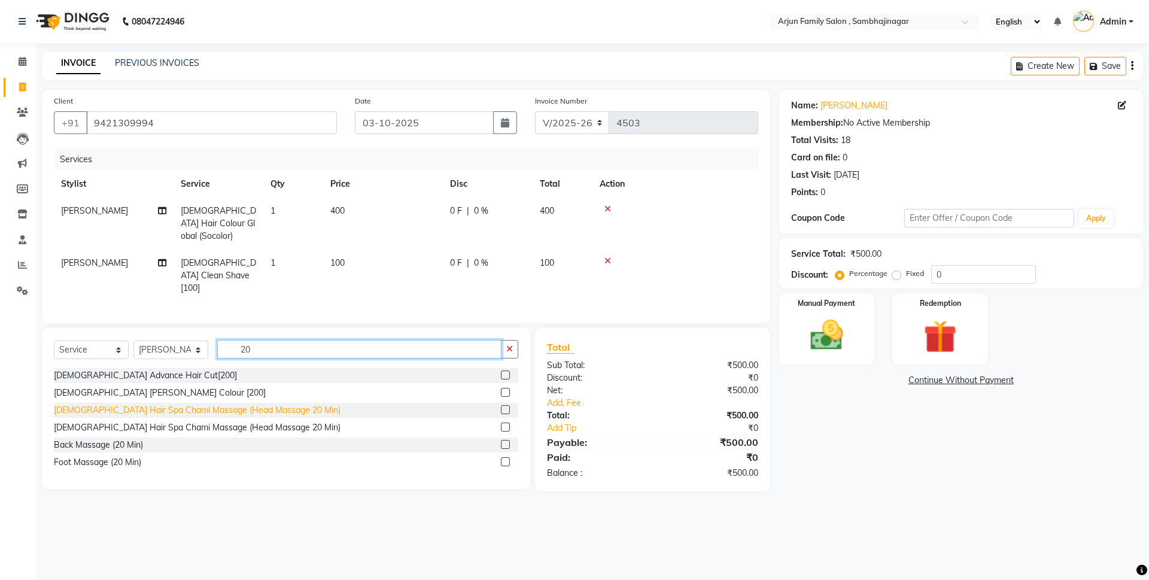
type input "20"
click at [240, 404] on div "[DEMOGRAPHIC_DATA] Hair Spa Chami Massage (Head Massage 20 Min)" at bounding box center [197, 410] width 287 height 13
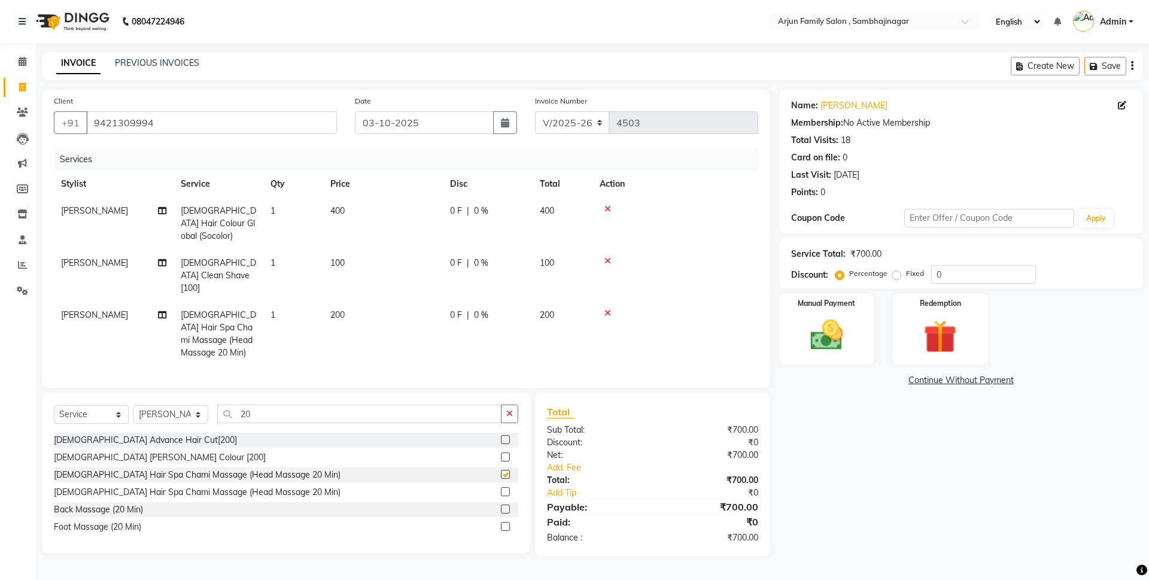
checkbox input "false"
click at [491, 404] on input "20" at bounding box center [359, 413] width 284 height 19
click at [890, 276] on div "Percentage Fixed" at bounding box center [884, 274] width 93 height 16
click at [906, 275] on label "Fixed" at bounding box center [915, 273] width 18 height 11
click at [896, 275] on input "Fixed" at bounding box center [898, 273] width 8 height 8
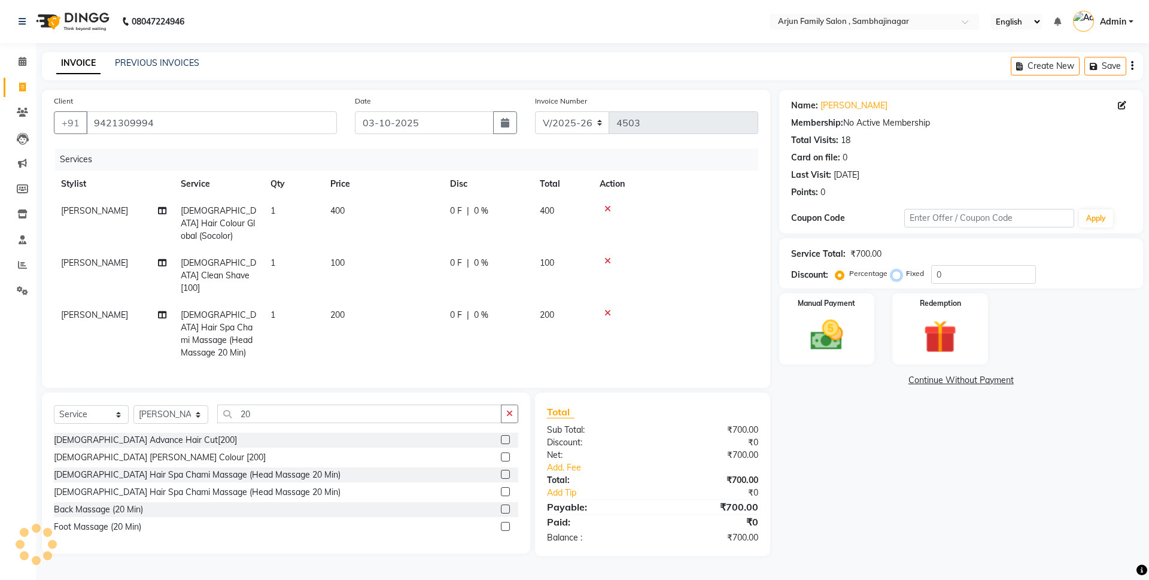
radio input "true"
click at [969, 270] on input "0" at bounding box center [983, 274] width 105 height 19
type input "100"
click at [869, 471] on div "Name: Vinod Sir Sonar Sawangi Membership: No Active Membership Total Visits: 18…" at bounding box center [965, 323] width 373 height 466
click at [841, 318] on img at bounding box center [827, 334] width 56 height 39
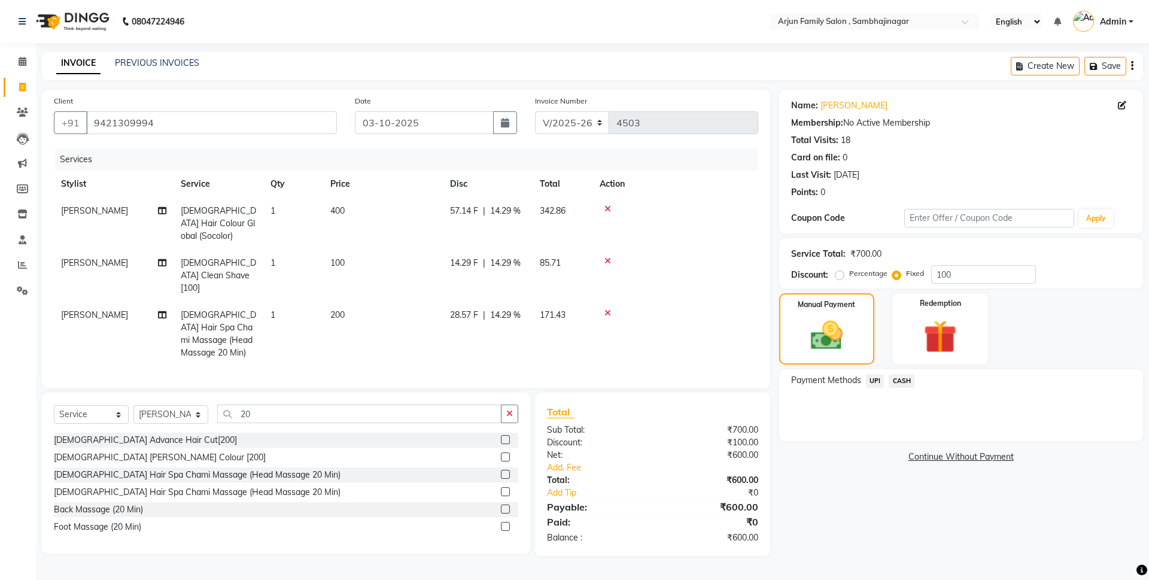
click at [891, 380] on span "CASH" at bounding box center [901, 381] width 26 height 14
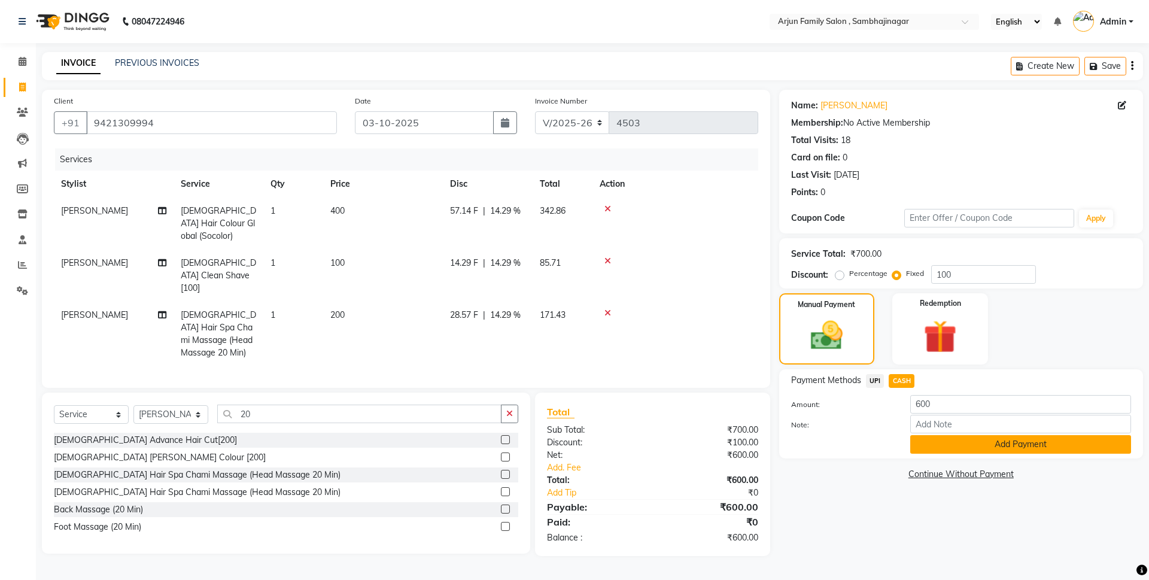
click at [923, 435] on button "Add Payment" at bounding box center [1020, 444] width 221 height 19
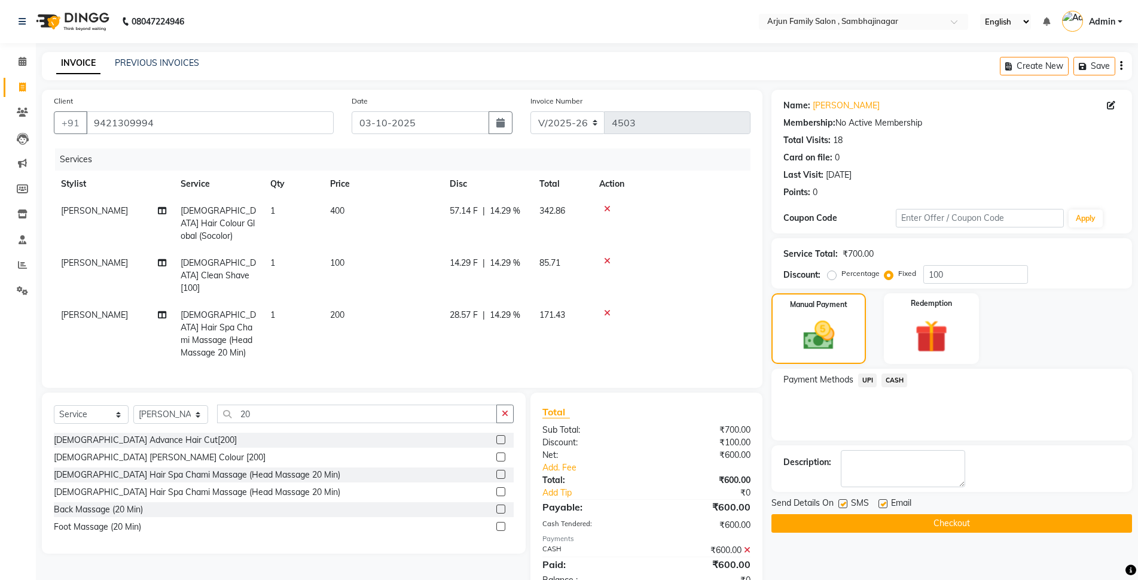
click at [949, 516] on button "Checkout" at bounding box center [952, 523] width 361 height 19
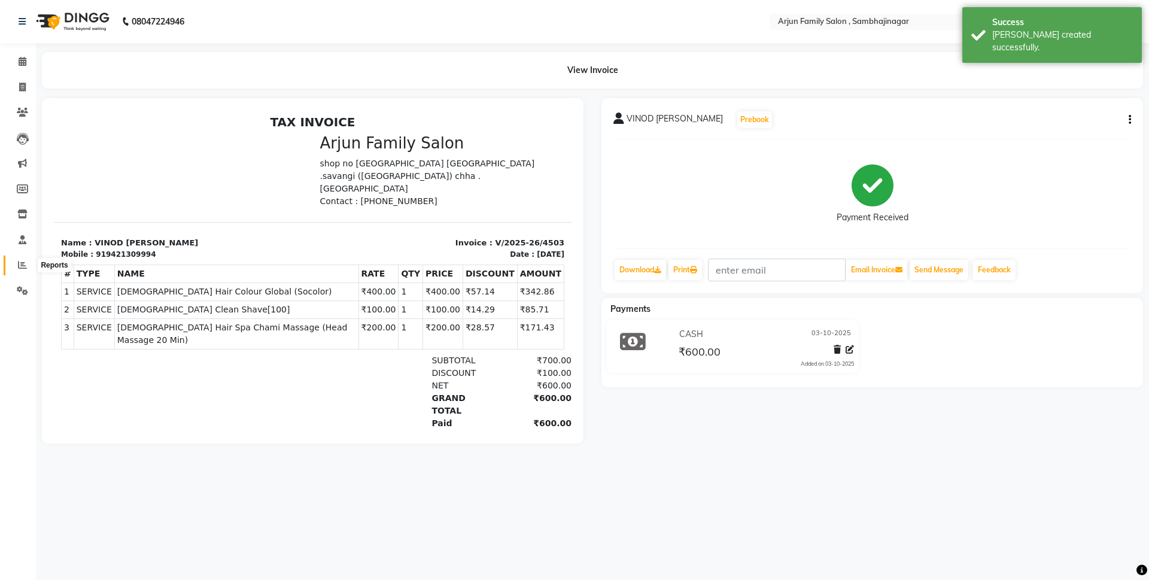
click at [31, 266] on span at bounding box center [22, 265] width 21 height 14
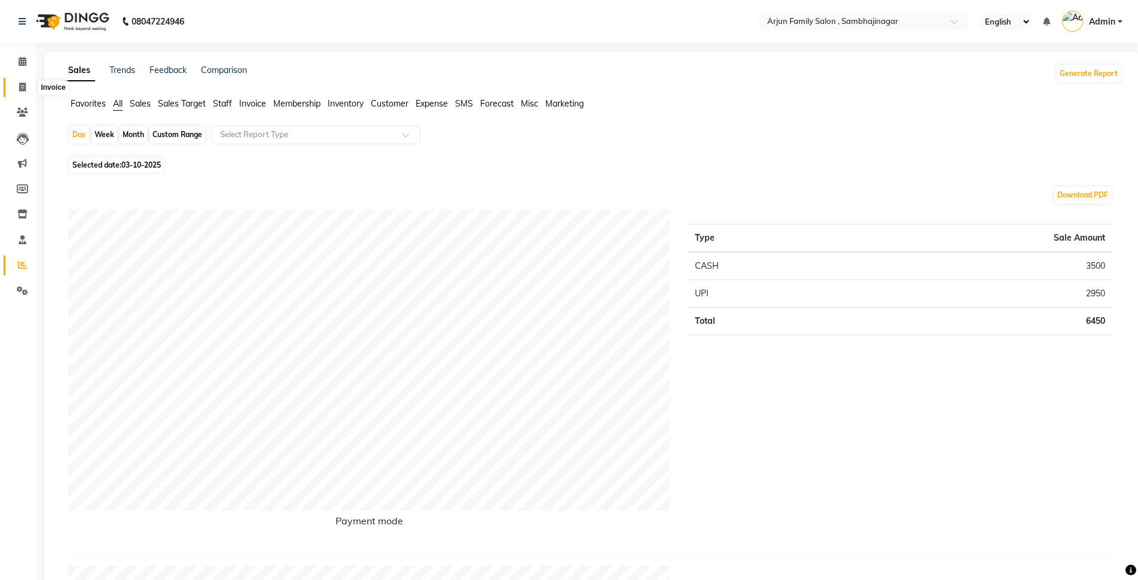
click at [22, 80] on link "Invoice" at bounding box center [18, 88] width 29 height 20
select select "service"
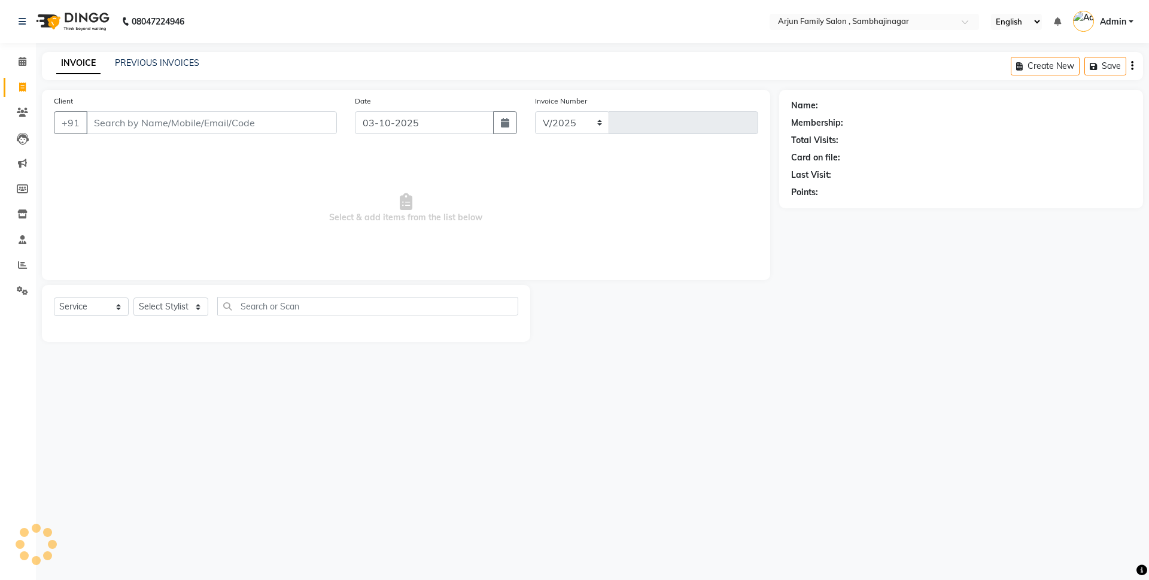
select select "6947"
type input "4504"
type input "9"
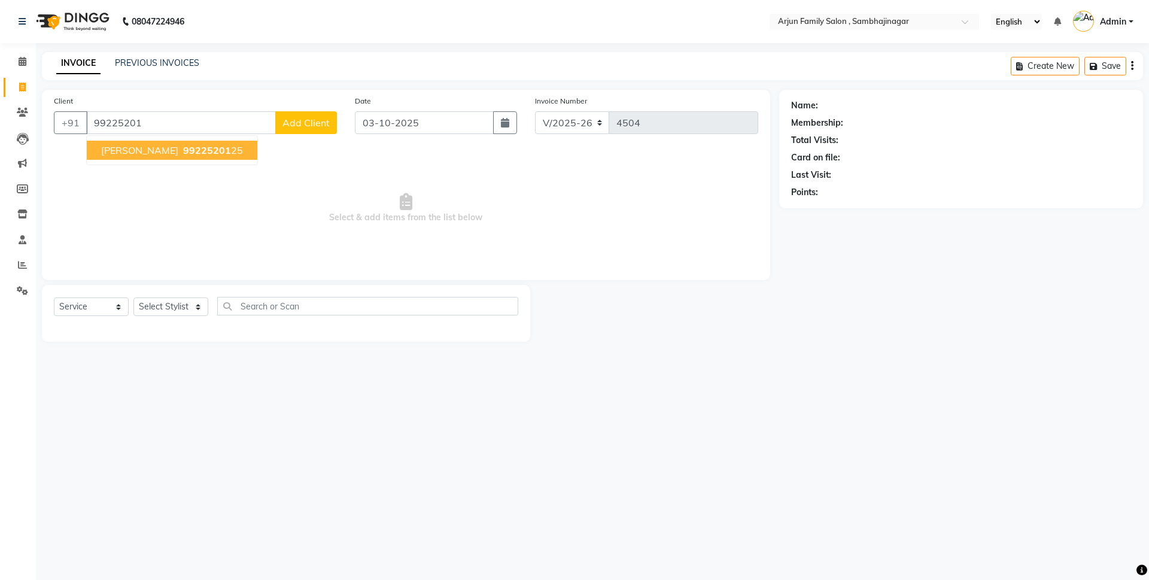
click at [183, 153] on span "99225201" at bounding box center [207, 150] width 48 height 12
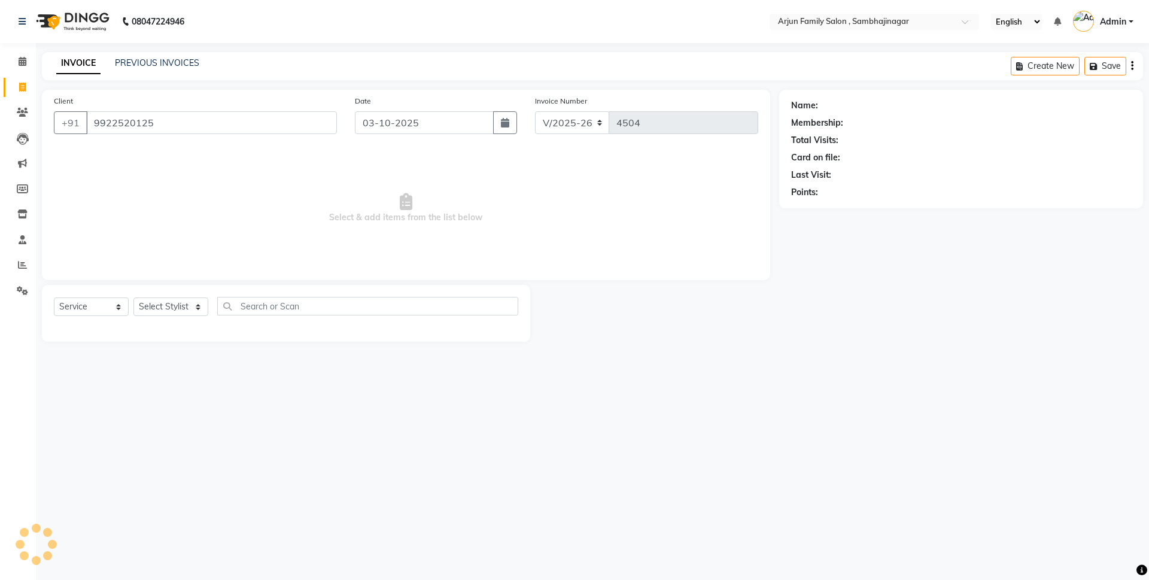
type input "9922520125"
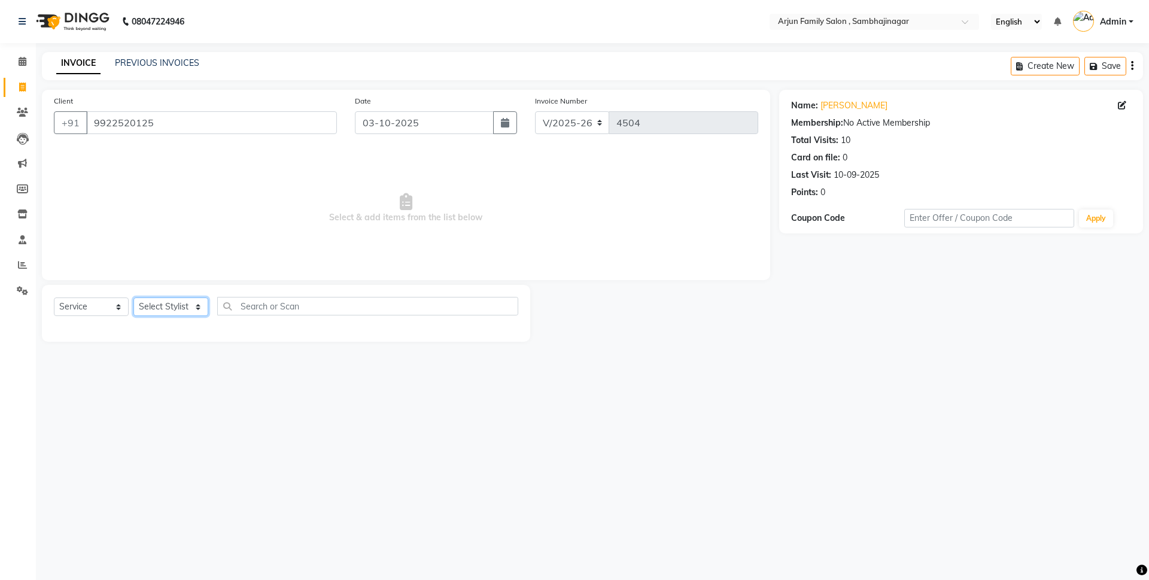
click at [158, 300] on select "Select Stylist arjun [PERSON_NAME] [PERSON_NAME] [PERSON_NAME] [PERSON_NAME]" at bounding box center [170, 306] width 75 height 19
select select "54806"
click at [133, 297] on select "Select Stylist arjun [PERSON_NAME] [PERSON_NAME] [PERSON_NAME] [PERSON_NAME]" at bounding box center [170, 306] width 75 height 19
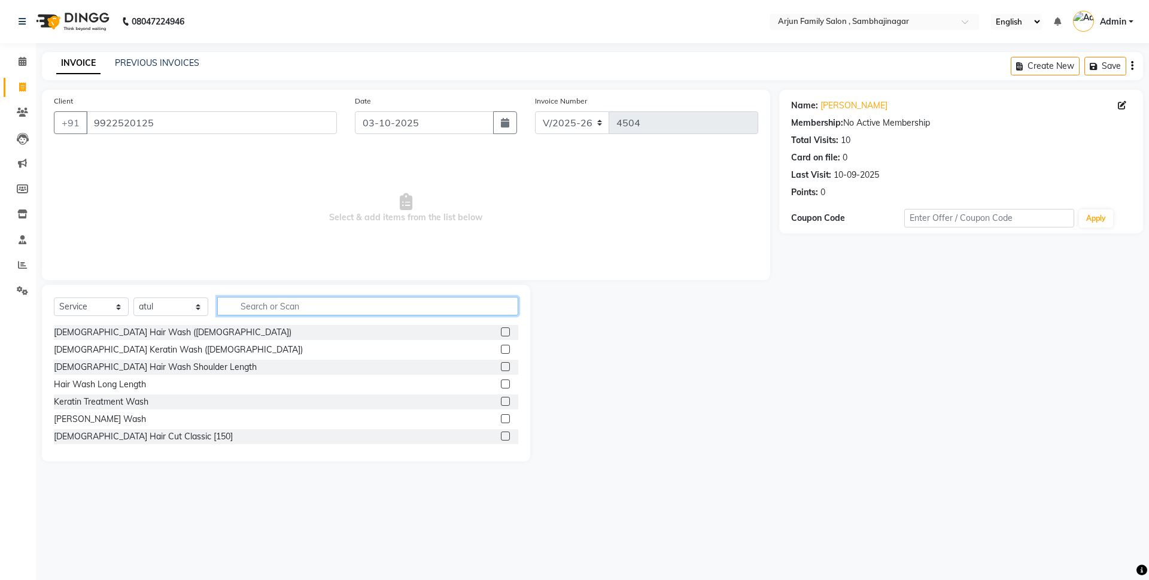
click at [299, 303] on input "text" at bounding box center [367, 306] width 301 height 19
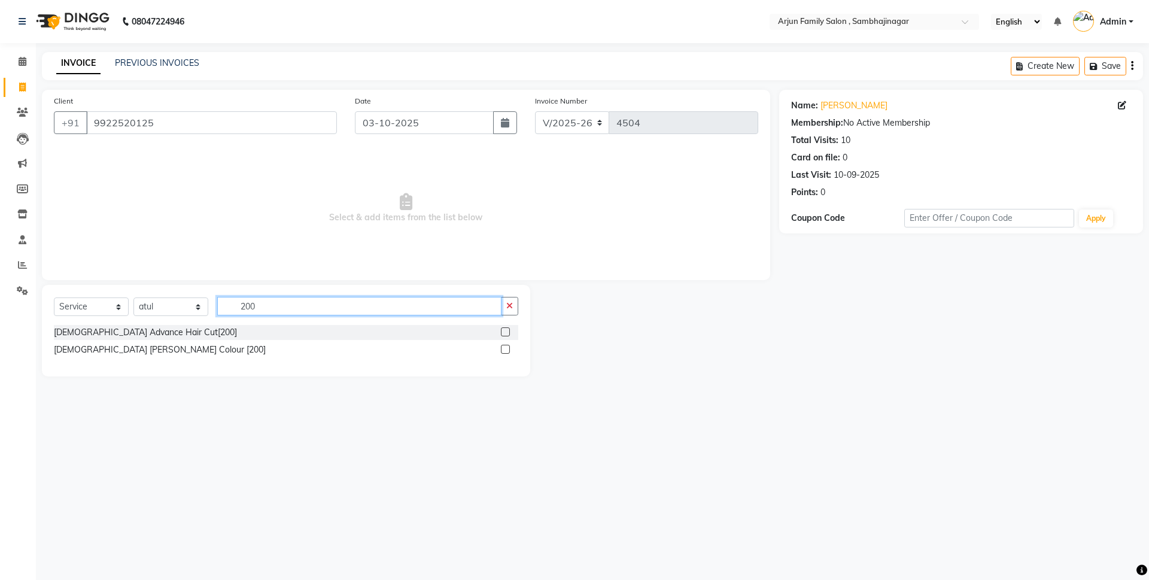
click at [471, 303] on input "200" at bounding box center [359, 306] width 284 height 19
type input "200"
click at [504, 329] on label at bounding box center [505, 331] width 9 height 9
click at [504, 329] on input "checkbox" at bounding box center [505, 332] width 8 height 8
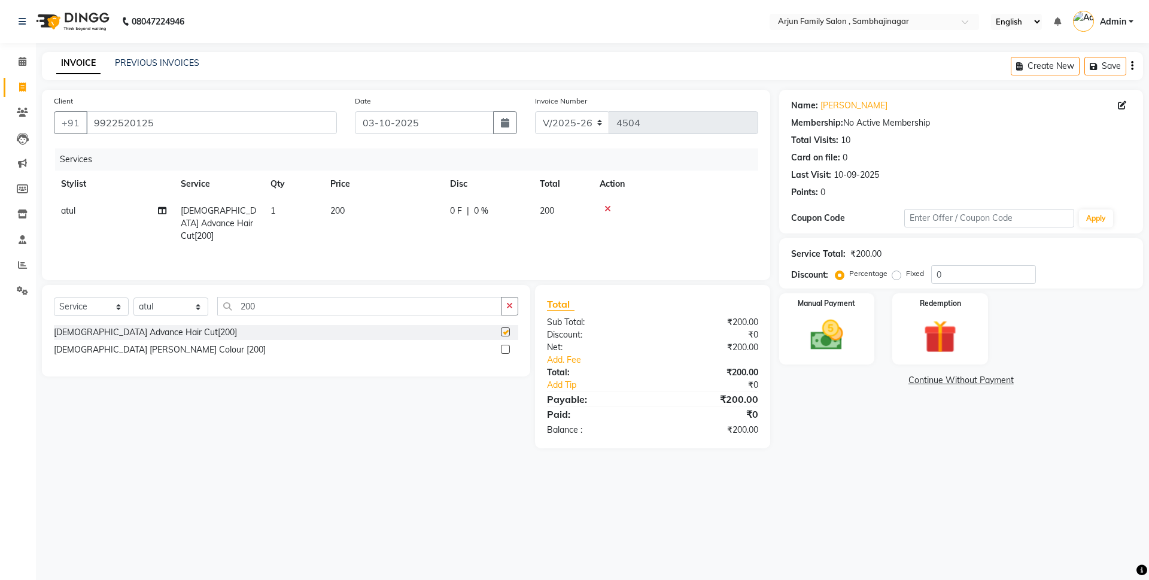
checkbox input "false"
click at [872, 325] on div "Manual Payment" at bounding box center [826, 329] width 99 height 74
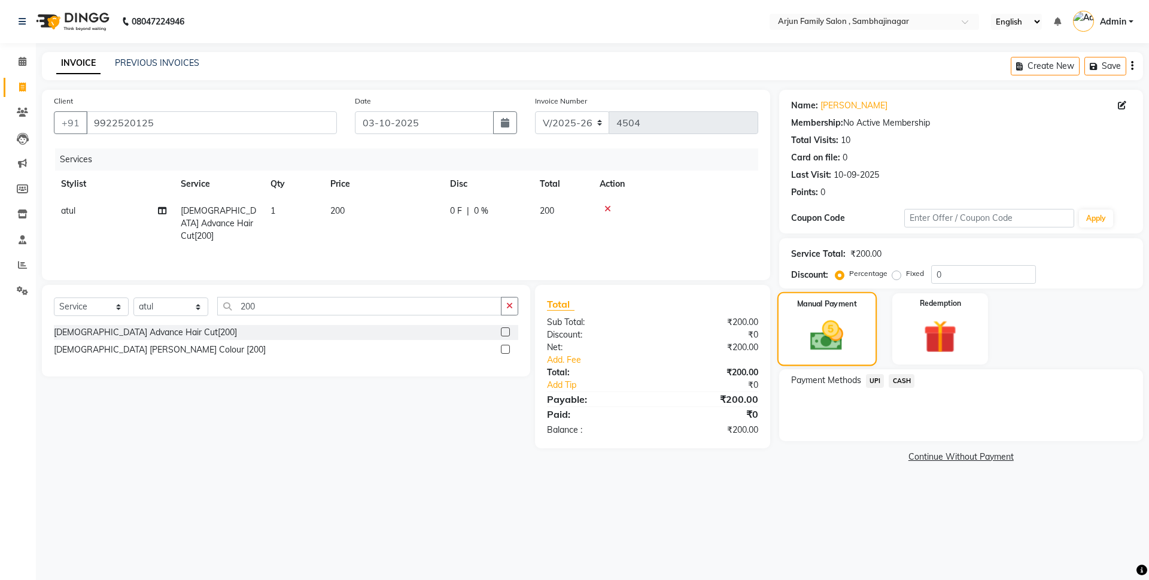
click at [868, 329] on div "Manual Payment" at bounding box center [826, 329] width 99 height 74
click at [906, 378] on span "CASH" at bounding box center [901, 381] width 26 height 14
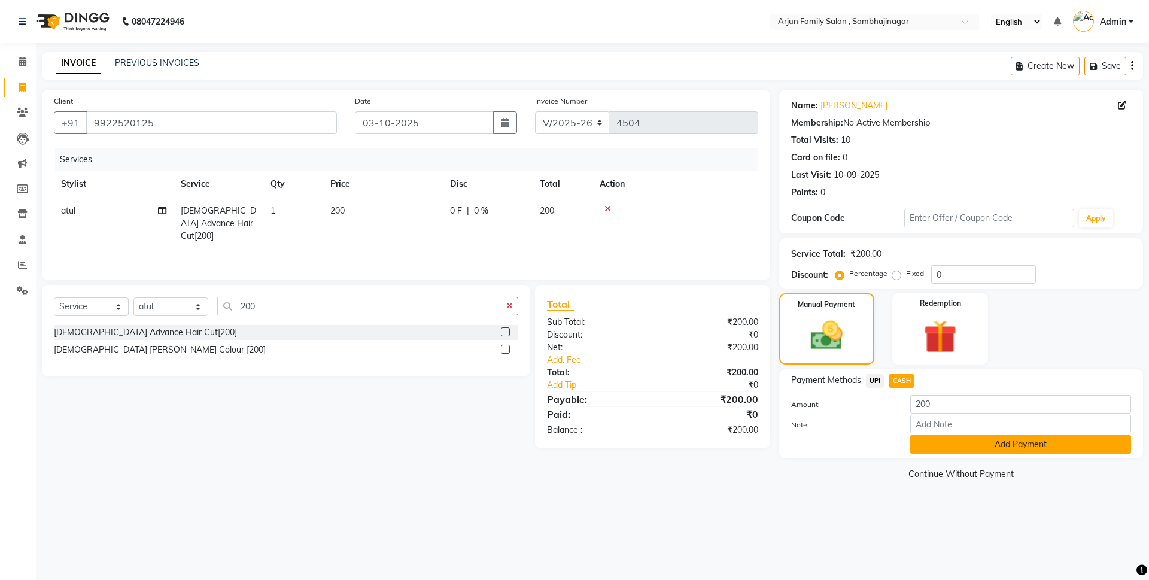
click at [958, 442] on button "Add Payment" at bounding box center [1020, 444] width 221 height 19
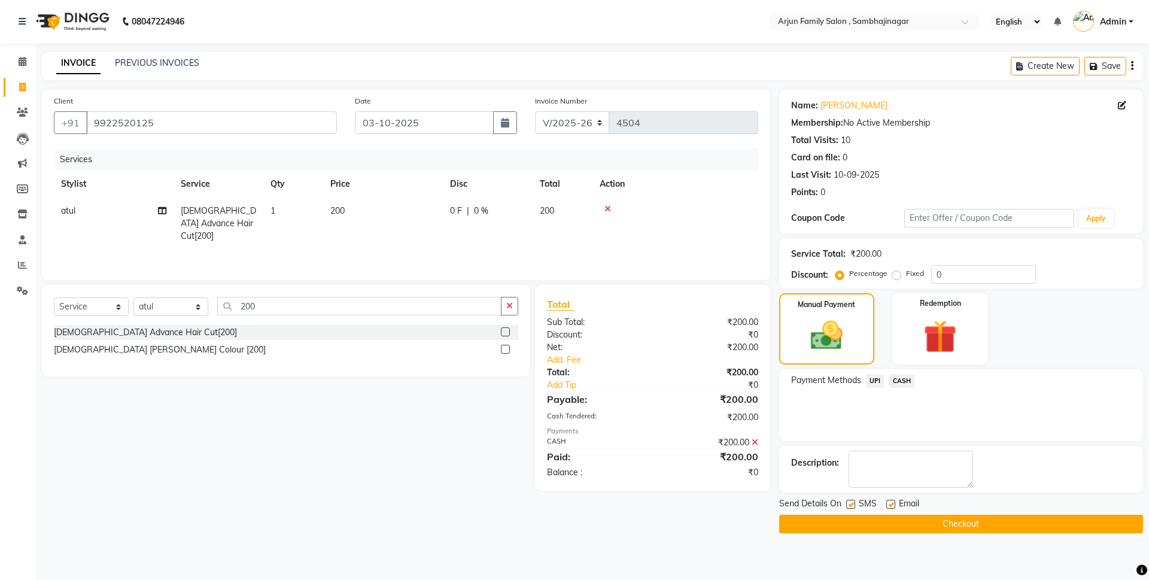
click at [941, 520] on button "Checkout" at bounding box center [961, 524] width 364 height 19
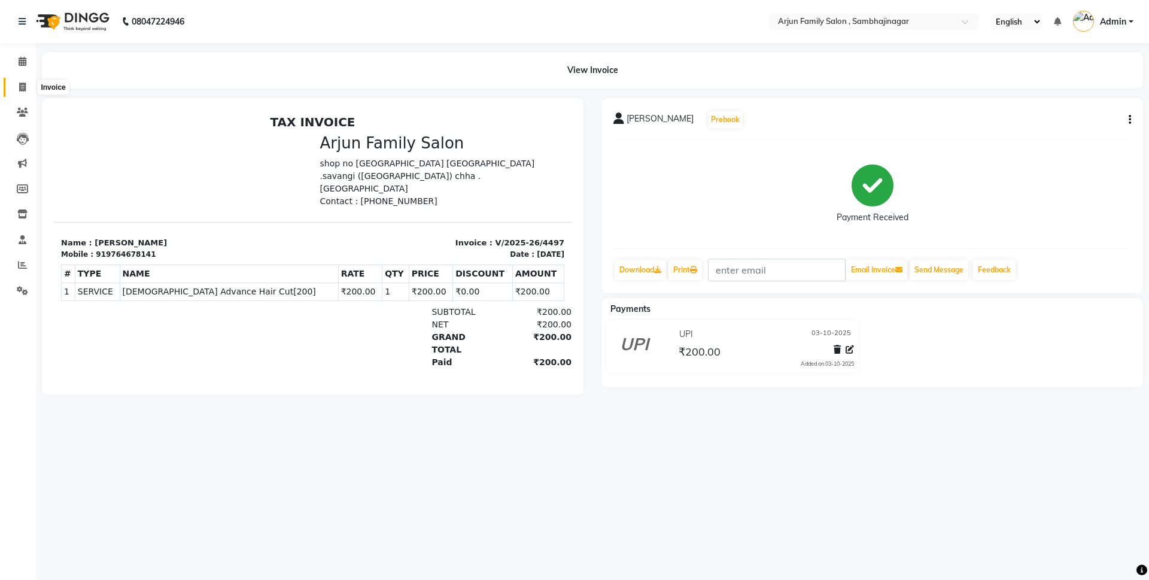
click at [14, 81] on span at bounding box center [22, 88] width 21 height 14
select select "service"
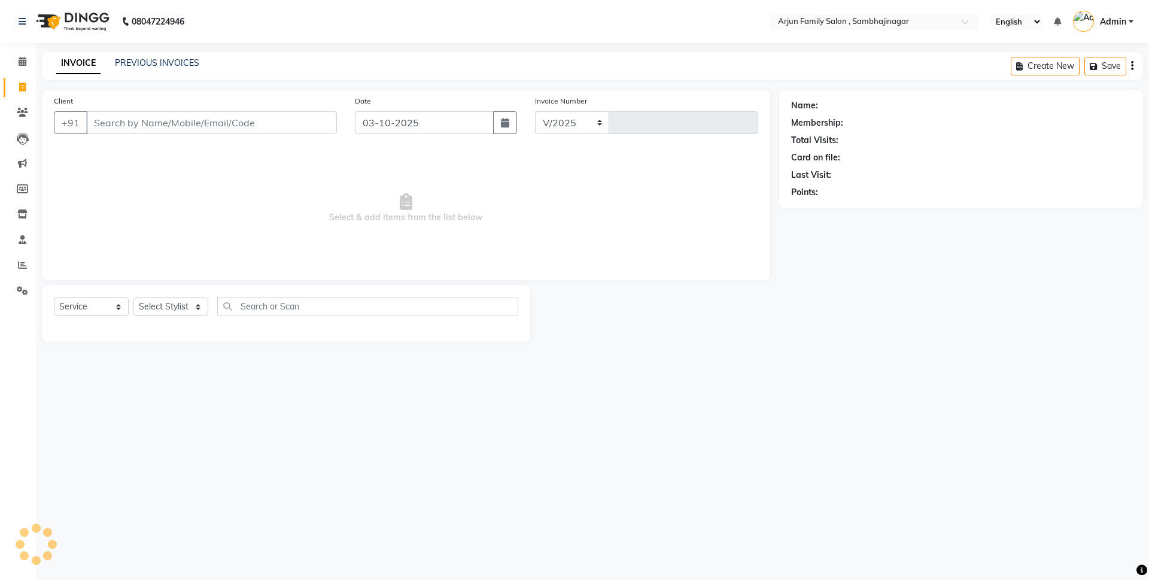
select select "6947"
type input "4505"
click at [172, 119] on input "Client" at bounding box center [211, 122] width 251 height 23
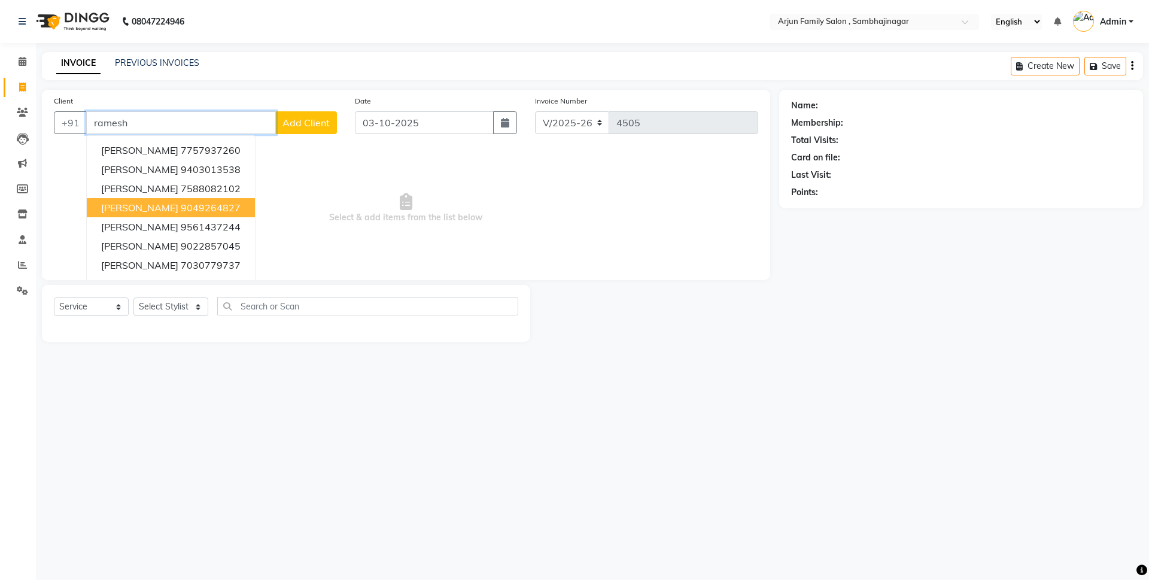
click at [178, 205] on span "[PERSON_NAME]" at bounding box center [139, 208] width 77 height 12
type input "9049264827"
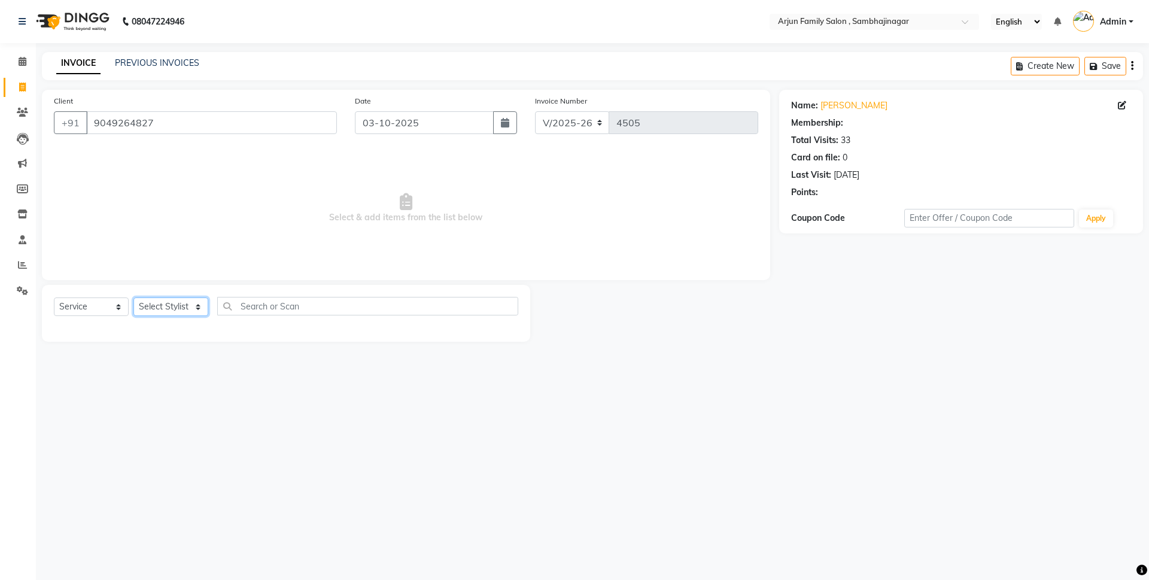
click at [195, 309] on select "Select Stylist arjun [PERSON_NAME] [PERSON_NAME] [PERSON_NAME] [PERSON_NAME]" at bounding box center [170, 306] width 75 height 19
select select "83793"
click at [133, 297] on select "Select Stylist arjun [PERSON_NAME] [PERSON_NAME] [PERSON_NAME] [PERSON_NAME]" at bounding box center [170, 306] width 75 height 19
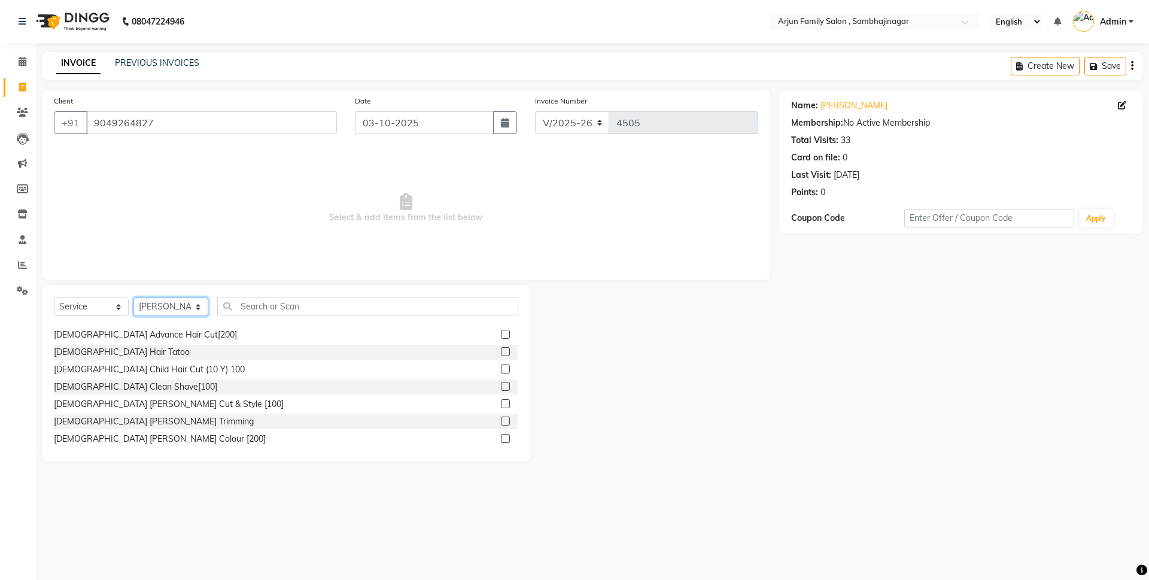
scroll to position [120, 0]
click at [160, 406] on div "[DEMOGRAPHIC_DATA] [PERSON_NAME] Cut & Style [100]" at bounding box center [169, 403] width 230 height 13
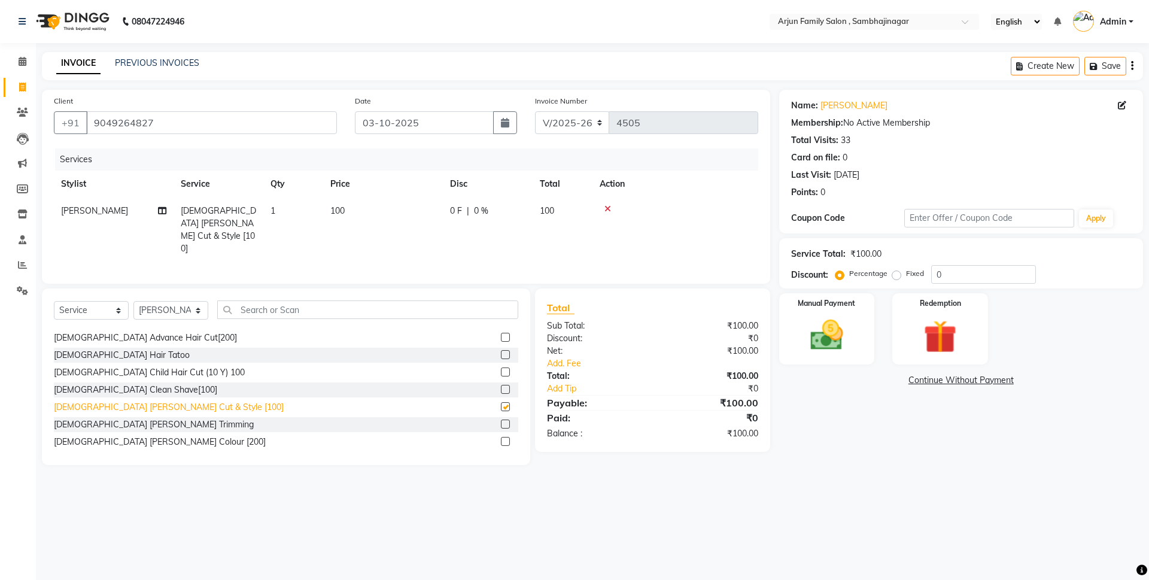
checkbox input "false"
click at [839, 330] on img at bounding box center [827, 334] width 56 height 39
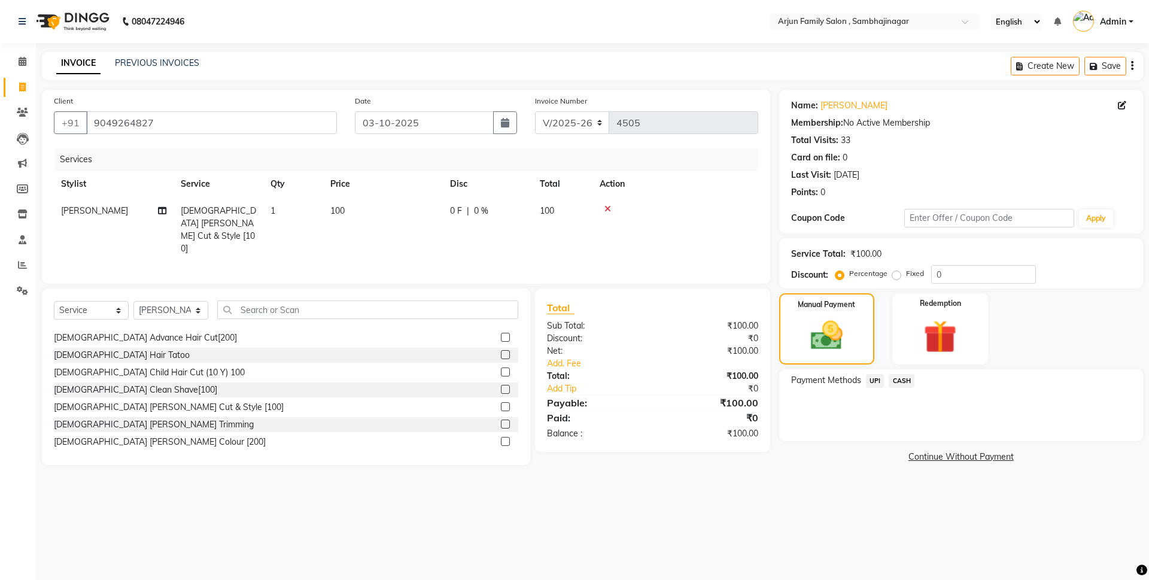
click at [875, 379] on span "UPI" at bounding box center [875, 381] width 19 height 14
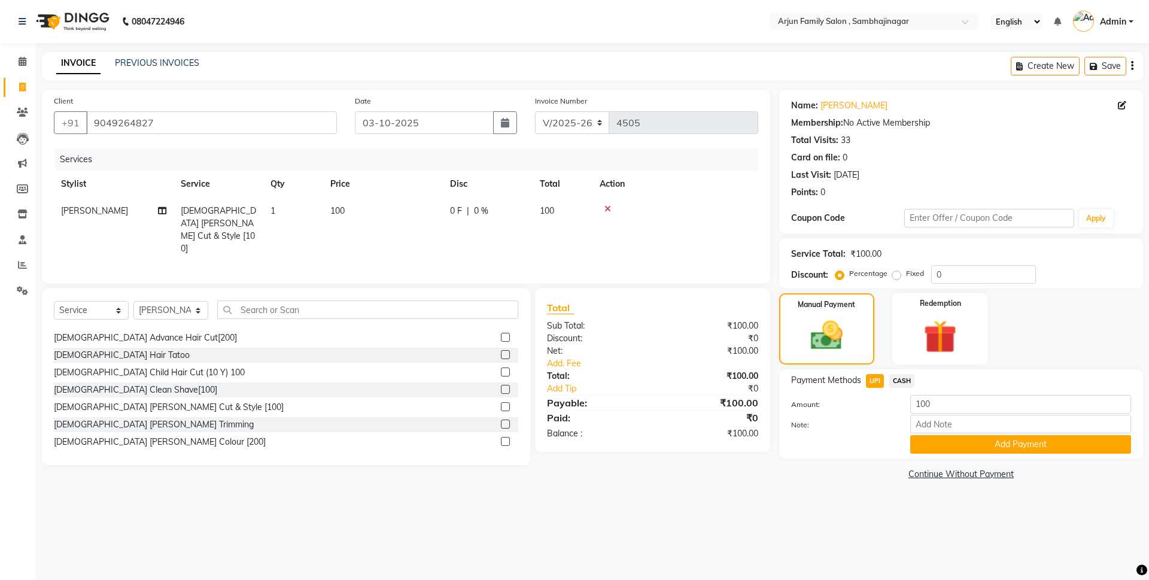
click at [907, 448] on div "Add Payment" at bounding box center [1020, 444] width 239 height 19
click at [997, 445] on button "Add Payment" at bounding box center [1020, 444] width 221 height 19
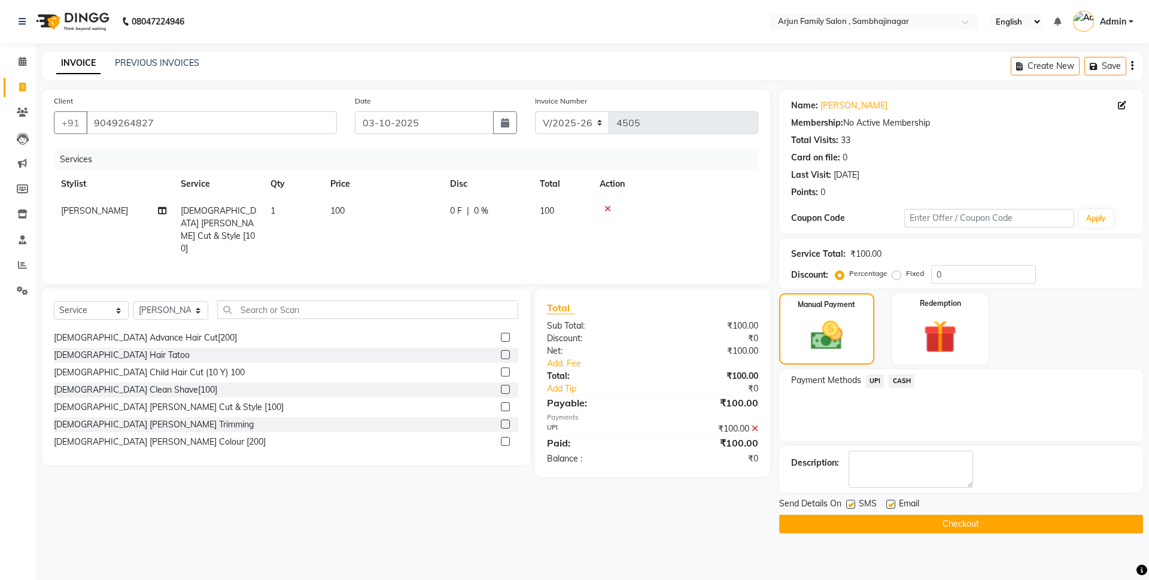
click at [991, 519] on button "Checkout" at bounding box center [961, 524] width 364 height 19
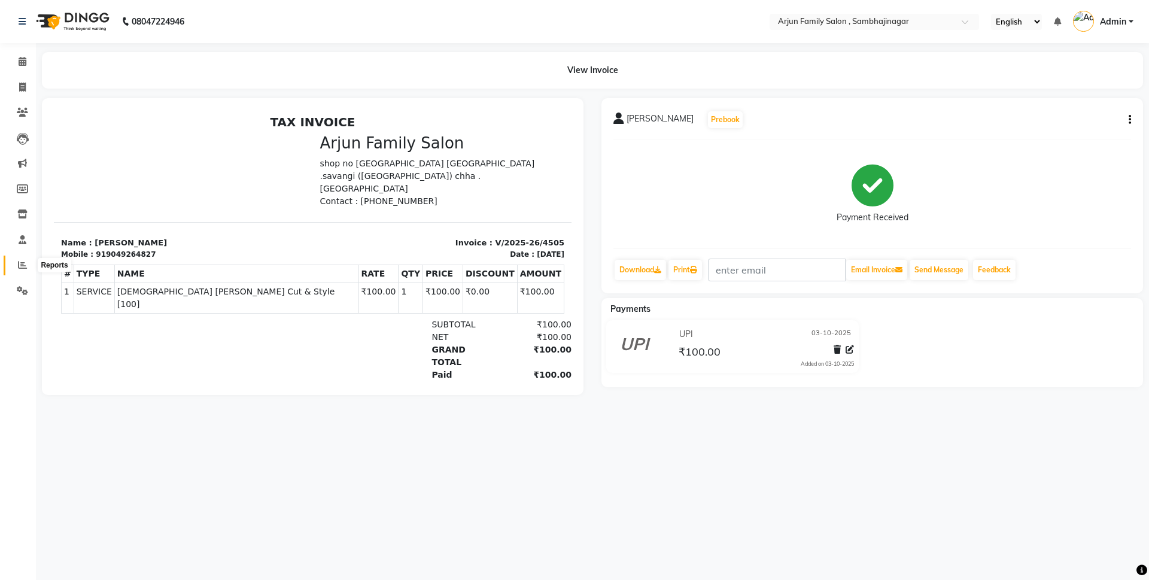
click at [22, 263] on icon at bounding box center [22, 264] width 9 height 9
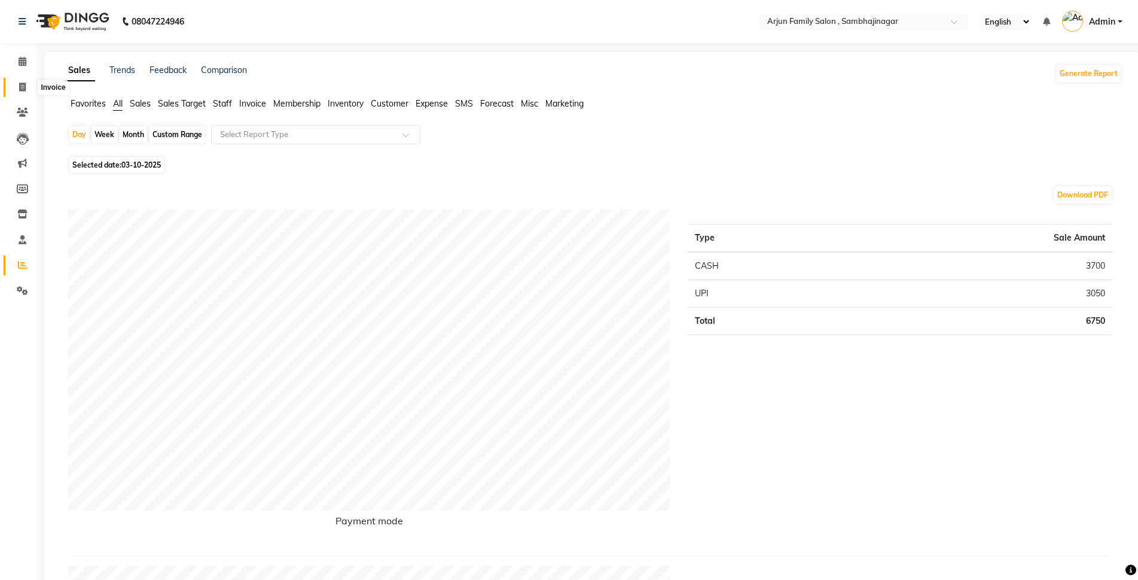
click at [12, 90] on span at bounding box center [22, 88] width 21 height 14
select select "6947"
select select "service"
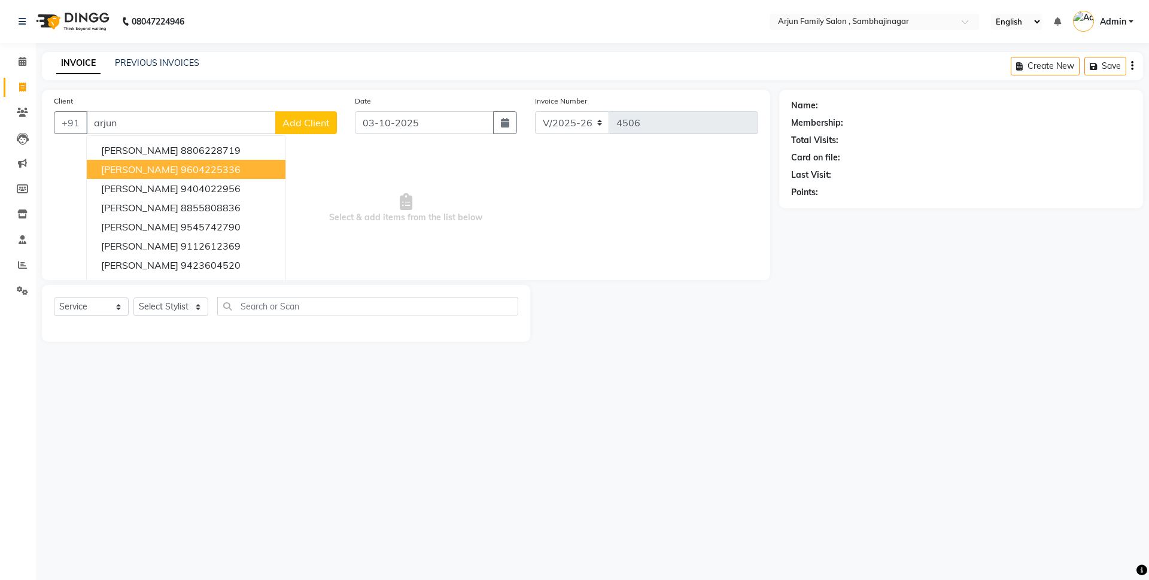
click at [181, 174] on ngb-highlight "9604225336" at bounding box center [211, 169] width 60 height 12
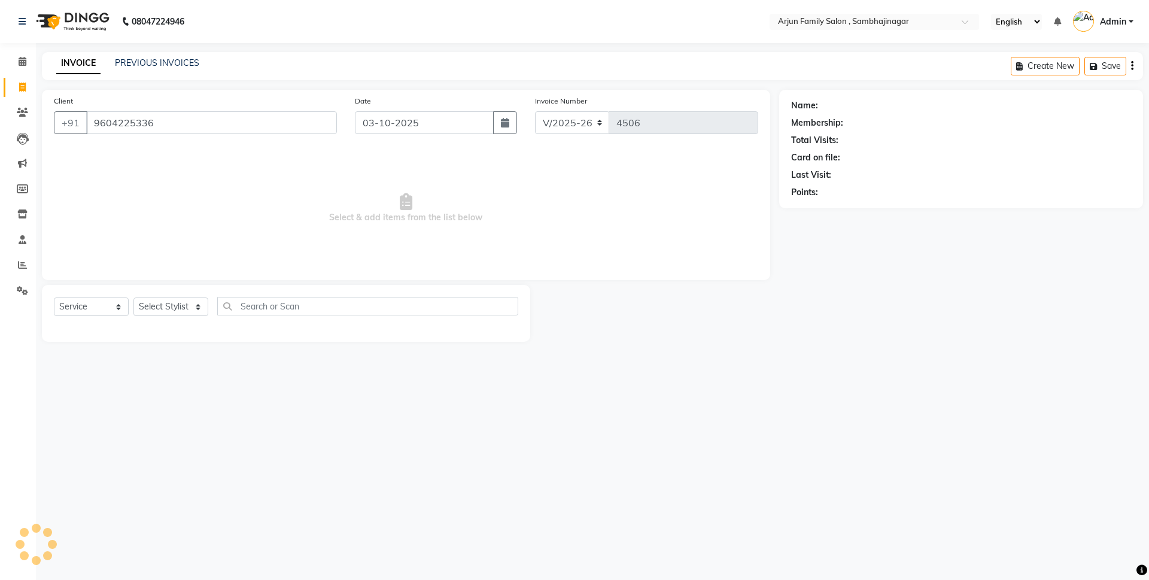
type input "9604225336"
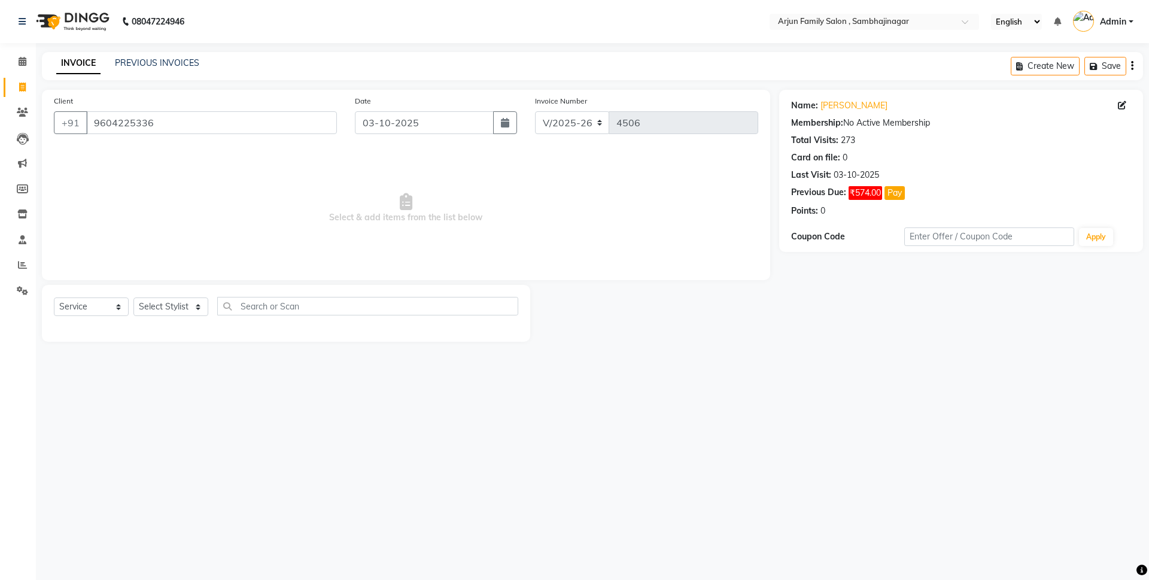
drag, startPoint x: 181, startPoint y: 297, endPoint x: 176, endPoint y: 338, distance: 41.5
click at [181, 299] on div "Select Service Product Membership Package Voucher Prepaid Gift Card Select Styl…" at bounding box center [286, 311] width 464 height 28
click at [186, 319] on div "Select Service Product Membership Package Voucher Prepaid Gift Card Select Styl…" at bounding box center [286, 311] width 464 height 28
click at [186, 307] on select "Select Stylist arjun [PERSON_NAME] [PERSON_NAME] [PERSON_NAME] [PERSON_NAME]" at bounding box center [170, 306] width 75 height 19
select select "62015"
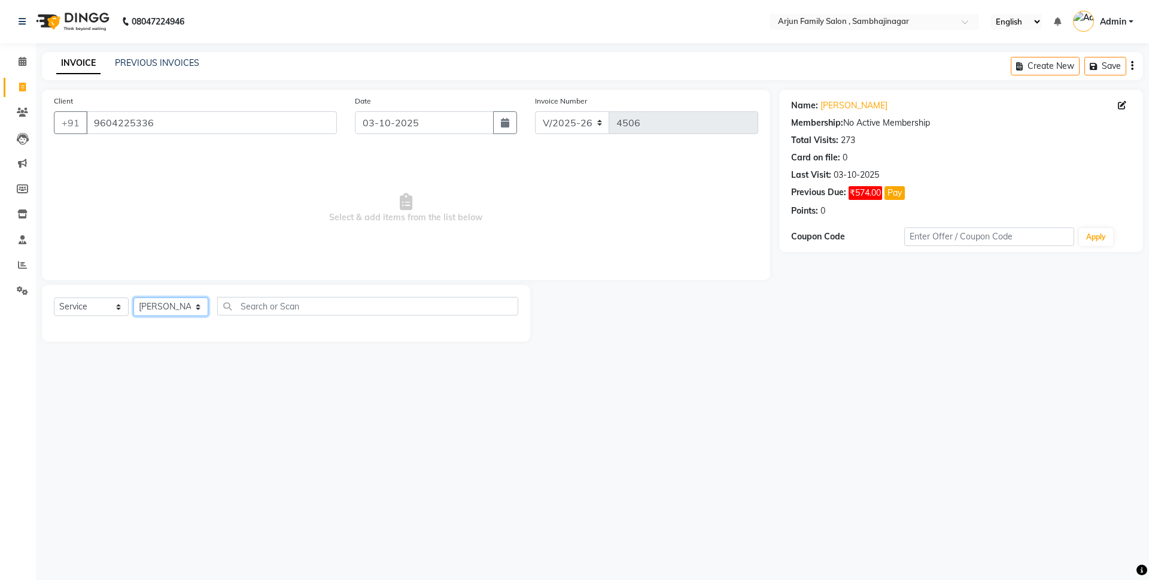
click at [133, 297] on select "Select Stylist arjun [PERSON_NAME] [PERSON_NAME] [PERSON_NAME] [PERSON_NAME]" at bounding box center [170, 306] width 75 height 19
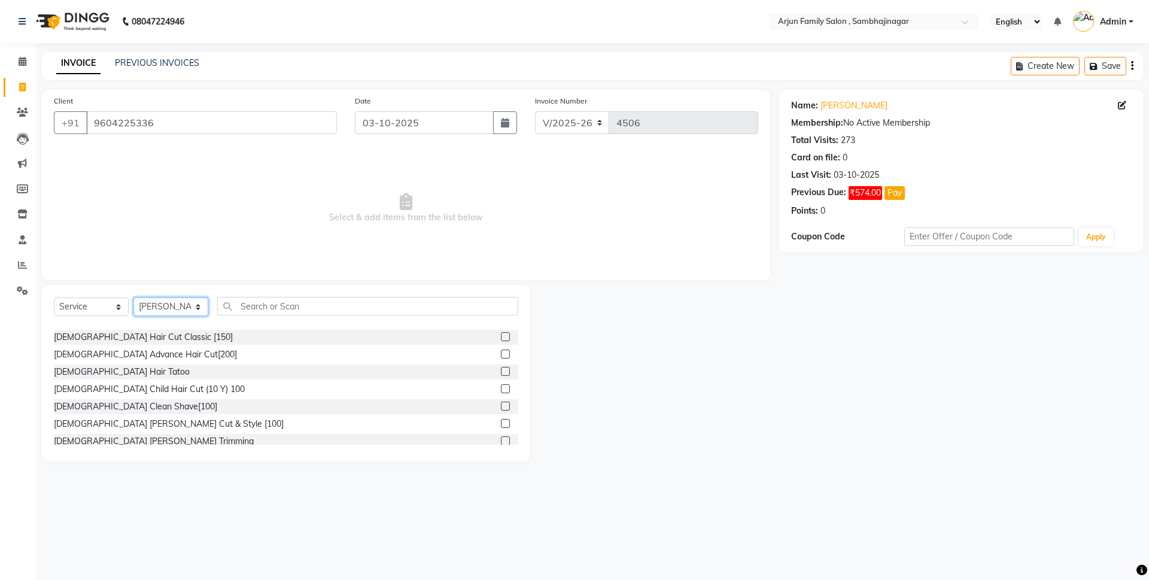
scroll to position [120, 0]
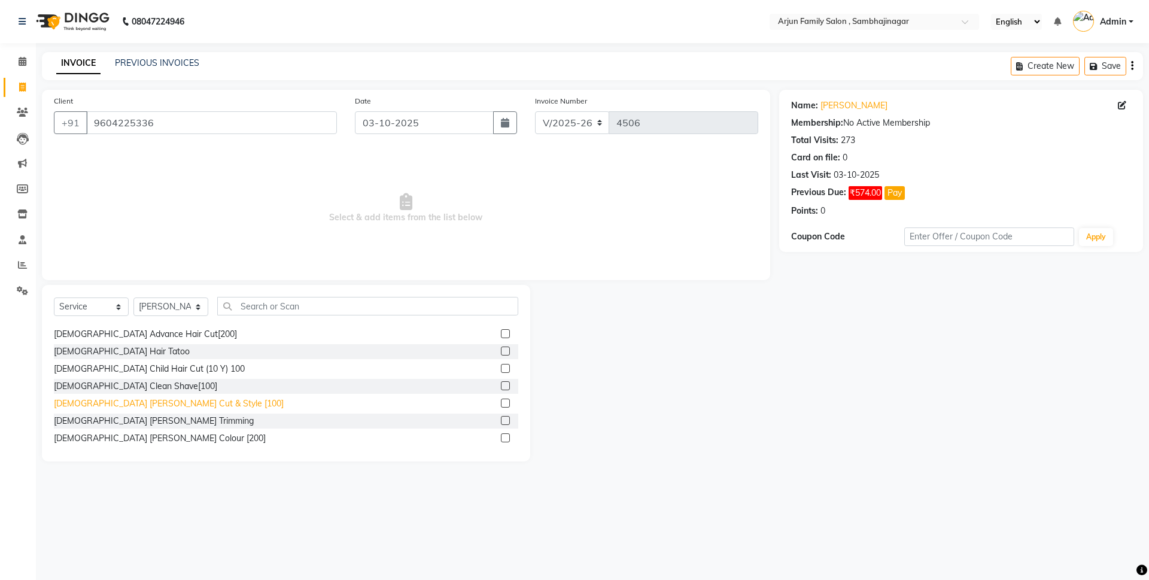
click at [153, 401] on div "[DEMOGRAPHIC_DATA] [PERSON_NAME] Cut & Style [100]" at bounding box center [169, 403] width 230 height 13
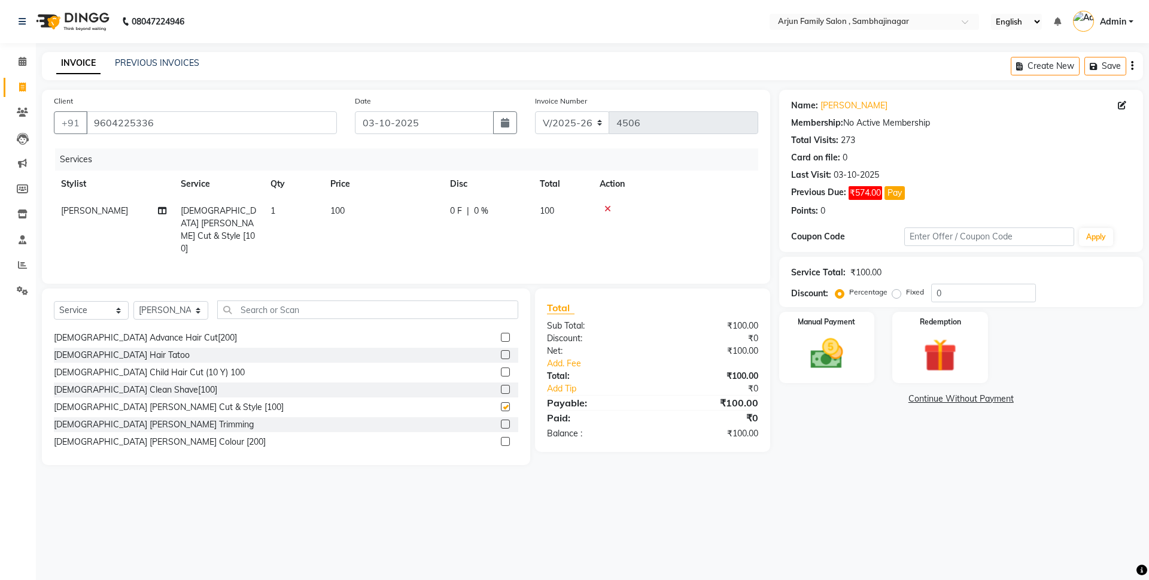
checkbox input "false"
drag, startPoint x: 823, startPoint y: 359, endPoint x: 836, endPoint y: 381, distance: 26.1
click at [824, 358] on img at bounding box center [827, 353] width 56 height 39
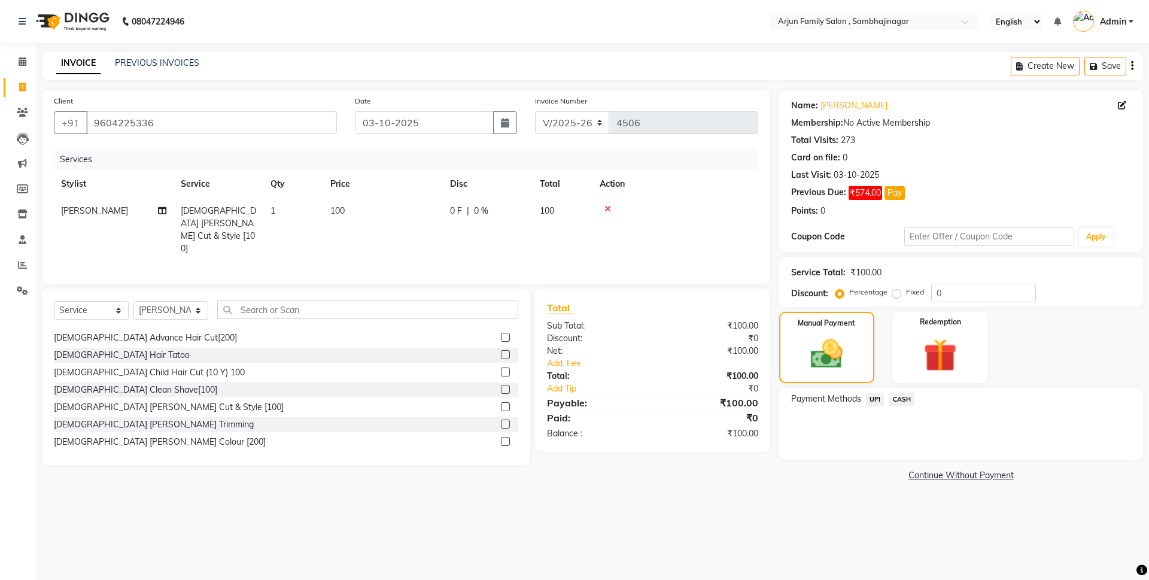
click at [876, 398] on span "UPI" at bounding box center [875, 399] width 19 height 14
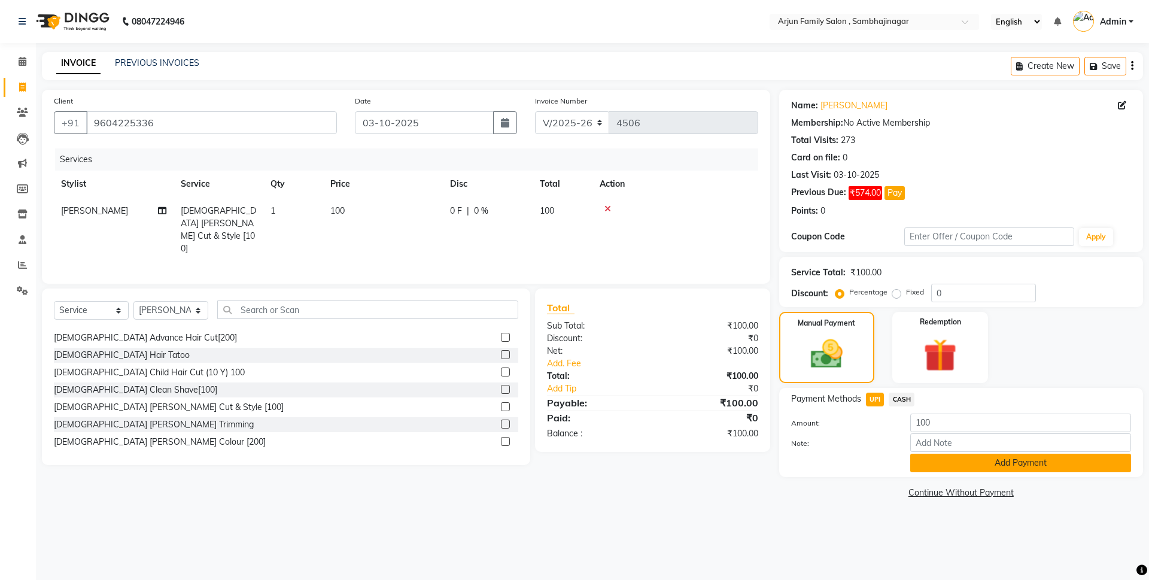
drag, startPoint x: 961, startPoint y: 454, endPoint x: 963, endPoint y: 462, distance: 8.6
click at [963, 462] on button "Add Payment" at bounding box center [1020, 462] width 221 height 19
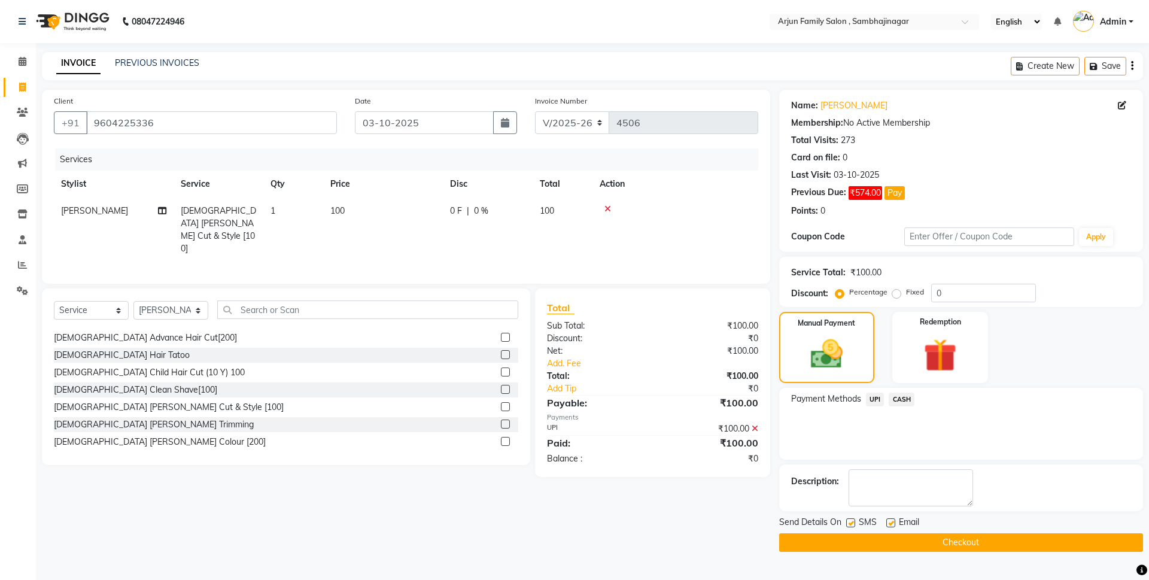
click at [963, 537] on button "Checkout" at bounding box center [961, 542] width 364 height 19
